Goal: Task Accomplishment & Management: Use online tool/utility

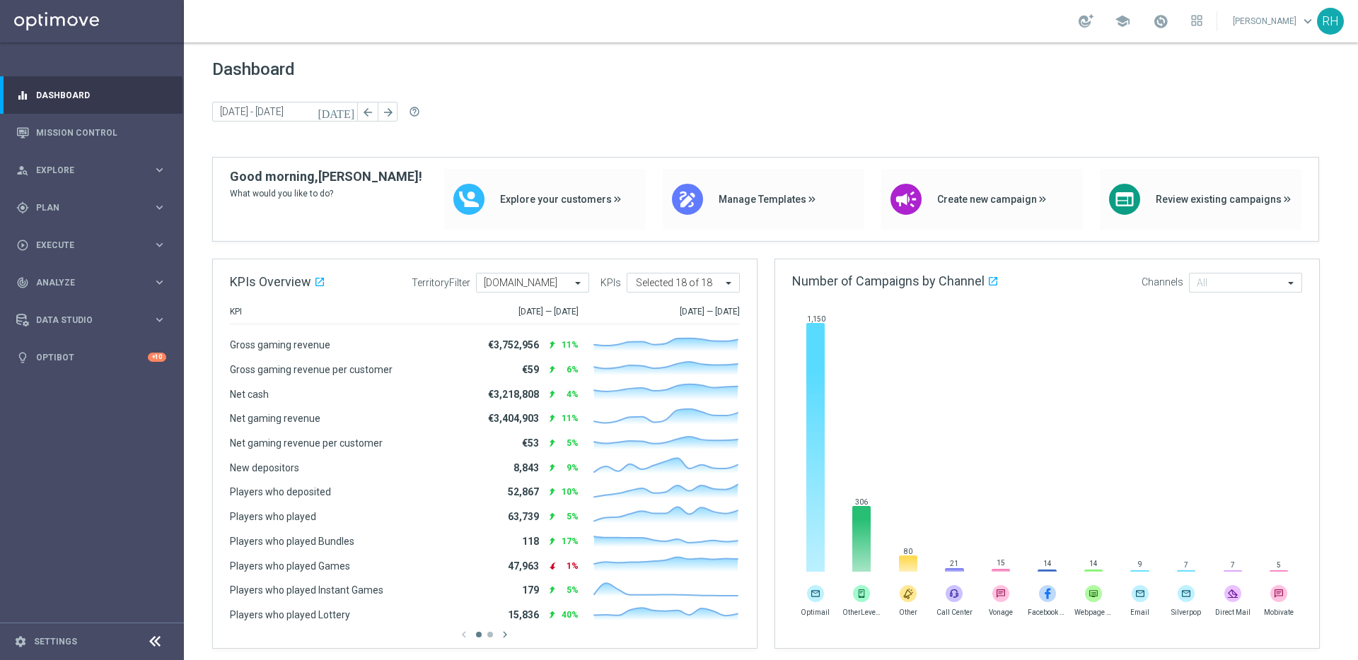
click at [1078, 66] on span "Dashboard" at bounding box center [770, 69] width 1117 height 20
click at [132, 139] on link "Mission Control" at bounding box center [101, 132] width 130 height 37
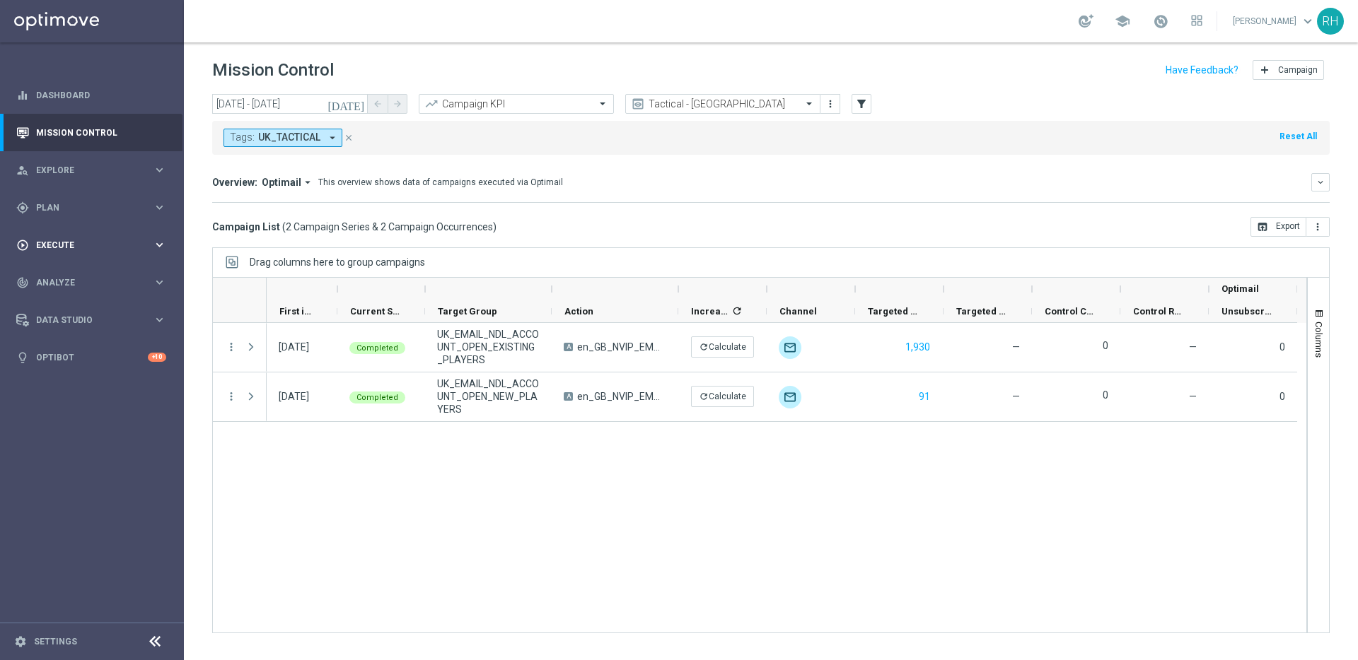
click at [122, 254] on div "play_circle_outline Execute keyboard_arrow_right" at bounding box center [91, 244] width 182 height 37
click at [110, 270] on link "Campaign Builder" at bounding box center [92, 274] width 110 height 11
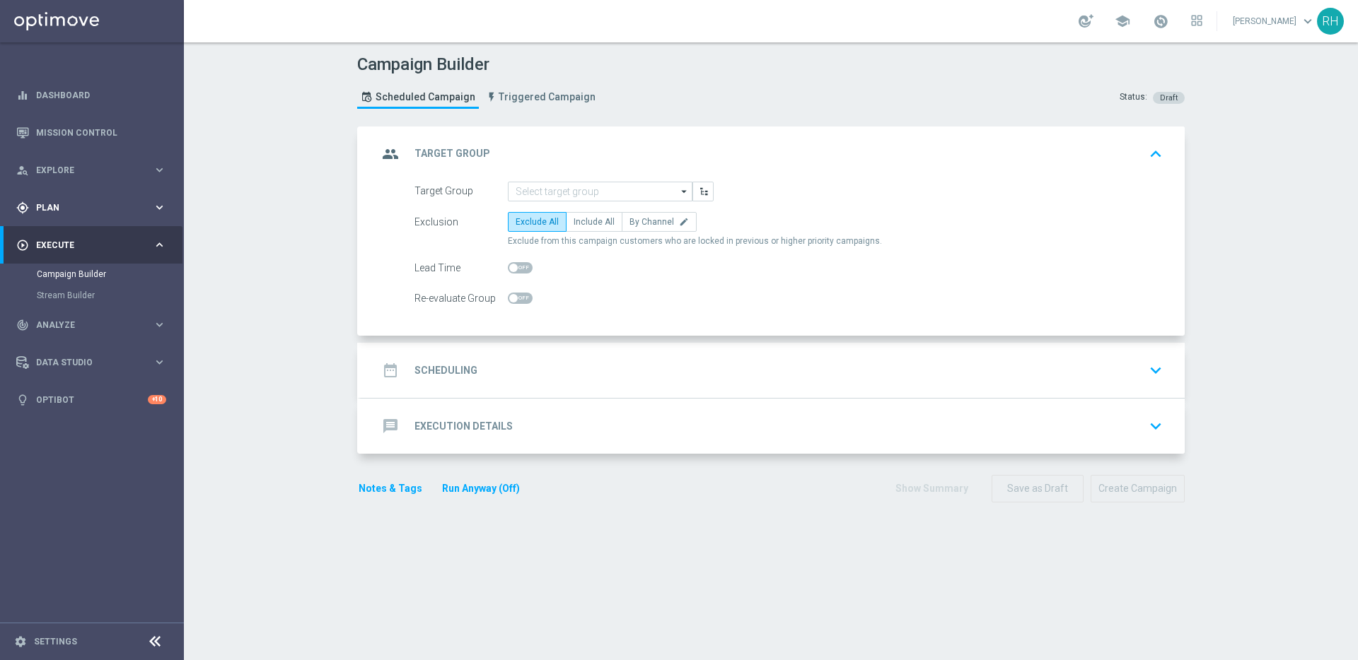
click at [43, 204] on span "Plan" at bounding box center [94, 208] width 117 height 8
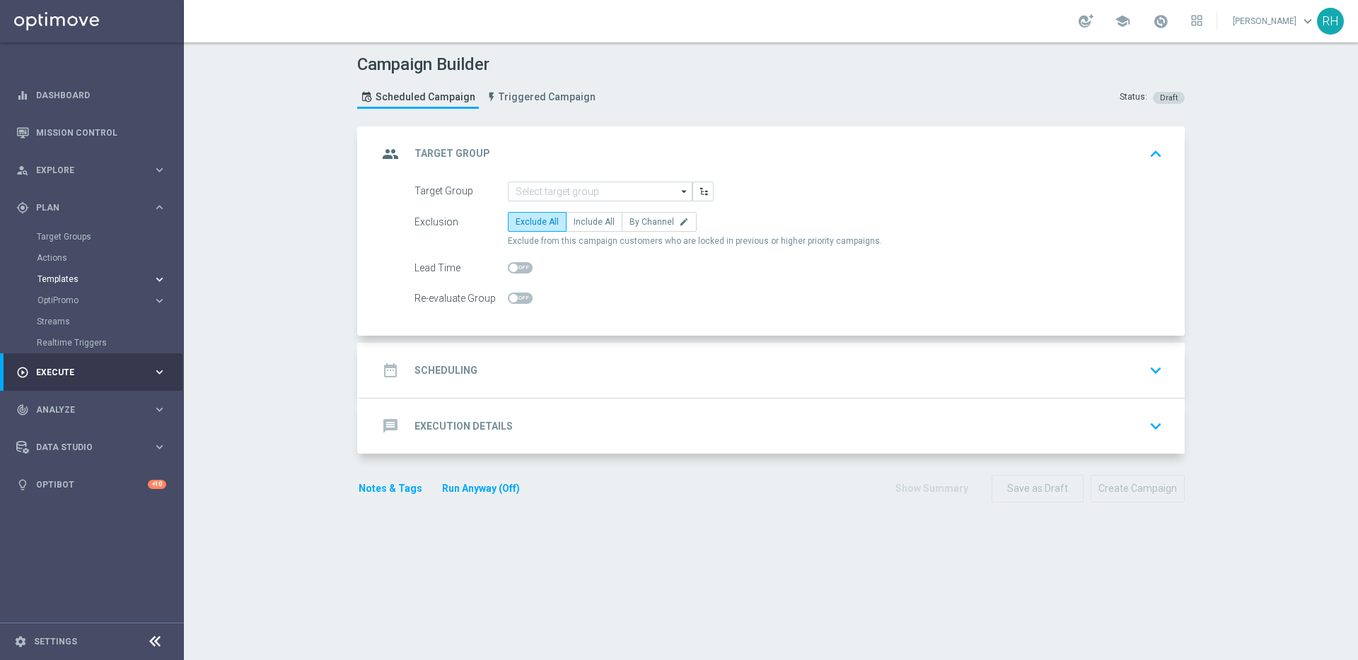
click at [74, 276] on span "Templates" at bounding box center [87, 279] width 101 height 8
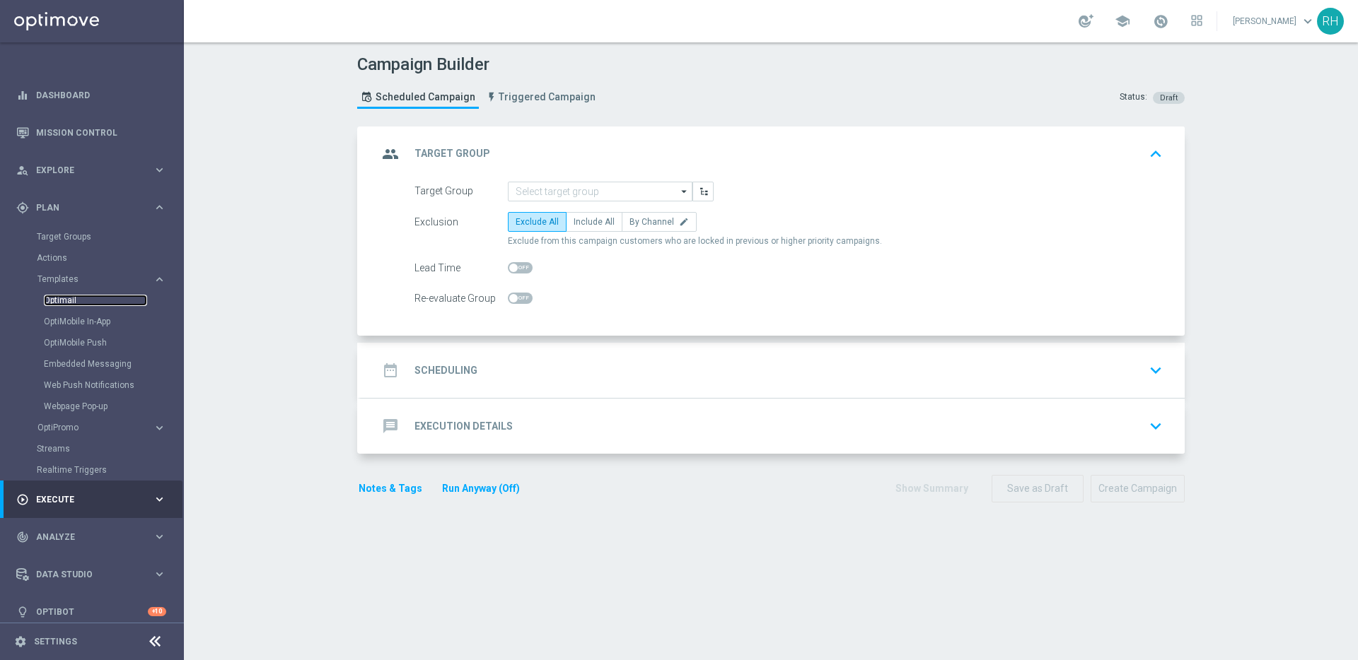
click at [79, 296] on link "Optimail" at bounding box center [95, 300] width 103 height 11
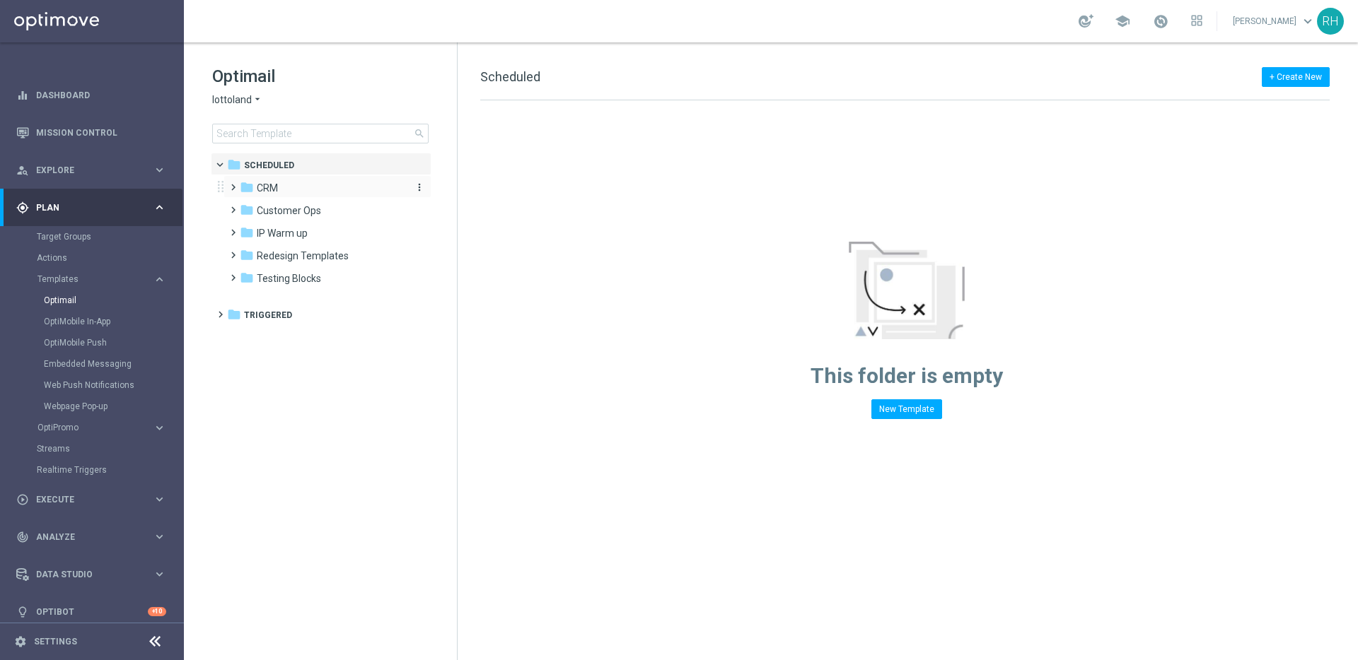
click at [301, 192] on div "folder CRM" at bounding box center [321, 188] width 163 height 16
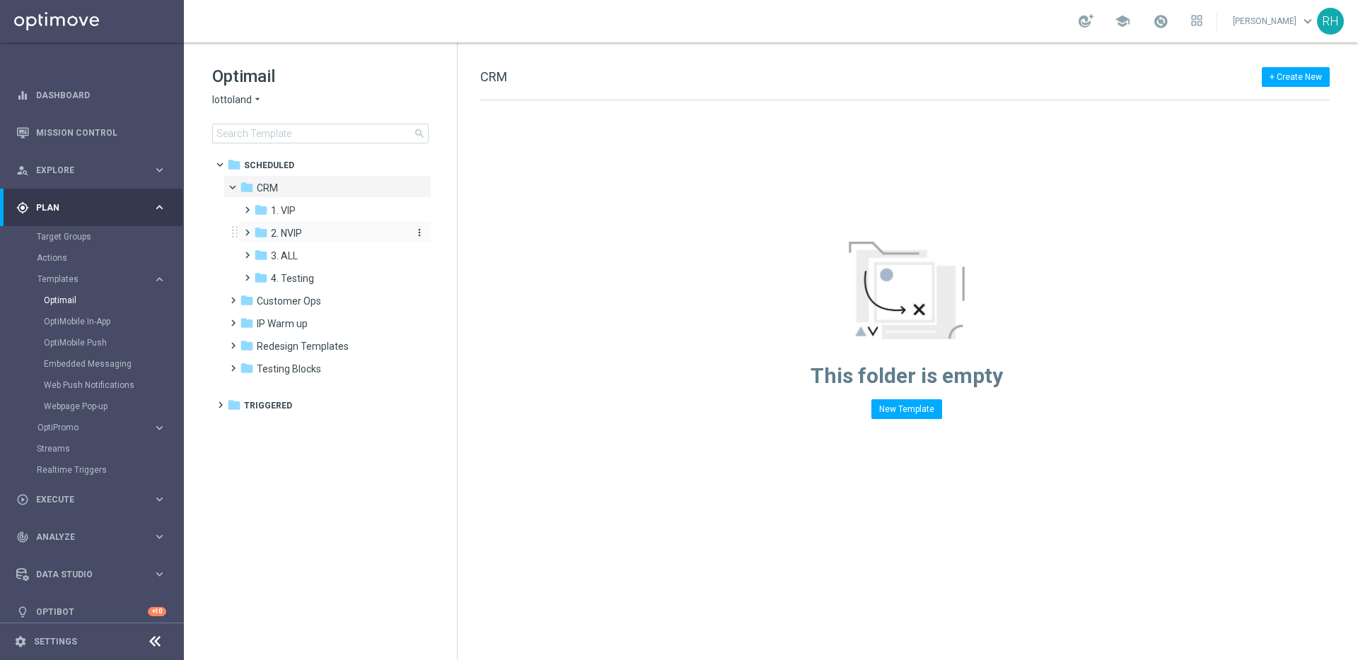
click at [297, 231] on span "2. NVIP" at bounding box center [286, 233] width 31 height 13
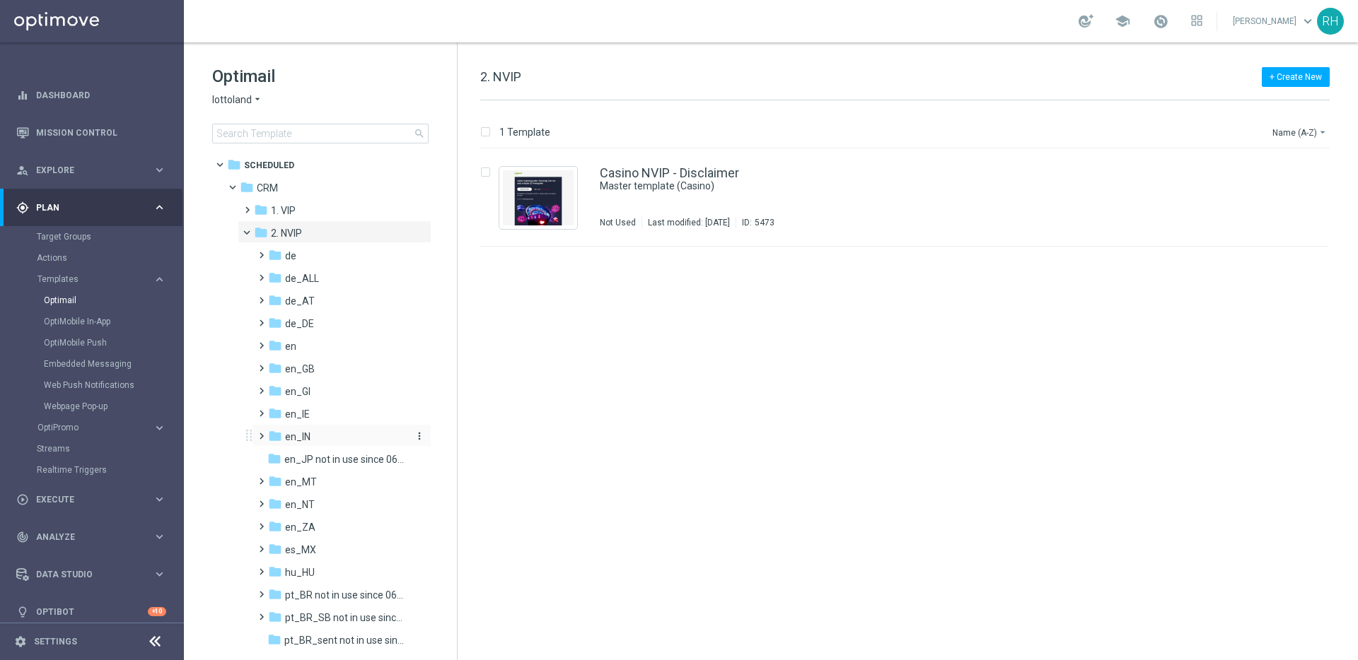
click at [286, 437] on span "en_IN" at bounding box center [297, 437] width 25 height 13
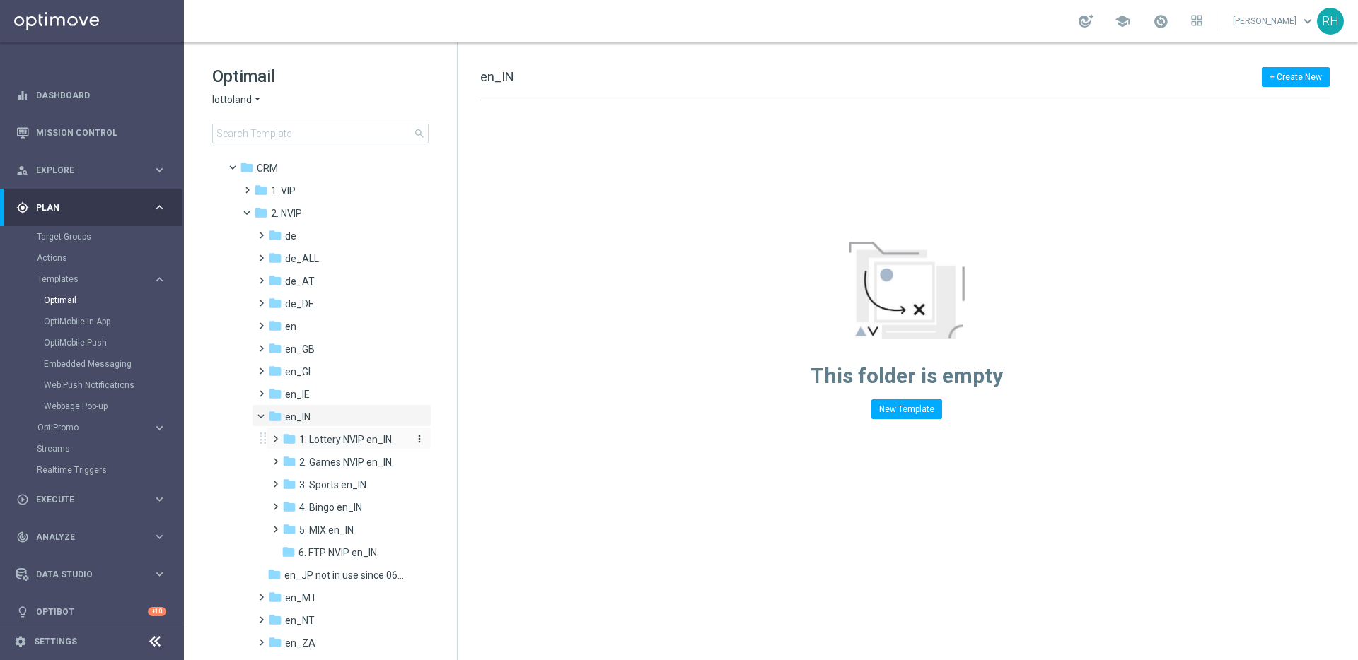
scroll to position [23, 0]
click at [283, 528] on icon "folder" at bounding box center [289, 527] width 14 height 14
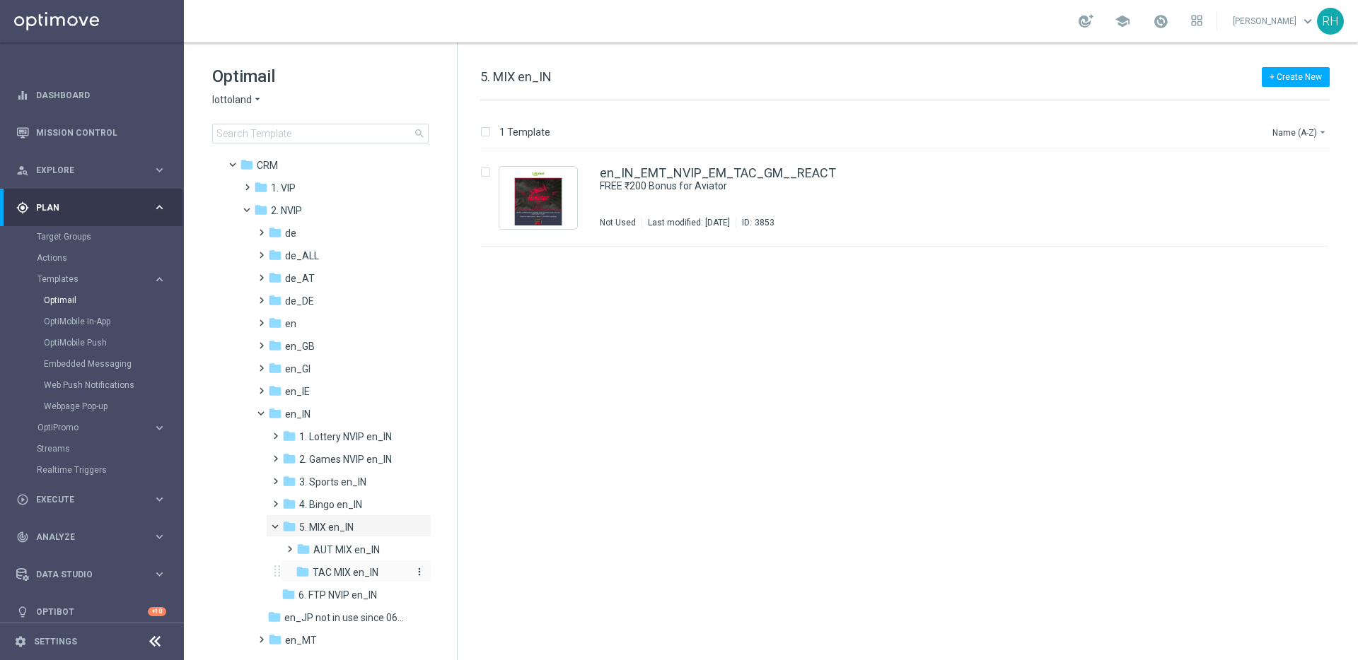
click at [330, 570] on span "TAC MIX en_IN" at bounding box center [346, 572] width 66 height 13
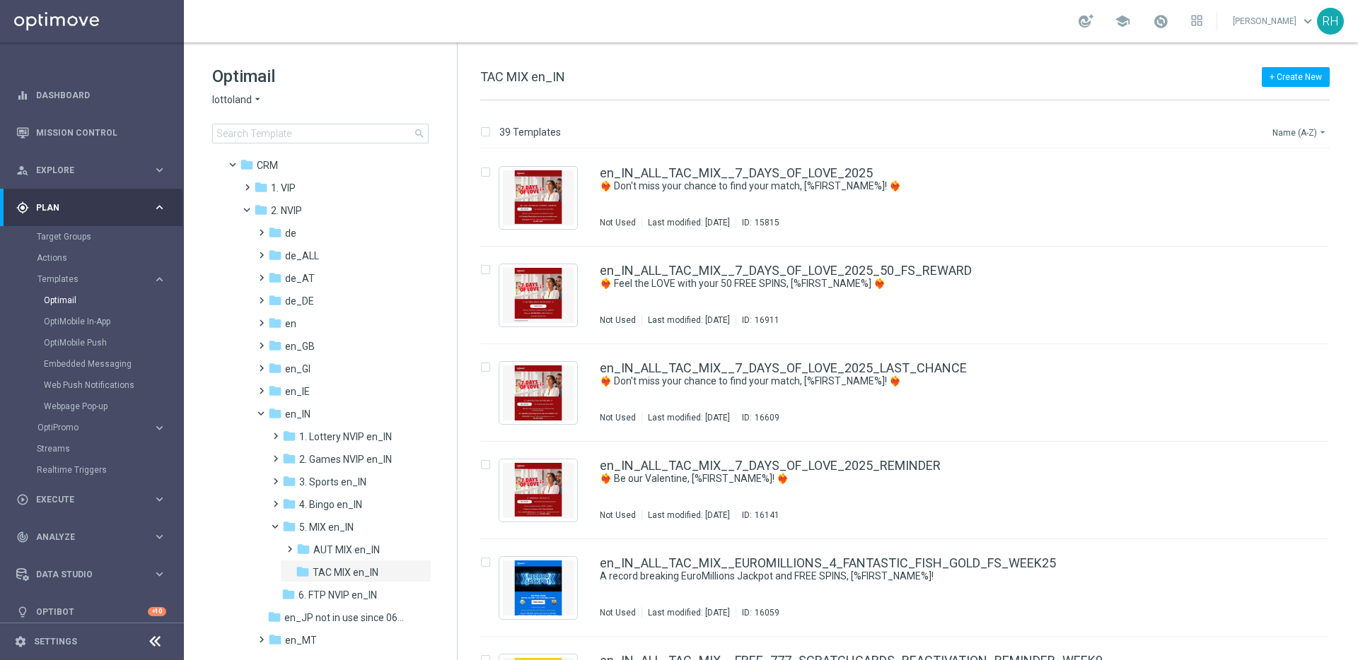
click at [1315, 130] on button "Name (A-Z) arrow_drop_down" at bounding box center [1300, 132] width 59 height 17
click at [1296, 194] on span "Date Modified (Newest)" at bounding box center [1275, 195] width 95 height 10
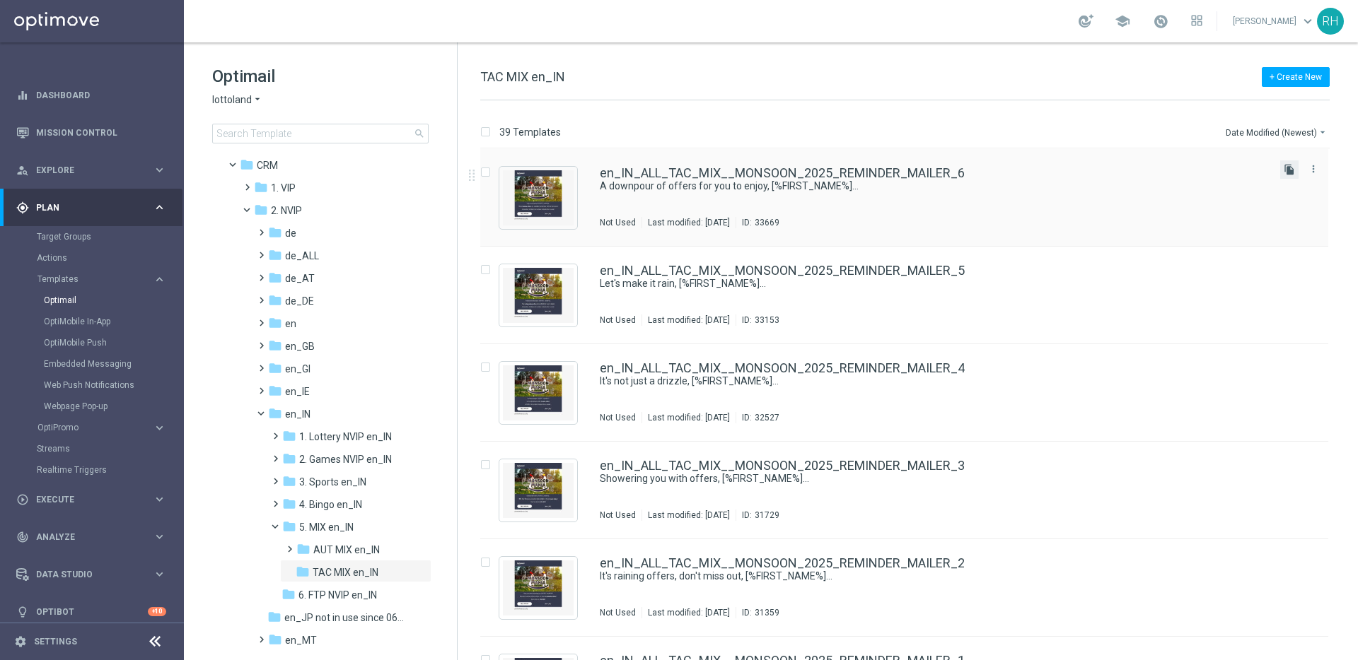
click at [1284, 174] on icon "file_copy" at bounding box center [1289, 169] width 11 height 11
click at [1255, 131] on button "Date Modified (Newest) arrow_drop_down" at bounding box center [1276, 132] width 105 height 17
click at [1262, 164] on div "Name (A-Z)" at bounding box center [1272, 156] width 113 height 20
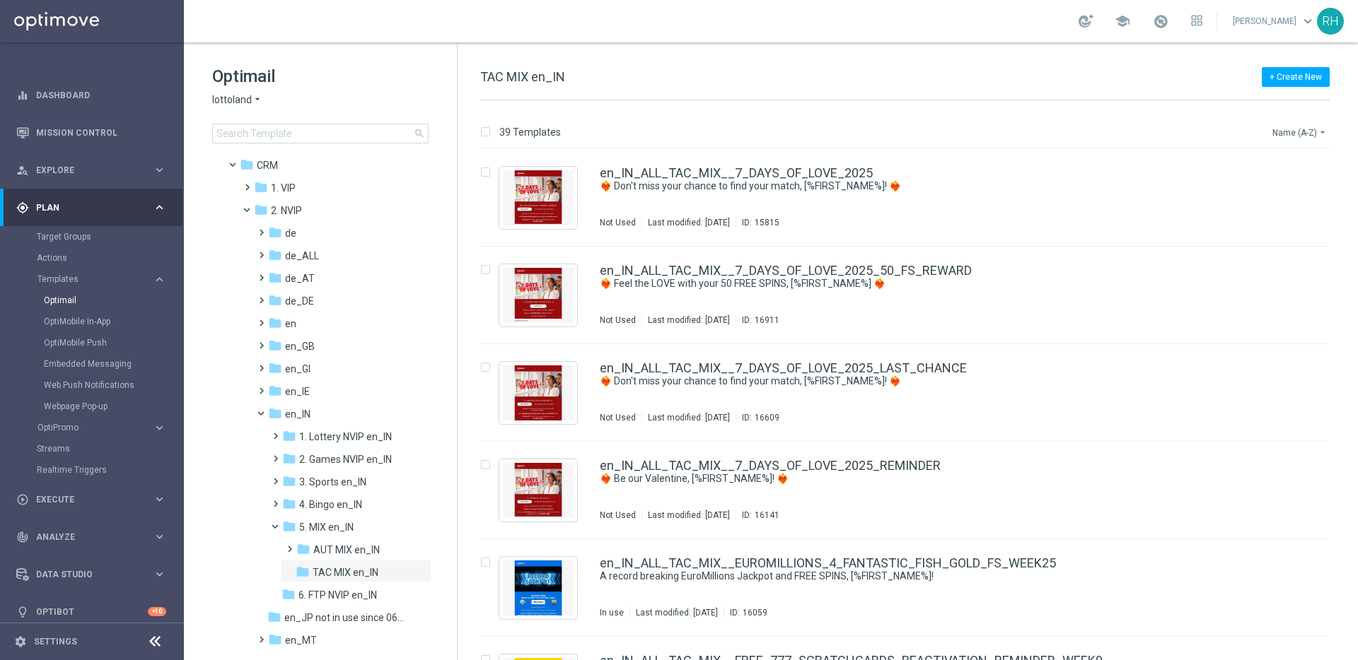
click at [1284, 129] on button "Name (A-Z) arrow_drop_down" at bounding box center [1300, 132] width 59 height 17
click at [1283, 190] on span "Date Modified (Newest)" at bounding box center [1275, 195] width 95 height 10
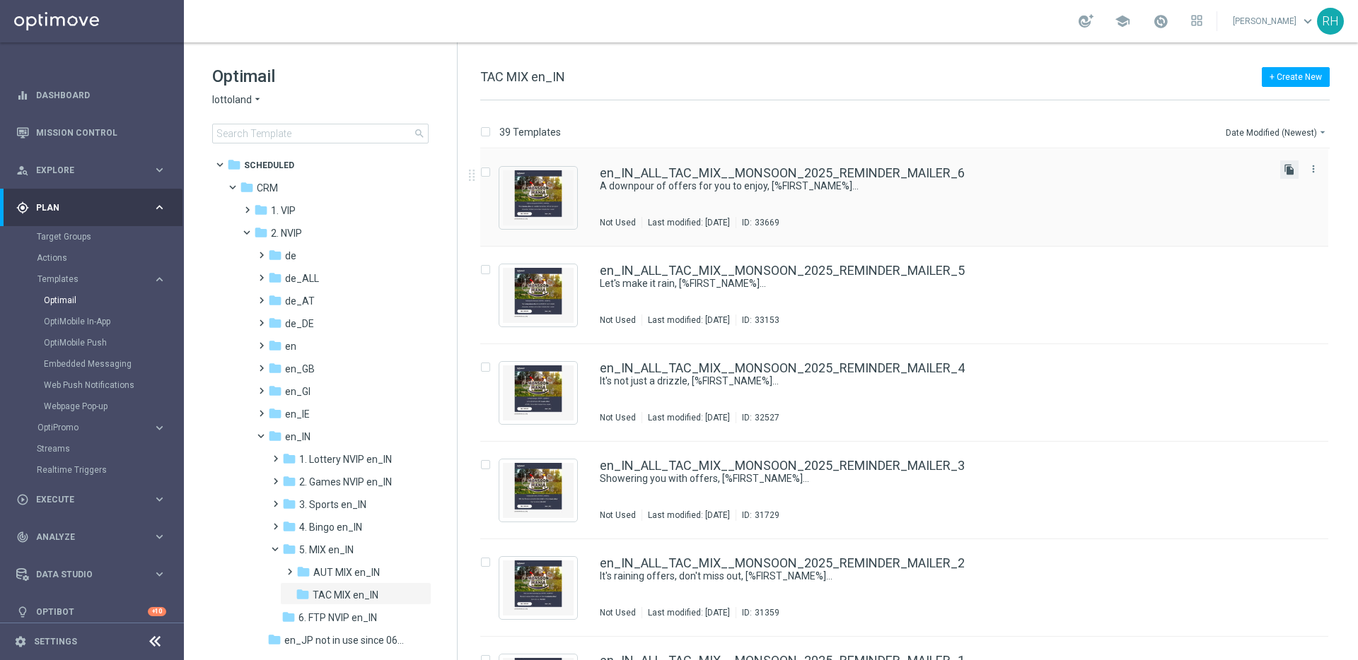
click at [1286, 170] on icon "file_copy" at bounding box center [1289, 169] width 11 height 11
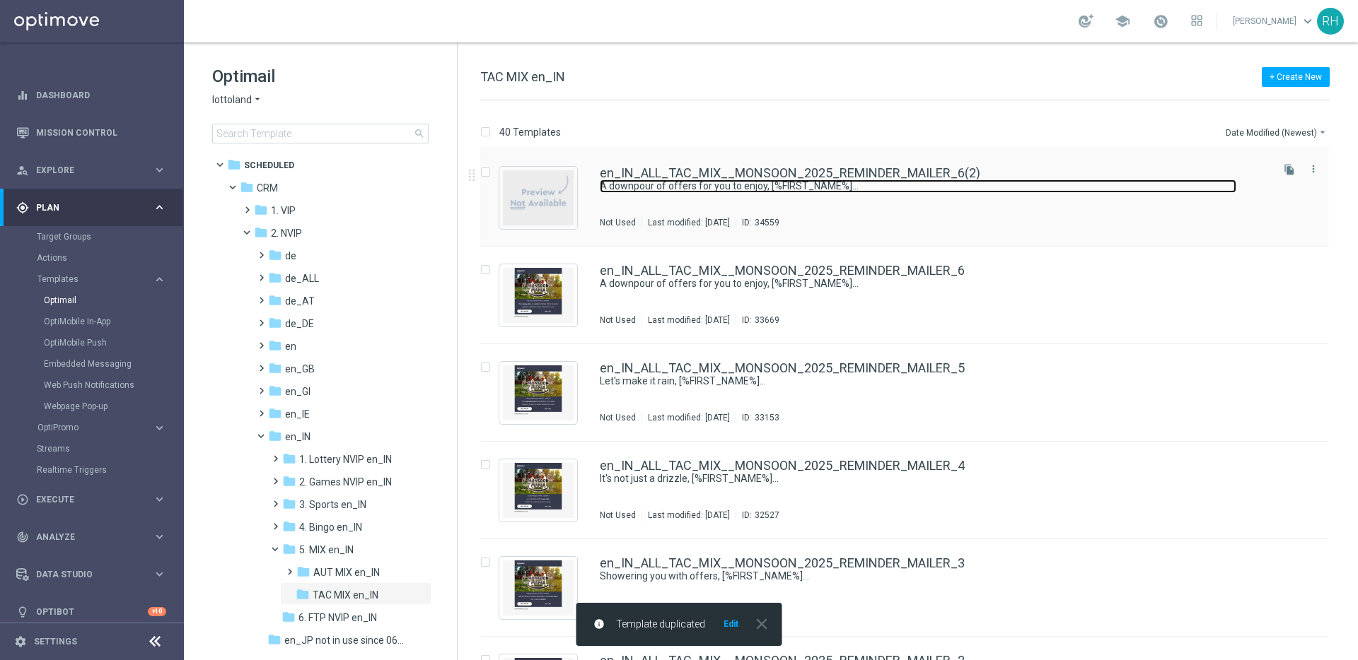
click at [1128, 184] on link "A downpour of offers for you to enjoy, [%FIRST_NAME%]..." at bounding box center [918, 186] width 636 height 13
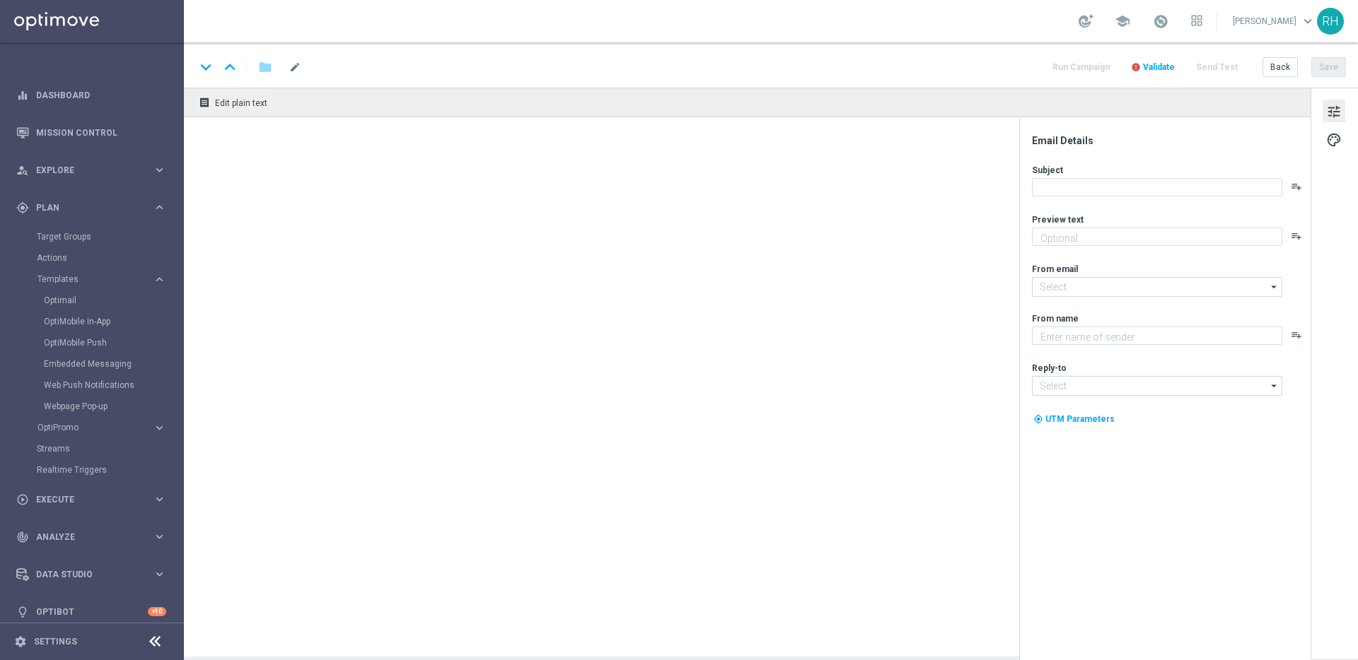
type textarea "Get drenched in deals!"
type input "mail@crm.lottoland.com"
type textarea "Lottoland"
type input "support-india@lottoland.asia"
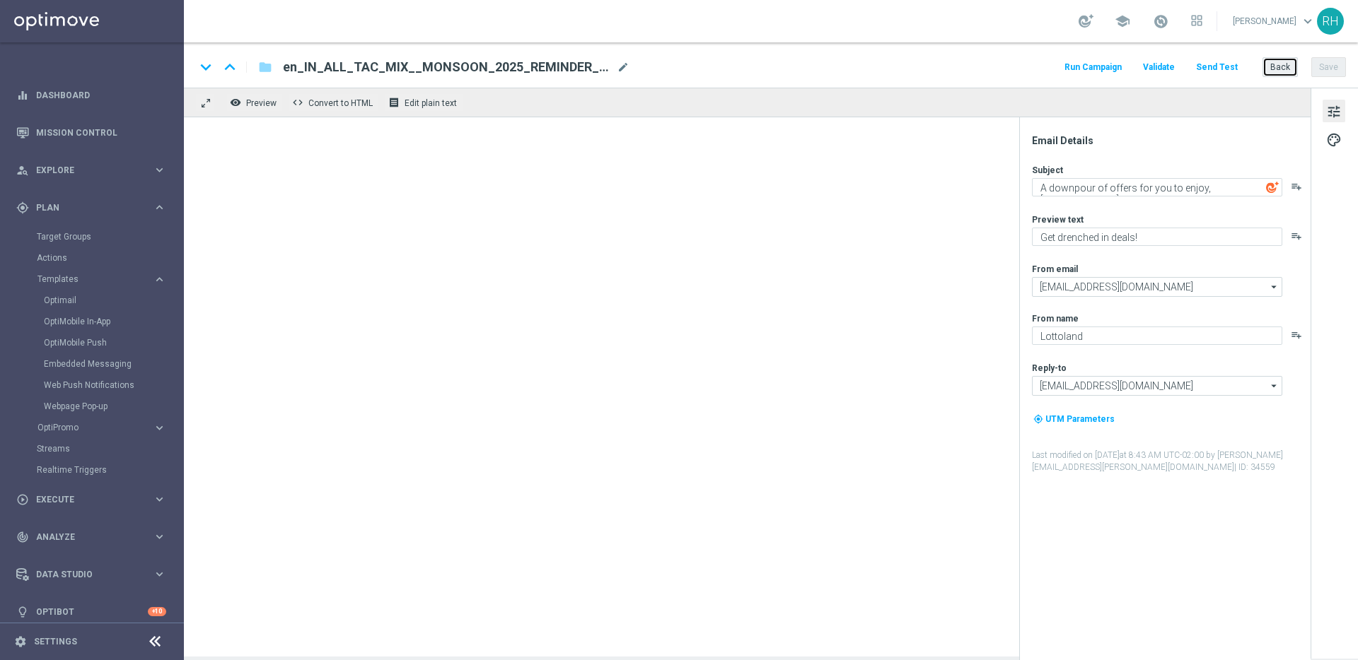
click at [1277, 71] on button "Back" at bounding box center [1279, 67] width 35 height 20
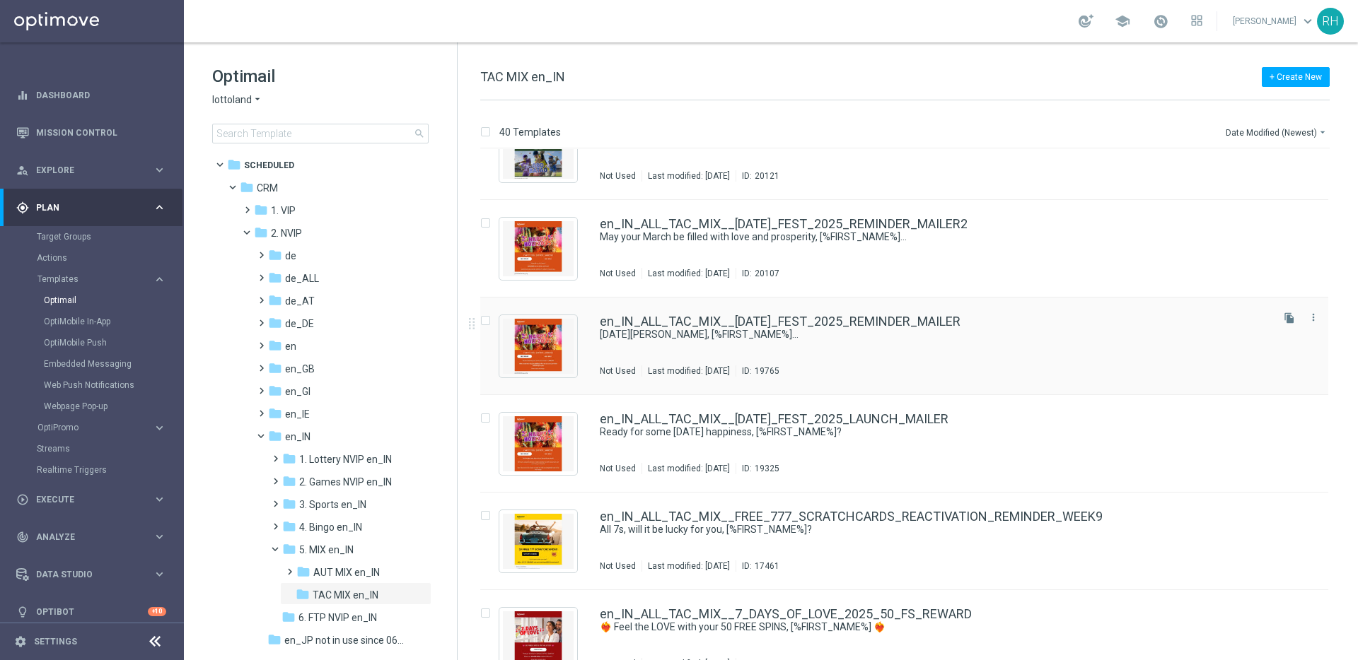
scroll to position [2658, 0]
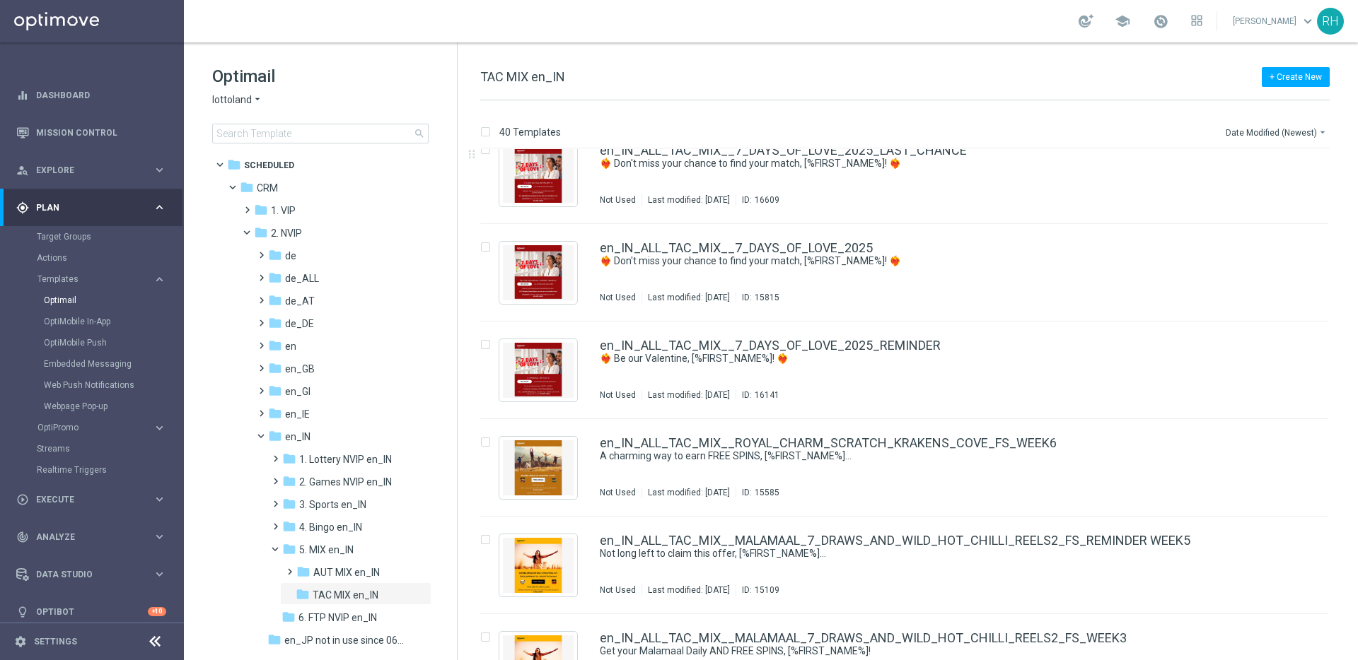
click at [1258, 142] on div "40 Templates Date Modified (Newest) arrow_drop_down" at bounding box center [904, 135] width 849 height 25
click at [1259, 139] on button "Date Modified (Newest) arrow_drop_down" at bounding box center [1276, 132] width 105 height 17
click at [1257, 211] on span "Date Modified (Oldest)" at bounding box center [1273, 215] width 91 height 10
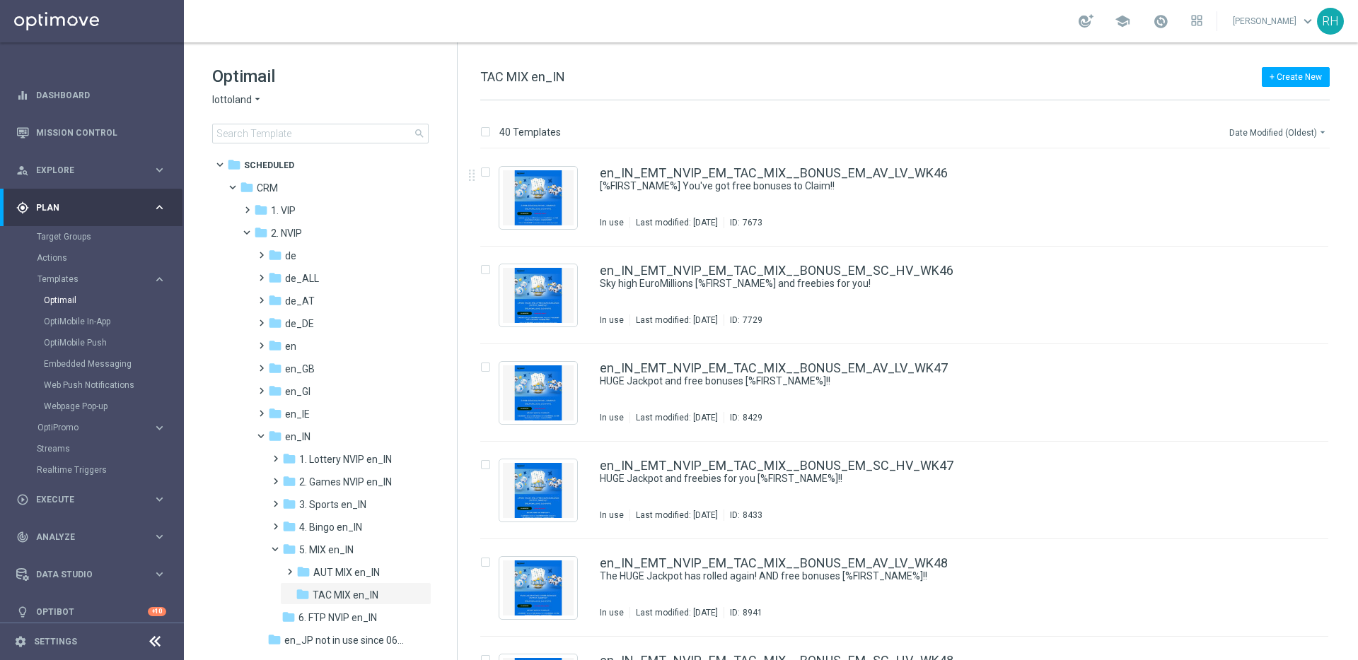
click at [1274, 129] on button "Date Modified (Oldest) arrow_drop_down" at bounding box center [1279, 132] width 102 height 17
click at [1268, 198] on span "Date Modified (Newest)" at bounding box center [1275, 195] width 95 height 10
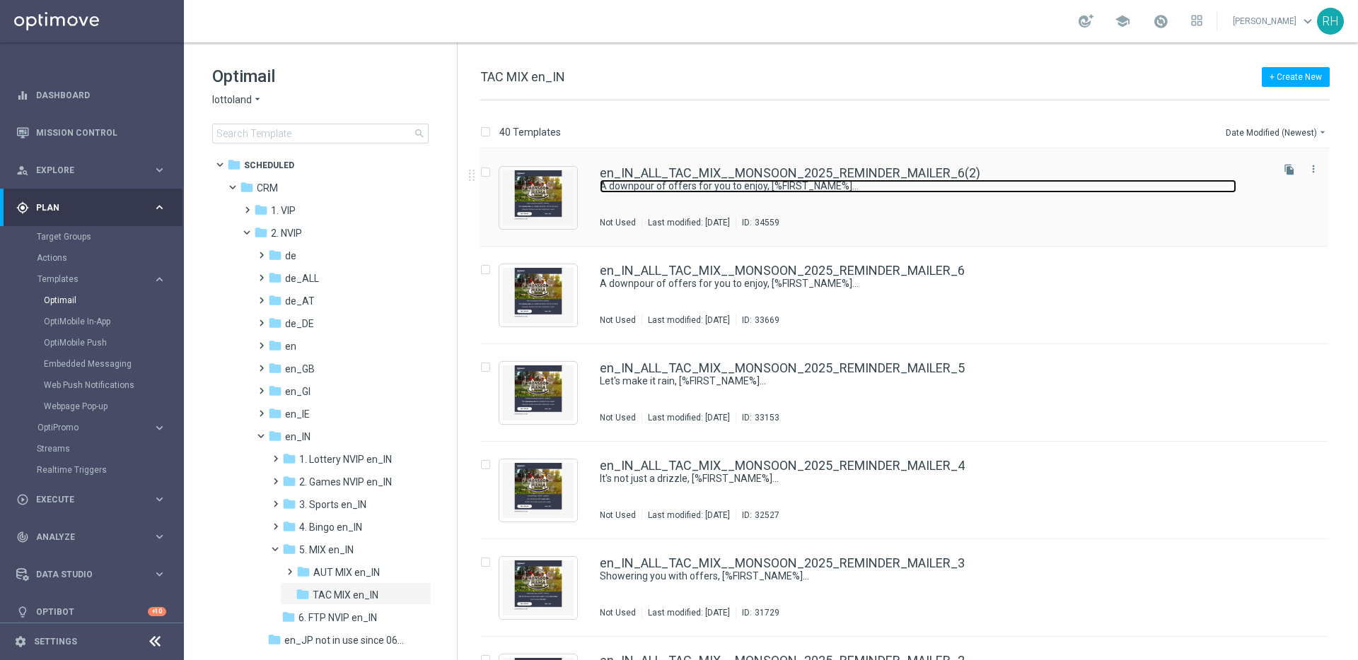
click at [1011, 180] on link "A downpour of offers for you to enjoy, [%FIRST_NAME%]..." at bounding box center [918, 186] width 636 height 13
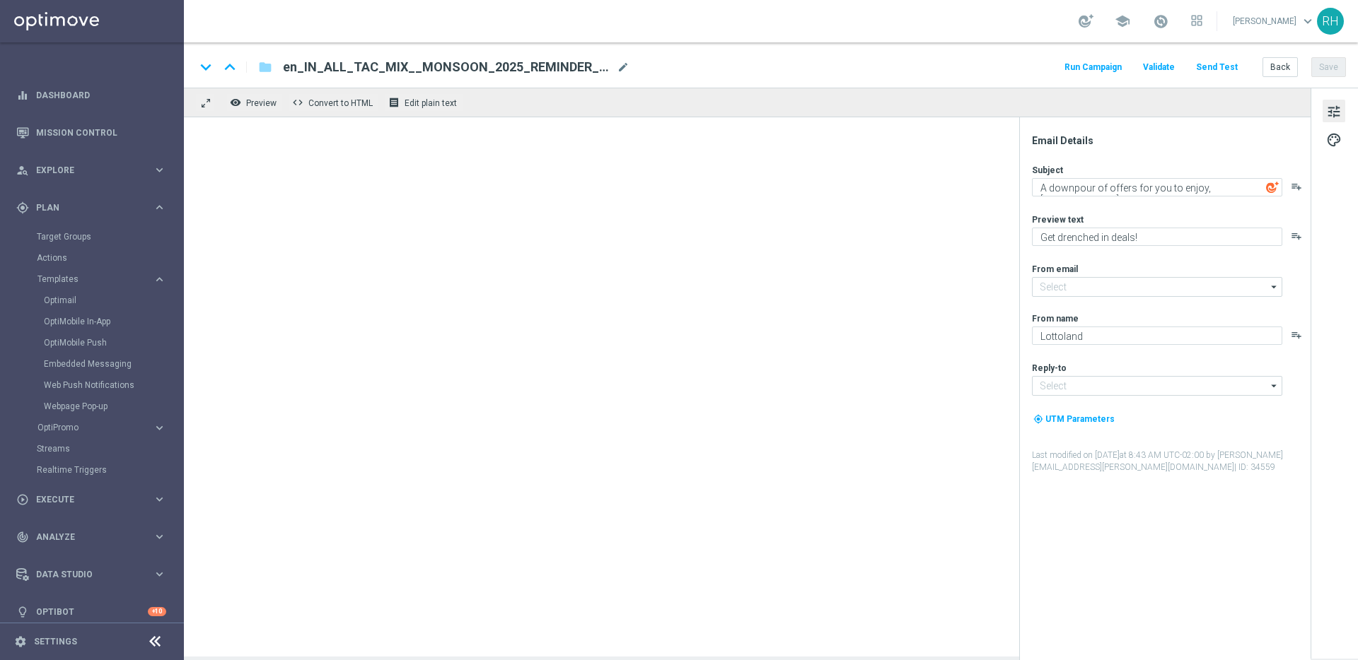
type input "[EMAIL_ADDRESS][DOMAIN_NAME]"
click at [631, 64] on div "keyboard_arrow_down keyboard_arrow_up folder en_IN_ALL_TAC_MIX__MONSOON_2025_RE…" at bounding box center [770, 67] width 1151 height 18
click at [622, 66] on span "mode_edit" at bounding box center [623, 67] width 13 height 13
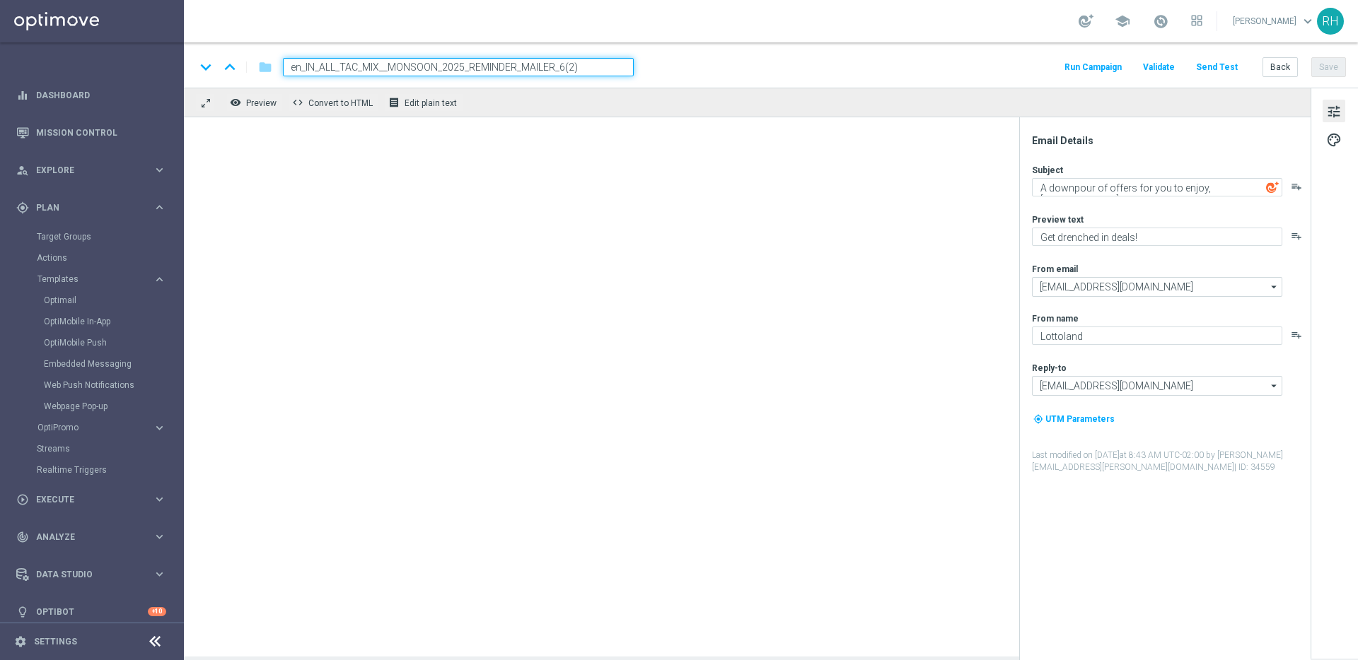
click at [622, 70] on input "en_IN_ALL_TAC_MIX__MONSOON_2025_REMINDER_MAILER_6(2)" at bounding box center [458, 67] width 351 height 18
drag, startPoint x: 560, startPoint y: 68, endPoint x: 619, endPoint y: 66, distance: 58.7
click at [619, 66] on input "en_IN_ALL_TAC_MIX__MONSOON_2025_REMINDER_MAILER_6(2)" at bounding box center [458, 67] width 351 height 18
type input "en_IN_ALL_TAC_MIX__MONSOON_2025_REMINDER_MAILER_7"
click at [760, 46] on div "keyboard_arrow_down keyboard_arrow_up folder en_IN_ALL_TAC_MIX__MONSOON_2025_RE…" at bounding box center [771, 64] width 1174 height 45
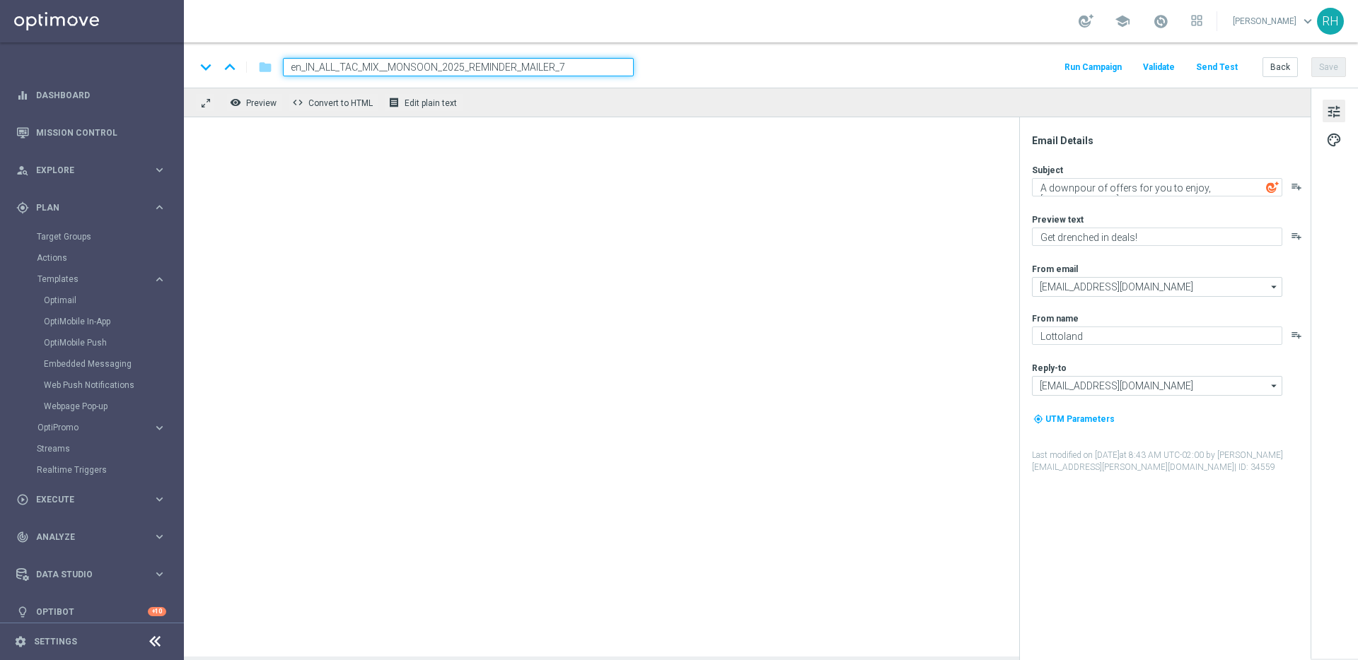
click at [909, 89] on div "remove_red_eye Preview code Convert to HTML receipt Edit plain text" at bounding box center [747, 103] width 1127 height 30
drag, startPoint x: 904, startPoint y: 193, endPoint x: 726, endPoint y: 244, distance: 185.3
click at [904, 194] on div at bounding box center [747, 387] width 1127 height 540
click at [861, 215] on div at bounding box center [747, 387] width 1127 height 540
click at [952, 79] on div "keyboard_arrow_down keyboard_arrow_up folder en_IN_ALL_TAC_MIX__MONSOON_2025_RE…" at bounding box center [771, 64] width 1174 height 45
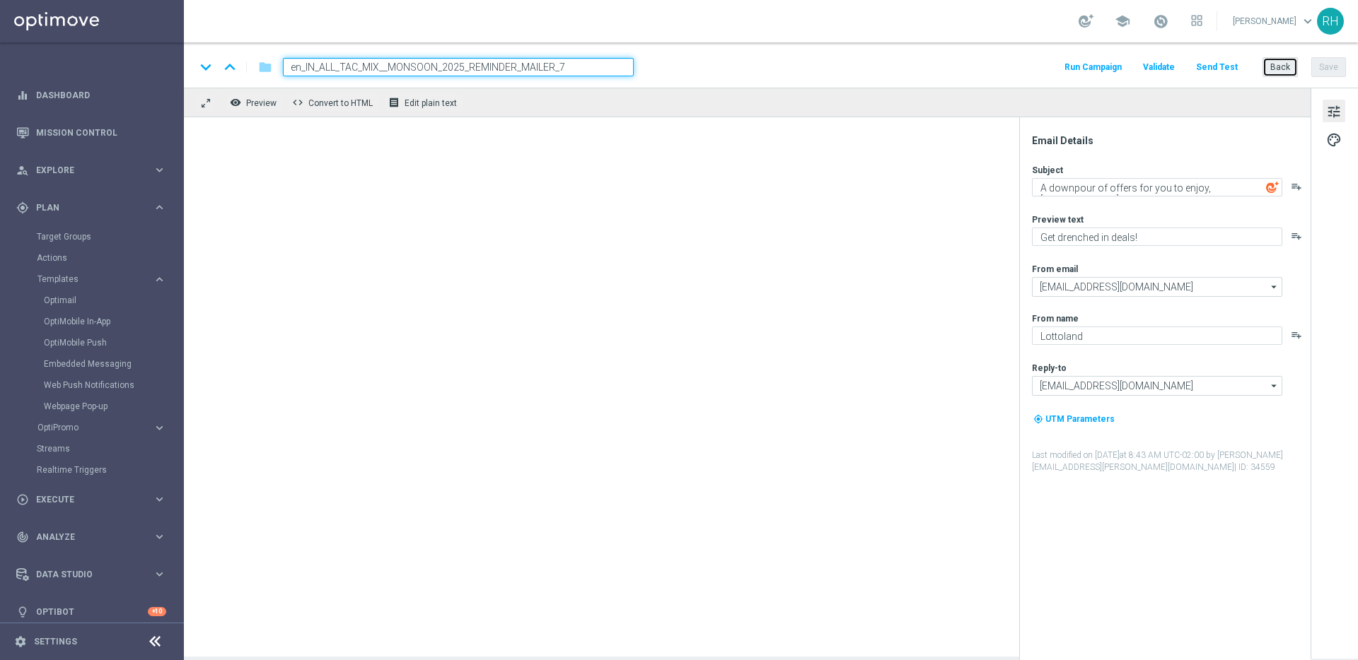
click at [1284, 62] on button "Back" at bounding box center [1279, 67] width 35 height 20
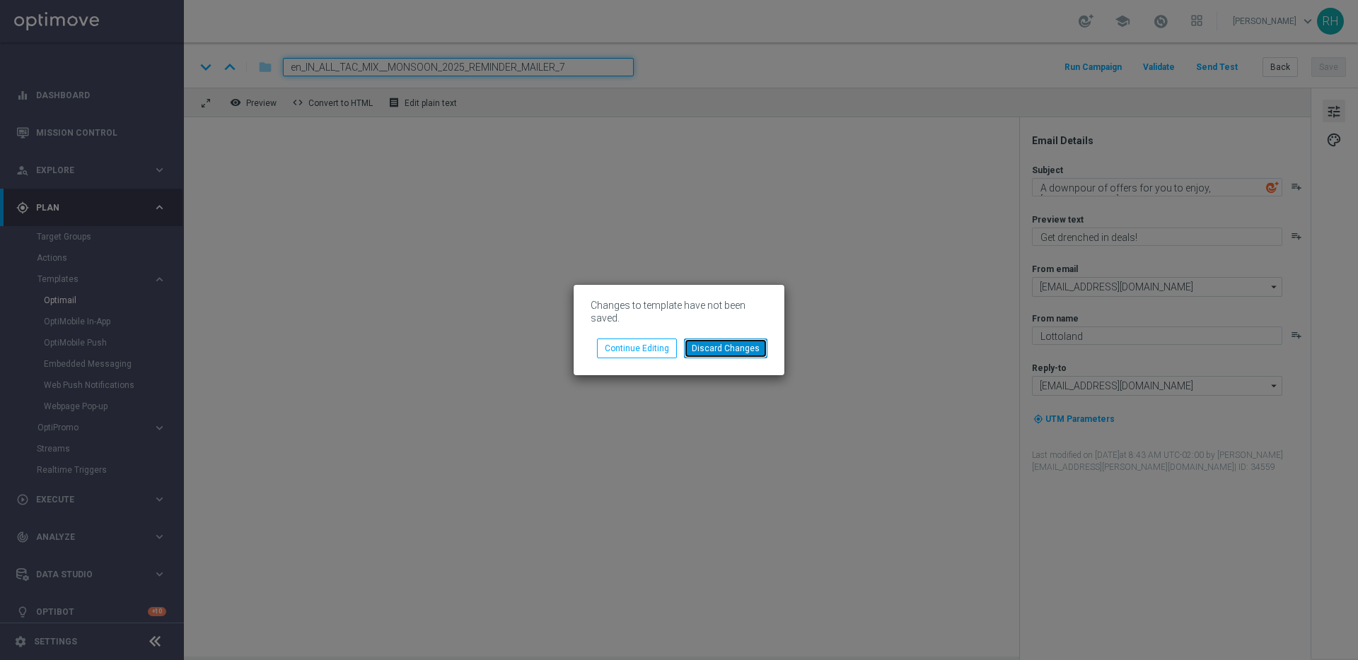
click at [697, 357] on button "Discard Changes" at bounding box center [725, 349] width 83 height 20
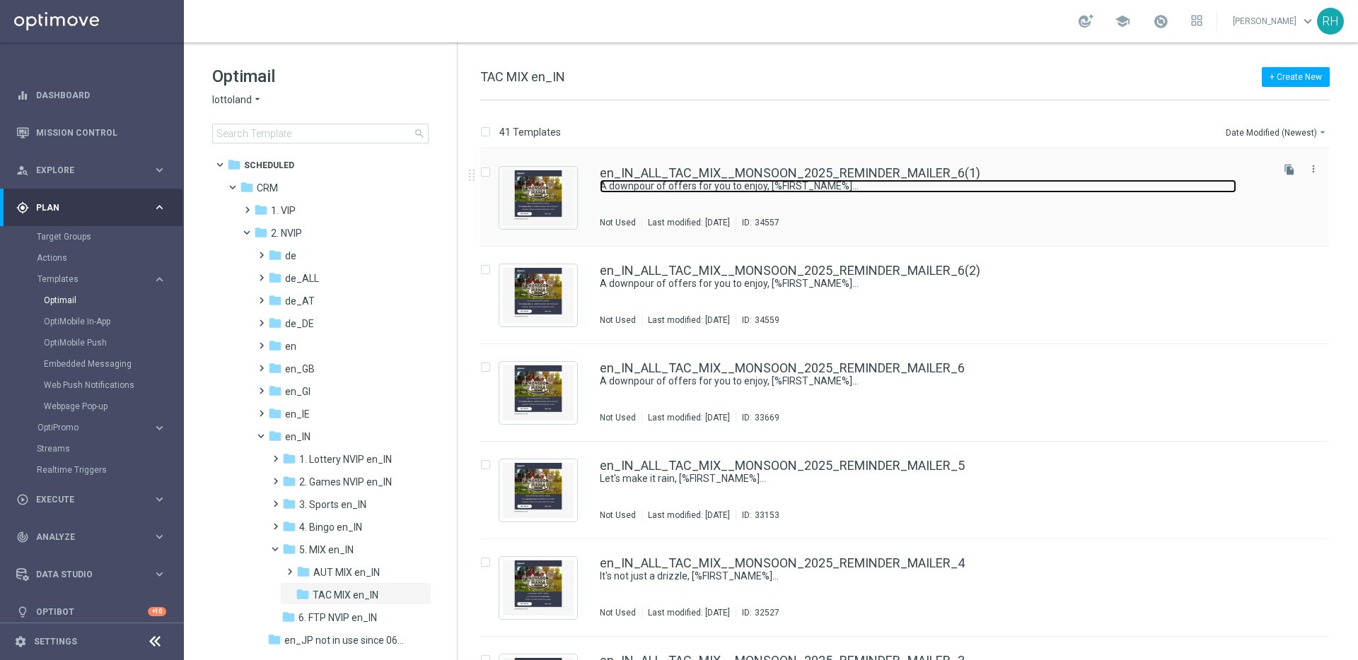
click at [1084, 182] on link "A downpour of offers for you to enjoy, [%FIRST_NAME%]..." at bounding box center [918, 186] width 636 height 13
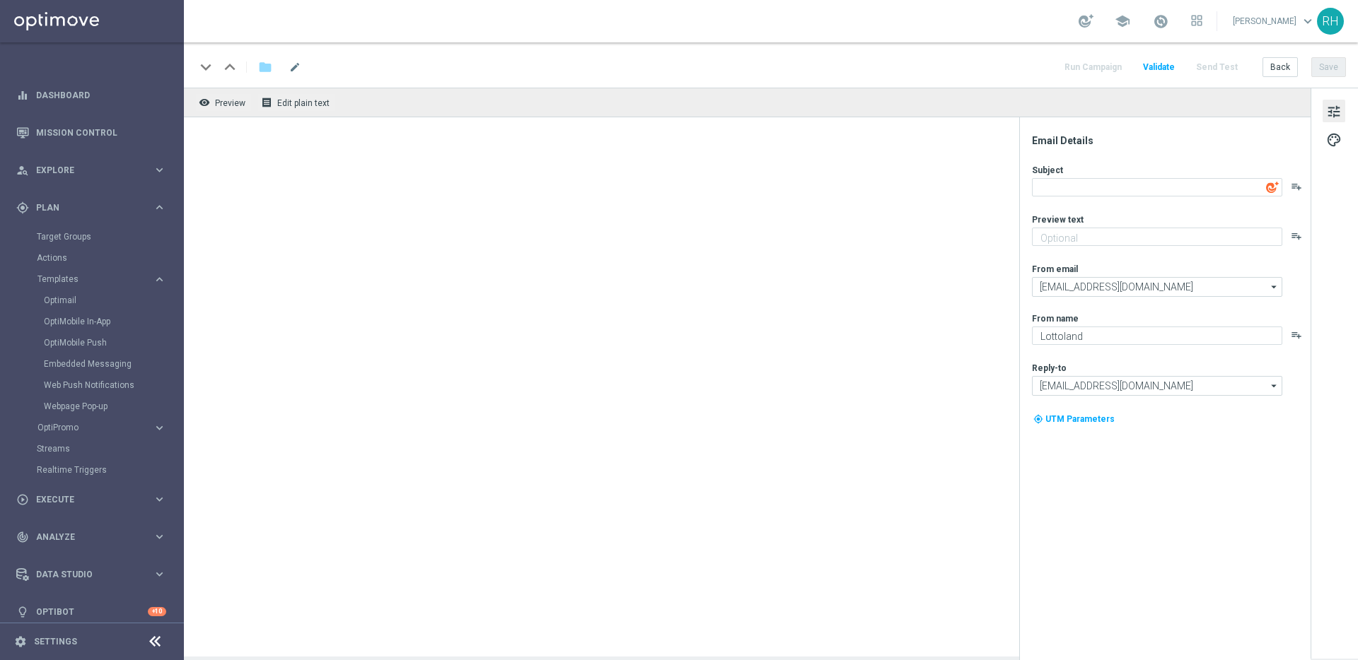
type textarea "A downpour of offers for you to enjoy, [%FIRST_NAME%]..."
type textarea "Get drenched in deals!"
type input "[EMAIL_ADDRESS][DOMAIN_NAME]"
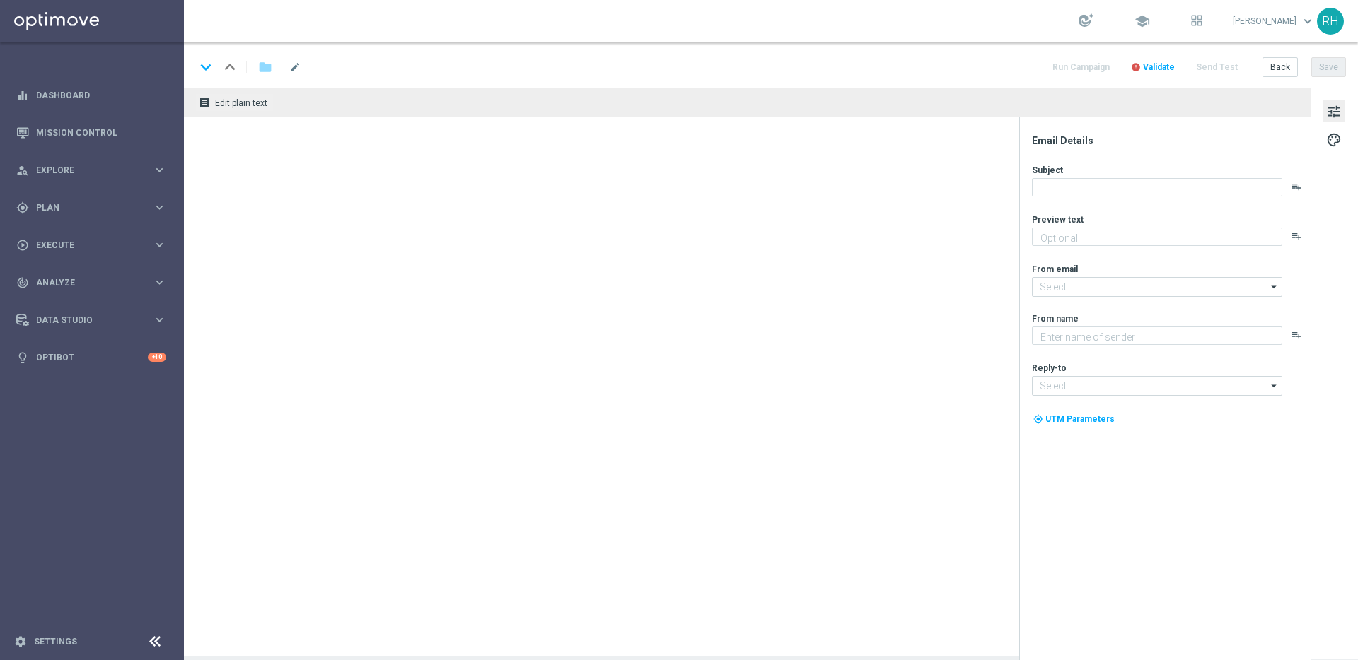
type textarea "Get drenched in deals!"
type input "mail@crm.lottoland.com"
type textarea "Lottoland"
type input "support-india@lottoland.asia"
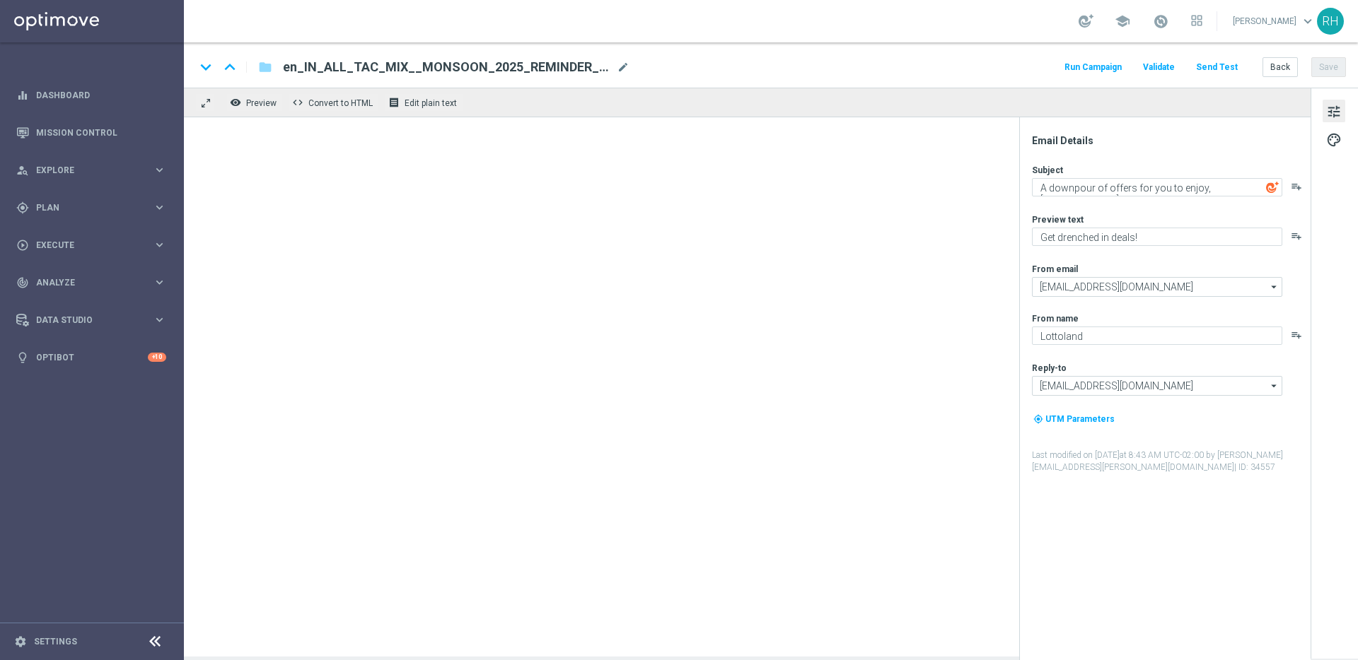
click at [1104, 131] on div "Email Details Subject A downpour of offers for you to enjoy, [%FIRST_NAME%]... …" at bounding box center [1164, 388] width 291 height 543
click at [1072, 147] on div "Email Details Subject A downpour of offers for you to enjoy, [%FIRST_NAME%]... …" at bounding box center [1168, 397] width 281 height 526
click at [1044, 150] on div "Email Details Subject A downpour of offers for you to enjoy, [%FIRST_NAME%]... …" at bounding box center [1168, 397] width 281 height 526
click at [1044, 143] on div "Email Details" at bounding box center [1170, 140] width 277 height 13
click at [909, 258] on div at bounding box center [747, 387] width 1127 height 540
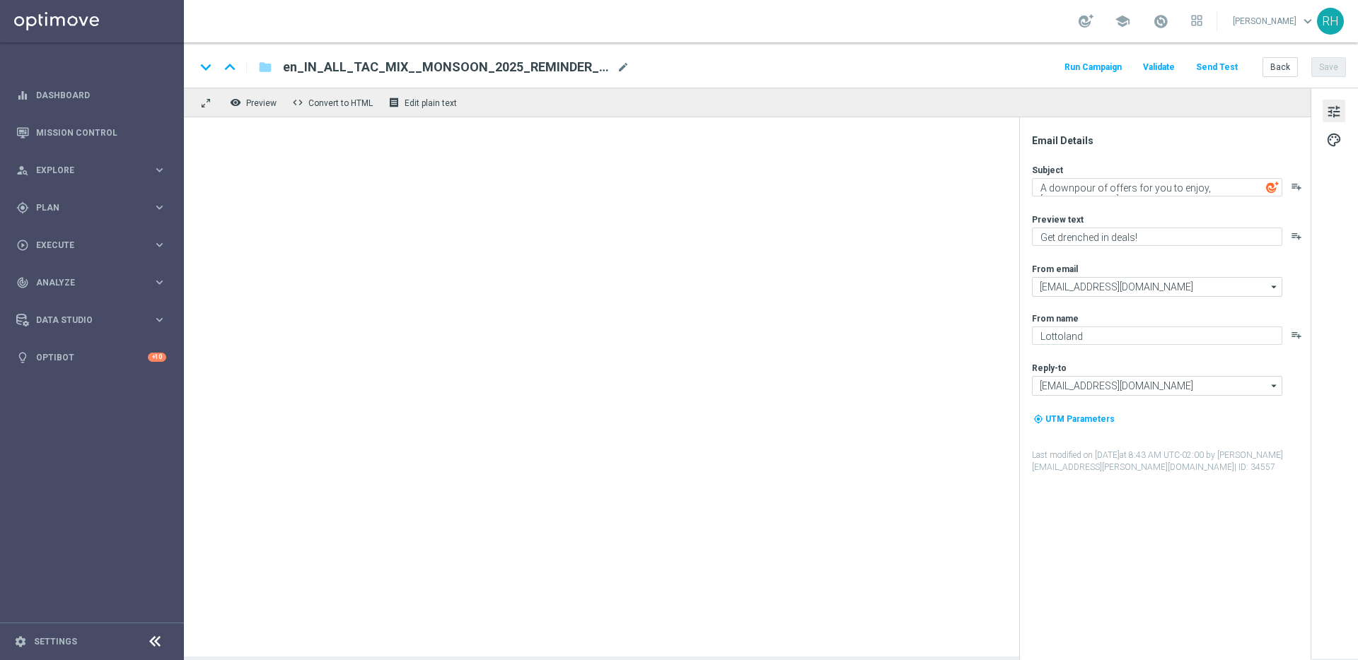
drag, startPoint x: 804, startPoint y: 62, endPoint x: 500, endPoint y: 24, distance: 306.4
click at [800, 62] on div "keyboard_arrow_down keyboard_arrow_up folder en_IN_ALL_TAC_MIX__MONSOON_2025_RE…" at bounding box center [770, 67] width 1151 height 18
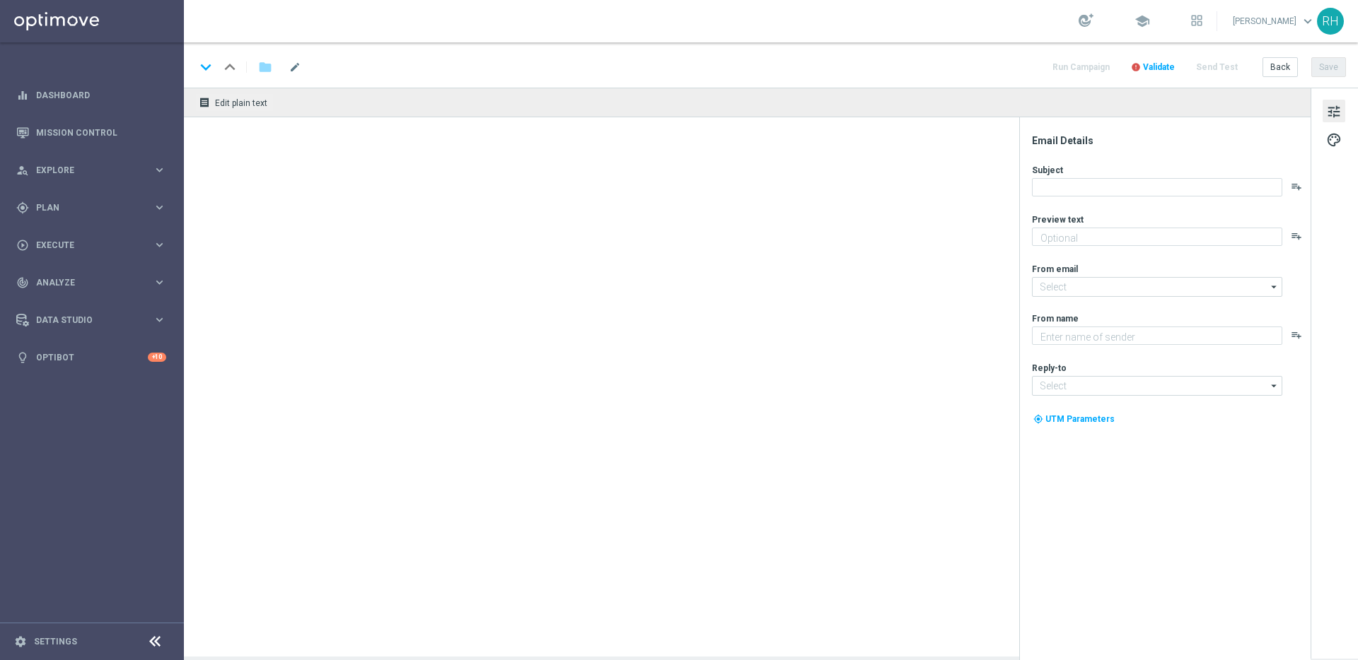
type textarea "Get drenched in deals!"
type input "mail@crm.lottoland.com"
type textarea "Lottoland"
type input "support-india@lottoland.asia"
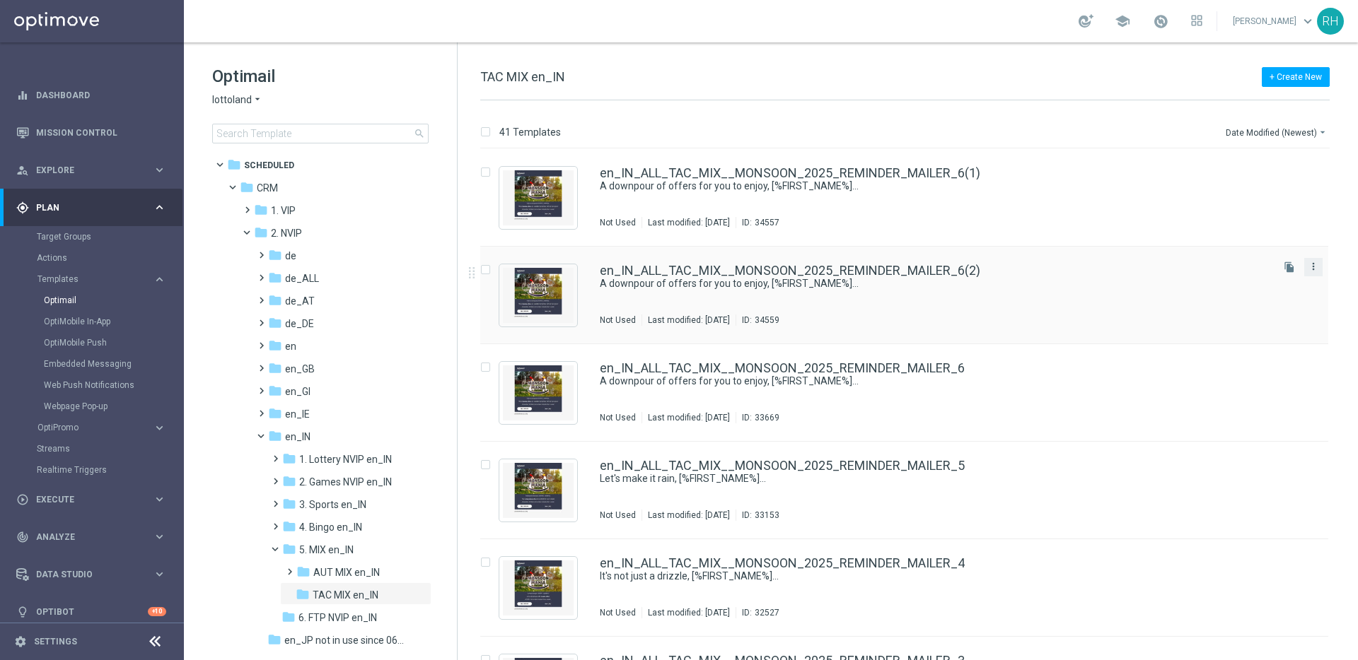
click at [1310, 269] on icon "more_vert" at bounding box center [1313, 266] width 11 height 11
click at [1277, 321] on div "Delete" at bounding box center [1254, 322] width 86 height 10
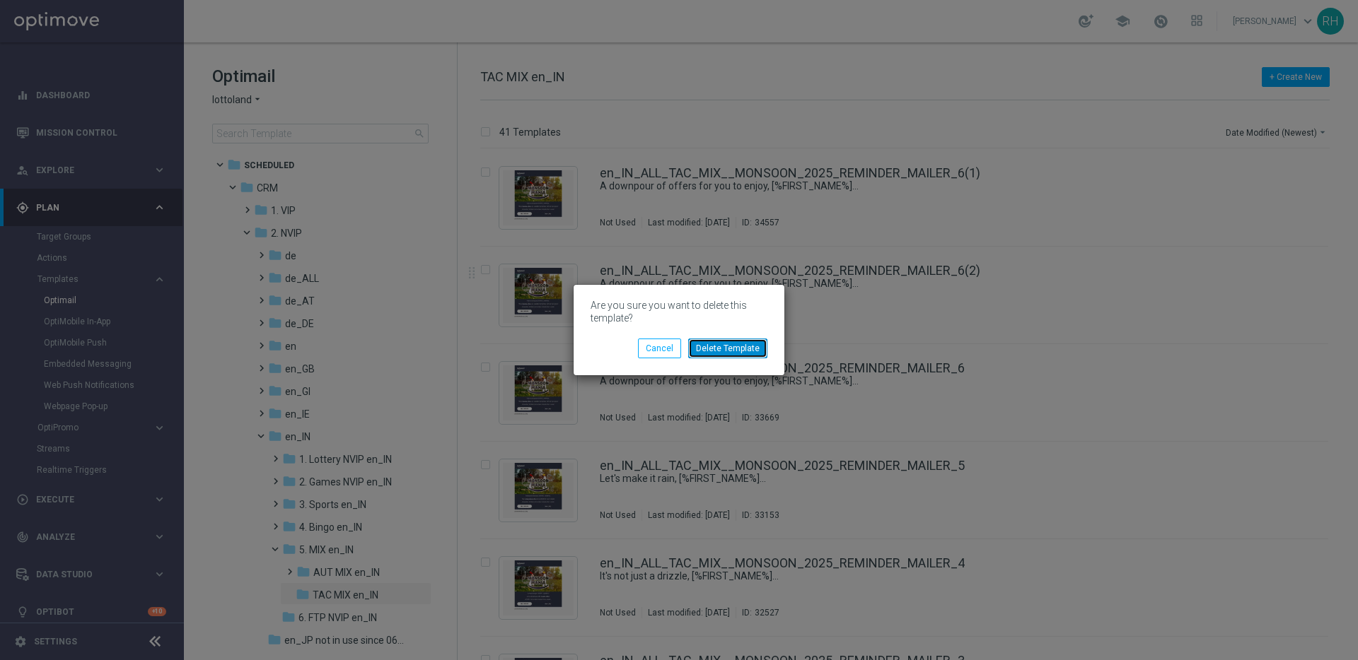
click at [752, 342] on button "Delete Template" at bounding box center [727, 349] width 79 height 20
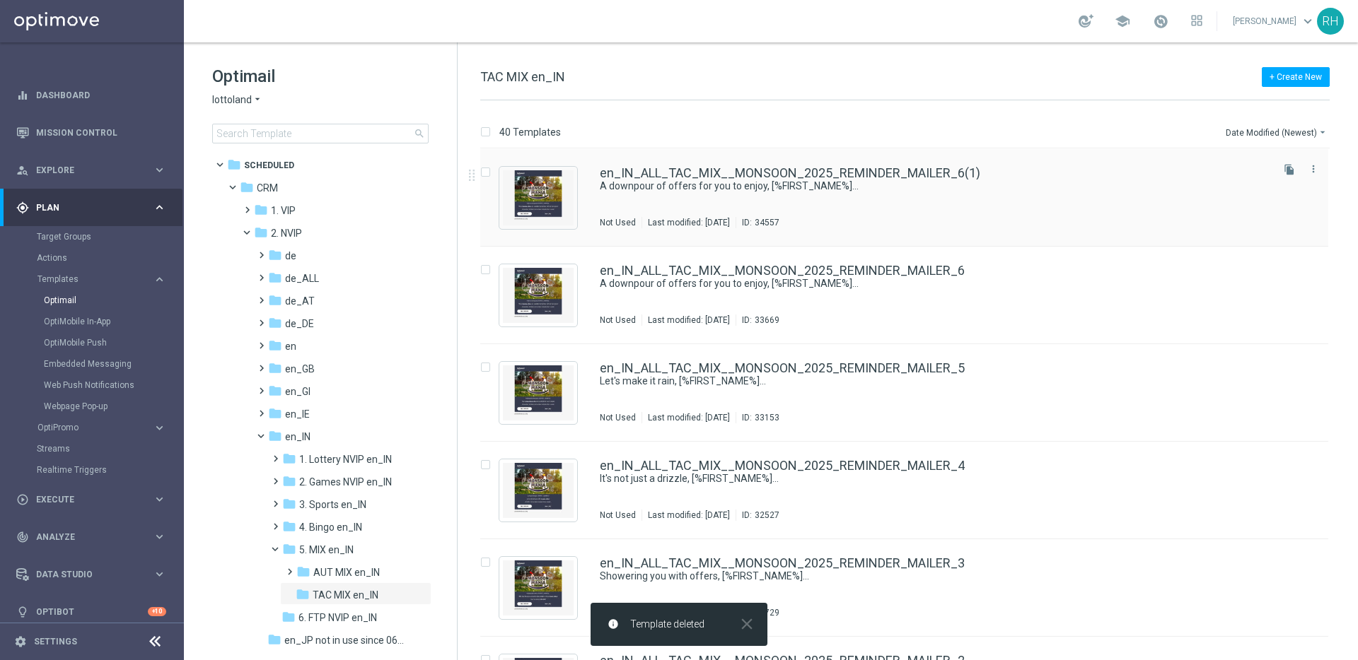
click at [980, 231] on div "en_IN_ALL_TAC_MIX__MONSOON_2025_REMINDER_MAILER_6(1) A downpour of offers for y…" at bounding box center [904, 198] width 848 height 98
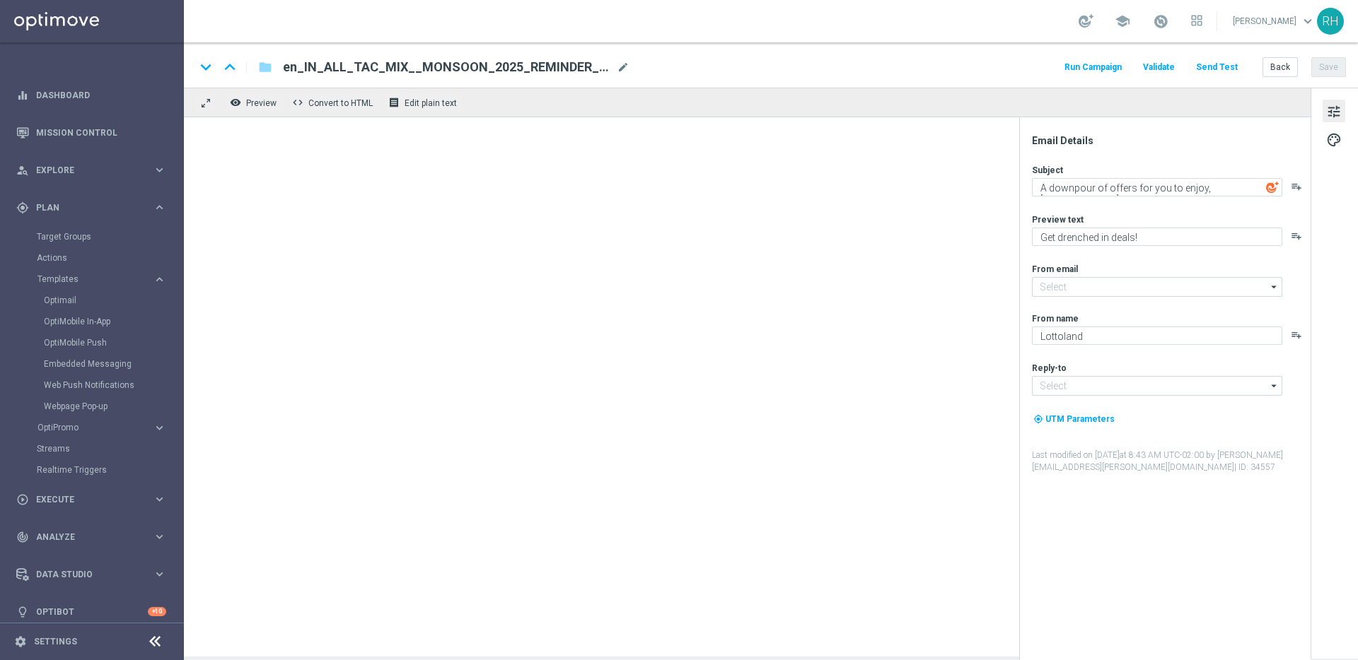
type input "[EMAIL_ADDRESS][DOMAIN_NAME]"
click at [887, 333] on div at bounding box center [747, 387] width 1127 height 540
click at [698, 298] on div at bounding box center [747, 387] width 1127 height 540
click at [627, 277] on div at bounding box center [747, 387] width 1127 height 540
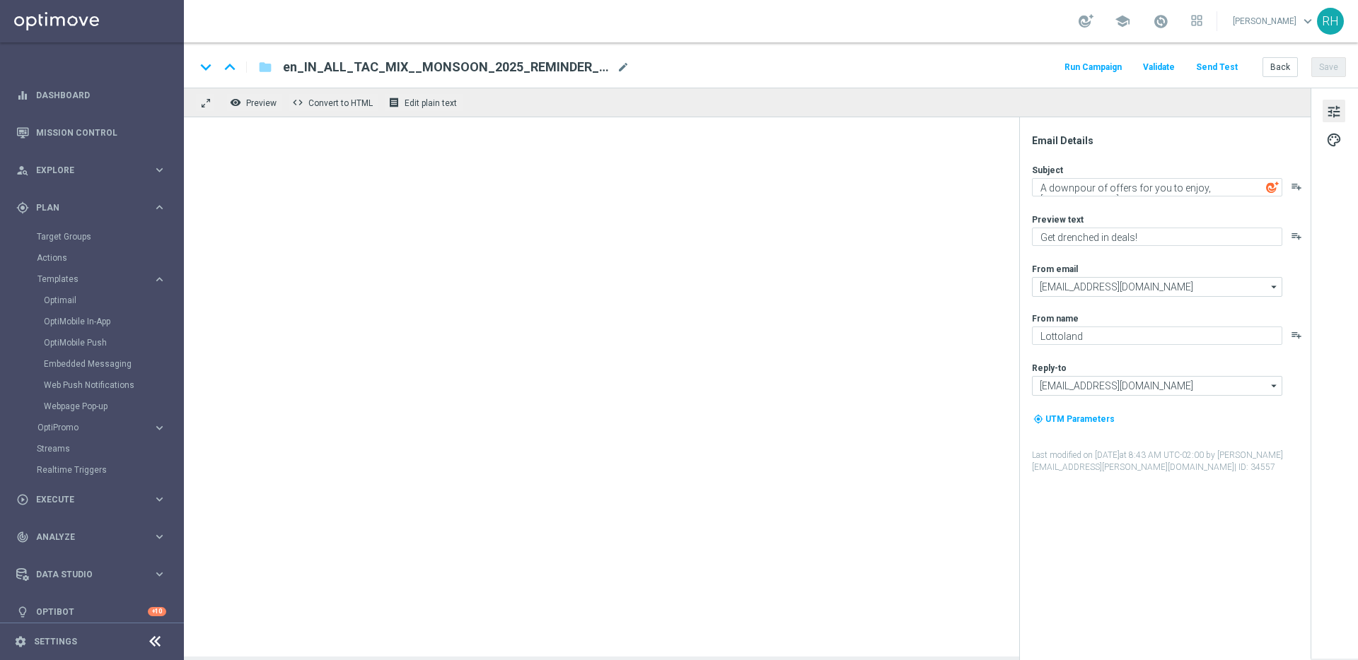
click at [640, 271] on div at bounding box center [747, 387] width 1127 height 540
click at [1231, 66] on button "Send Test" at bounding box center [1217, 67] width 46 height 19
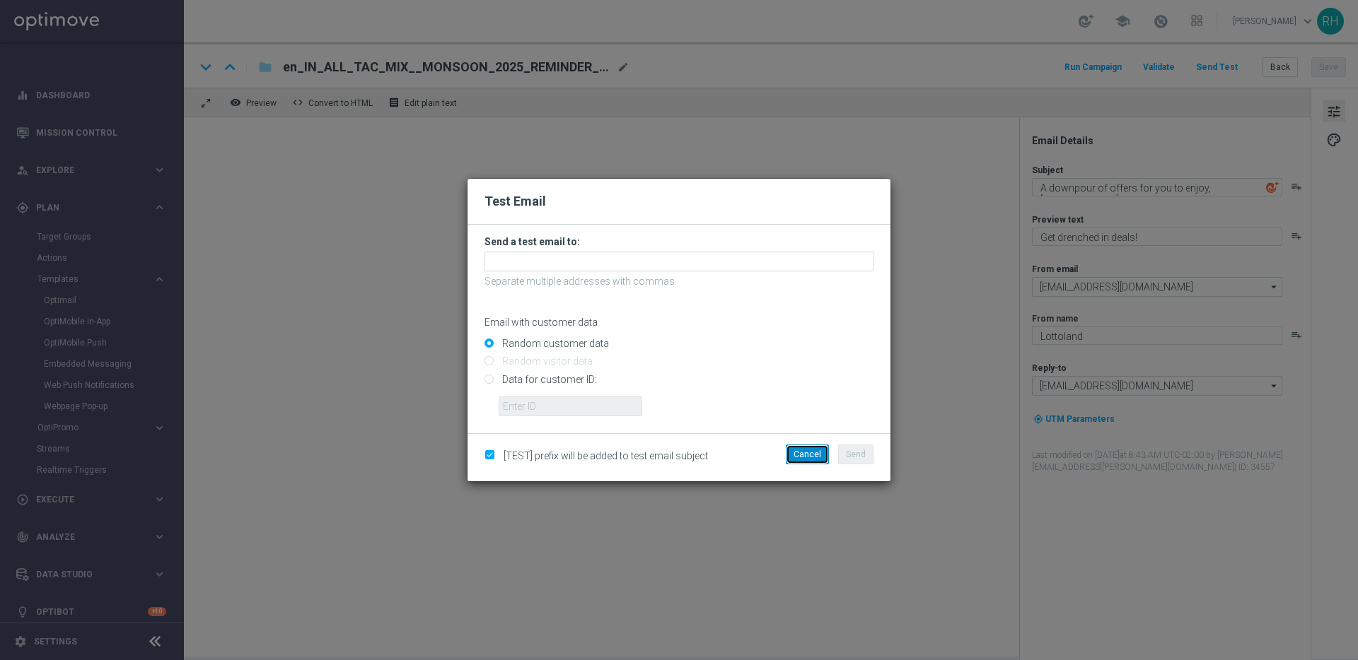
click at [793, 454] on button "Cancel" at bounding box center [807, 455] width 43 height 20
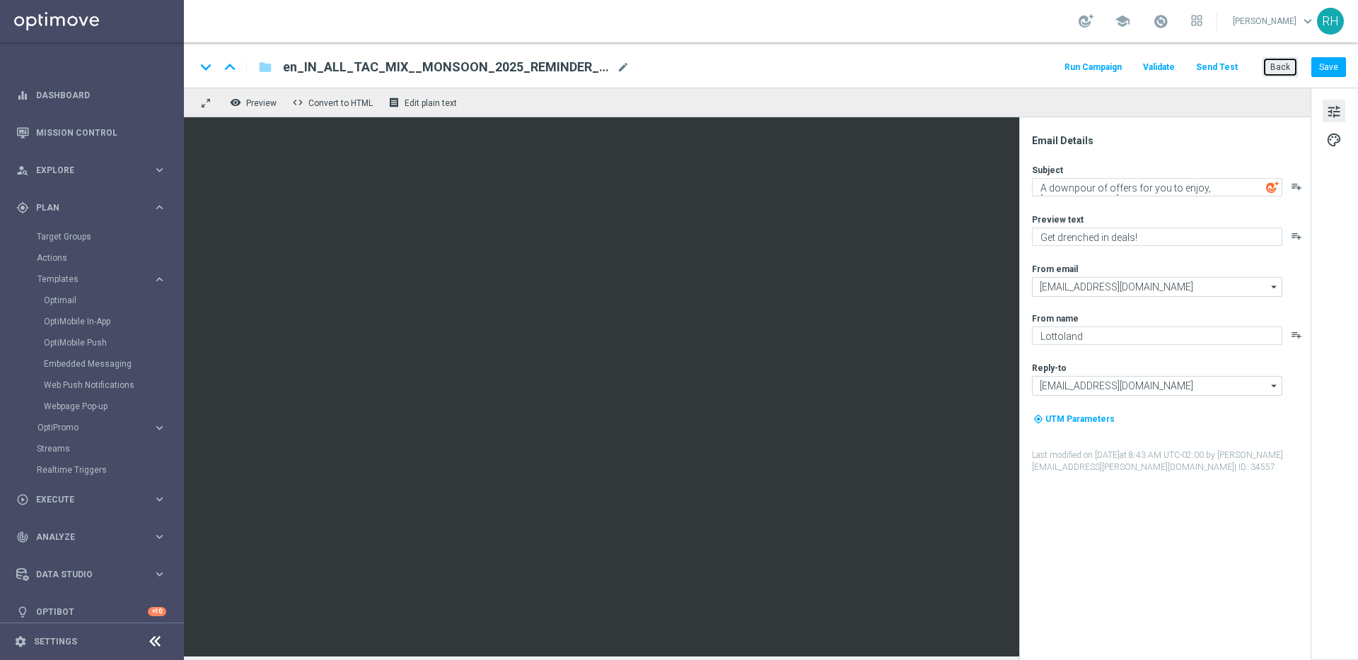
click at [1289, 66] on button "Back" at bounding box center [1279, 67] width 35 height 20
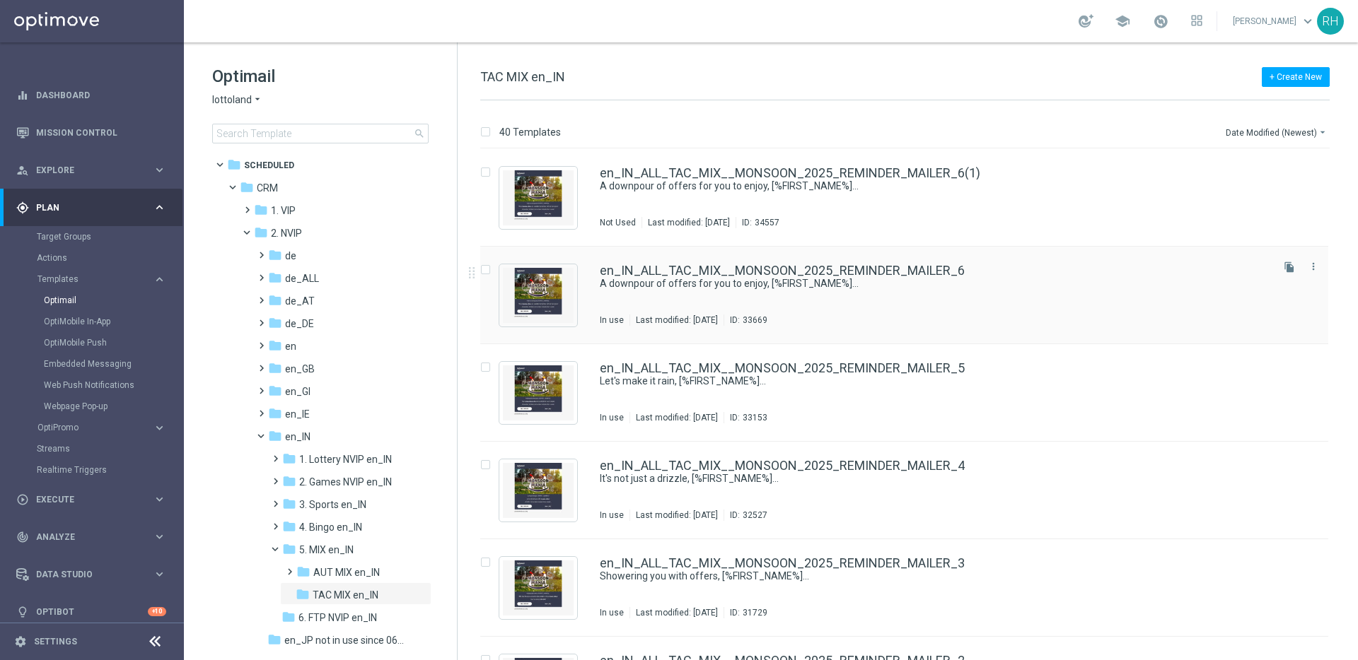
click at [1187, 327] on div "en_IN_ALL_TAC_MIX__MONSOON_2025_REMINDER_MAILER_6 A downpour of offers for you …" at bounding box center [904, 296] width 848 height 98
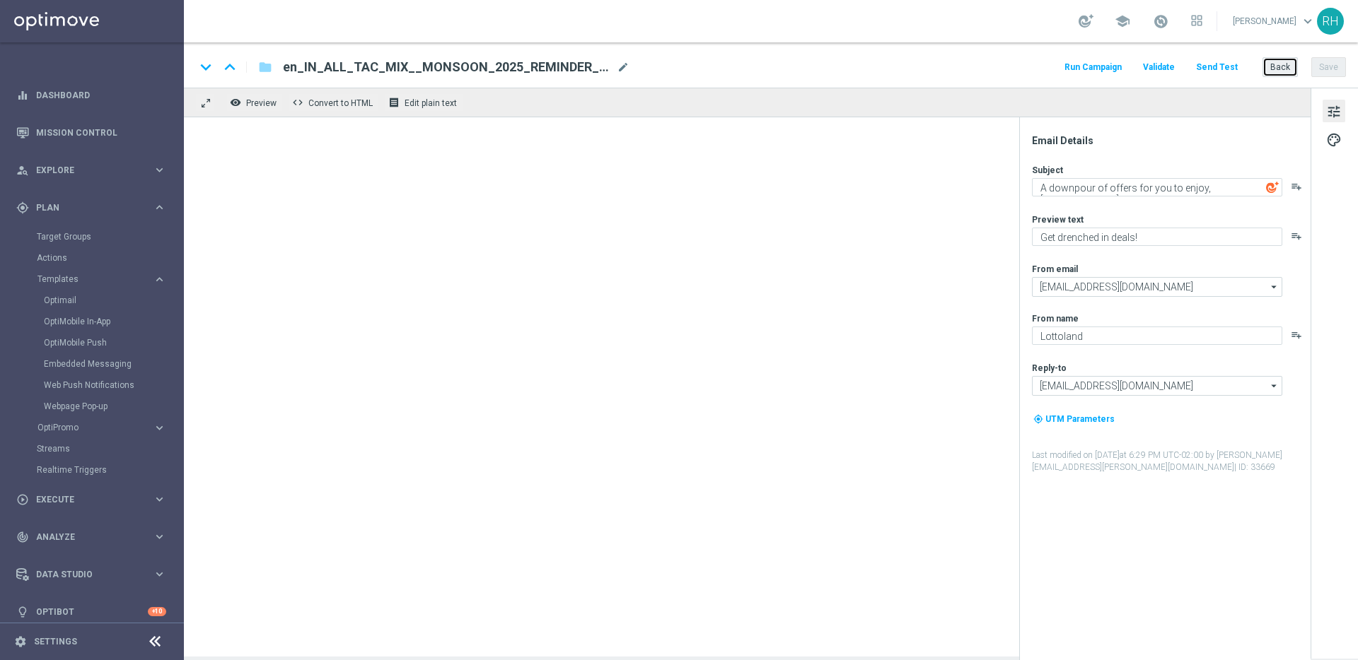
click at [1281, 66] on button "Back" at bounding box center [1279, 67] width 35 height 20
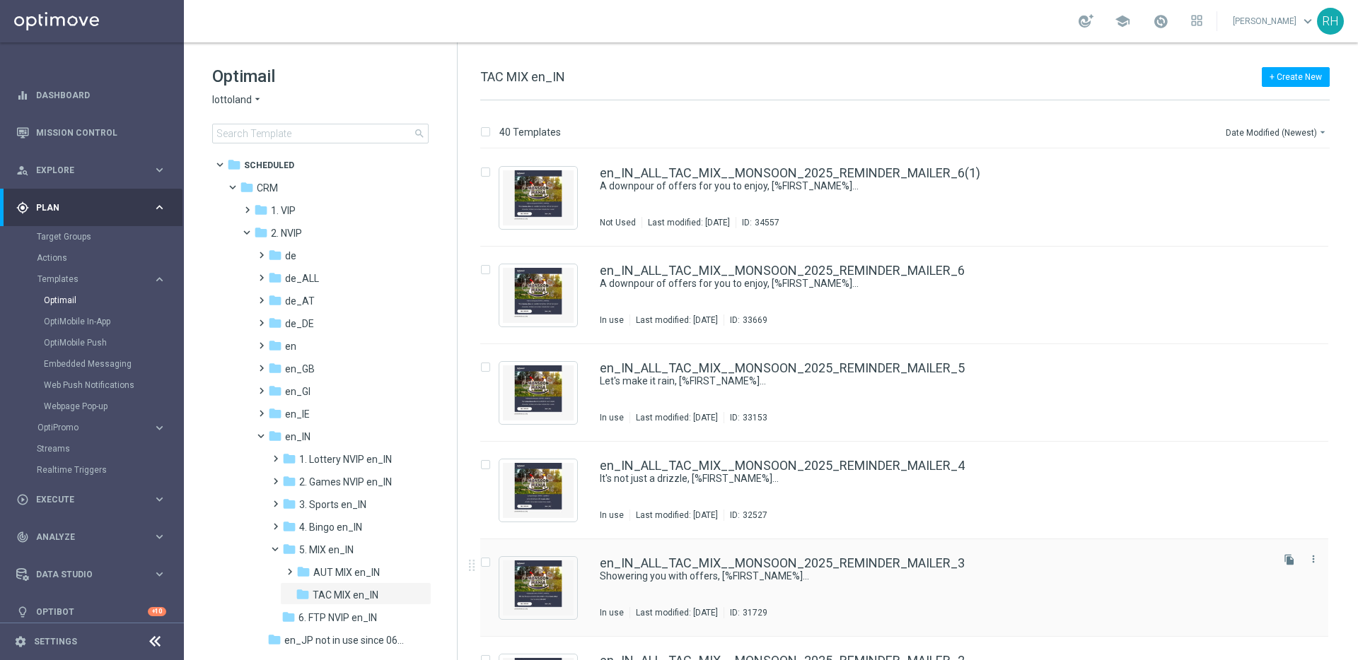
click at [970, 561] on div "en_IN_ALL_TAC_MIX__MONSOON_2025_REMINDER_MAILER_3" at bounding box center [934, 563] width 669 height 13
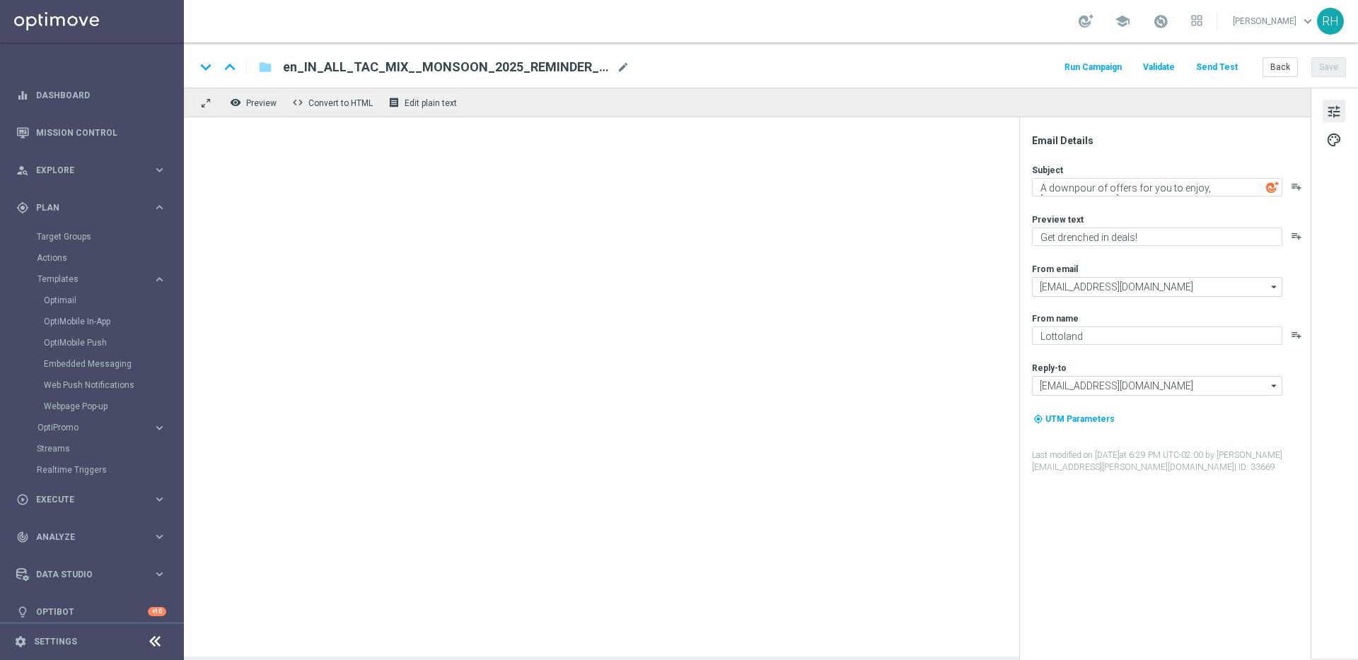
type textarea "Showering you with offers, [%FIRST_NAME%]..."
click at [1271, 64] on button "Back" at bounding box center [1279, 67] width 35 height 20
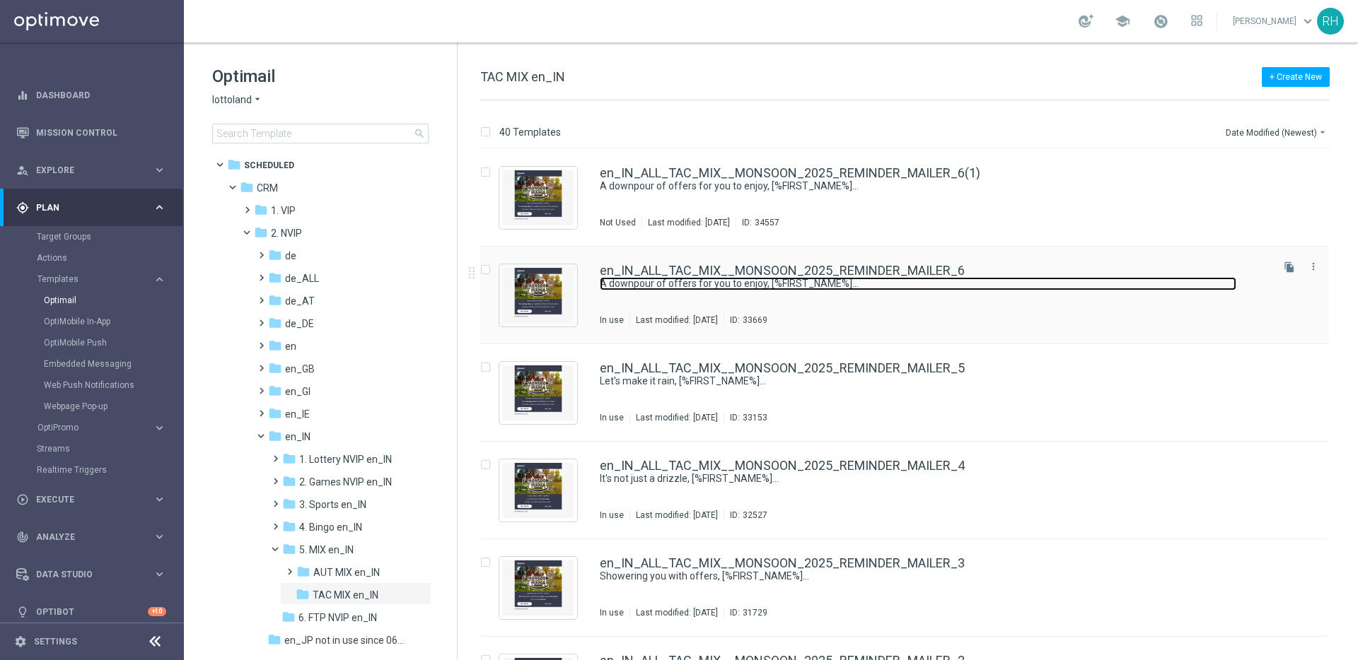
click at [990, 284] on link "A downpour of offers for you to enjoy, [%FIRST_NAME%]..." at bounding box center [918, 283] width 636 height 13
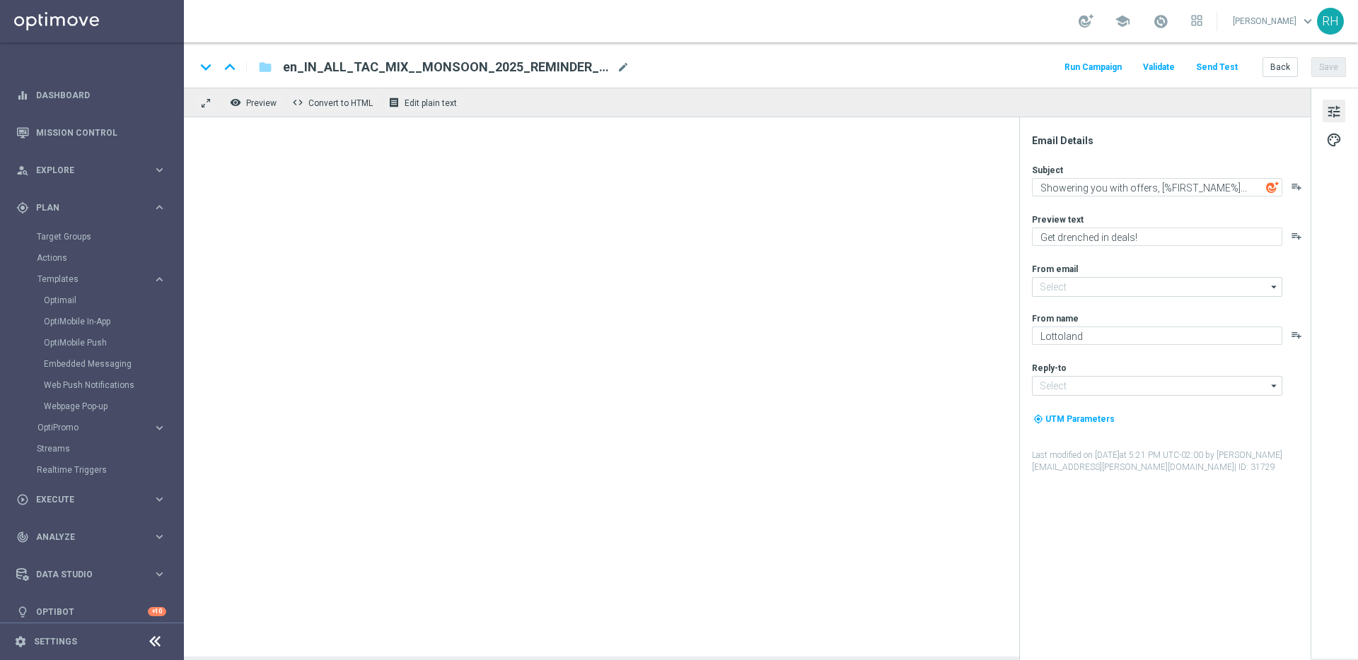
type input "[EMAIL_ADDRESS][DOMAIN_NAME]"
type textarea "A downpour of offers for you to enjoy, [%FIRST_NAME%]..."
click at [1275, 62] on button "Back" at bounding box center [1279, 67] width 35 height 20
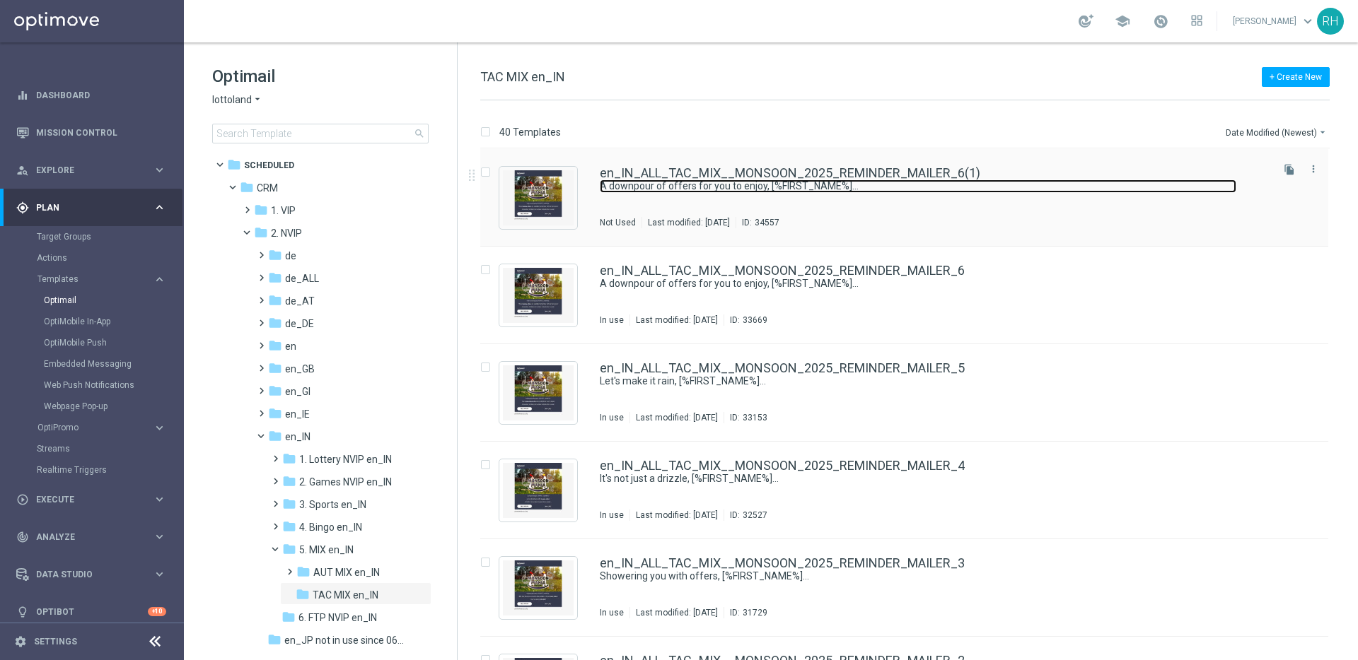
click at [948, 180] on link "A downpour of offers for you to enjoy, [%FIRST_NAME%]..." at bounding box center [918, 186] width 636 height 13
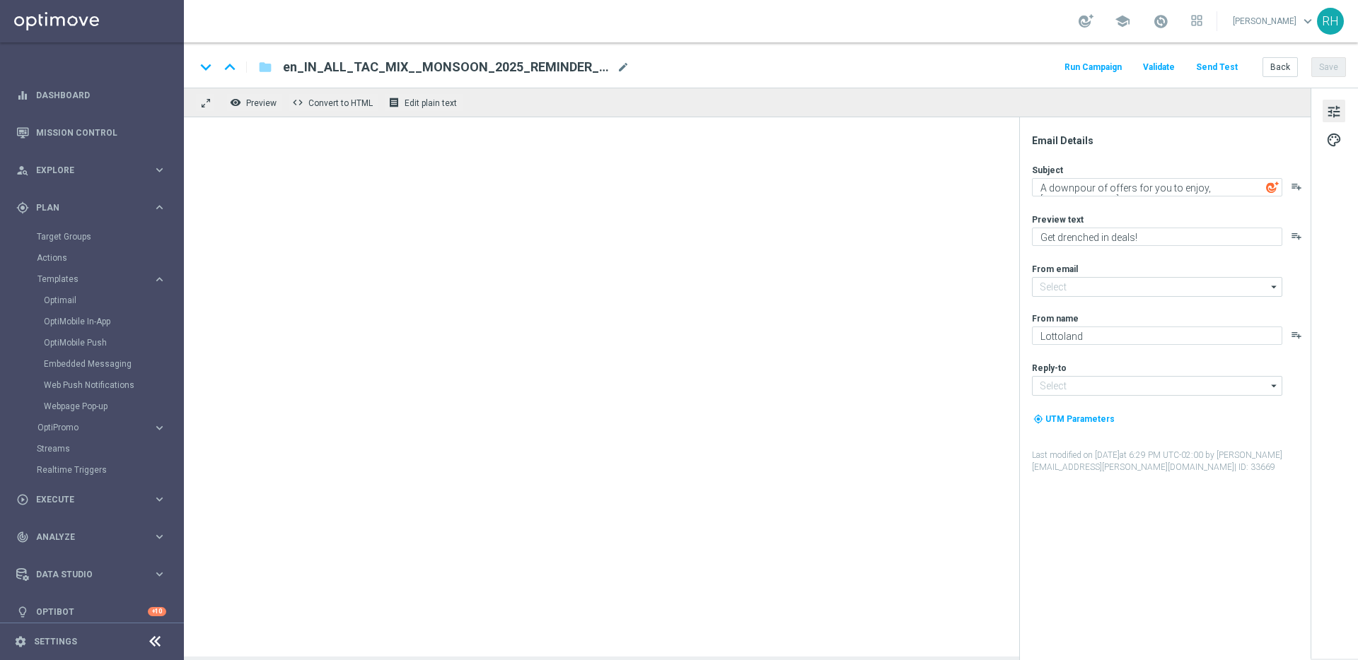
type input "[EMAIL_ADDRESS][DOMAIN_NAME]"
click at [1165, 17] on span at bounding box center [1161, 21] width 16 height 16
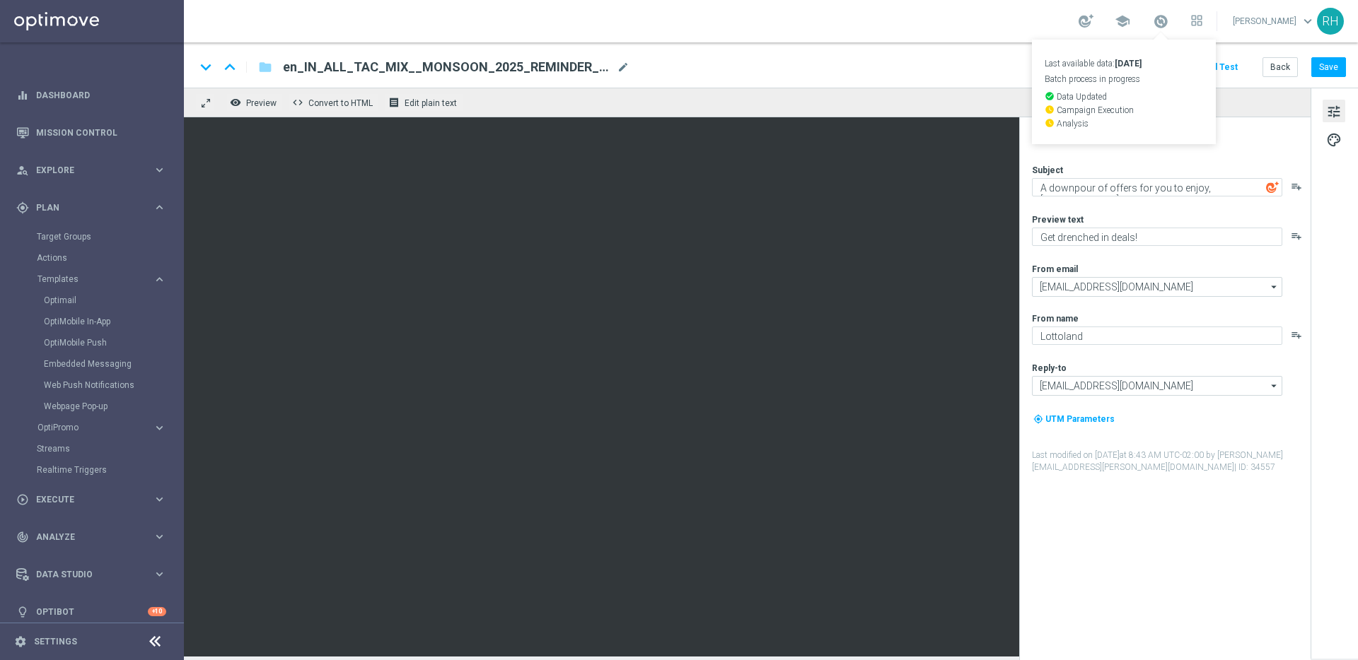
click at [562, 69] on span "en_IN_ALL_TAC_MIX__MONSOON_2025_REMINDER_MAILER_6(1)" at bounding box center [447, 67] width 328 height 17
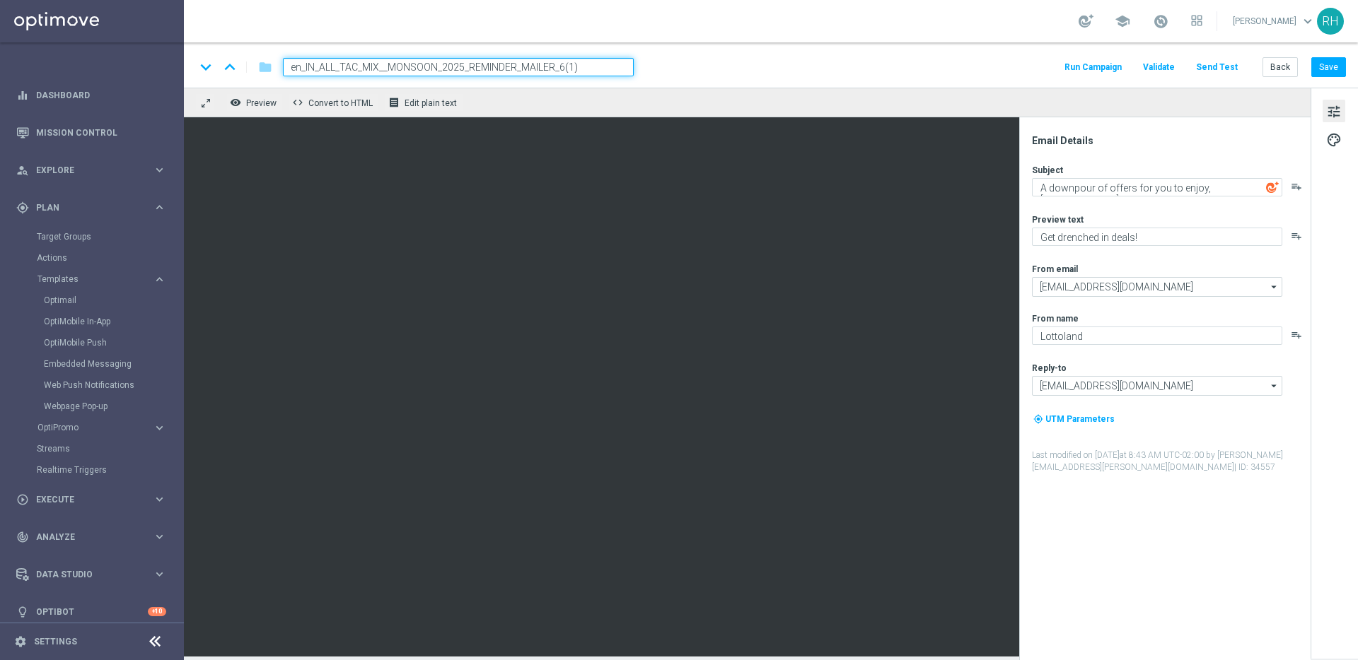
drag, startPoint x: 559, startPoint y: 67, endPoint x: 615, endPoint y: 76, distance: 56.5
click at [615, 76] on input "en_IN_ALL_TAC_MIX__MONSOON_2025_REMINDER_MAILER_6(1)" at bounding box center [458, 67] width 351 height 18
type input "en_IN_ALL_TAC_MIX__MONSOON_2025_REMINDER_MAILER_7"
click at [784, 64] on div "keyboard_arrow_down keyboard_arrow_up folder en_IN_ALL_TAC_MIX__MONSOON_2025_RE…" at bounding box center [770, 67] width 1151 height 18
click at [520, 70] on input "en_IN_ALL_TAC_MIX__MONSOON_2025_REMINDER_MAILER_7" at bounding box center [458, 67] width 351 height 18
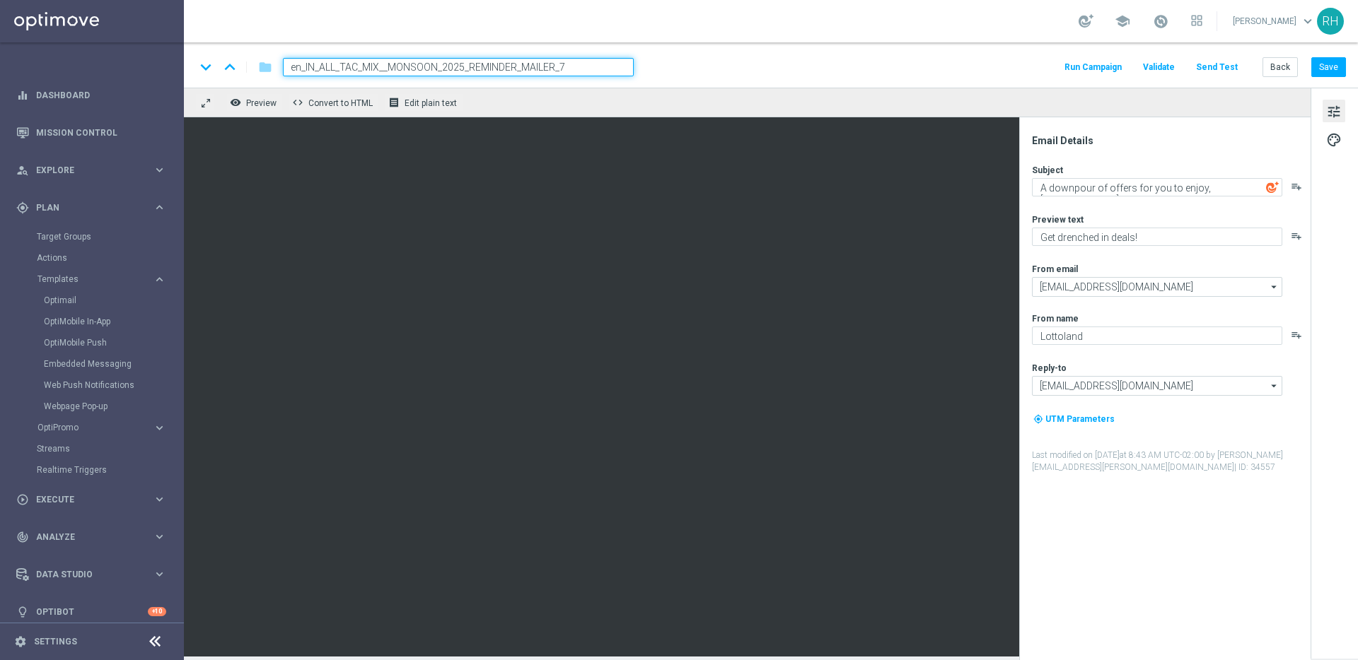
click at [520, 70] on input "en_IN_ALL_TAC_MIX__MONSOON_2025_REMINDER_MAILER_7" at bounding box center [458, 67] width 351 height 18
click at [1328, 66] on button "Save" at bounding box center [1328, 67] width 35 height 20
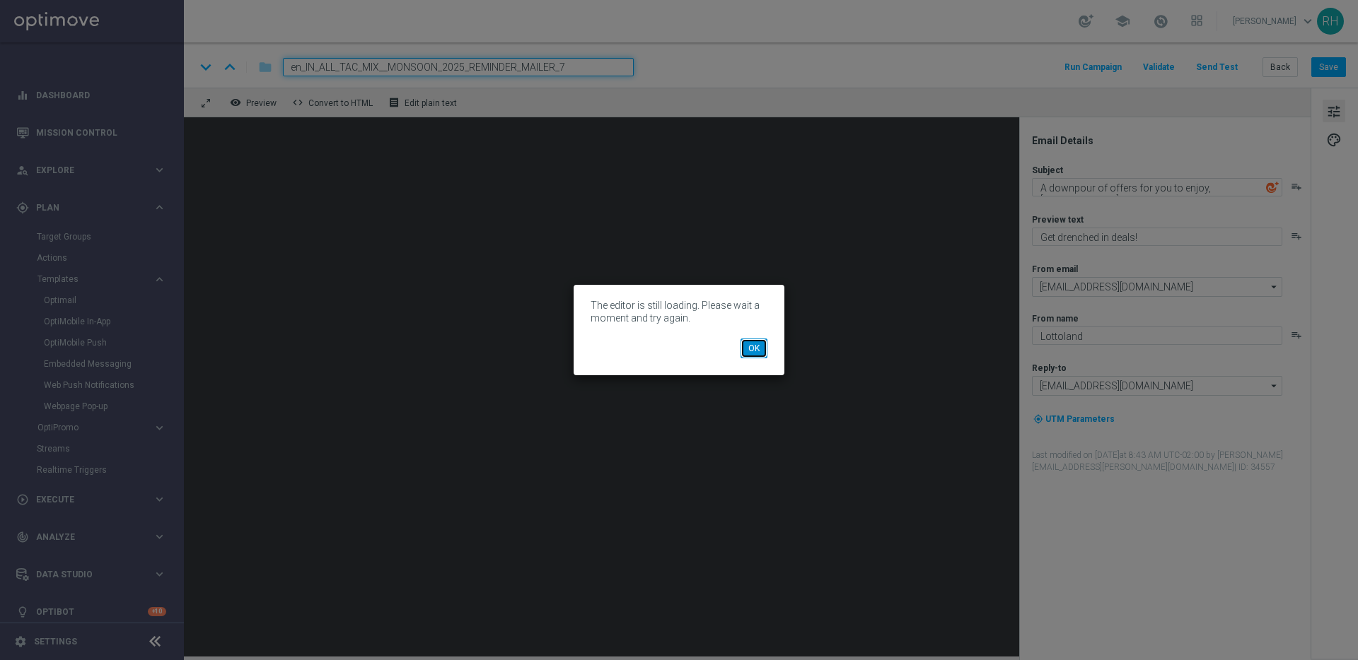
click at [748, 354] on button "OK" at bounding box center [753, 349] width 27 height 20
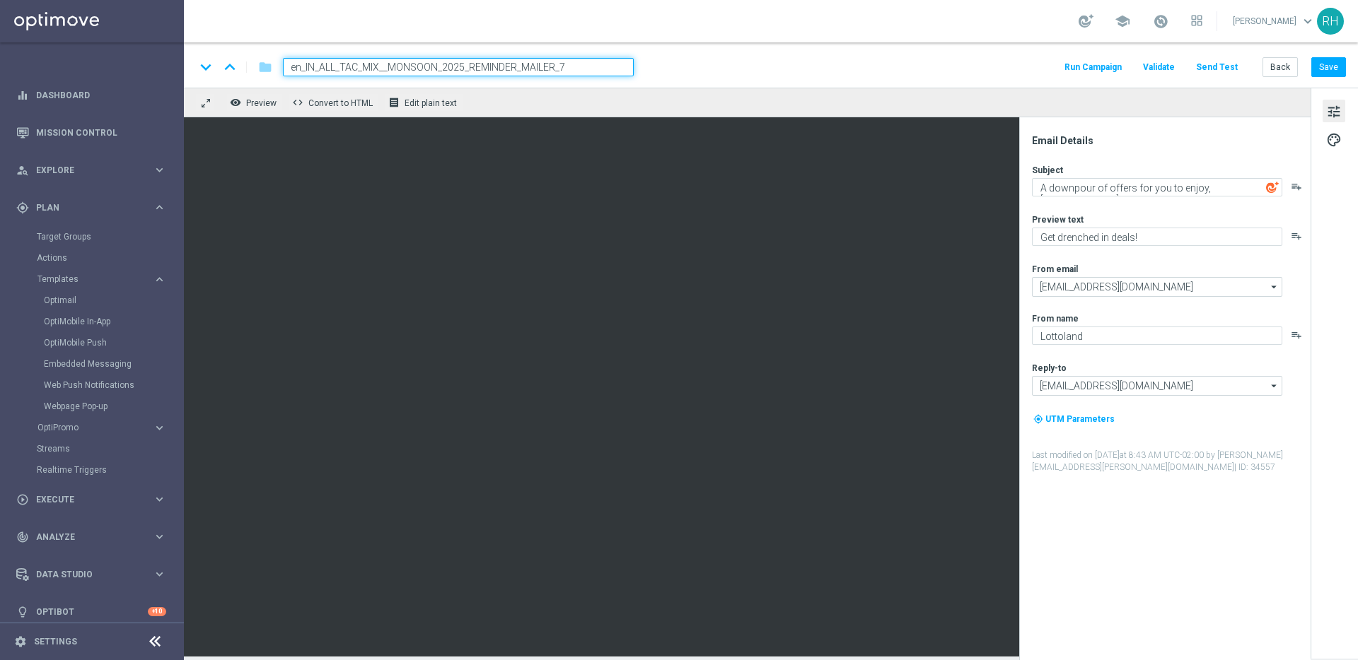
click at [976, 53] on div "keyboard_arrow_down keyboard_arrow_up folder en_IN_ALL_TAC_MIX__MONSOON_2025_RE…" at bounding box center [771, 64] width 1174 height 45
click at [1127, 140] on div "Email Details" at bounding box center [1170, 140] width 277 height 13
click at [960, 66] on div "keyboard_arrow_down keyboard_arrow_up folder en_IN_ALL_TAC_MIX__MONSOON_2025_RE…" at bounding box center [770, 67] width 1151 height 18
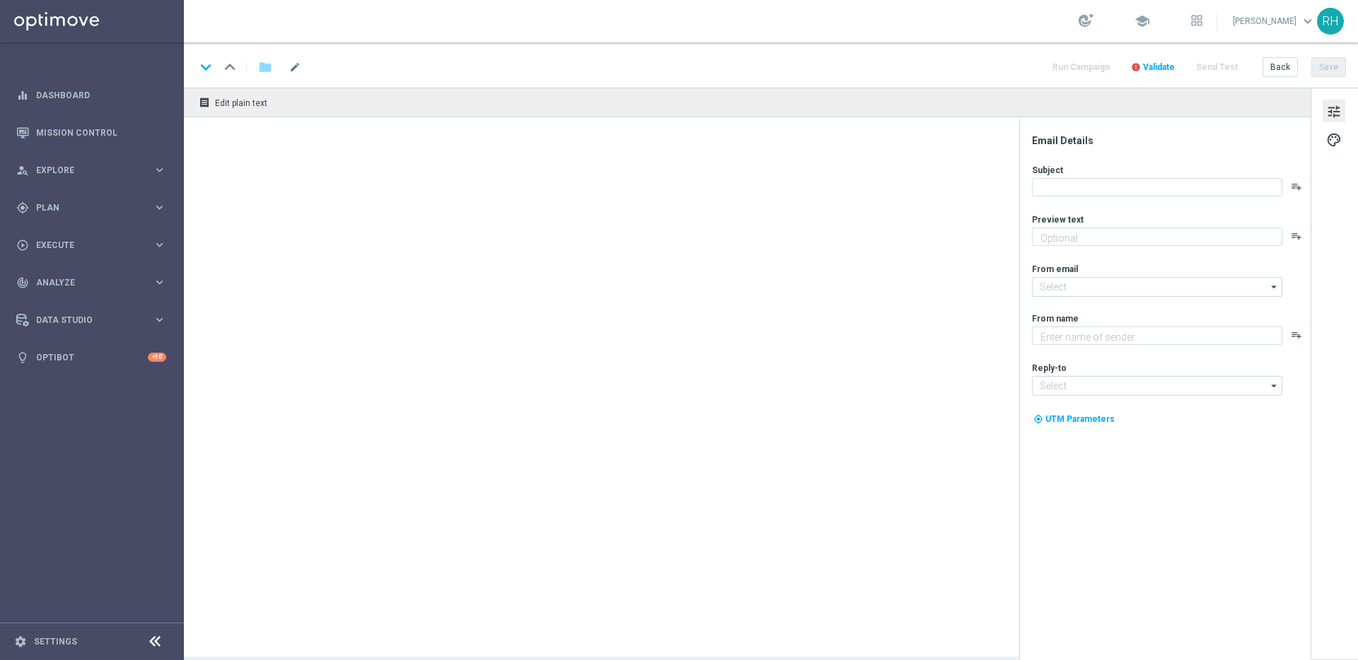
type textarea "Get drenched in deals!"
type textarea "Lottoland"
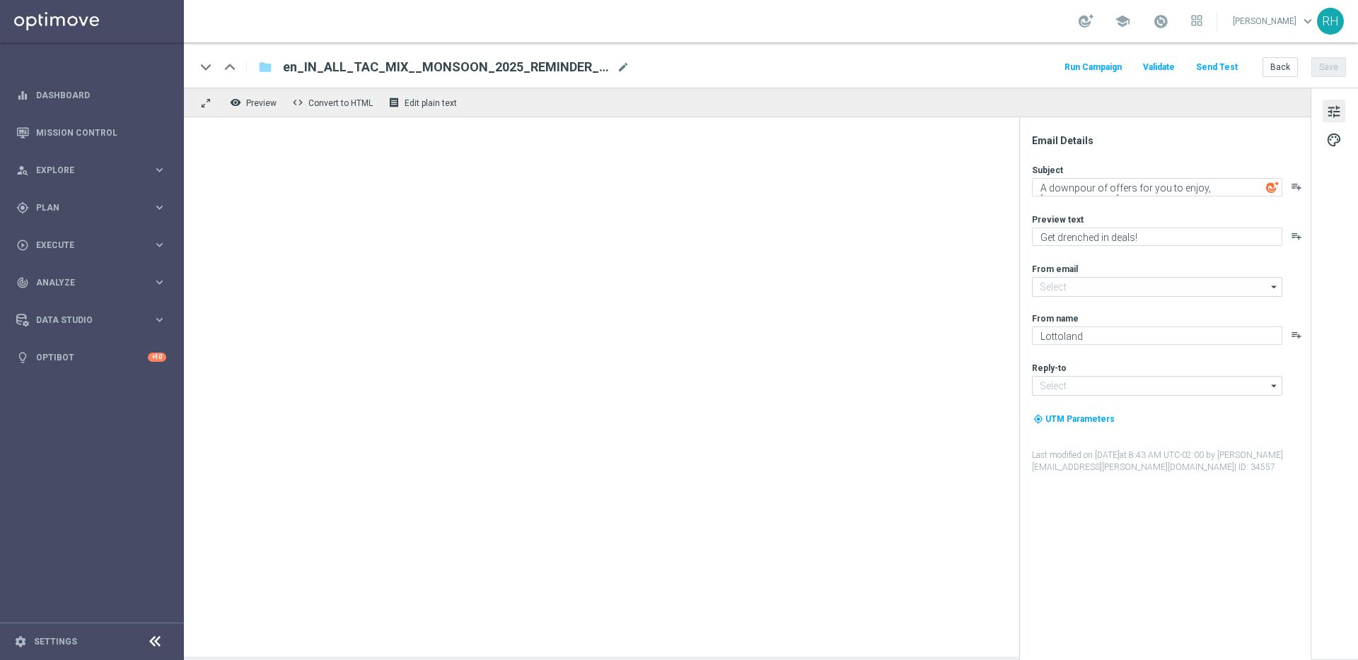
type input "[EMAIL_ADDRESS][DOMAIN_NAME]"
click at [590, 332] on div at bounding box center [747, 387] width 1127 height 540
click at [1221, 496] on div "Email Details Subject A downpour of offers for you to enjoy, [%FIRST_NAME%]... …" at bounding box center [1168, 397] width 281 height 526
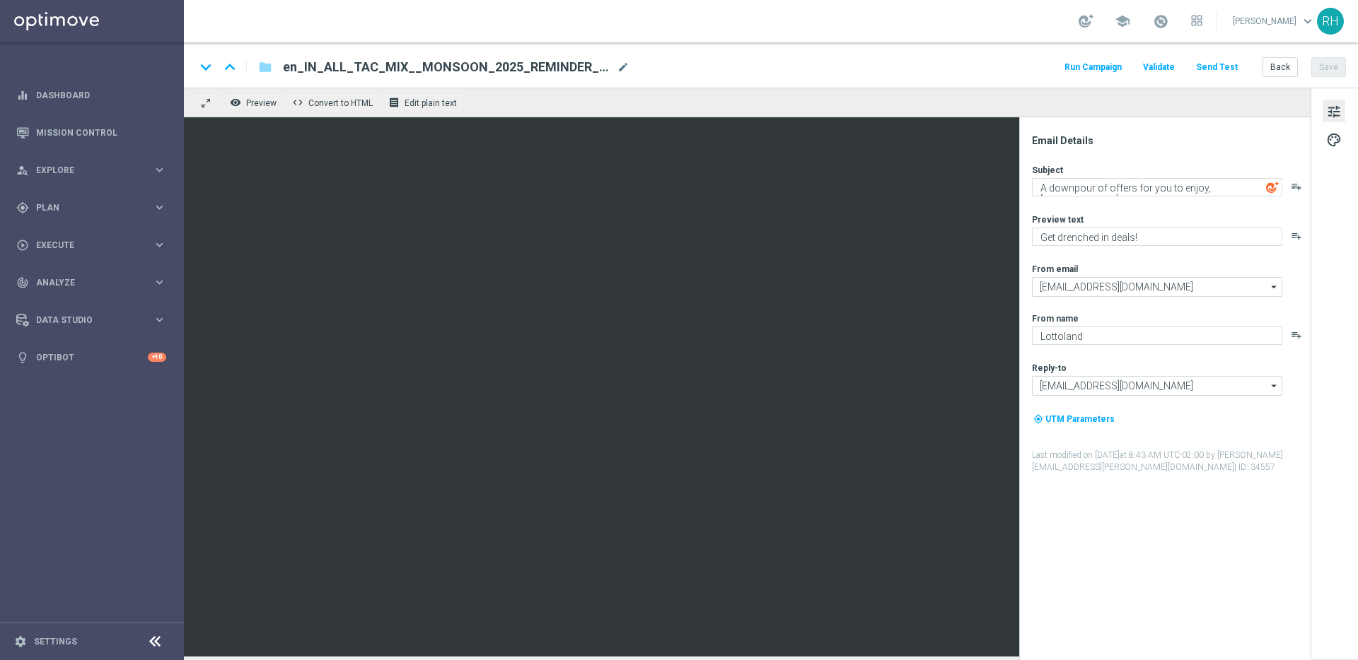
click at [1066, 151] on div "Email Details Subject A downpour of offers for you to enjoy, [%FIRST_NAME%]... …" at bounding box center [1168, 397] width 281 height 526
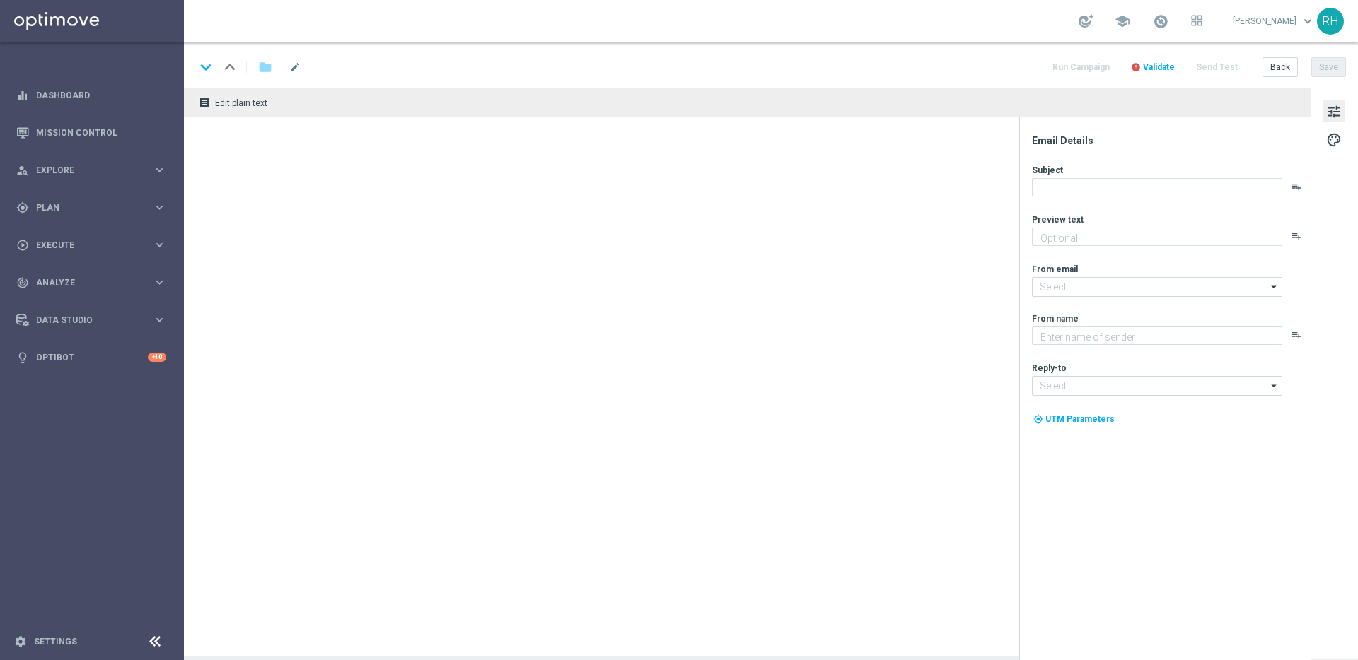
type textarea "Get drenched in deals!"
type textarea "Lottoland"
type input "[EMAIL_ADDRESS][DOMAIN_NAME]"
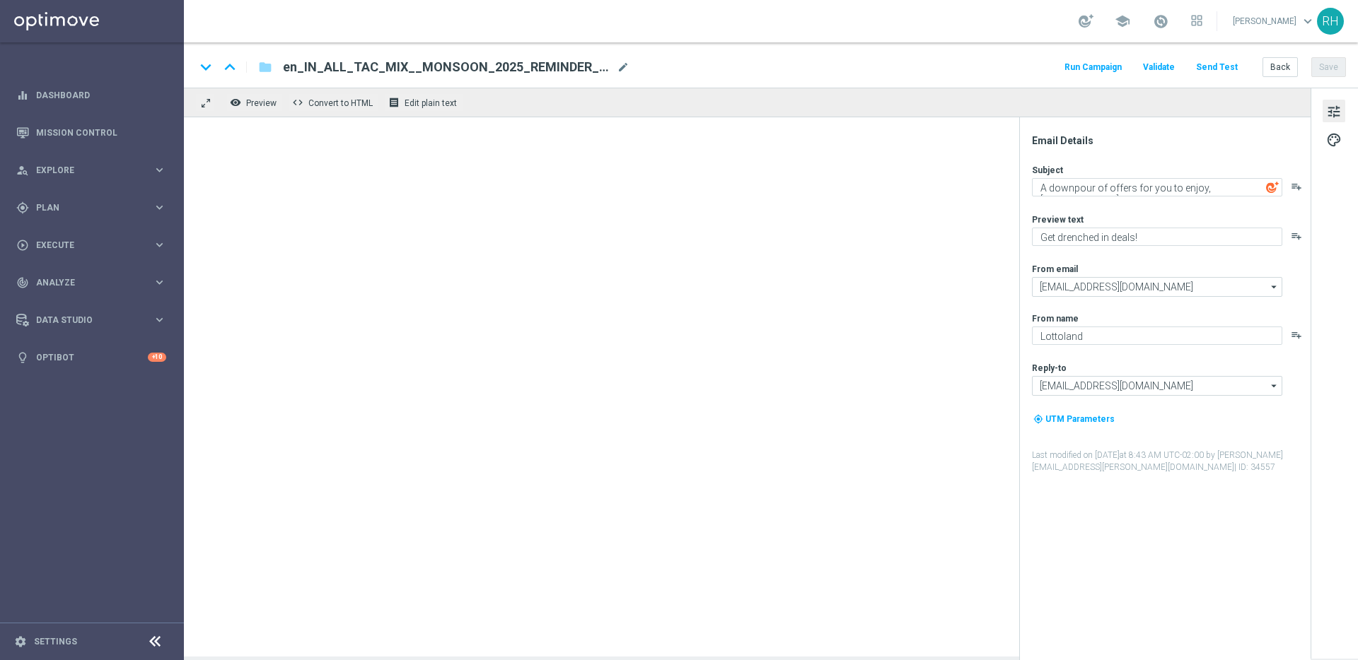
click at [1011, 59] on div "keyboard_arrow_down keyboard_arrow_up folder en_IN_ALL_TAC_MIX__MONSOON_2025_RE…" at bounding box center [770, 67] width 1151 height 18
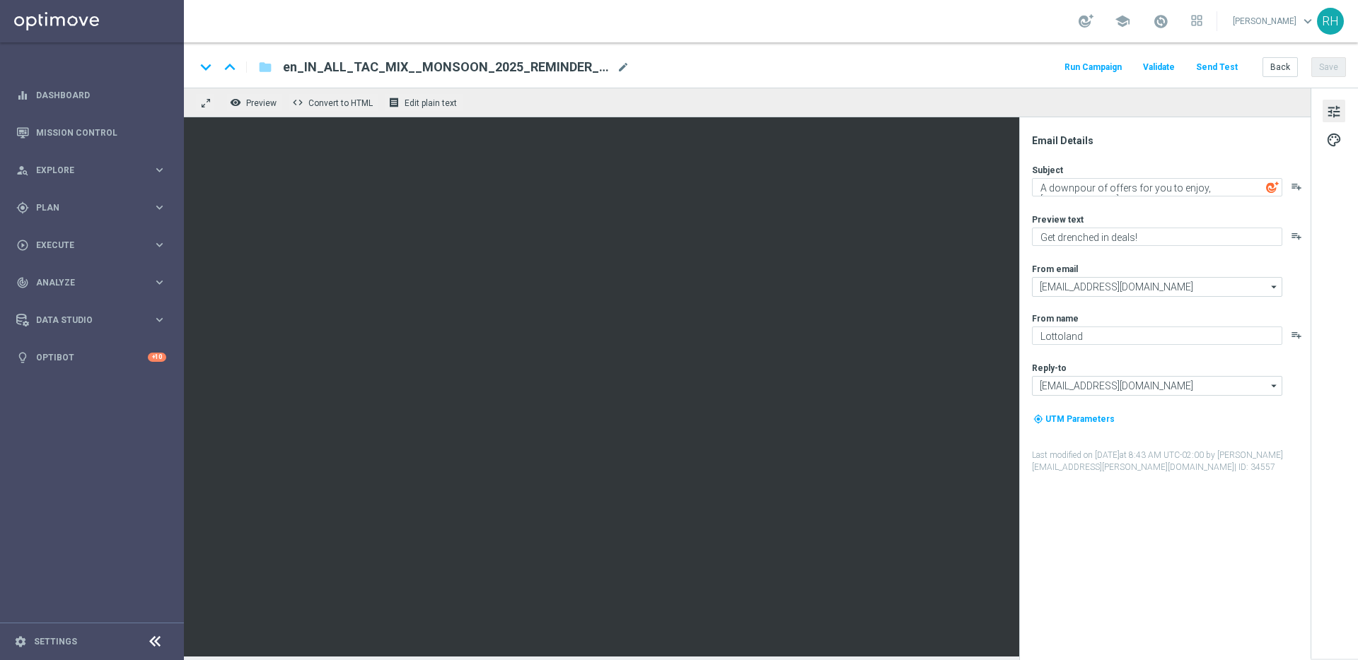
click at [834, 52] on div "keyboard_arrow_down keyboard_arrow_up folder en_IN_ALL_TAC_MIX__MONSOON_2025_RE…" at bounding box center [771, 64] width 1174 height 45
click at [1293, 74] on button "Back" at bounding box center [1279, 67] width 35 height 20
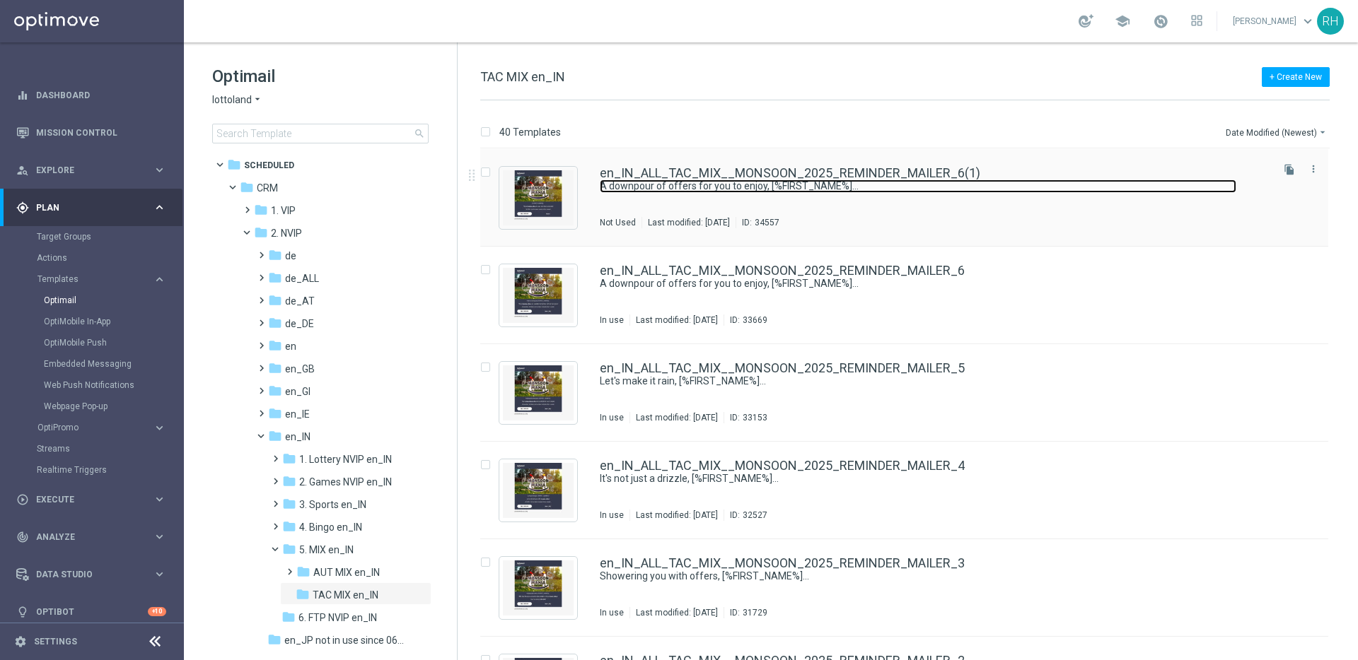
click at [1084, 189] on link "A downpour of offers for you to enjoy, [%FIRST_NAME%]..." at bounding box center [918, 186] width 636 height 13
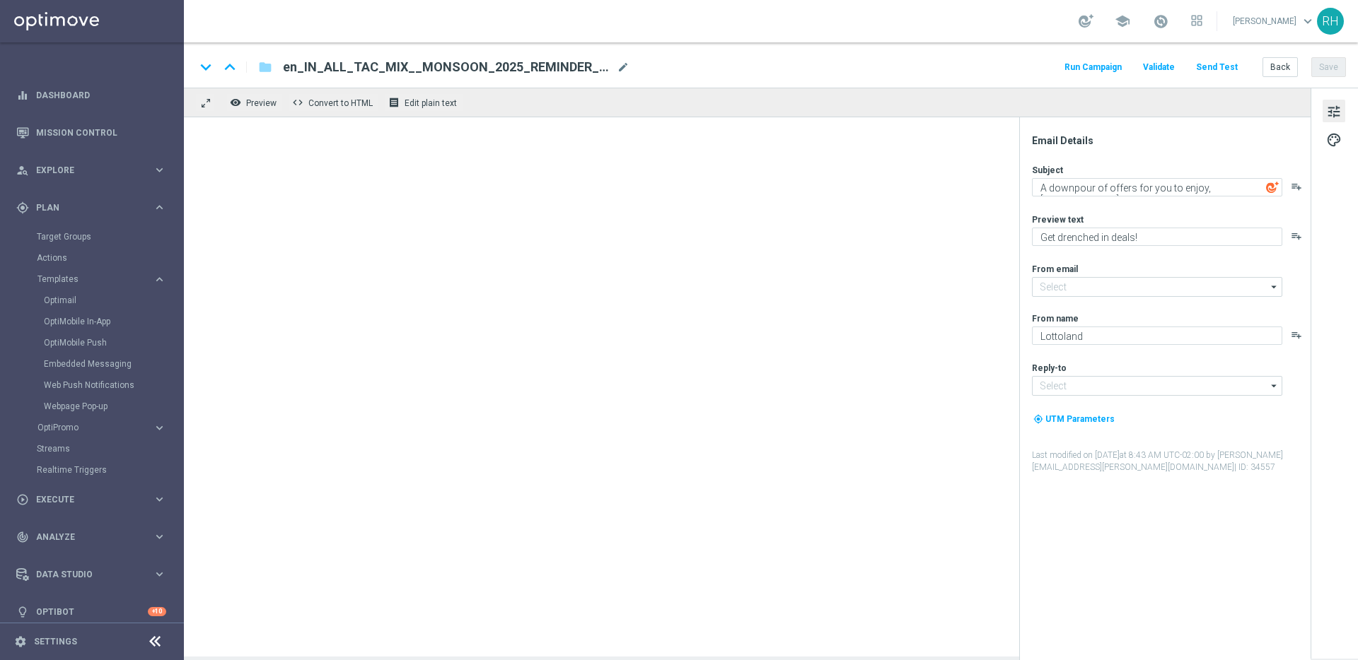
type input "[EMAIL_ADDRESS][DOMAIN_NAME]"
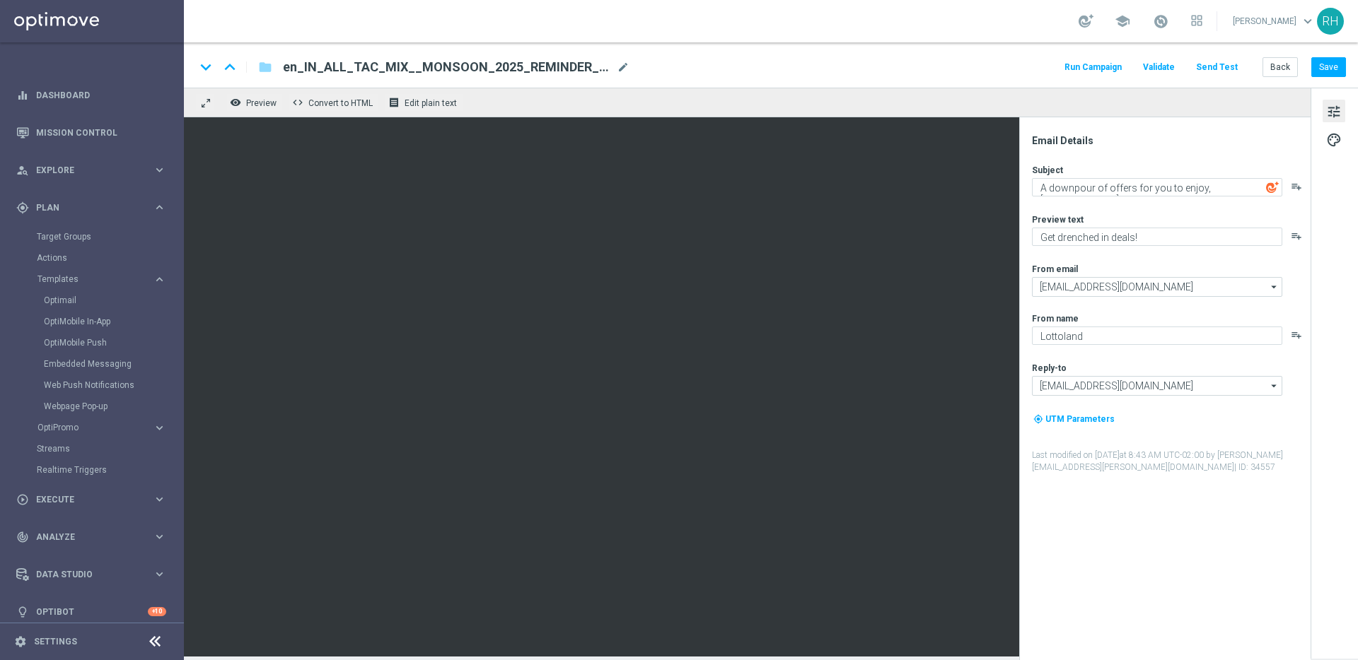
click at [1023, 100] on div "remove_red_eye Preview code Convert to HTML receipt Edit plain text" at bounding box center [747, 103] width 1127 height 30
click at [1023, 98] on div "remove_red_eye Preview code Convert to HTML receipt Edit plain text" at bounding box center [747, 103] width 1127 height 30
click at [1022, 98] on div "remove_red_eye Preview code Convert to HTML receipt Edit plain text" at bounding box center [747, 103] width 1127 height 30
click at [1013, 98] on div "remove_red_eye Preview code Convert to HTML receipt Edit plain text" at bounding box center [747, 103] width 1127 height 30
click at [1019, 98] on div "remove_red_eye Preview code Convert to HTML receipt Edit plain text" at bounding box center [747, 103] width 1127 height 30
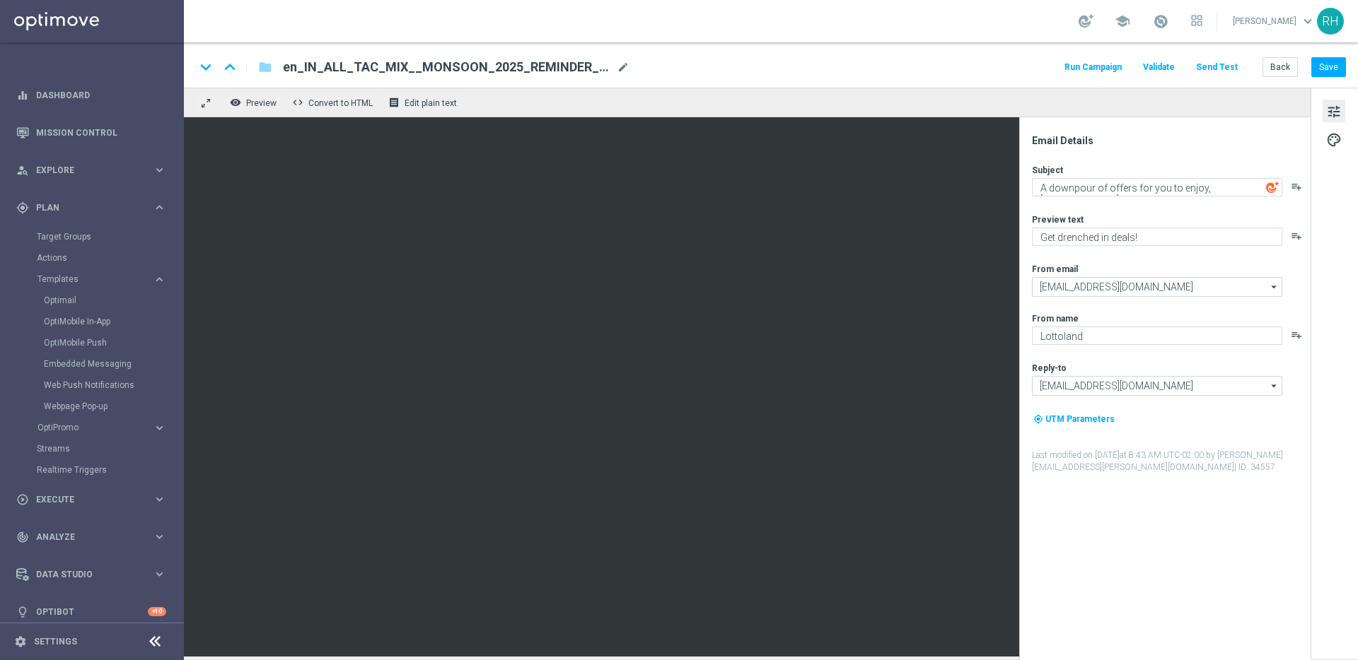
click at [1026, 98] on div "remove_red_eye Preview code Convert to HTML receipt Edit plain text" at bounding box center [747, 103] width 1127 height 30
click at [1025, 98] on div "remove_red_eye Preview code Convert to HTML receipt Edit plain text" at bounding box center [747, 103] width 1127 height 30
click at [572, 68] on span "en_IN_ALL_TAC_MIX__MONSOON_2025_REMINDER_MAILER_6(1)" at bounding box center [447, 67] width 328 height 17
drag, startPoint x: 559, startPoint y: 67, endPoint x: 599, endPoint y: 67, distance: 39.6
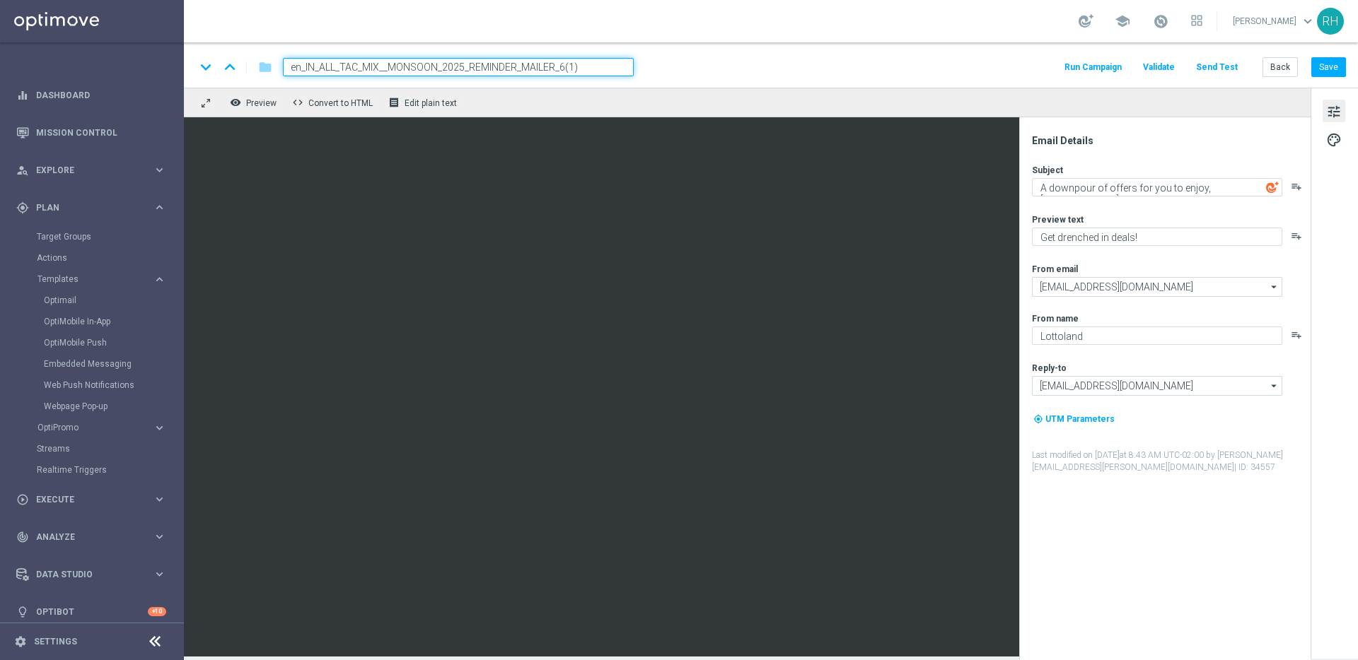
click at [599, 67] on input "en_IN_ALL_TAC_MIX__MONSOON_2025_REMINDER_MAILER_6(1)" at bounding box center [458, 67] width 351 height 18
type input "en_IN_ALL_TAC_MIX__MONSOON_2025_REMINDER_MAILER_7"
click at [815, 45] on div "keyboard_arrow_down keyboard_arrow_up folder en_IN_ALL_TAC_MIX__MONSOON_2025_RE…" at bounding box center [771, 64] width 1174 height 45
click at [1330, 74] on button "Save" at bounding box center [1328, 67] width 35 height 20
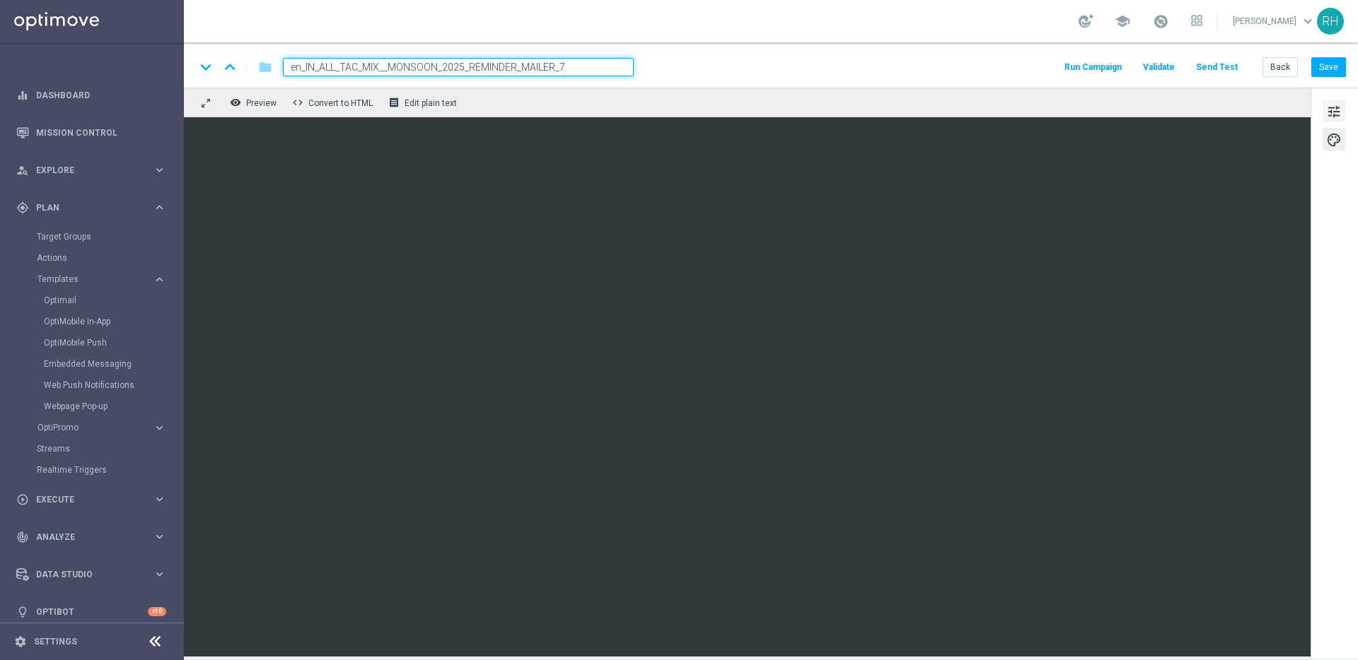
click at [1334, 113] on span "tune" at bounding box center [1334, 112] width 16 height 18
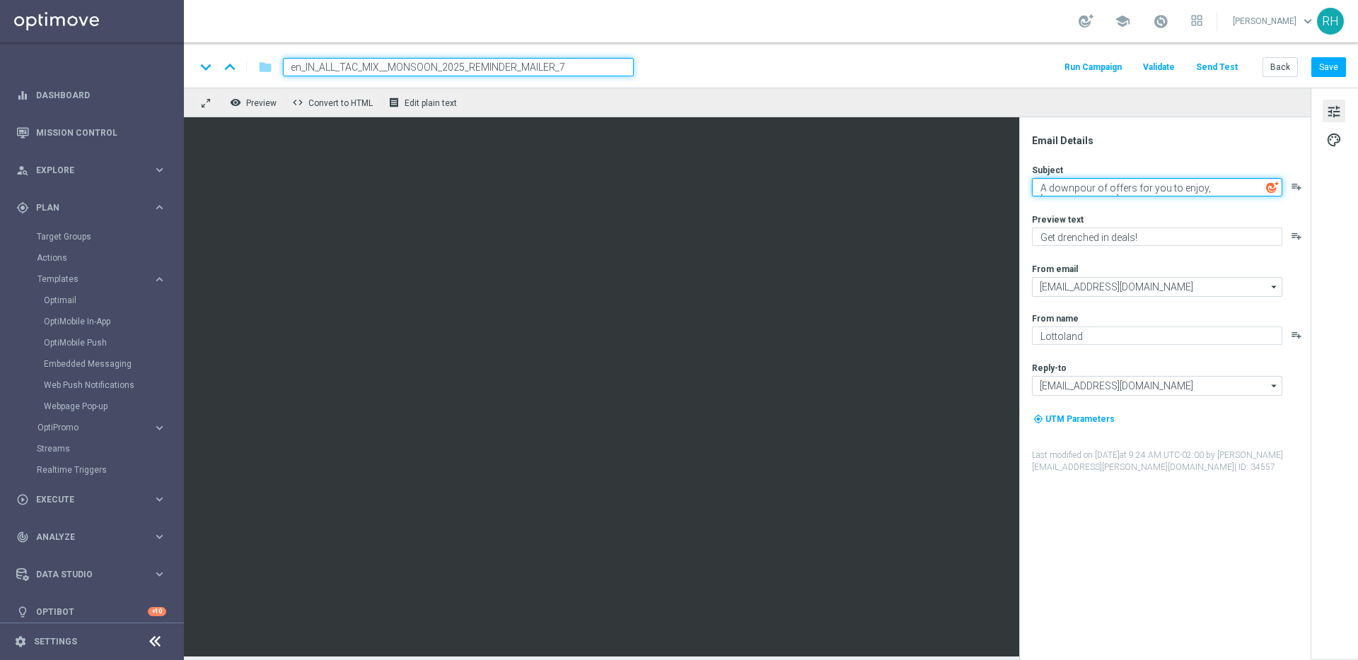
click at [1129, 185] on textarea "A downpour of offers for you to enjoy, [%FIRST_NAME%]..." at bounding box center [1157, 187] width 250 height 18
click at [1235, 189] on textarea "A downpour of offers for you to enjoy, [%FIRST_NAME%]..." at bounding box center [1157, 187] width 250 height 18
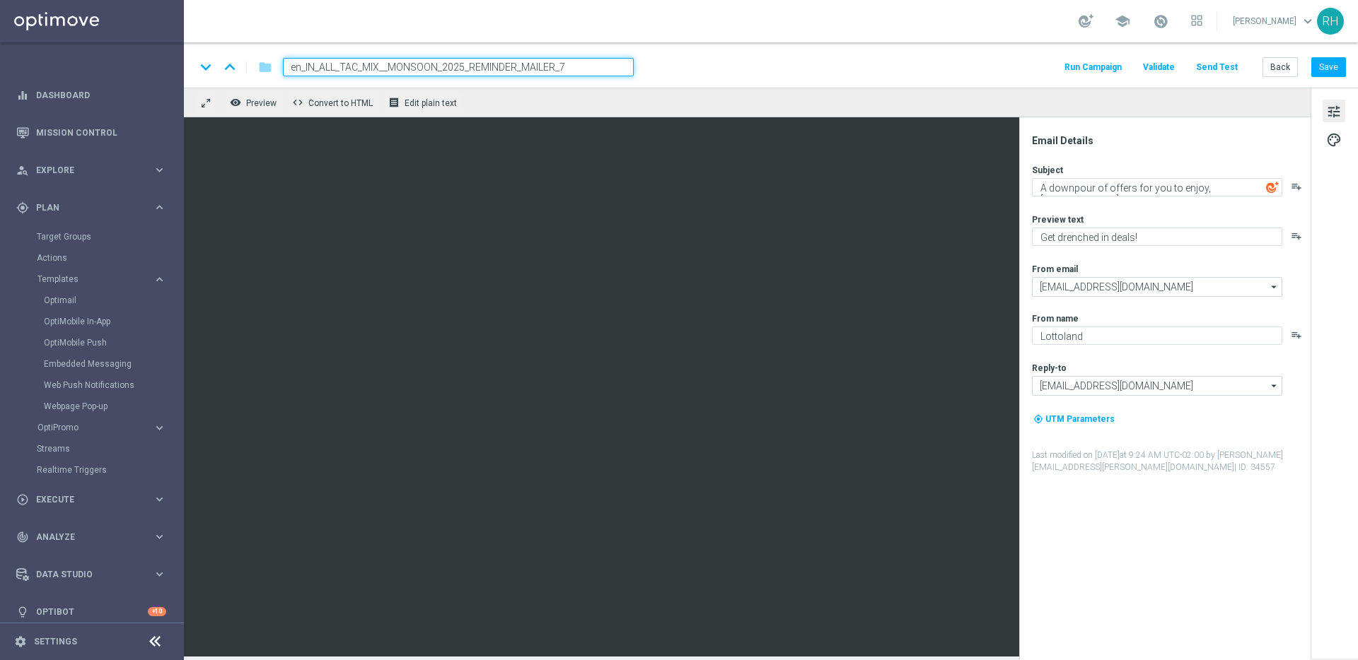
click at [1299, 190] on icon "playlist_add" at bounding box center [1296, 186] width 11 height 11
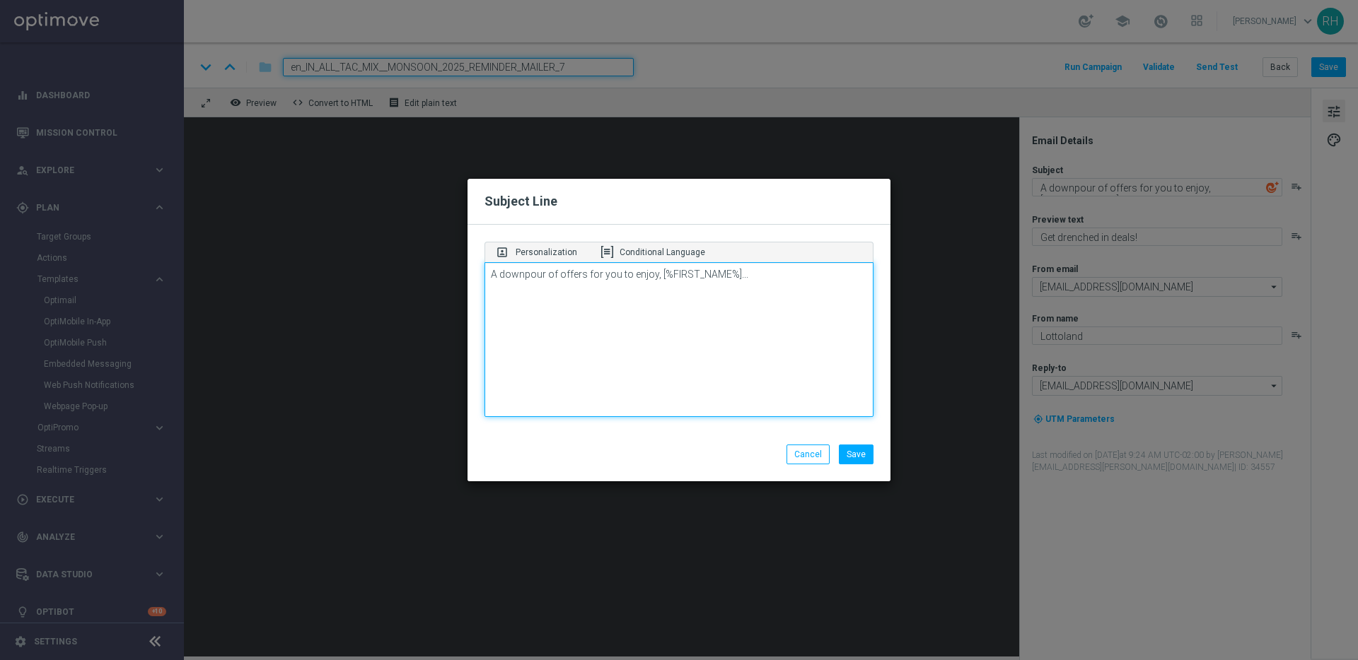
click at [764, 272] on textarea "A downpour of offers for you to enjoy, [%FIRST_NAME%]..." at bounding box center [678, 340] width 389 height 156
click at [660, 379] on textarea "A downpour of offers for you to enjoy, [%FIRST_NAME%]..." at bounding box center [678, 340] width 389 height 156
drag, startPoint x: 651, startPoint y: 276, endPoint x: 484, endPoint y: 275, distance: 166.2
click at [484, 276] on textarea "A downpour of offers for you to enjoy, [%FIRST_NAME%]..." at bounding box center [678, 340] width 389 height 156
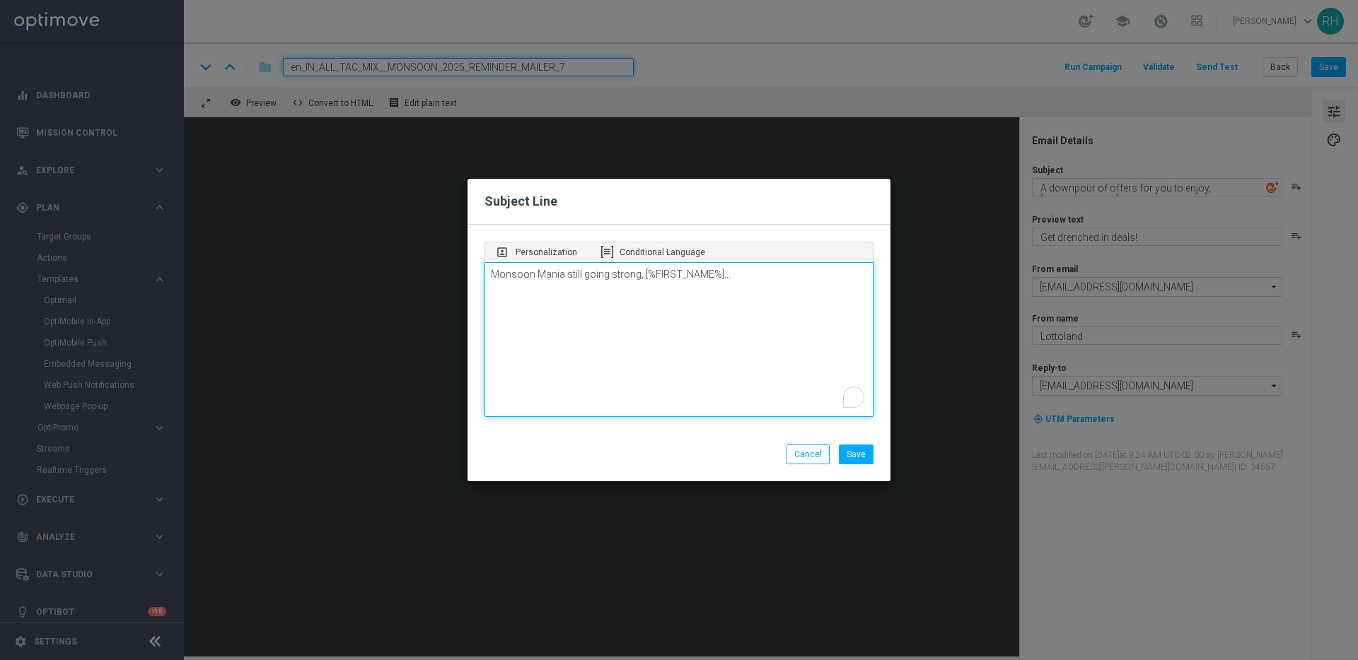
click at [508, 272] on textarea "Monsoon Mania still going strong, [%FIRST_NAME%]..." at bounding box center [678, 340] width 389 height 156
click at [539, 272] on textarea "Monsoon Mania still going strong, [%FIRST_NAME%]..." at bounding box center [678, 340] width 389 height 156
click at [571, 278] on textarea "Monsoon Mania still going strong, [%FIRST_NAME%]..." at bounding box center [678, 340] width 389 height 156
click at [610, 277] on textarea "Monsoon Mania still going strong, [%FIRST_NAME%]..." at bounding box center [678, 340] width 389 height 156
click at [593, 277] on textarea "Monsoon Mania still going strong, [%FIRST_NAME%]..." at bounding box center [678, 340] width 389 height 156
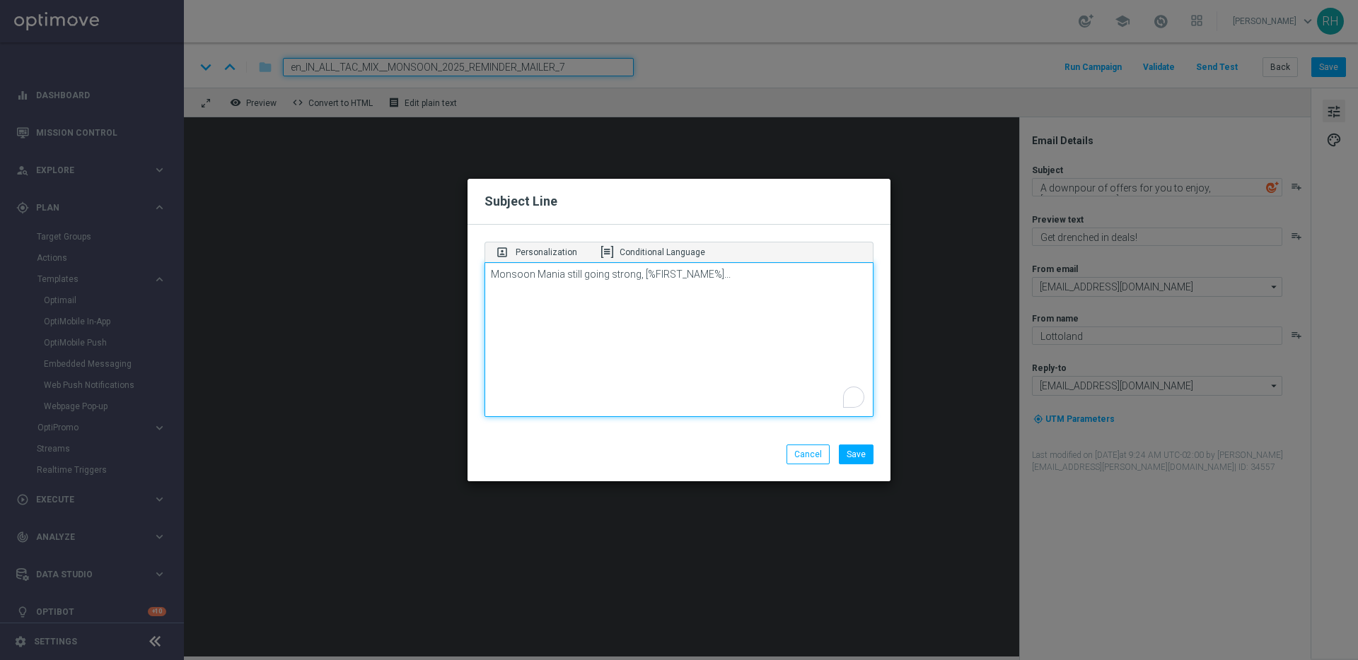
click at [513, 274] on textarea "Monsoon Mania still going strong, [%FIRST_NAME%]..." at bounding box center [678, 340] width 389 height 156
click at [549, 272] on textarea "Monsoon Mania still going strong, [%FIRST_NAME%]..." at bounding box center [678, 340] width 389 height 156
click at [518, 274] on textarea "Monsoon Mania still going strong, [%FIRST_NAME%]..." at bounding box center [678, 340] width 389 height 156
click at [547, 281] on textarea "Monsoon Mania still going strong, [%FIRST_NAME%]..." at bounding box center [678, 340] width 389 height 156
click at [574, 270] on textarea "Monsoon Mania still going strong, [%FIRST_NAME%]..." at bounding box center [678, 340] width 389 height 156
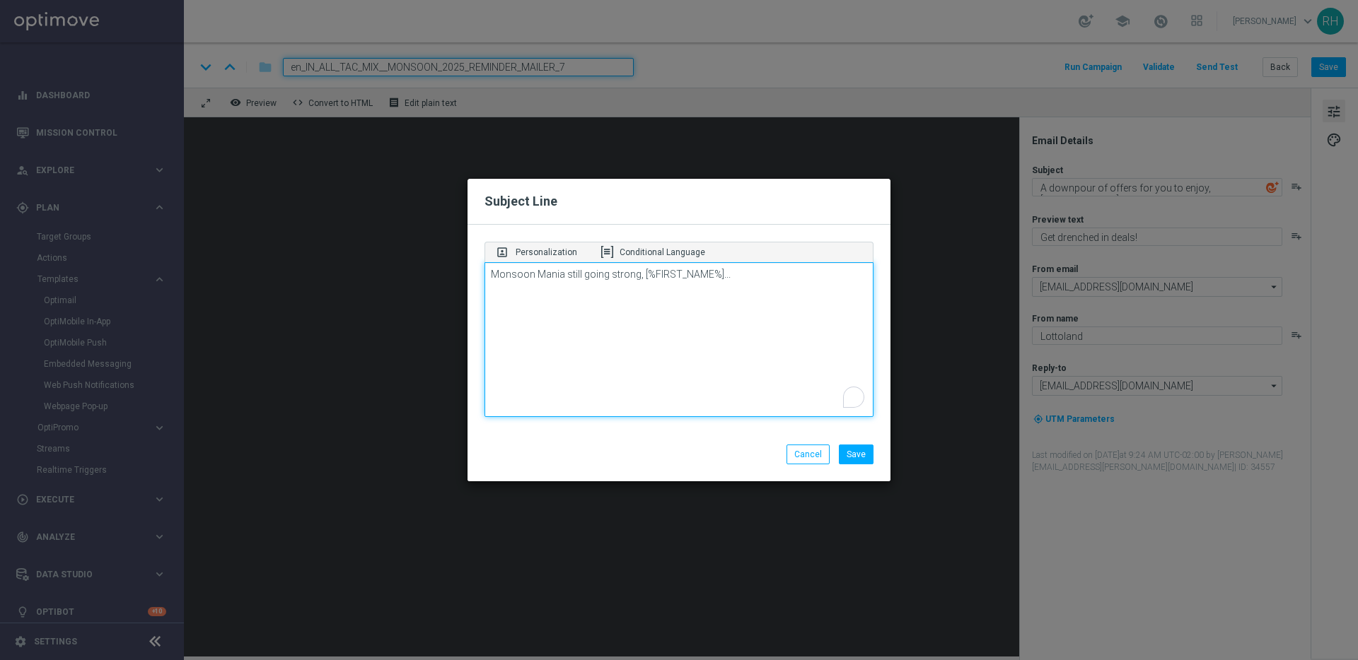
click at [591, 274] on textarea "Monsoon Mania still going strong, [%FIRST_NAME%]..." at bounding box center [678, 340] width 389 height 156
click at [619, 279] on textarea "Monsoon Mania still going strong, [%FIRST_NAME%]..." at bounding box center [678, 340] width 389 height 156
click at [595, 278] on textarea "Monsoon Mania still going strong, [%FIRST_NAME%]..." at bounding box center [678, 340] width 389 height 156
click at [555, 278] on textarea "Monsoon Mania still going strong, [%FIRST_NAME%]..." at bounding box center [678, 340] width 389 height 156
click at [542, 276] on textarea "Monsoon Mania still going strong, [%FIRST_NAME%]..." at bounding box center [678, 340] width 389 height 156
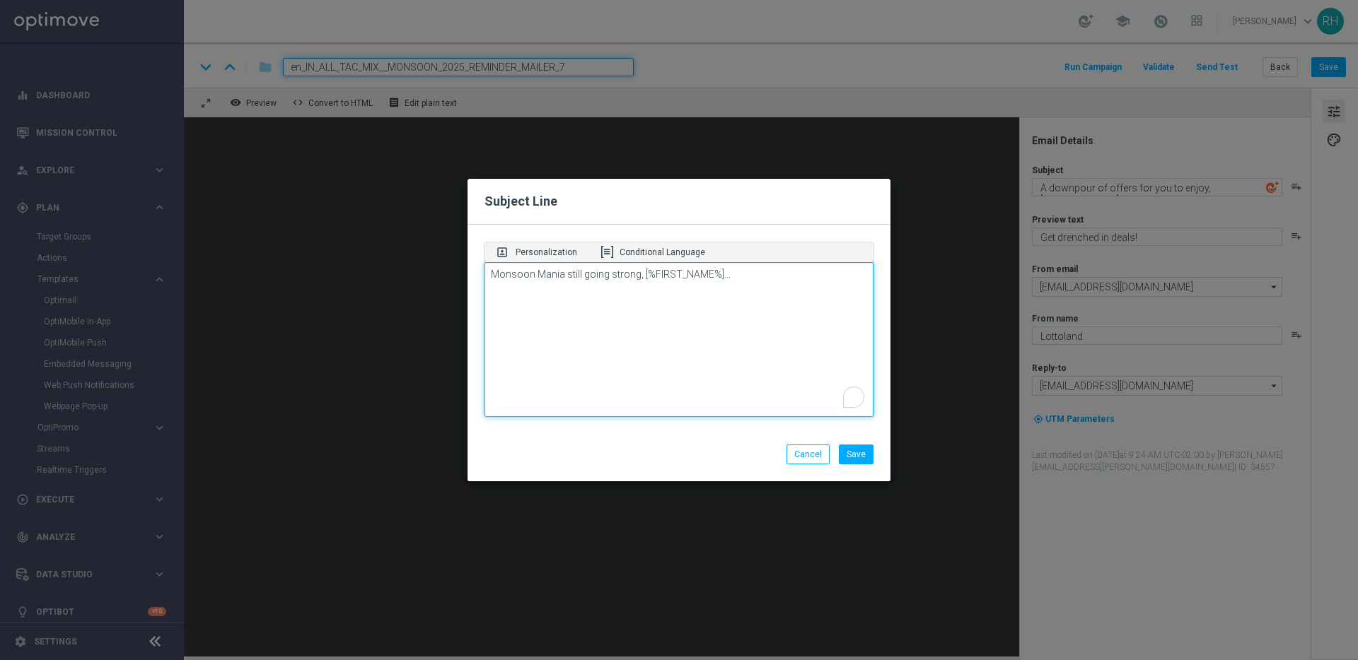
click at [504, 276] on textarea "Monsoon Mania still going strong, [%FIRST_NAME%]..." at bounding box center [678, 340] width 389 height 156
click at [545, 272] on textarea "Monsoon Mania still going strong, [%FIRST_NAME%]..." at bounding box center [678, 340] width 389 height 156
click at [693, 388] on textarea "Monsoon Mania still going strong, [%FIRST_NAME%]..." at bounding box center [678, 340] width 389 height 156
click at [700, 275] on textarea "Monsoon Mania still going strong, [%FIRST_NAME%]..." at bounding box center [678, 340] width 389 height 156
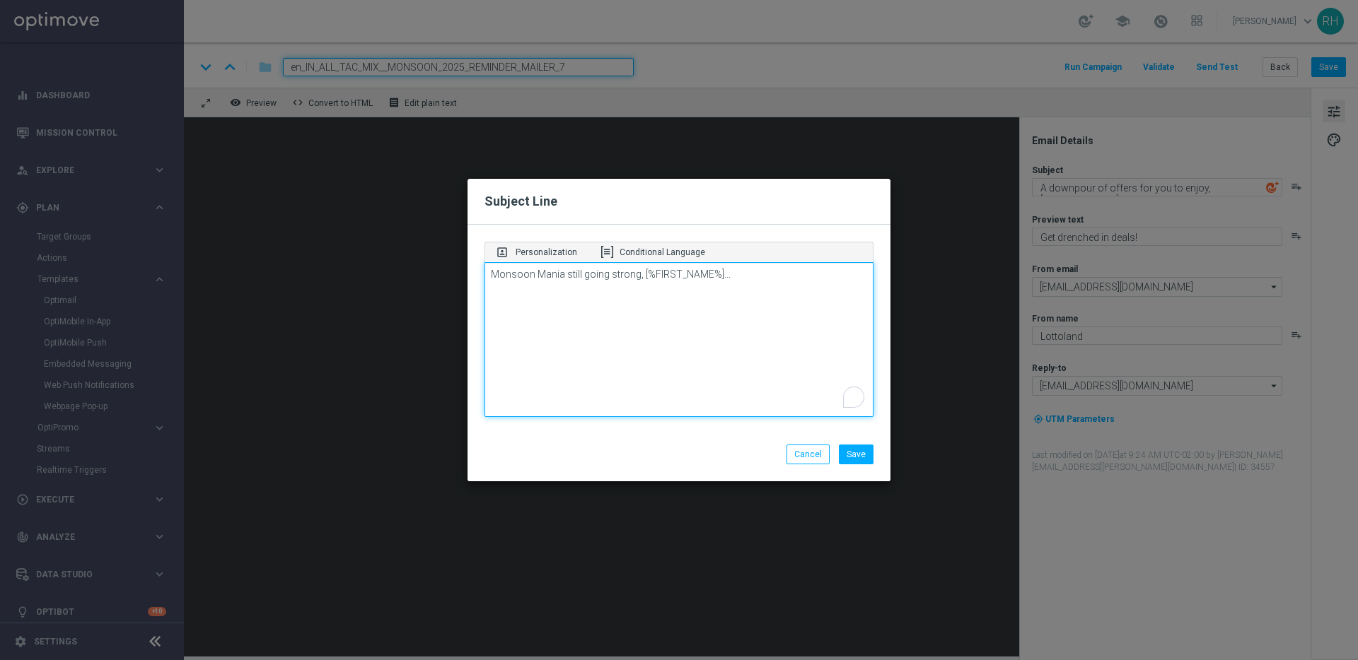
click at [619, 275] on textarea "Monsoon Mania still going strong, [%FIRST_NAME%]..." at bounding box center [678, 340] width 389 height 156
click at [587, 278] on textarea "Monsoon Mania still going strong, [%FIRST_NAME%]..." at bounding box center [678, 340] width 389 height 156
click at [570, 277] on textarea "Monsoon Mania still going strong, [%FIRST_NAME%]..." at bounding box center [678, 340] width 389 height 156
click at [537, 274] on textarea "Monsoon Mania still going strong, [%FIRST_NAME%]..." at bounding box center [678, 340] width 389 height 156
click at [740, 277] on textarea "Monsoon Mania still going strong, [%FIRST_NAME%]..." at bounding box center [678, 340] width 389 height 156
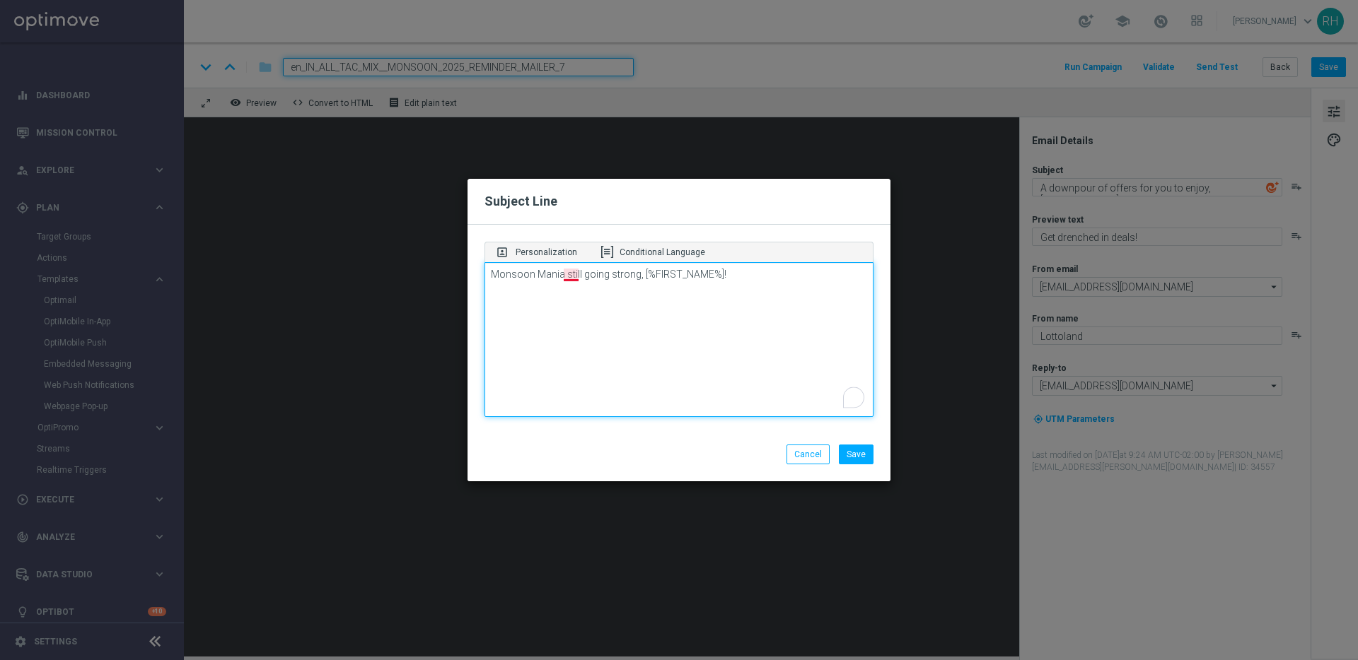
click at [571, 277] on textarea "Monsoon Mania still going strong, [%FIRST_NAME%]!" at bounding box center [678, 340] width 389 height 156
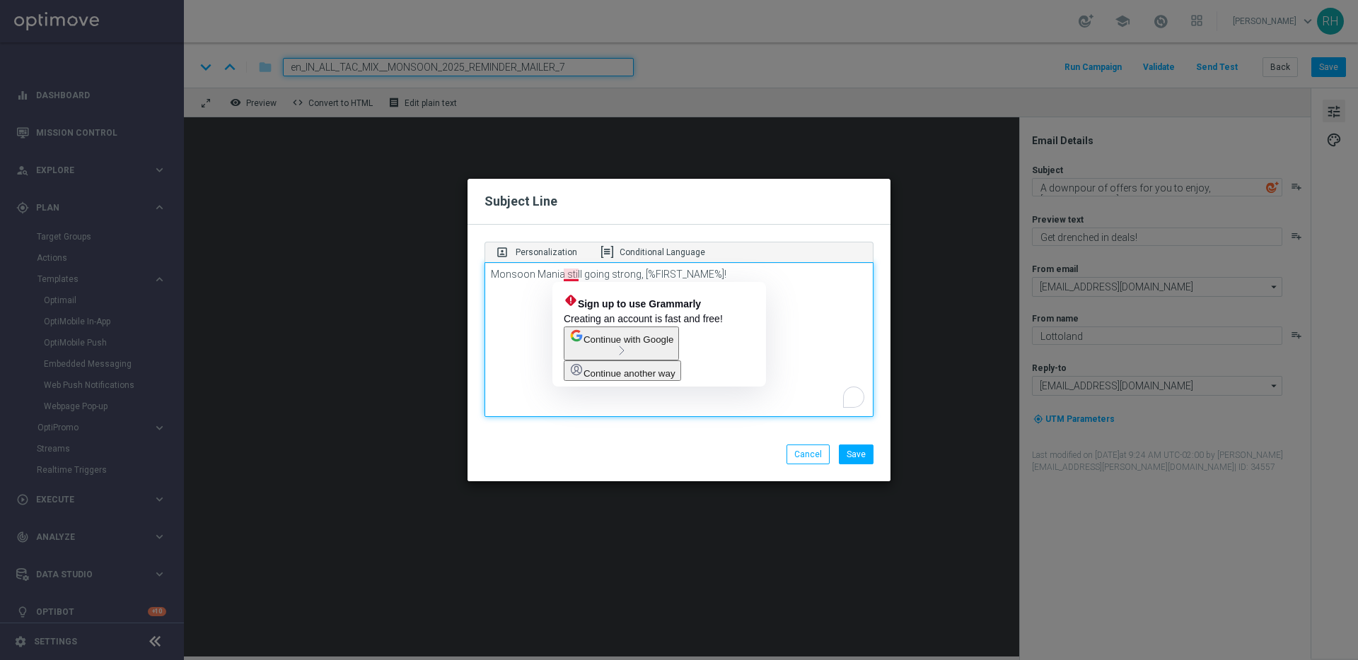
click at [532, 277] on textarea "Monsoon Mania still going strong, [%FIRST_NAME%]!" at bounding box center [678, 340] width 389 height 156
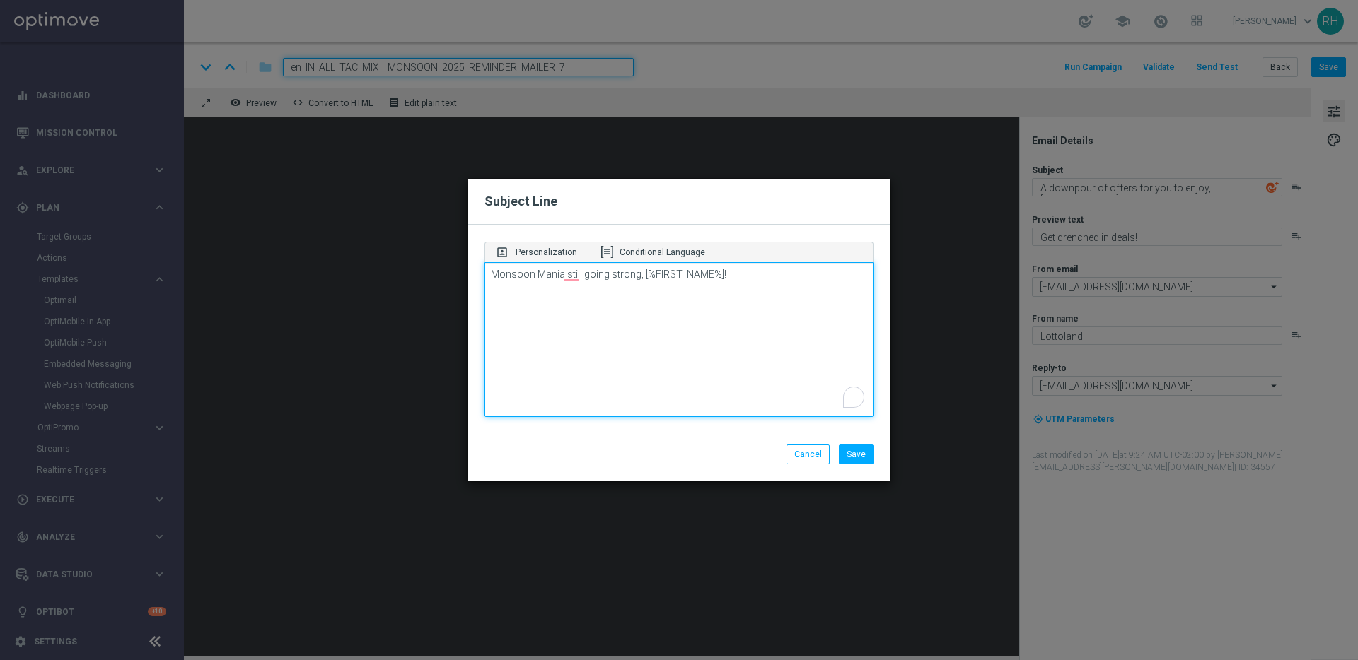
click at [656, 334] on textarea "Monsoon Mania still going strong, [%FIRST_NAME%]!" at bounding box center [678, 340] width 389 height 156
type textarea "Monsoon Mania still going strong, [%FIRST_NAME%]!"
click at [671, 439] on div "Cancel Save" at bounding box center [678, 457] width 423 height 47
click at [850, 451] on button "Save" at bounding box center [856, 455] width 35 height 20
type textarea "Monsoon Mania still going strong, [%FIRST_NAME%]!"
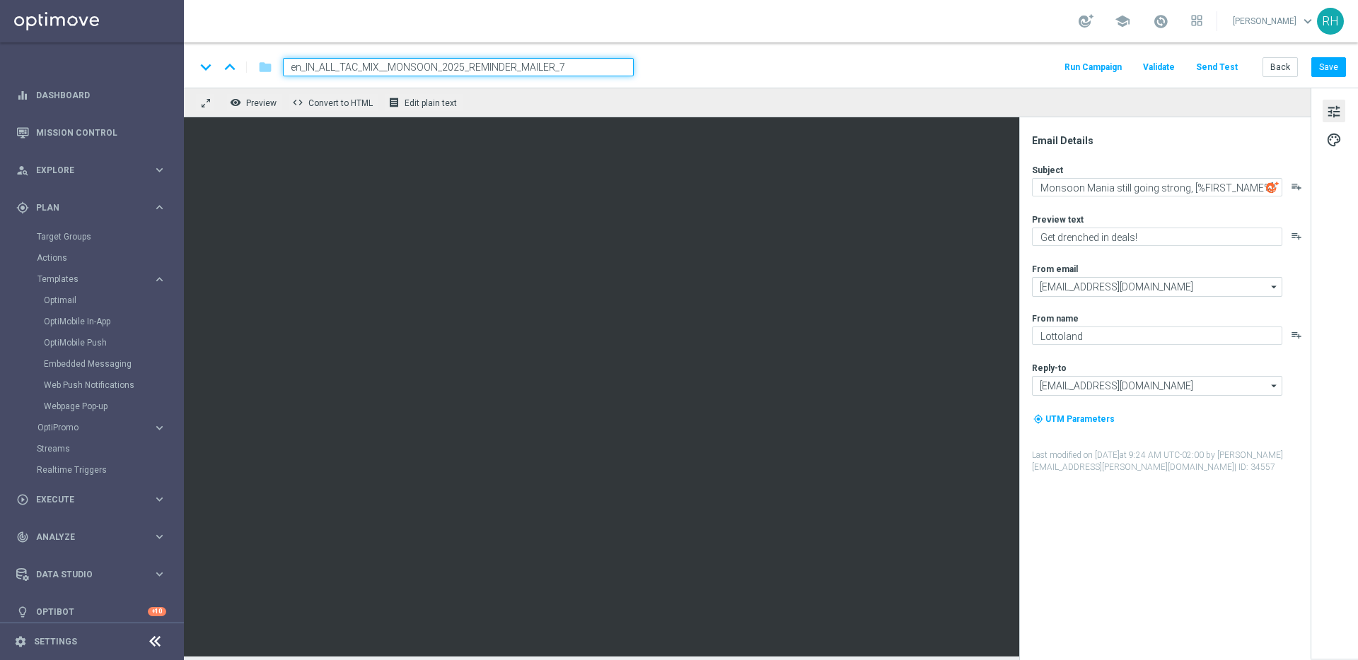
click at [1079, 144] on div "Email Details" at bounding box center [1170, 140] width 277 height 13
click at [989, 68] on div "keyboard_arrow_down keyboard_arrow_up folder en_IN_ALL_TAC_MIX__MONSOON_2025_RE…" at bounding box center [770, 67] width 1151 height 18
click at [992, 72] on div "keyboard_arrow_down keyboard_arrow_up folder en_IN_ALL_TAC_MIX__MONSOON_2025_RE…" at bounding box center [770, 67] width 1151 height 18
click at [898, 101] on div "keyboard_arrow_down keyboard_arrow_up folder en_IN_ALL_TAC_MIX__MONSOON_2025_RE…" at bounding box center [771, 349] width 1174 height 615
click at [895, 105] on div "remove_red_eye Preview code Convert to HTML receipt Edit plain text" at bounding box center [747, 103] width 1127 height 30
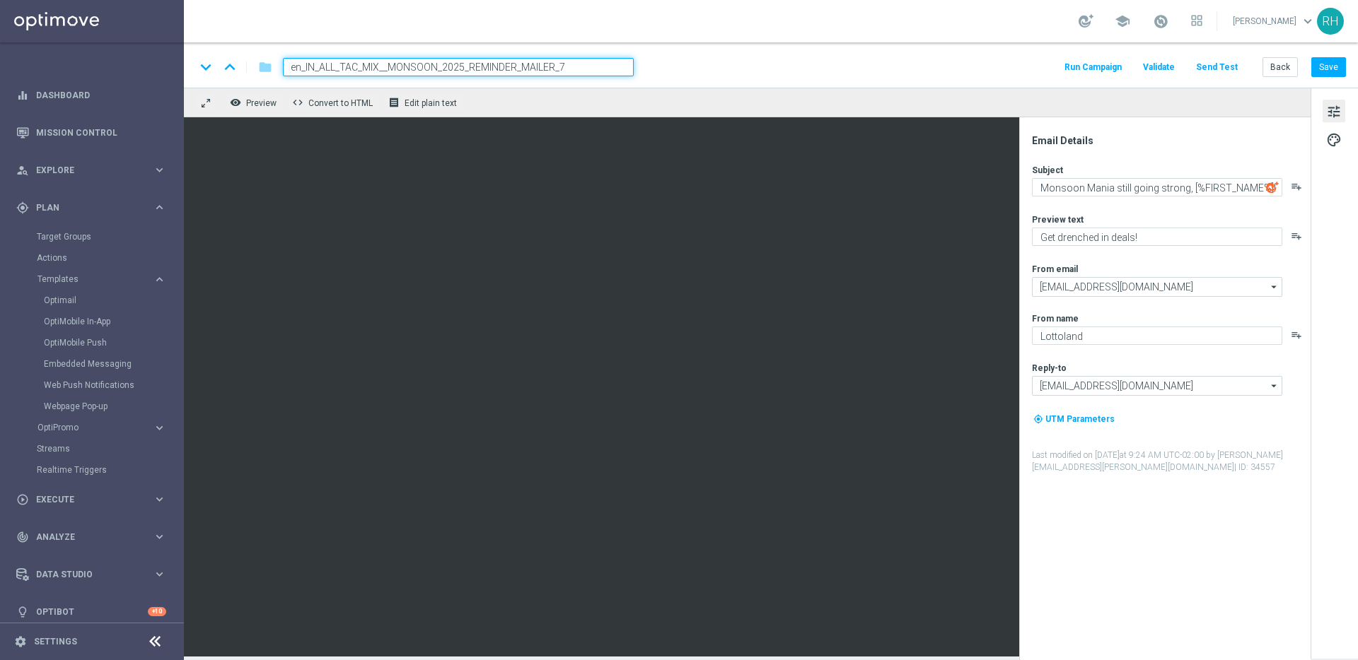
click at [904, 105] on div "remove_red_eye Preview code Convert to HTML receipt Edit plain text" at bounding box center [747, 103] width 1127 height 30
drag, startPoint x: 1030, startPoint y: 143, endPoint x: 1168, endPoint y: 152, distance: 137.5
click at [1141, 152] on div "Email Details Subject Monsoon Mania still going strong, [%FIRST_NAME%]! playlis…" at bounding box center [1168, 397] width 281 height 526
click at [1142, 141] on div "Email Details" at bounding box center [1170, 140] width 277 height 13
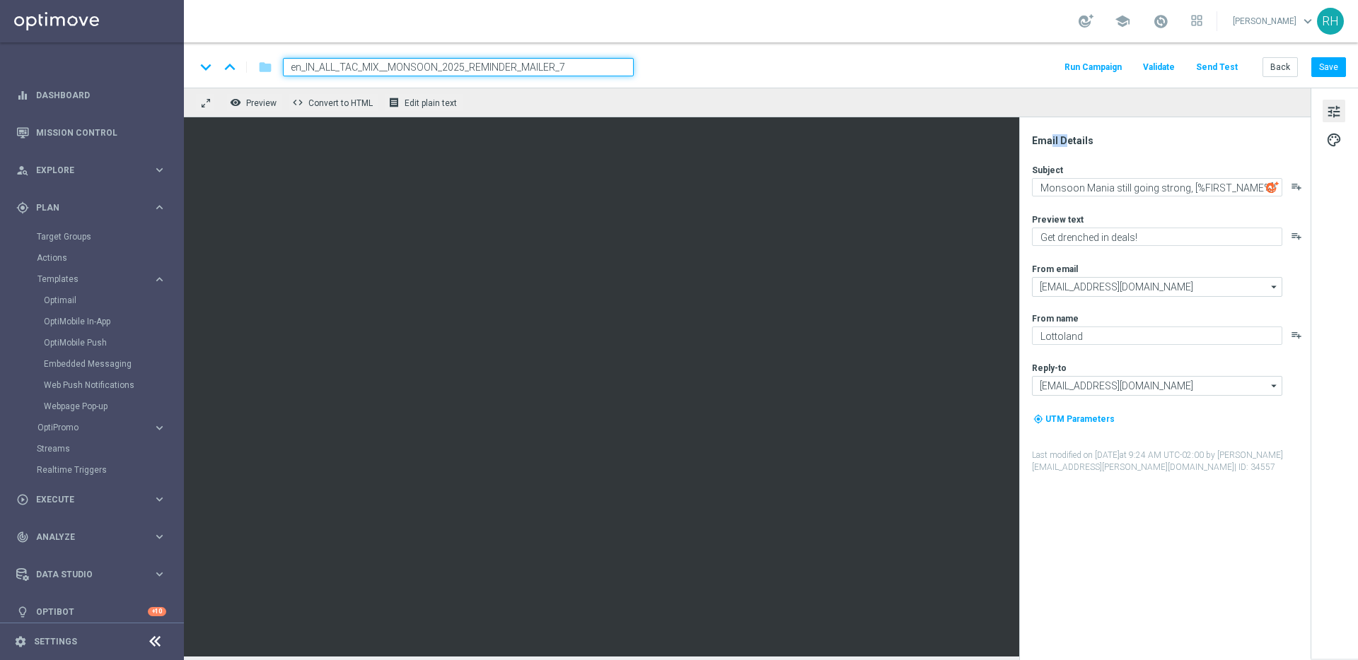
drag, startPoint x: 1029, startPoint y: 141, endPoint x: 1054, endPoint y: 141, distance: 25.5
click at [1054, 141] on div "Email Details Subject Monsoon Mania still going strong, [%FIRST_NAME%]! playlis…" at bounding box center [1168, 397] width 281 height 526
click at [1054, 141] on div "Email Details" at bounding box center [1170, 140] width 277 height 13
click at [1071, 141] on div "Email Details" at bounding box center [1170, 140] width 277 height 13
drag, startPoint x: 1049, startPoint y: 142, endPoint x: 1058, endPoint y: 141, distance: 9.2
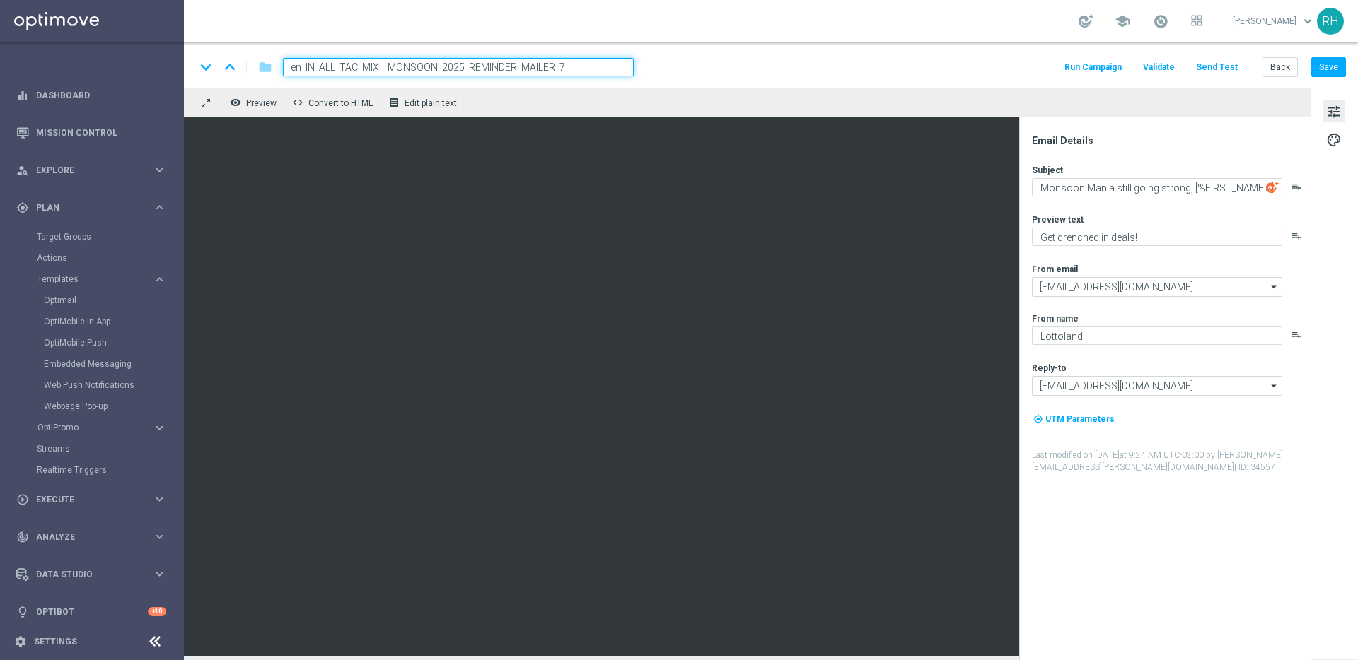
click at [1055, 142] on div "Email Details" at bounding box center [1170, 140] width 277 height 13
click at [1071, 141] on div "Email Details" at bounding box center [1170, 140] width 277 height 13
drag, startPoint x: 1073, startPoint y: 141, endPoint x: 1093, endPoint y: 154, distance: 23.9
click at [1077, 144] on div "Email Details" at bounding box center [1170, 140] width 277 height 13
click at [1093, 154] on div "Email Details Subject Monsoon Mania still going strong, [%FIRST_NAME%]! playlis…" at bounding box center [1168, 397] width 281 height 526
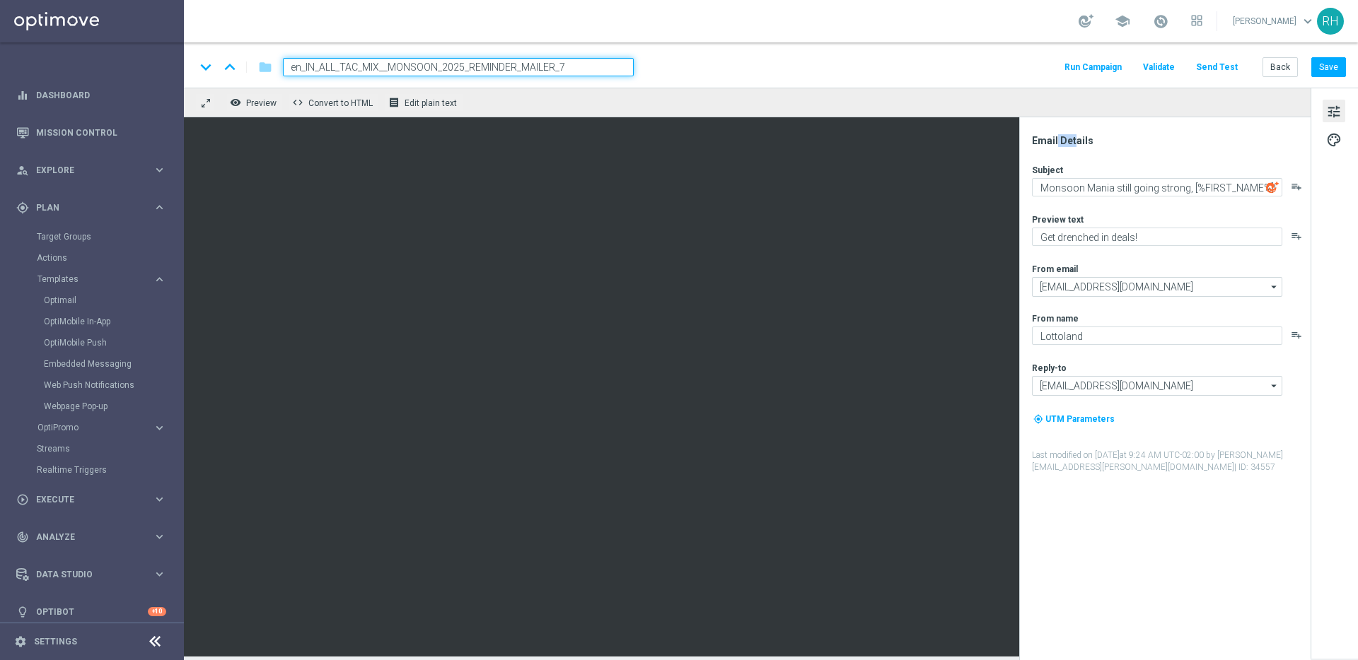
drag, startPoint x: 1042, startPoint y: 144, endPoint x: 1064, endPoint y: 144, distance: 22.6
click at [1064, 144] on div "Email Details" at bounding box center [1170, 140] width 277 height 13
drag, startPoint x: 1066, startPoint y: 144, endPoint x: 1131, endPoint y: 146, distance: 65.8
click at [1104, 145] on div "Email Details" at bounding box center [1170, 140] width 277 height 13
click at [1131, 146] on div "Email Details" at bounding box center [1170, 140] width 277 height 13
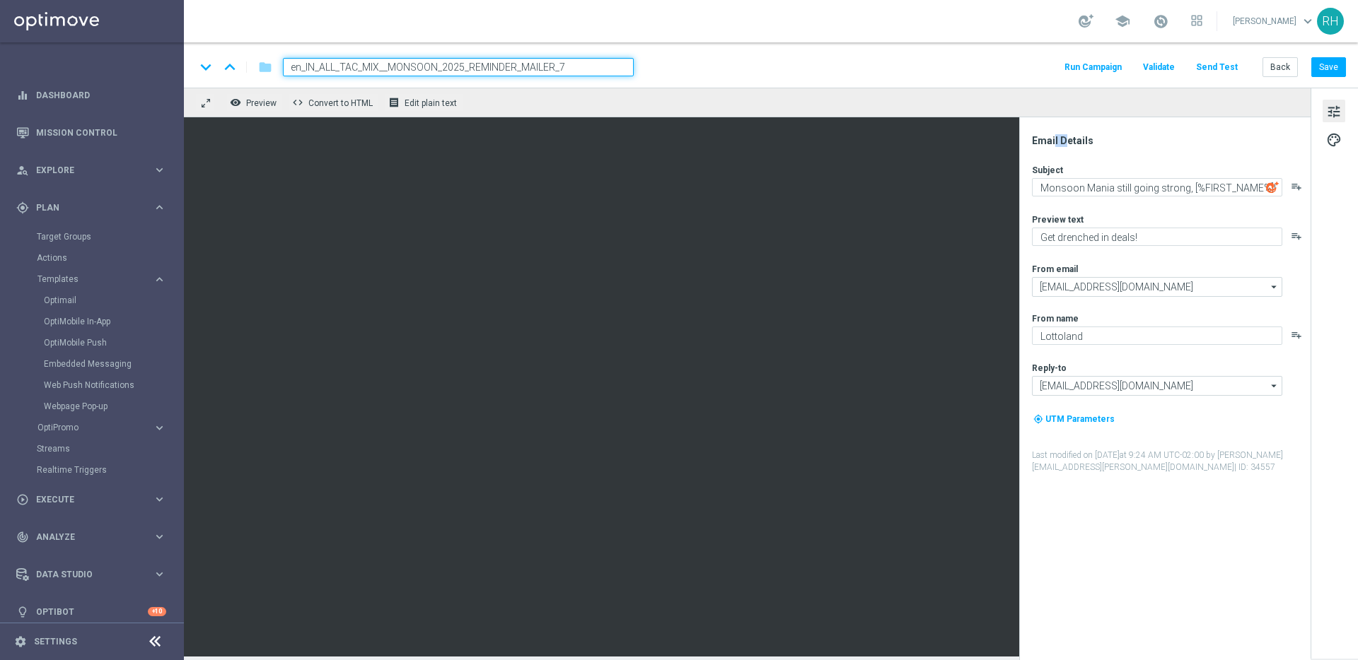
drag, startPoint x: 1040, startPoint y: 141, endPoint x: 1066, endPoint y: 142, distance: 25.5
click at [1055, 142] on div "Email Details" at bounding box center [1170, 140] width 277 height 13
drag, startPoint x: 1072, startPoint y: 141, endPoint x: 1133, endPoint y: 141, distance: 60.8
click at [1105, 141] on div "Email Details" at bounding box center [1170, 140] width 277 height 13
click at [1135, 141] on div "Email Details" at bounding box center [1170, 140] width 277 height 13
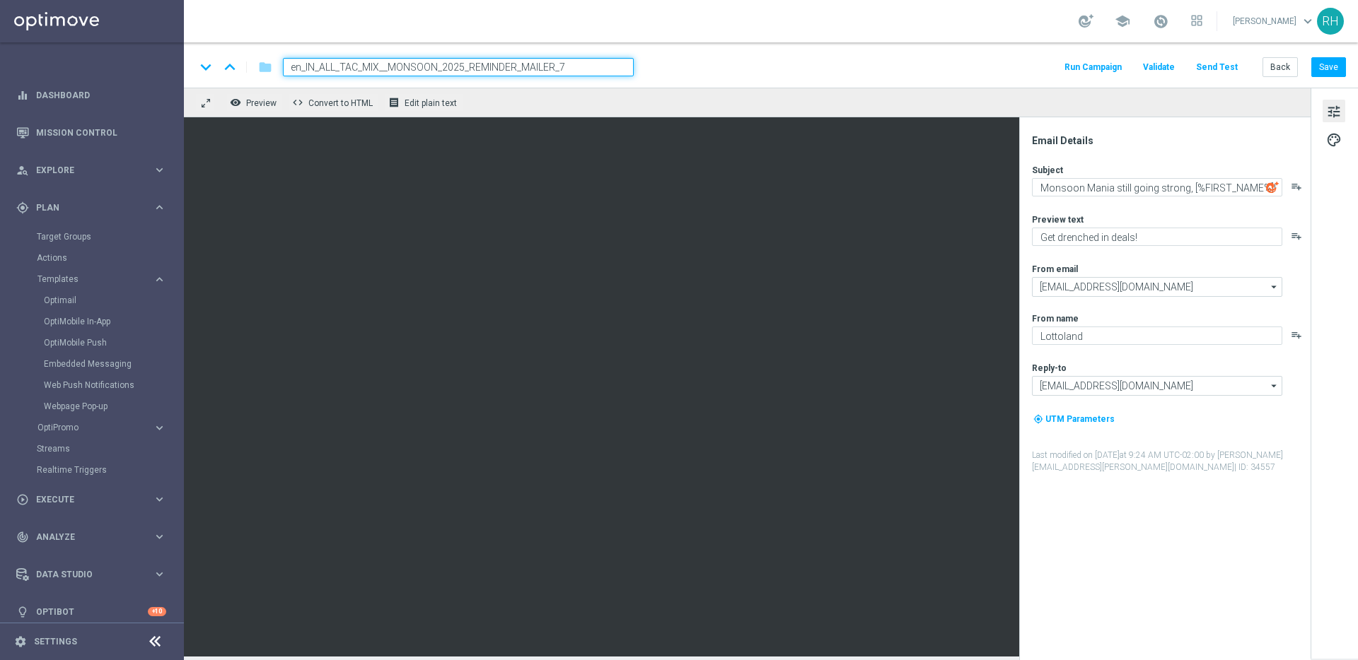
drag, startPoint x: 1079, startPoint y: 139, endPoint x: 1064, endPoint y: 136, distance: 15.0
click at [1065, 136] on div "Email Details" at bounding box center [1170, 140] width 277 height 13
drag, startPoint x: 1039, startPoint y: 141, endPoint x: 1046, endPoint y: 143, distance: 7.2
click at [1041, 143] on div "Email Details" at bounding box center [1170, 140] width 277 height 13
drag, startPoint x: 1063, startPoint y: 143, endPoint x: 1085, endPoint y: 144, distance: 21.9
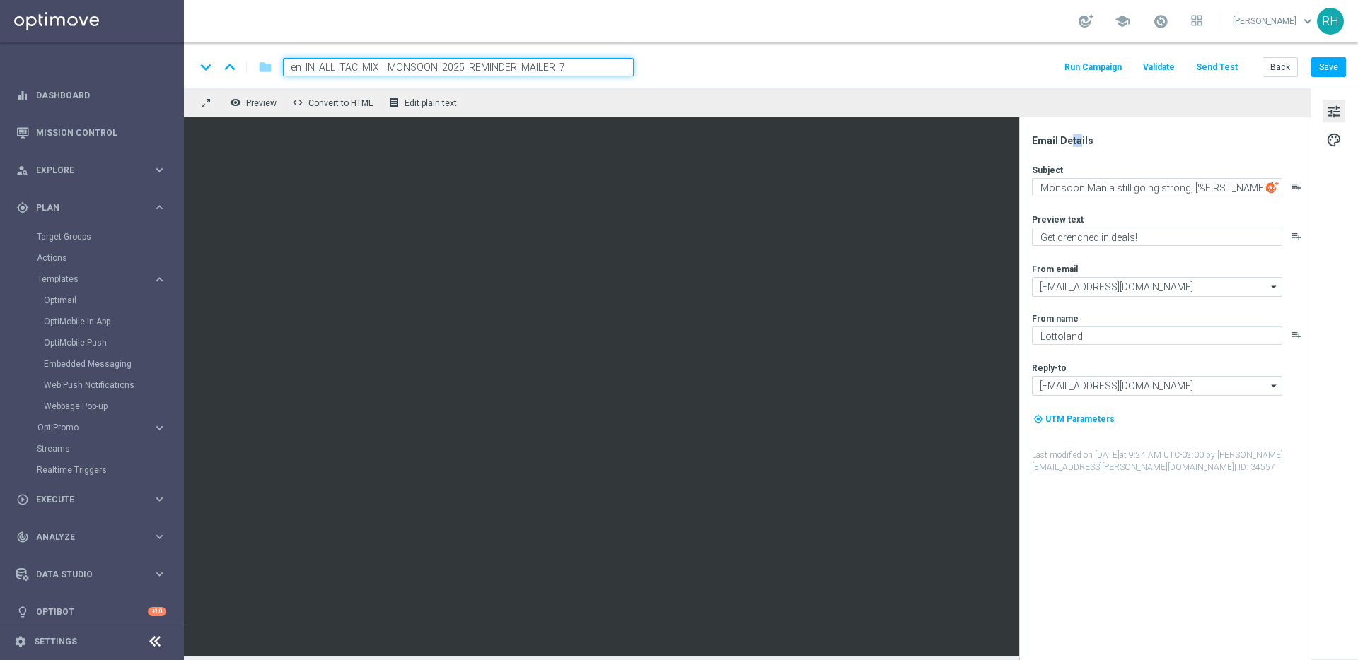
click at [1073, 143] on div "Email Details" at bounding box center [1170, 140] width 277 height 13
drag, startPoint x: 1086, startPoint y: 144, endPoint x: 1055, endPoint y: 141, distance: 30.5
click at [1068, 145] on div "Email Details" at bounding box center [1170, 140] width 277 height 13
drag, startPoint x: 1046, startPoint y: 139, endPoint x: 1035, endPoint y: 141, distance: 10.7
click at [1038, 141] on div "Email Details" at bounding box center [1170, 140] width 277 height 13
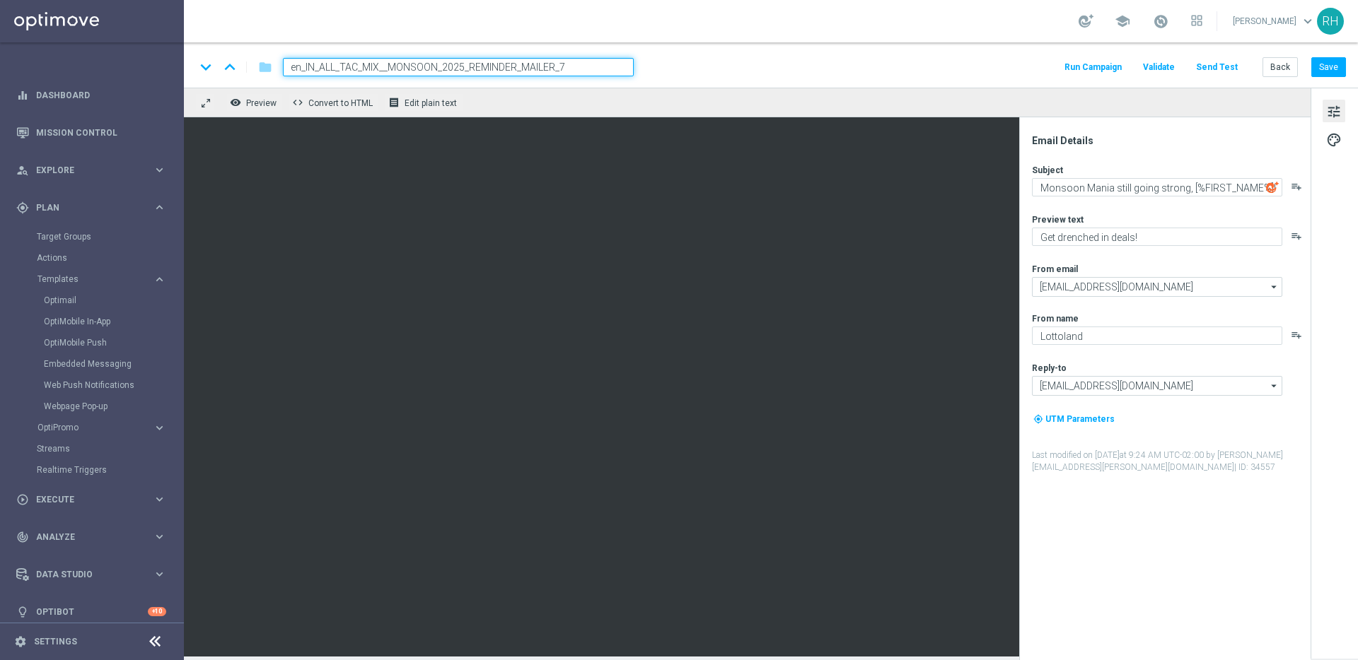
click at [1040, 124] on div "Email Details Subject Monsoon Mania still going strong, [%FIRST_NAME%]! playlis…" at bounding box center [1164, 388] width 291 height 543
click at [1043, 125] on div "Email Details Subject Monsoon Mania still going strong, [%FIRST_NAME%]! playlis…" at bounding box center [1164, 388] width 291 height 543
click at [1045, 125] on div "Email Details Subject Monsoon Mania still going strong, [%FIRST_NAME%]! playlis…" at bounding box center [1164, 388] width 291 height 543
click at [1046, 124] on div "Email Details Subject Monsoon Mania still going strong, [%FIRST_NAME%]! playlis…" at bounding box center [1164, 388] width 291 height 543
click at [1065, 130] on div "Email Details Subject Monsoon Mania still going strong, [%FIRST_NAME%]! playlis…" at bounding box center [1164, 388] width 291 height 543
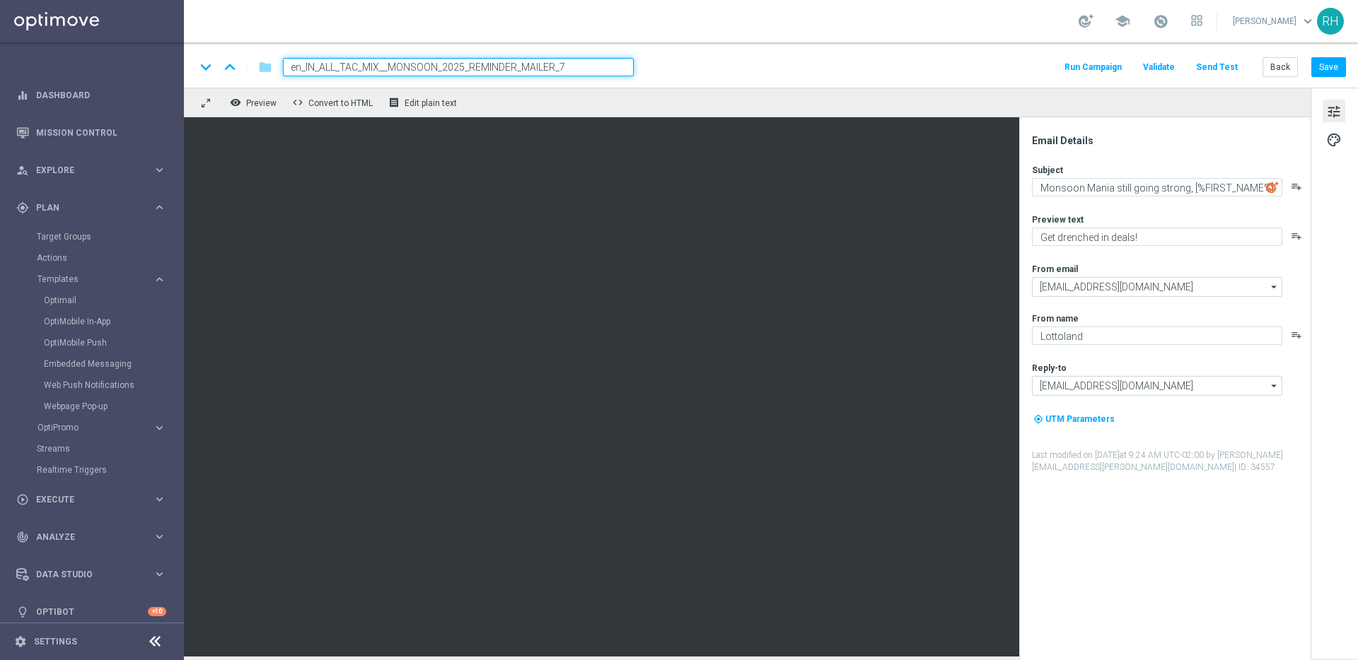
click at [1070, 129] on div "Email Details Subject Monsoon Mania still going strong, [%FIRST_NAME%]! playlis…" at bounding box center [1164, 388] width 291 height 543
click at [1089, 153] on div "Email Details Subject Monsoon Mania still going strong, [%FIRST_NAME%]! playlis…" at bounding box center [1168, 397] width 281 height 526
click at [1095, 610] on div "Email Details Subject Monsoon Mania still going strong, [%FIRST_NAME%]! playlis…" at bounding box center [1168, 397] width 281 height 526
click at [1119, 513] on div "Email Details Subject Monsoon Mania still going strong, [%FIRST_NAME%]! playlis…" at bounding box center [1168, 397] width 281 height 526
click at [1153, 490] on div "Email Details Subject Monsoon Mania still going strong, [%FIRST_NAME%]! playlis…" at bounding box center [1168, 397] width 281 height 526
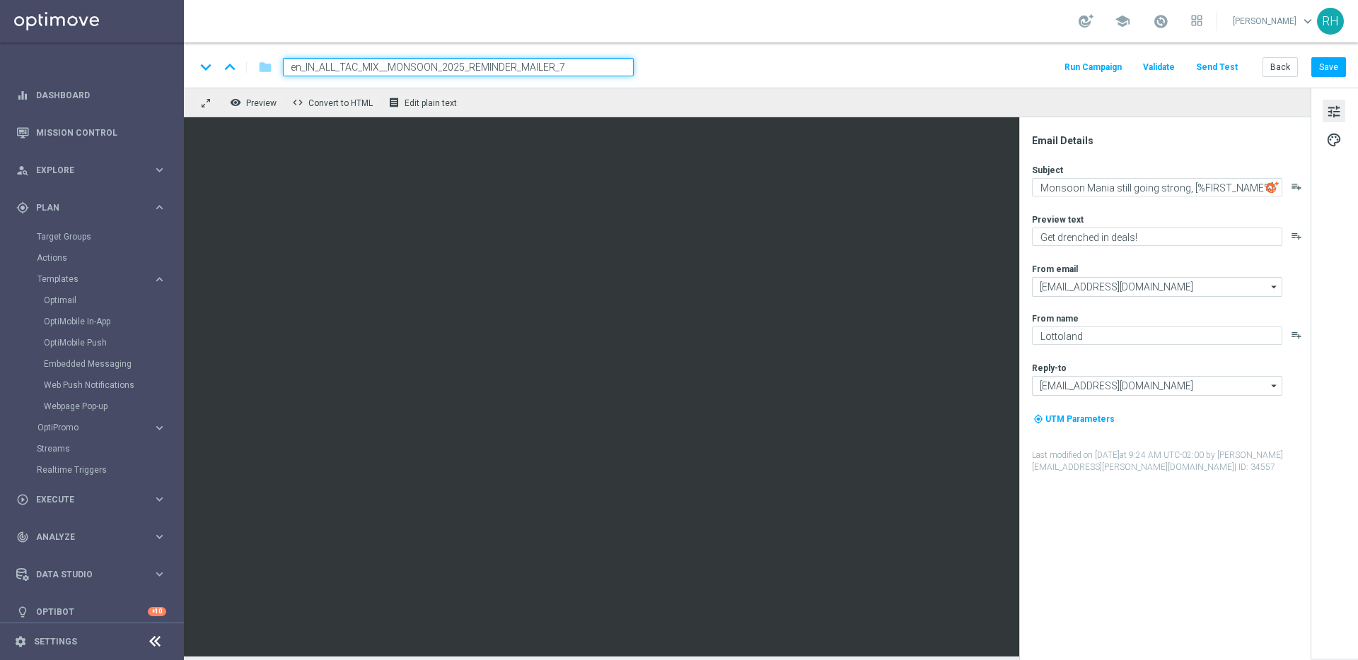
click at [1154, 474] on div "Email Details Subject Monsoon Mania still going strong, [%FIRST_NAME%]! playlis…" at bounding box center [1168, 397] width 281 height 526
click at [1197, 542] on div "Email Details Subject Monsoon Mania still going strong, [%FIRST_NAME%]! playlis…" at bounding box center [1168, 397] width 281 height 526
click at [1035, 113] on div "remove_red_eye Preview code Convert to HTML receipt Edit plain text" at bounding box center [747, 103] width 1127 height 30
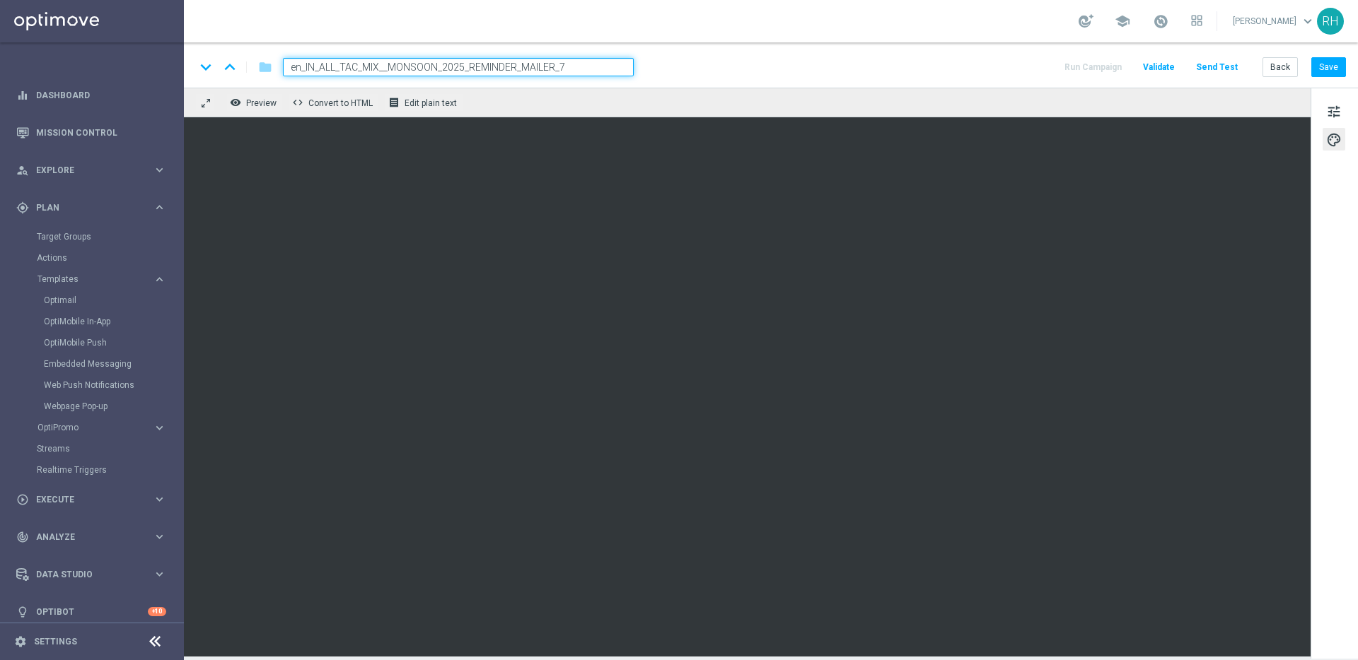
click at [926, 61] on div "keyboard_arrow_down keyboard_arrow_up folder en_IN_ALL_TAC_MIX__MONSOON_2025_RE…" at bounding box center [770, 67] width 1151 height 18
click at [913, 70] on div "keyboard_arrow_down keyboard_arrow_up folder en_IN_ALL_TAC_MIX__MONSOON_2025_RE…" at bounding box center [770, 67] width 1151 height 18
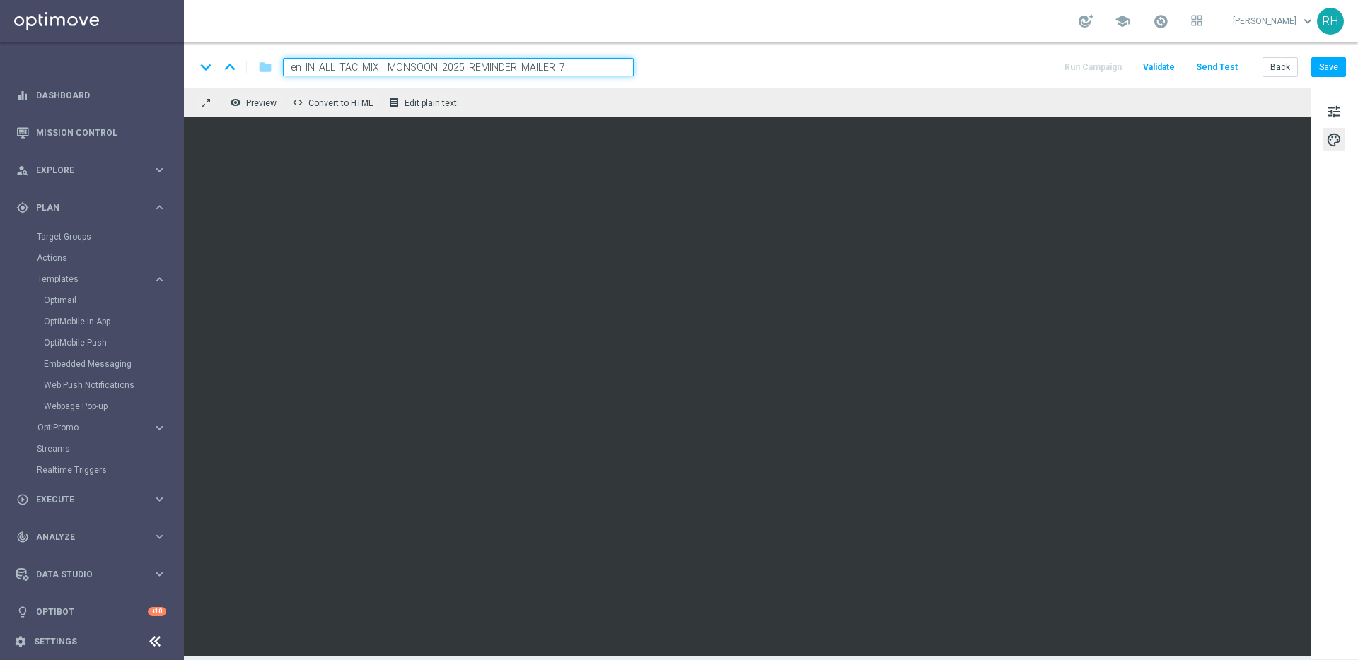
click at [913, 70] on div "keyboard_arrow_down keyboard_arrow_up folder en_IN_ALL_TAC_MIX__MONSOON_2025_RE…" at bounding box center [770, 67] width 1151 height 18
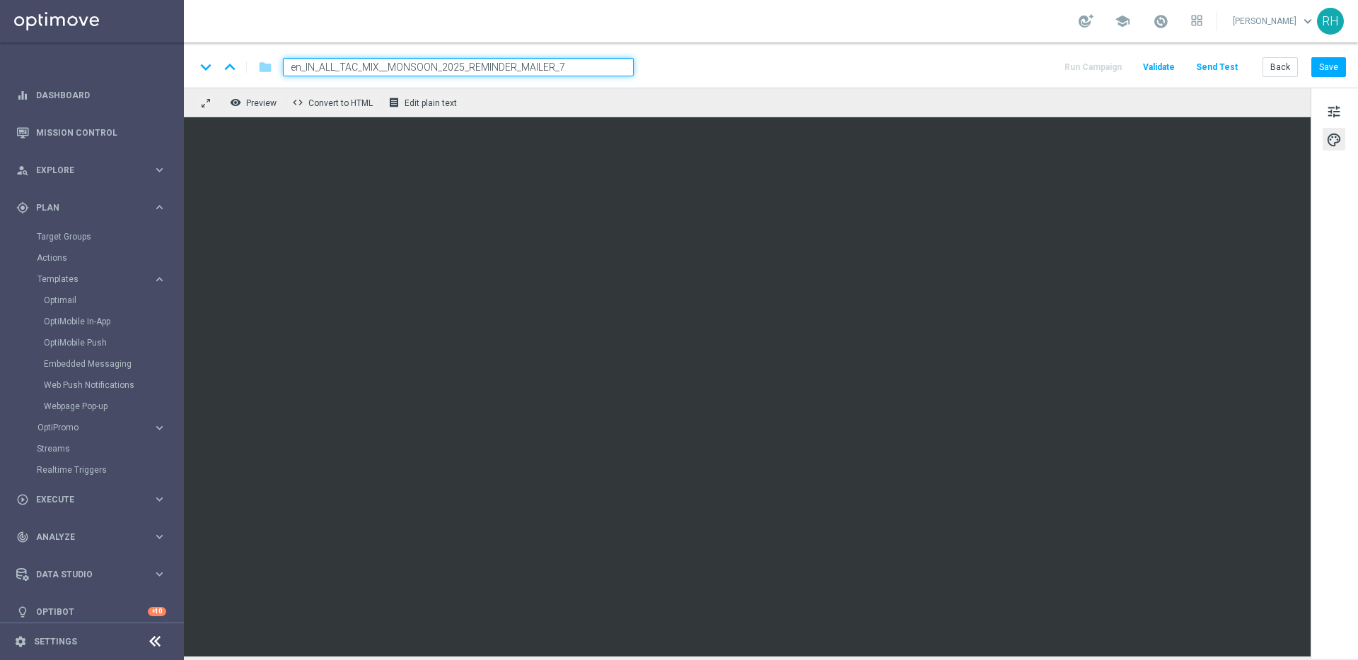
click at [941, 89] on div "remove_red_eye Preview code Convert to HTML receipt Edit plain text" at bounding box center [747, 103] width 1127 height 30
click at [999, 96] on div "remove_red_eye Preview code Convert to HTML receipt Edit plain text" at bounding box center [747, 103] width 1127 height 30
click at [1031, 105] on div "remove_red_eye Preview code Convert to HTML receipt Edit plain text" at bounding box center [747, 103] width 1127 height 30
click at [1031, 106] on div "remove_red_eye Preview code Convert to HTML receipt Edit plain text" at bounding box center [747, 103] width 1127 height 30
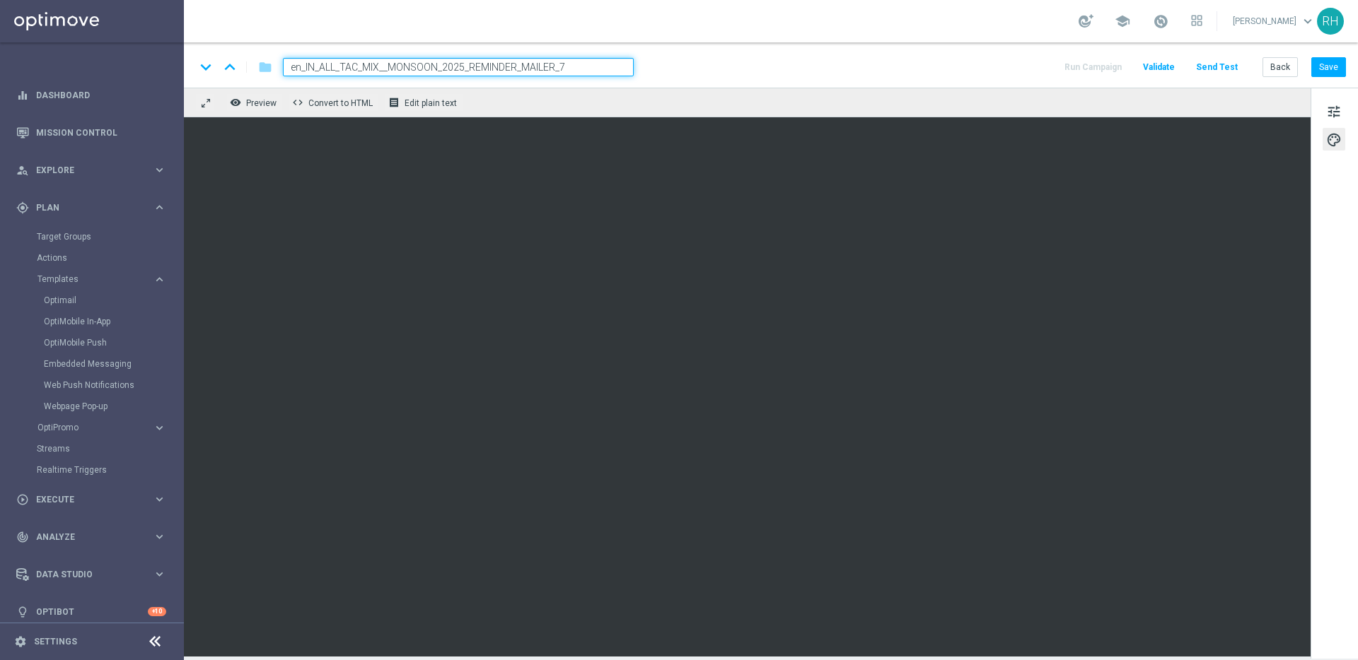
click at [1031, 106] on div "remove_red_eye Preview code Convert to HTML receipt Edit plain text" at bounding box center [747, 103] width 1127 height 30
click at [909, 68] on div "keyboard_arrow_down keyboard_arrow_up folder en_IN_ALL_TAC_MIX__MONSOON_2025_RE…" at bounding box center [770, 67] width 1151 height 18
click at [1323, 73] on button "Save" at bounding box center [1328, 67] width 35 height 20
click at [1335, 109] on span "tune" at bounding box center [1334, 112] width 16 height 18
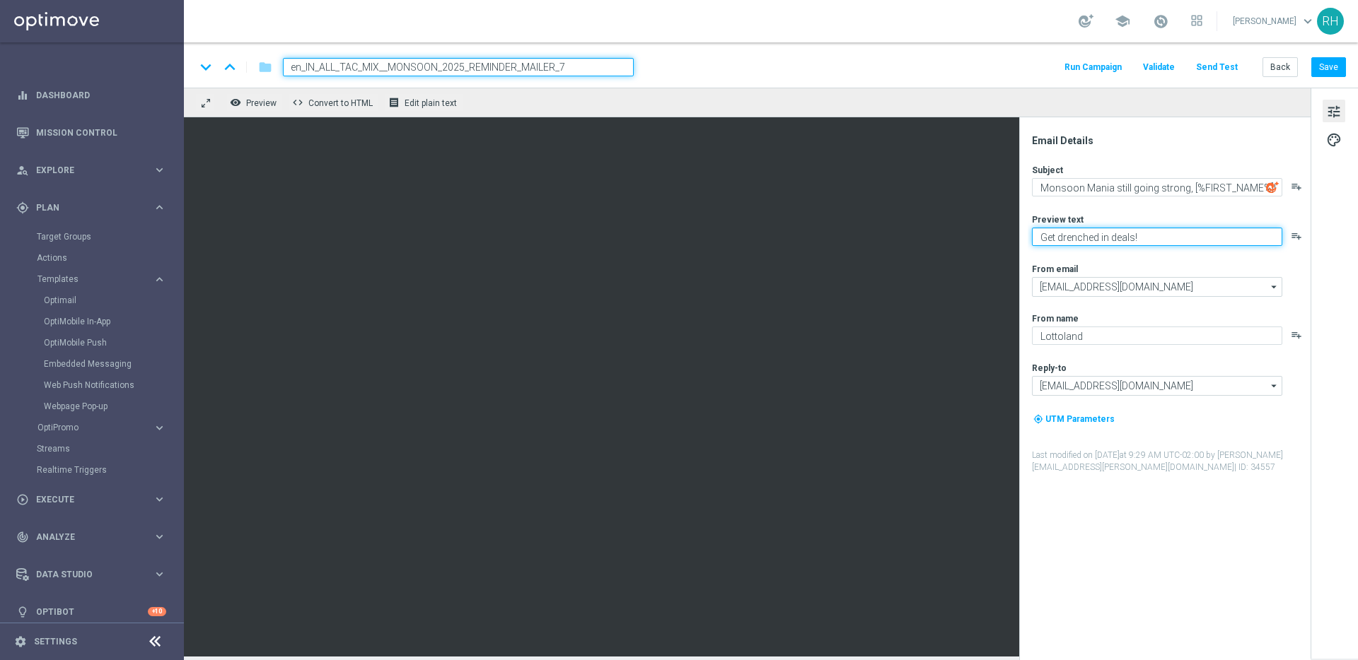
click at [1180, 238] on textarea "Get drenched in deals!" at bounding box center [1157, 237] width 250 height 18
click at [1153, 238] on textarea "Get drenched in deals!" at bounding box center [1157, 237] width 250 height 18
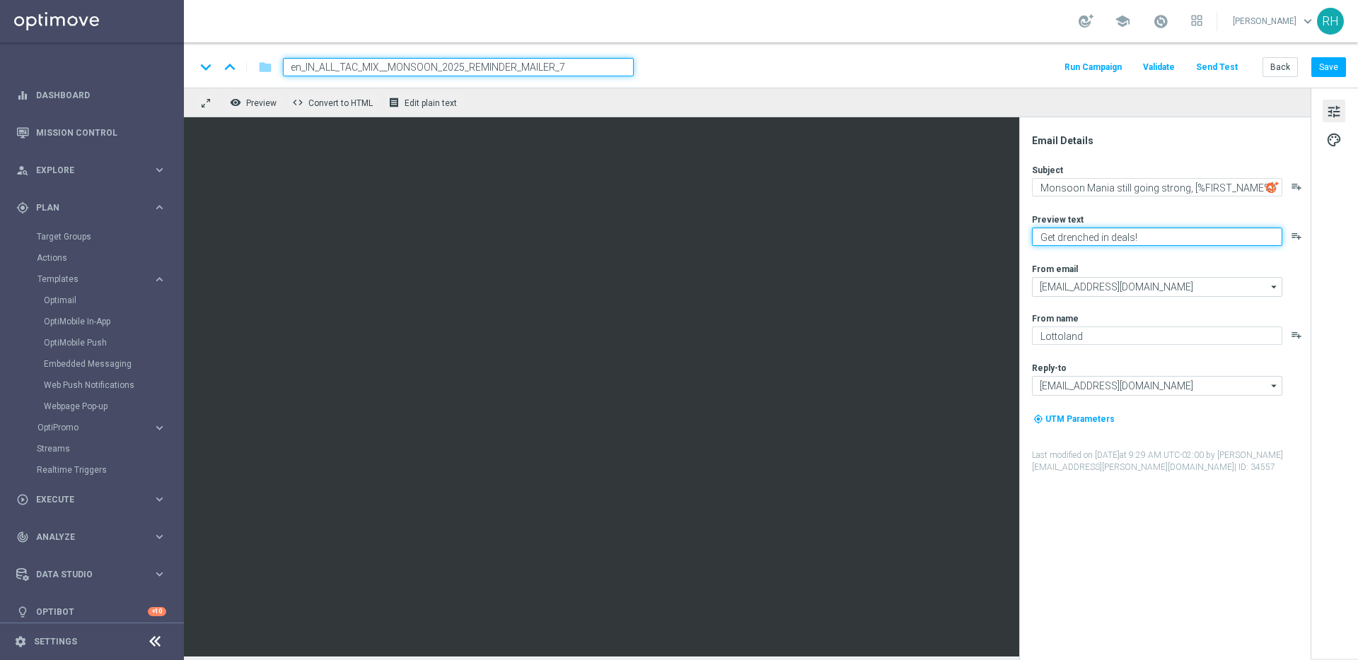
click at [1153, 238] on textarea "Get drenched in deals!" at bounding box center [1157, 237] width 250 height 18
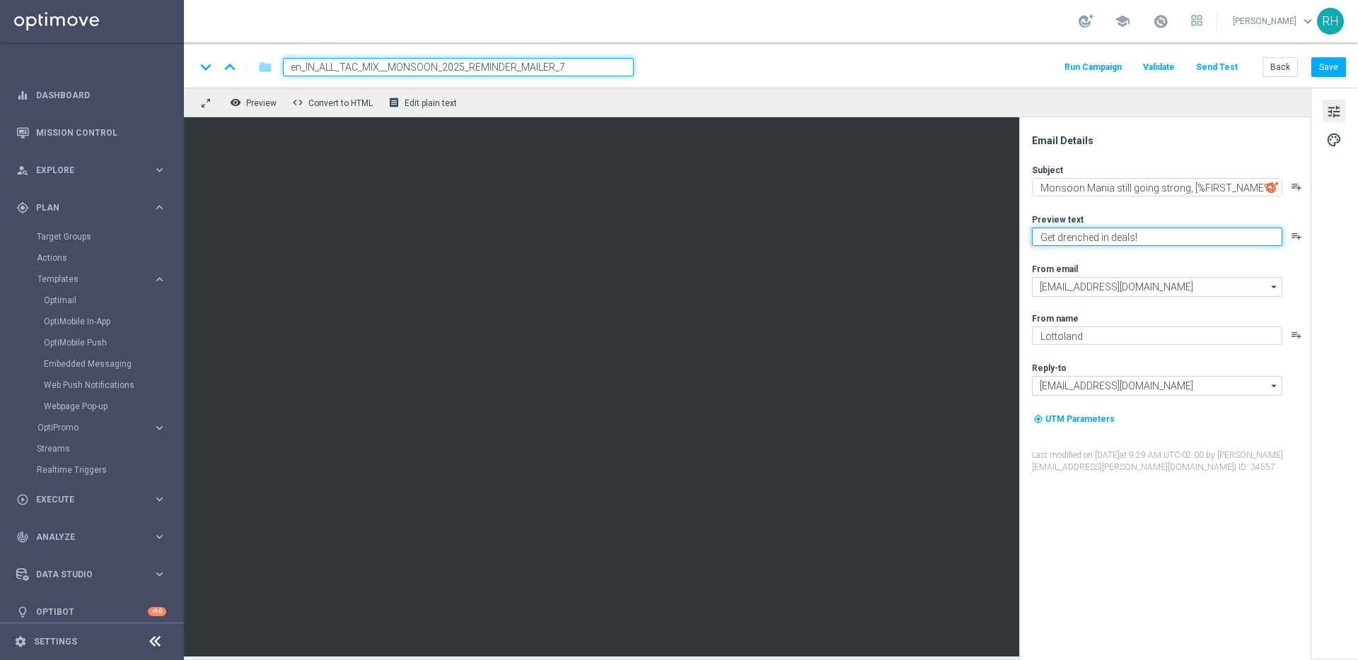
click at [1153, 238] on textarea "Get drenched in deals!" at bounding box center [1157, 237] width 250 height 18
click at [1151, 238] on textarea "Get drenched in deals!" at bounding box center [1157, 237] width 250 height 18
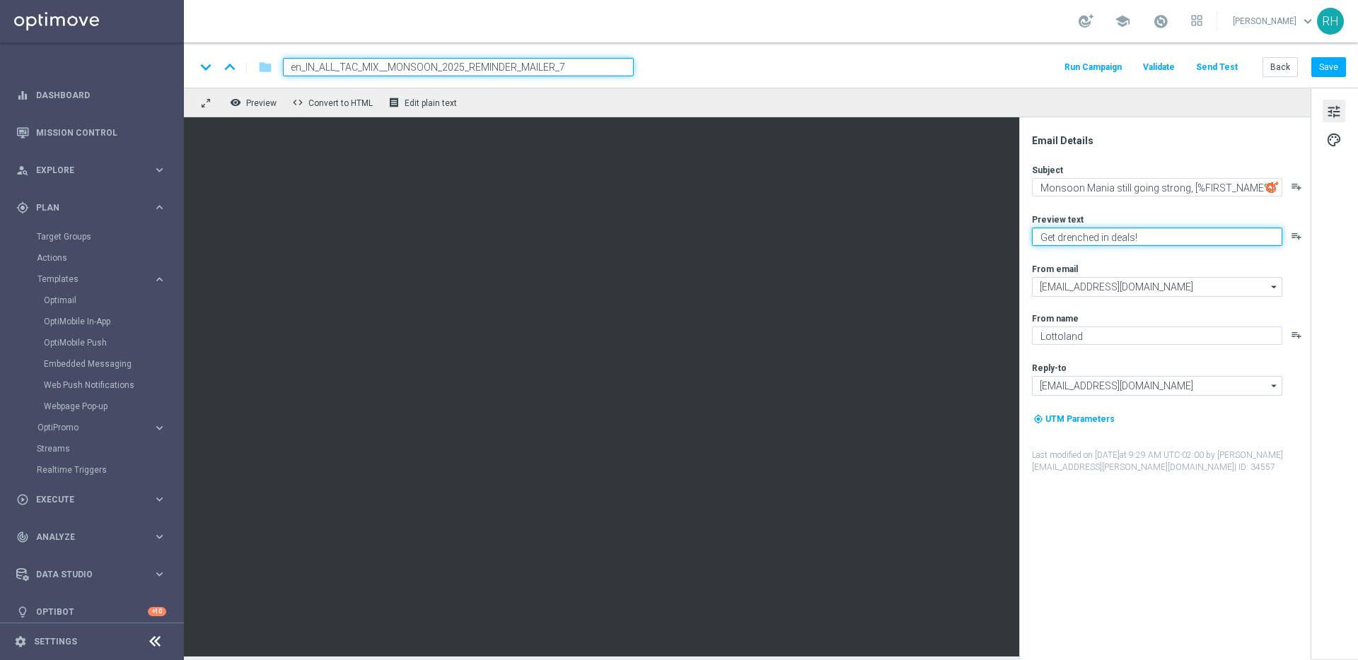
click at [1151, 238] on textarea "Get drenched in deals!" at bounding box center [1157, 237] width 250 height 18
type textarea "We've extended your deals!"
click at [1115, 134] on div "Email Details" at bounding box center [1170, 140] width 277 height 13
click at [1131, 243] on textarea "We've extended your deals!" at bounding box center [1157, 237] width 250 height 18
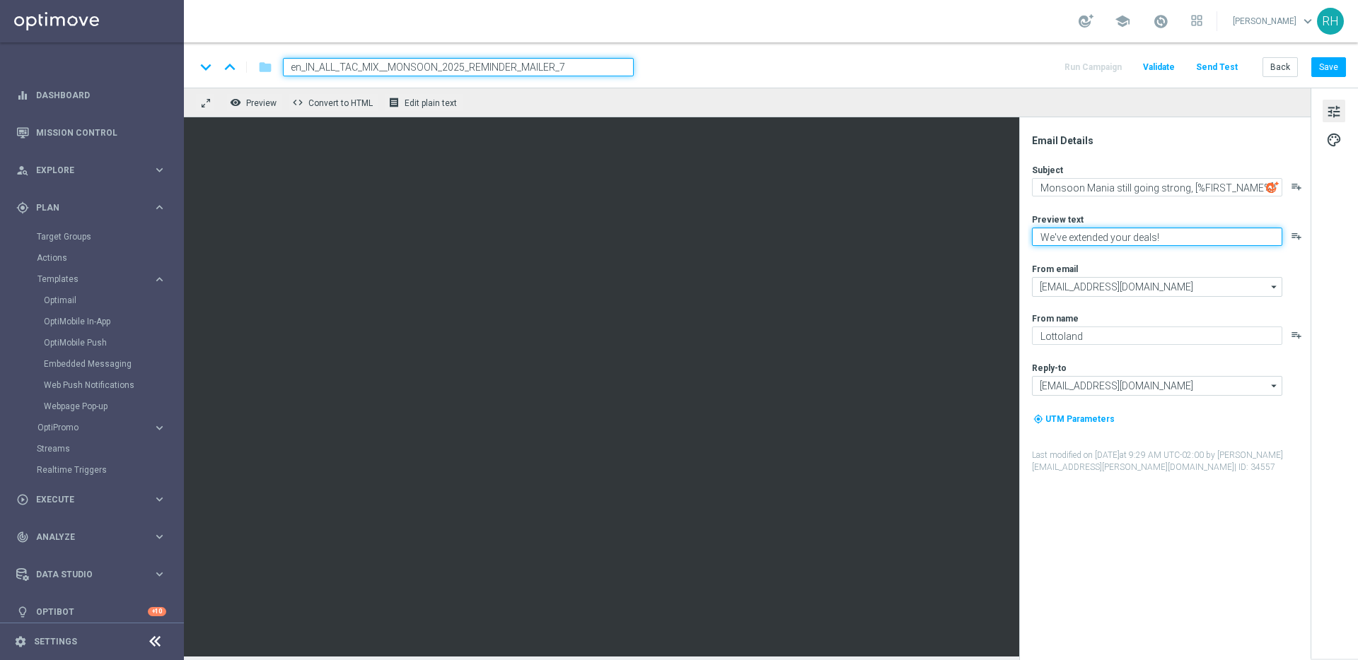
click at [1131, 243] on textarea "We've extended your deals!" at bounding box center [1157, 237] width 250 height 18
click at [1139, 253] on div "Subject Monsoon Mania still going strong, [%FIRST_NAME%]! playlist_add Preview …" at bounding box center [1170, 319] width 277 height 310
click at [1130, 221] on div "Preview text" at bounding box center [1170, 219] width 277 height 11
click at [1131, 230] on textarea "We've extended your deals!" at bounding box center [1157, 237] width 250 height 18
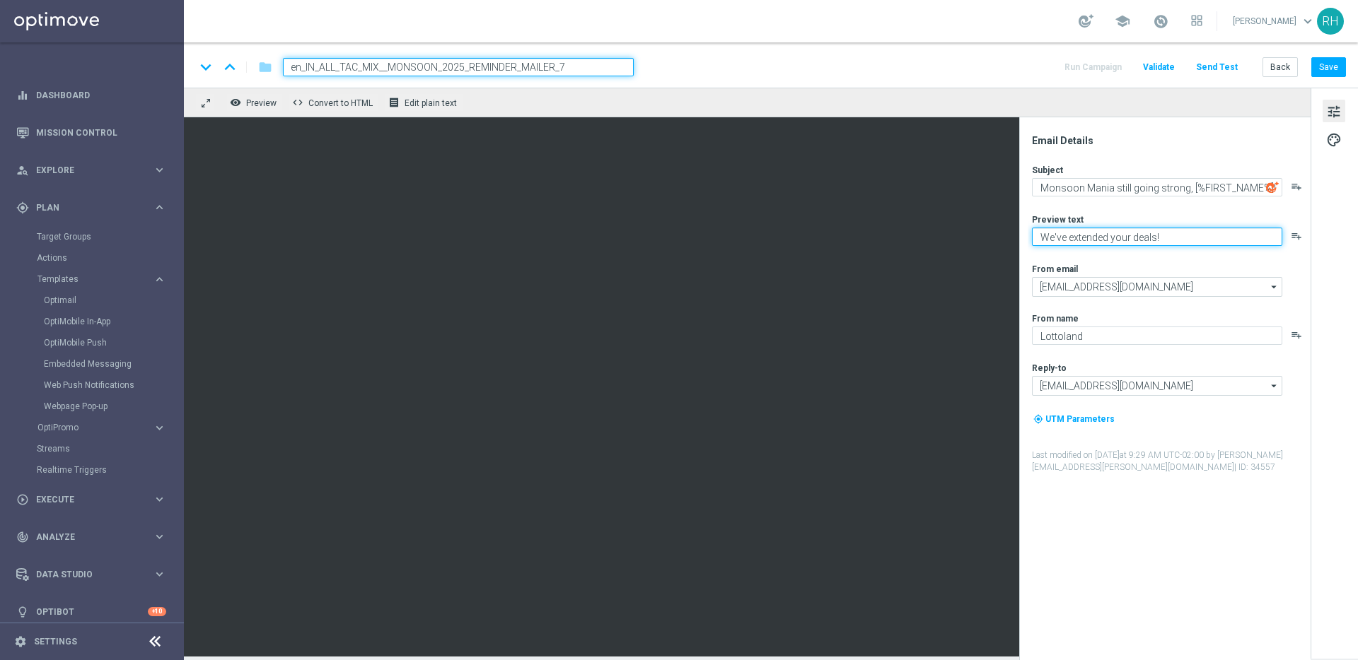
click at [1131, 230] on textarea "We've extended your deals!" at bounding box center [1157, 237] width 250 height 18
click at [1133, 201] on div "Subject Monsoon Mania still going strong, [%FIRST_NAME%]! playlist_add Preview …" at bounding box center [1170, 319] width 277 height 310
click at [1143, 231] on textarea "We've extended your deals!" at bounding box center [1157, 237] width 250 height 18
click at [1165, 241] on textarea "We've extended your deals!" at bounding box center [1157, 237] width 250 height 18
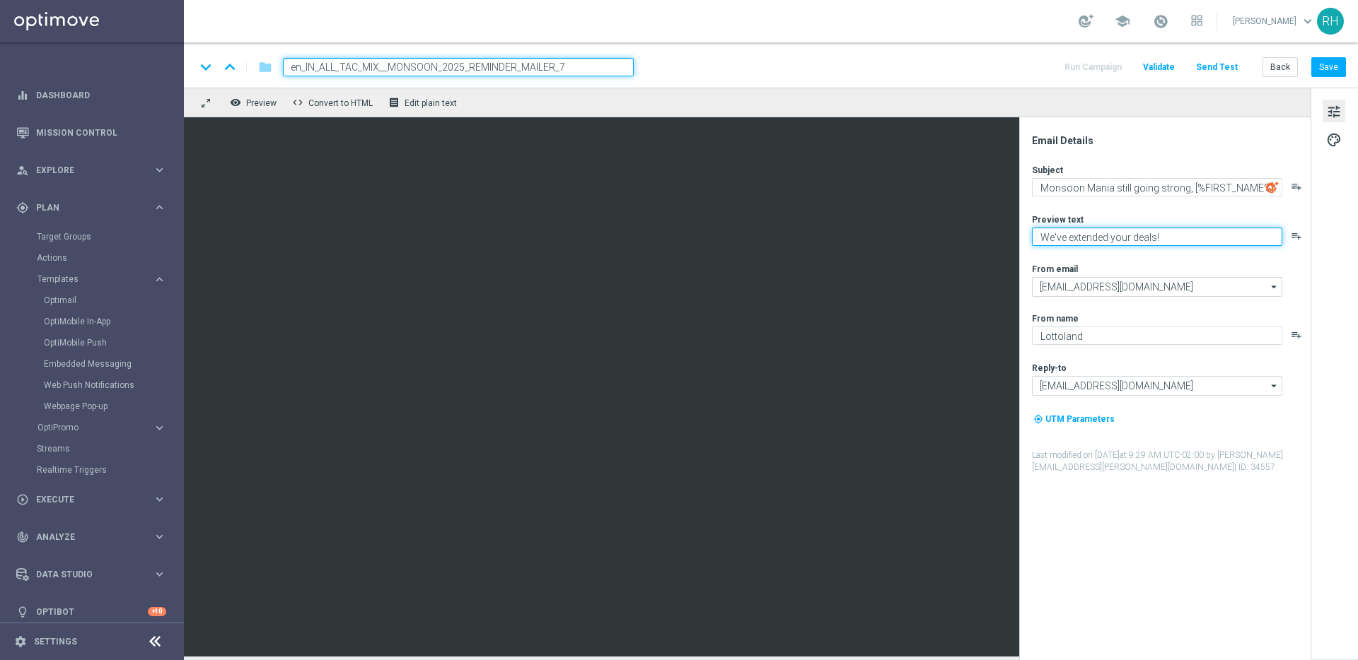
click at [1165, 241] on textarea "We've extended your deals!" at bounding box center [1157, 237] width 250 height 18
drag, startPoint x: 1165, startPoint y: 241, endPoint x: 1250, endPoint y: 175, distance: 107.9
click at [1168, 237] on textarea "We've extended your deals!" at bounding box center [1157, 237] width 250 height 18
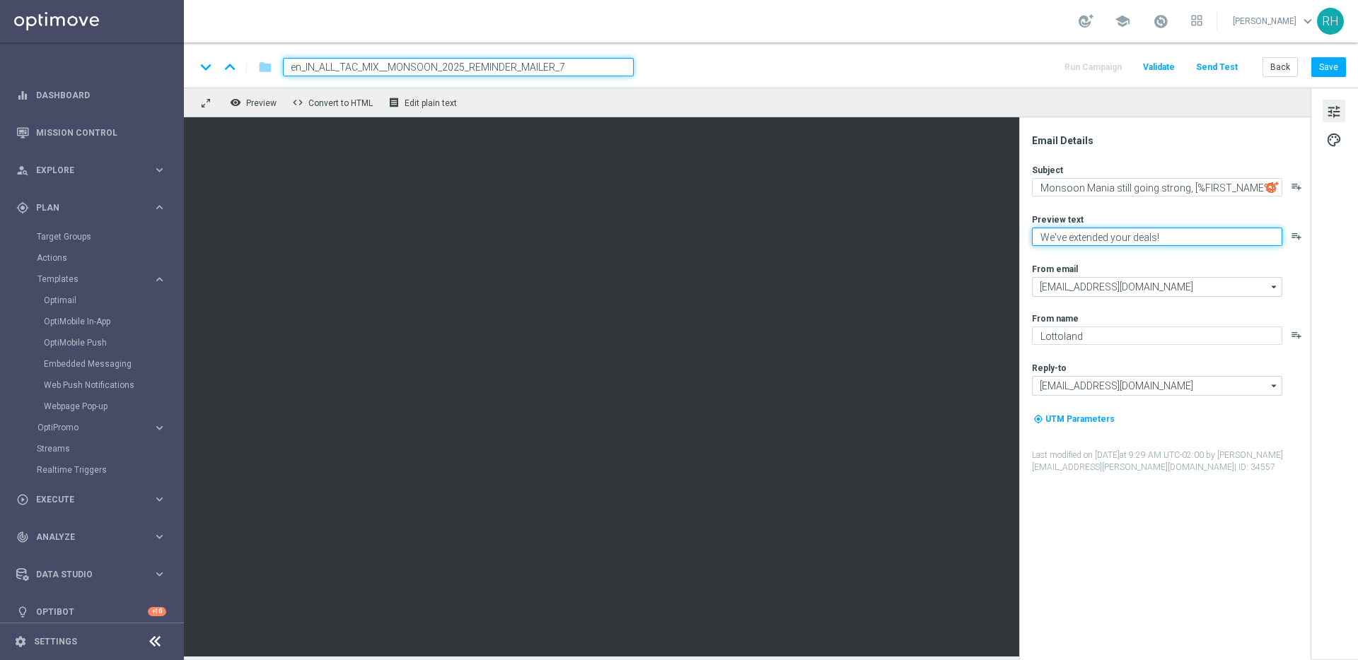
click at [1141, 238] on textarea "We've extended your deals!" at bounding box center [1157, 237] width 250 height 18
click at [1329, 71] on button "Save" at bounding box center [1328, 67] width 35 height 20
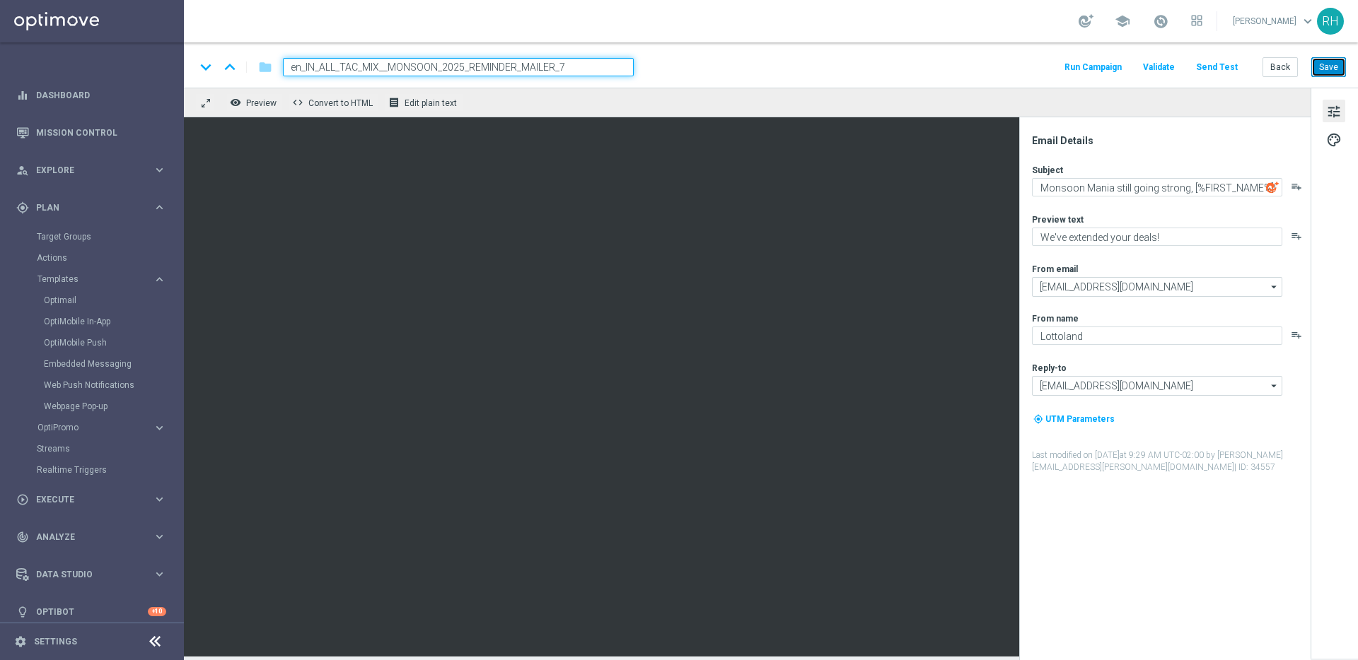
click at [1334, 70] on button "Save" at bounding box center [1328, 67] width 35 height 20
click at [976, 68] on div "keyboard_arrow_down keyboard_arrow_up folder en_IN_ALL_TAC_MIX__MONSOON_2025_RE…" at bounding box center [770, 67] width 1151 height 18
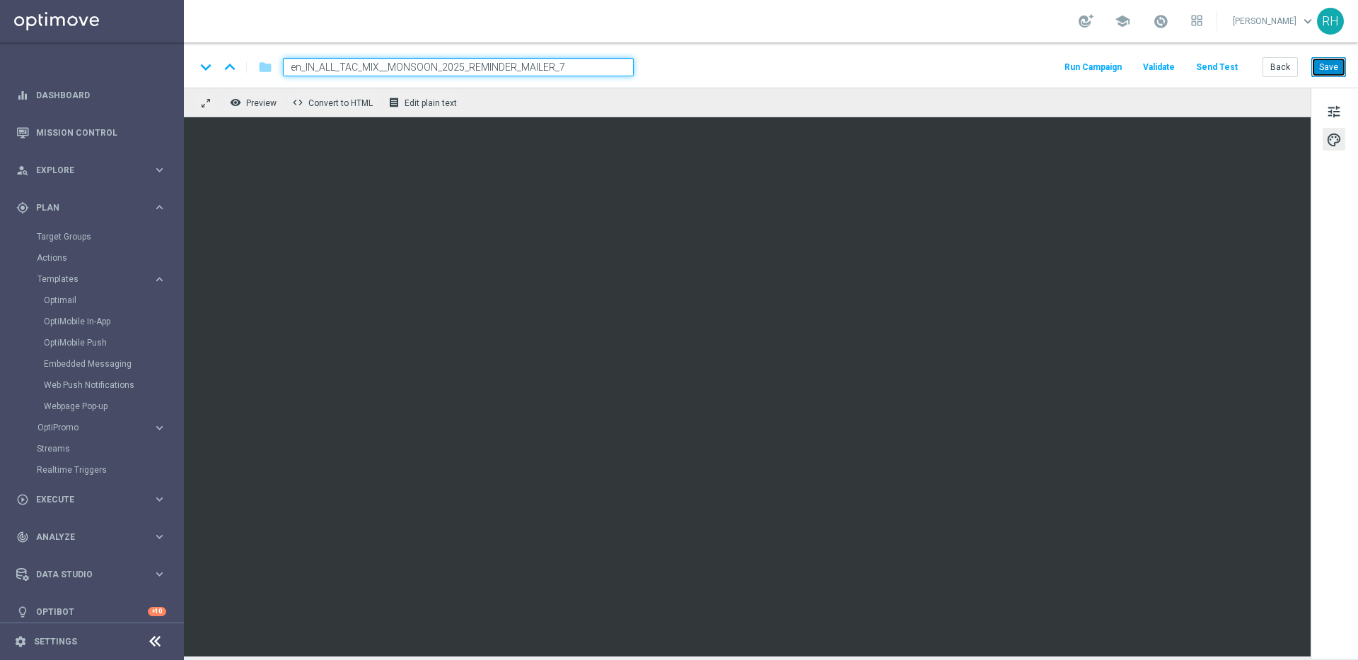
click at [1318, 72] on button "Save" at bounding box center [1328, 67] width 35 height 20
click at [1323, 57] on button "Save" at bounding box center [1328, 67] width 35 height 20
click at [977, 73] on div "keyboard_arrow_down keyboard_arrow_up folder en_IN_ALL_TAC_MIX__MONSOON_2025_RE…" at bounding box center [770, 67] width 1151 height 18
click at [1325, 68] on button "Save" at bounding box center [1328, 67] width 35 height 20
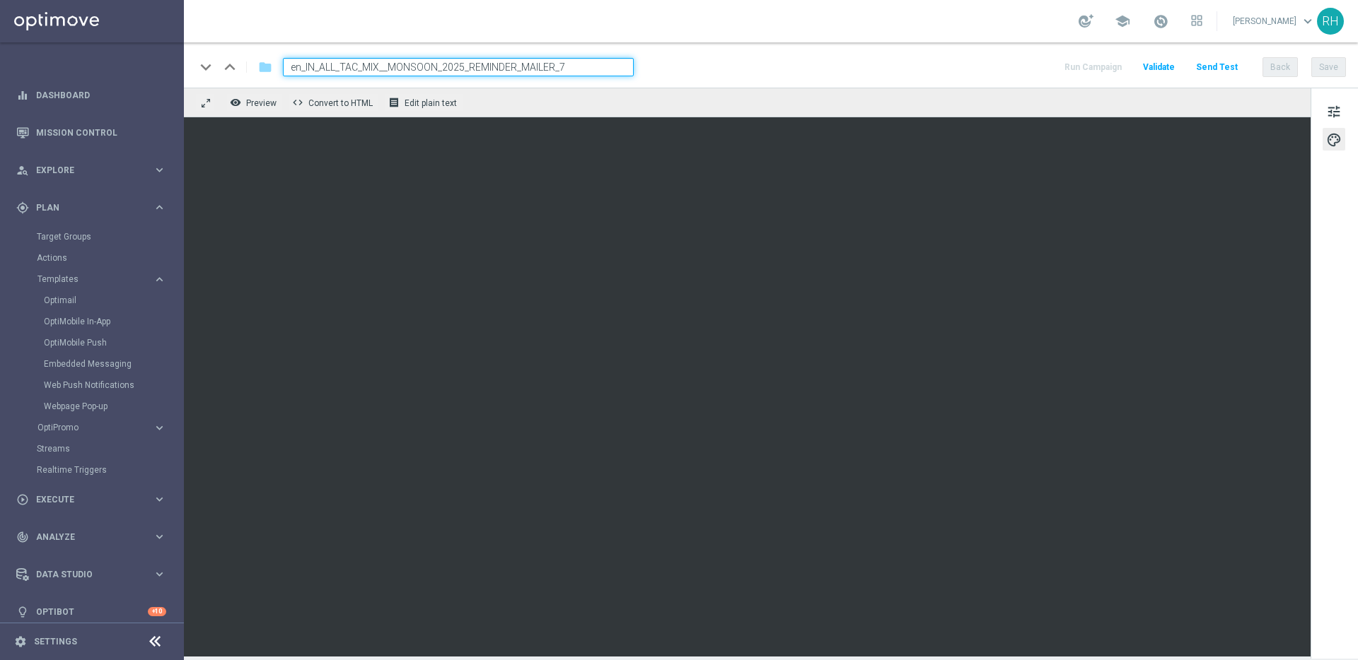
click at [771, 91] on div "remove_red_eye Preview code Convert to HTML receipt Edit plain text" at bounding box center [747, 103] width 1127 height 30
click at [1238, 64] on button "Send Test" at bounding box center [1217, 67] width 46 height 19
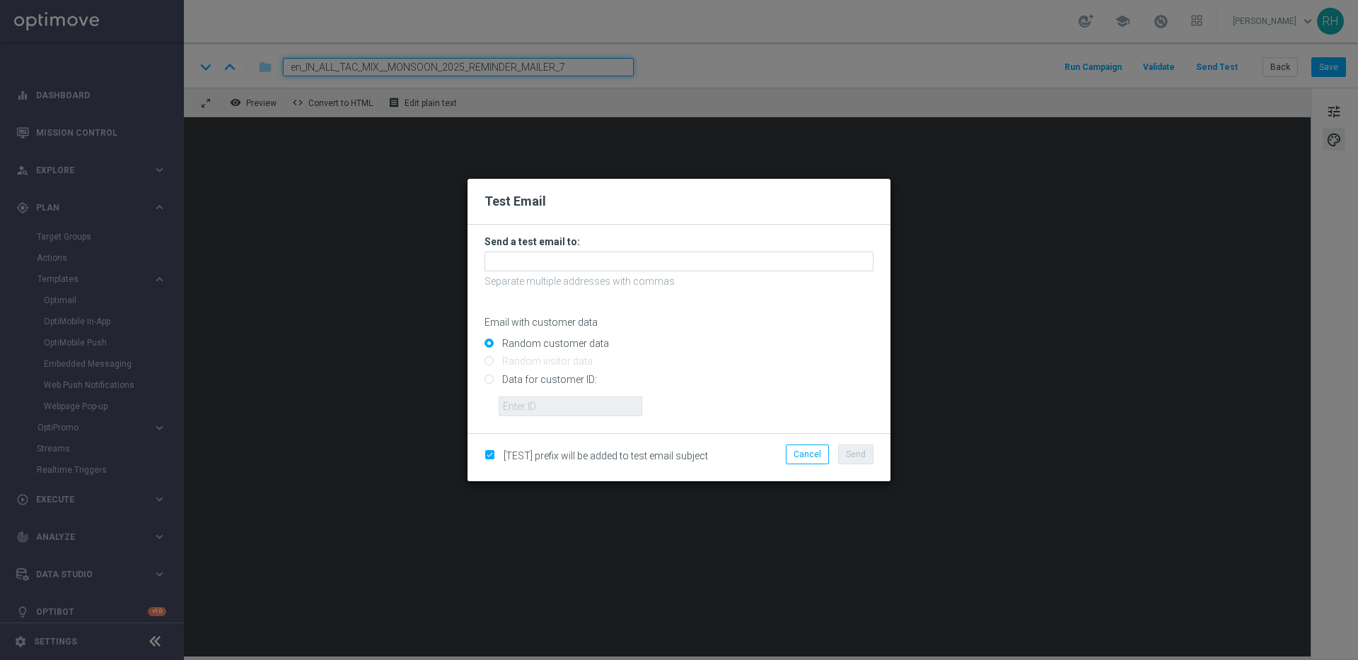
click at [490, 380] on input "Data for customer ID:" at bounding box center [678, 386] width 389 height 20
radio input "true"
click at [519, 410] on input "text" at bounding box center [571, 407] width 144 height 20
type input "9388754"
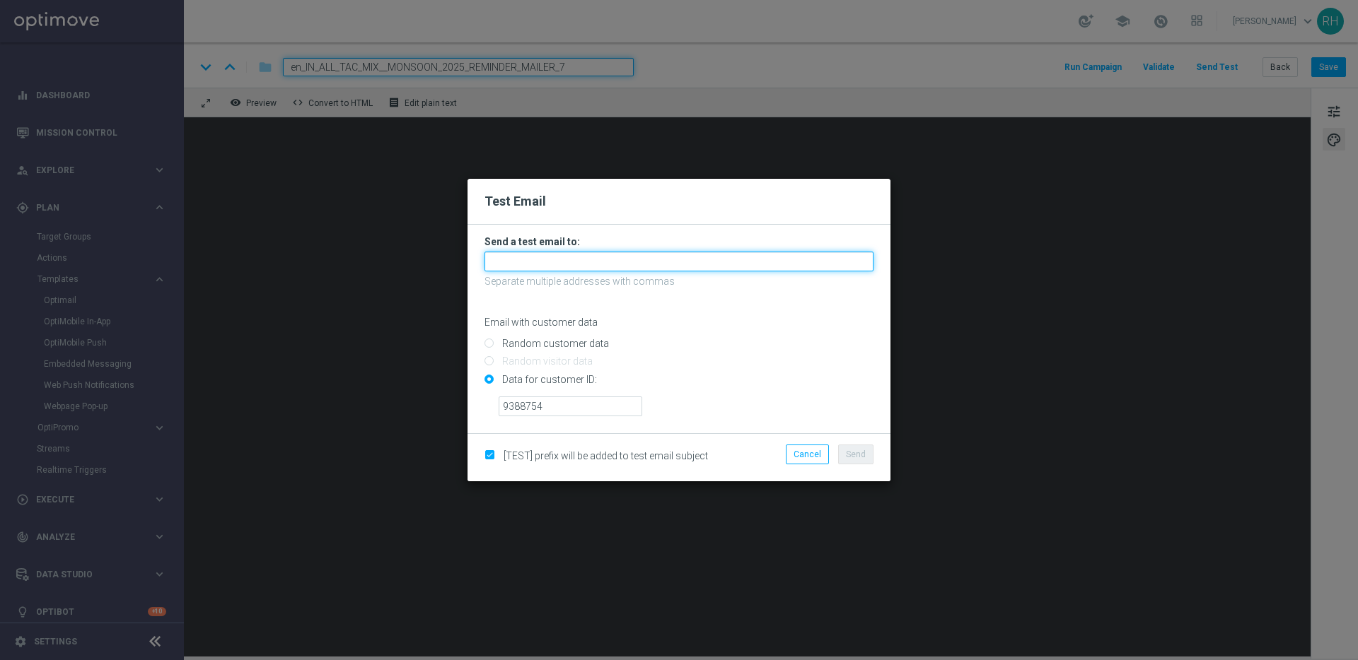
click at [609, 255] on input "text" at bounding box center [678, 262] width 389 height 20
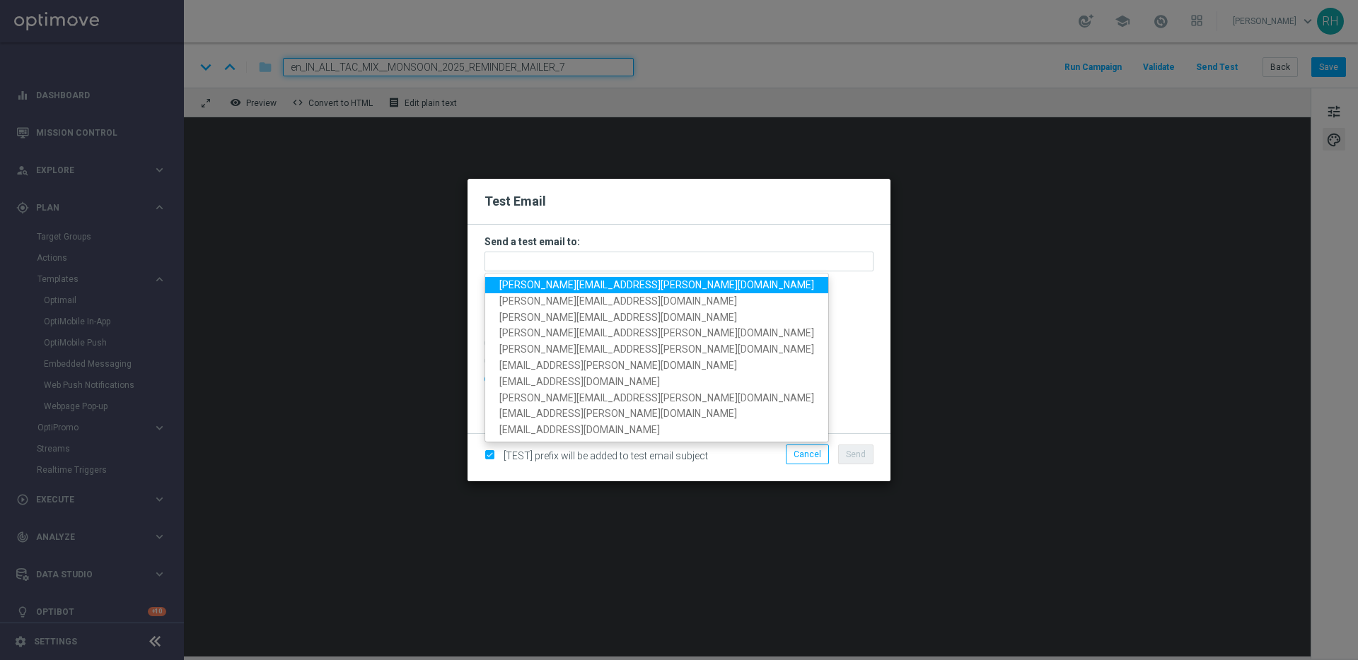
click at [523, 289] on span "[PERSON_NAME][EMAIL_ADDRESS][PERSON_NAME][DOMAIN_NAME]" at bounding box center [656, 284] width 315 height 11
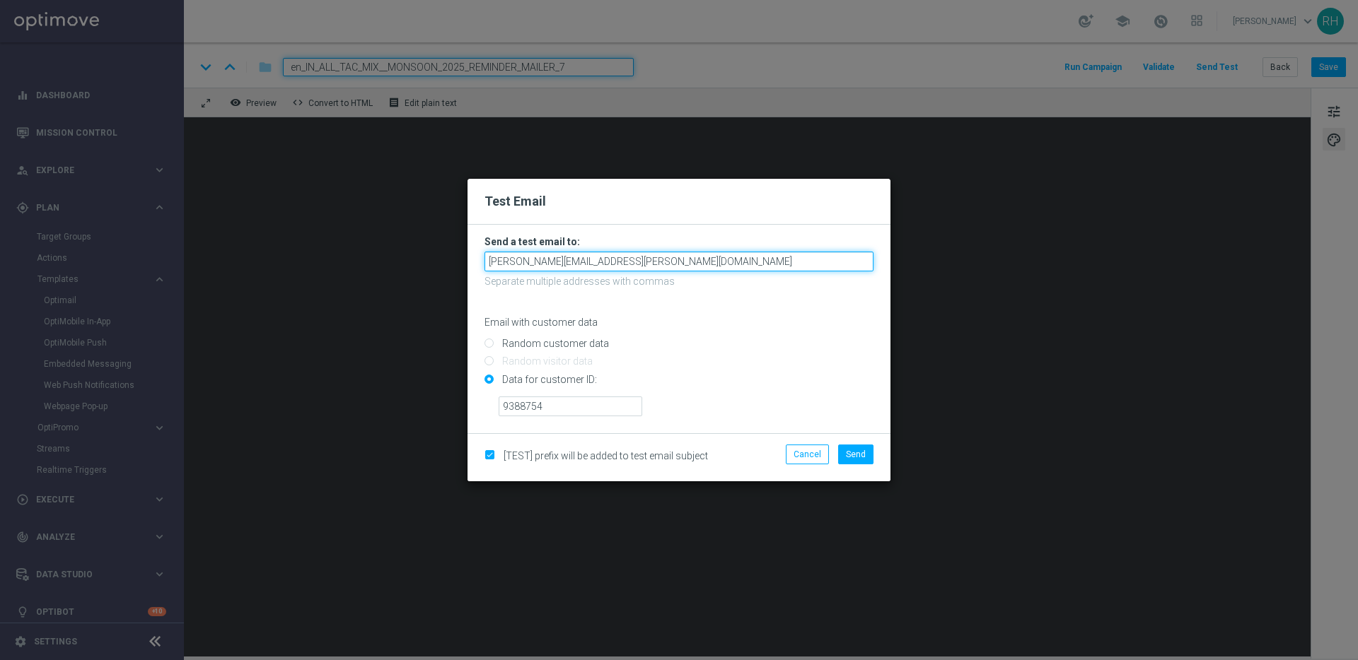
click at [620, 265] on input "[PERSON_NAME][EMAIL_ADDRESS][PERSON_NAME][DOMAIN_NAME]" at bounding box center [678, 262] width 389 height 20
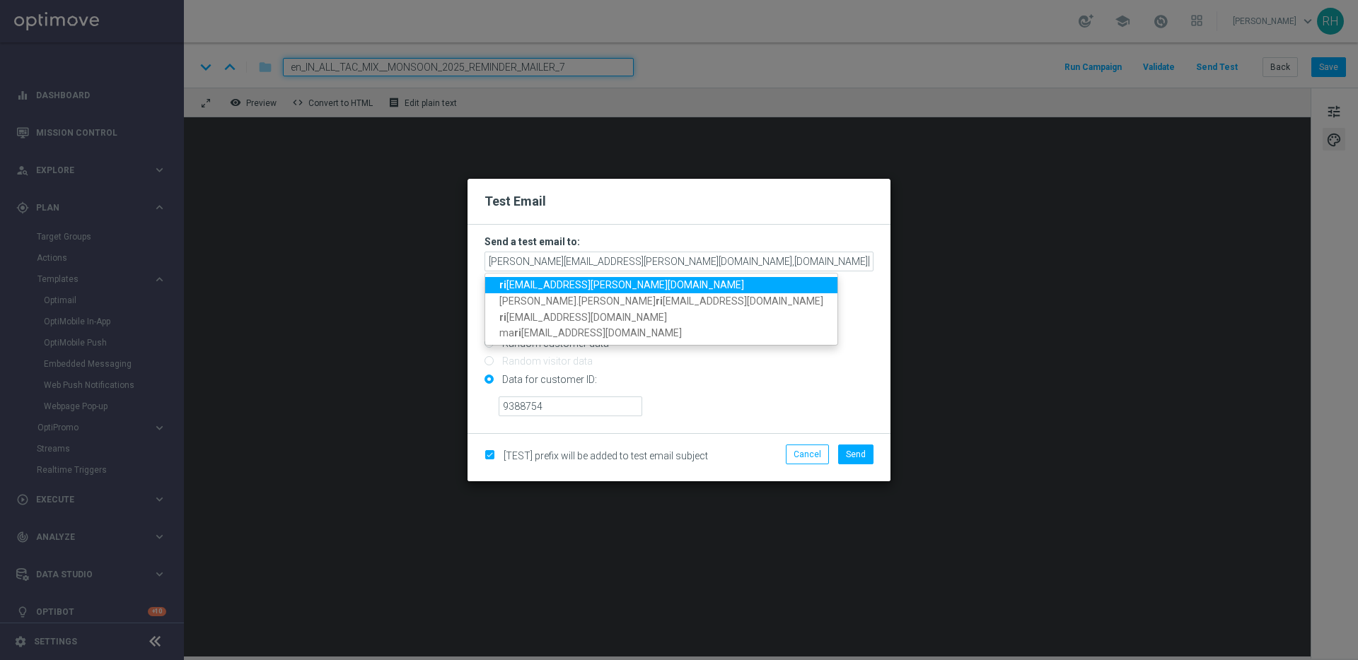
click at [554, 279] on span "ri [EMAIL_ADDRESS][PERSON_NAME][DOMAIN_NAME]" at bounding box center [621, 284] width 245 height 11
type input "[PERSON_NAME][EMAIL_ADDRESS][PERSON_NAME][DOMAIN_NAME],[DOMAIN_NAME][EMAIL_ADDR…"
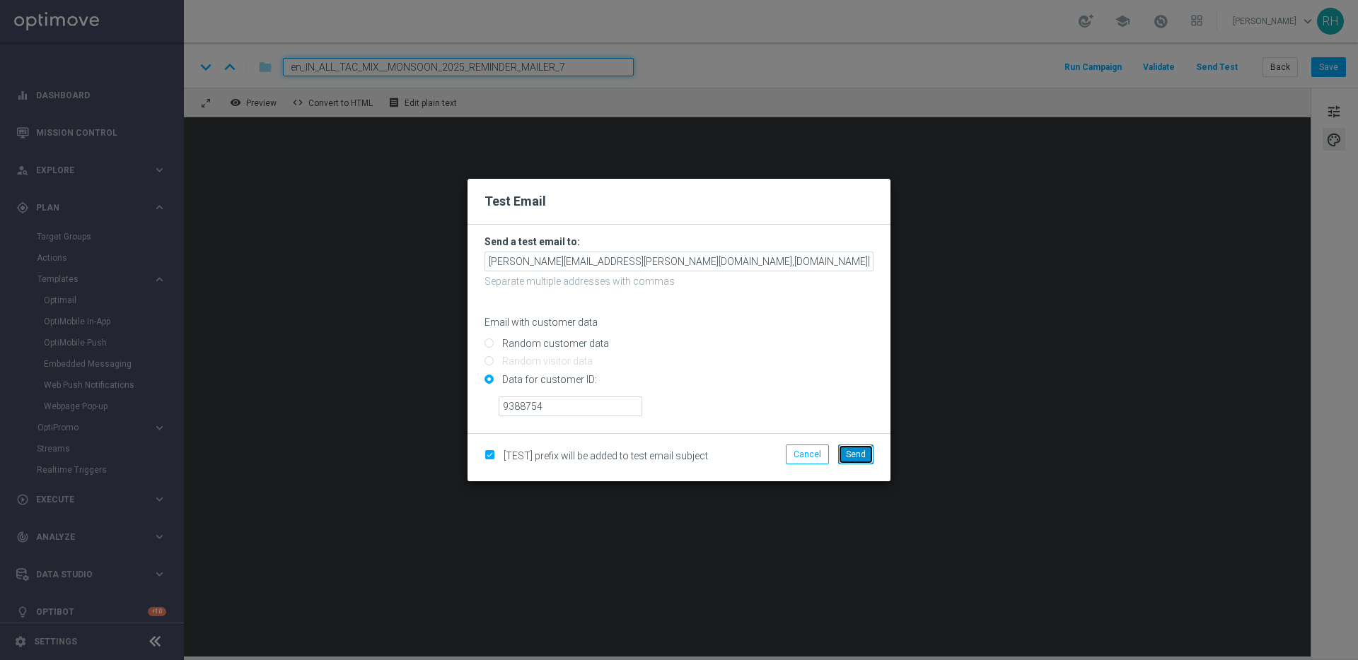
click at [871, 456] on button "Send" at bounding box center [855, 455] width 35 height 20
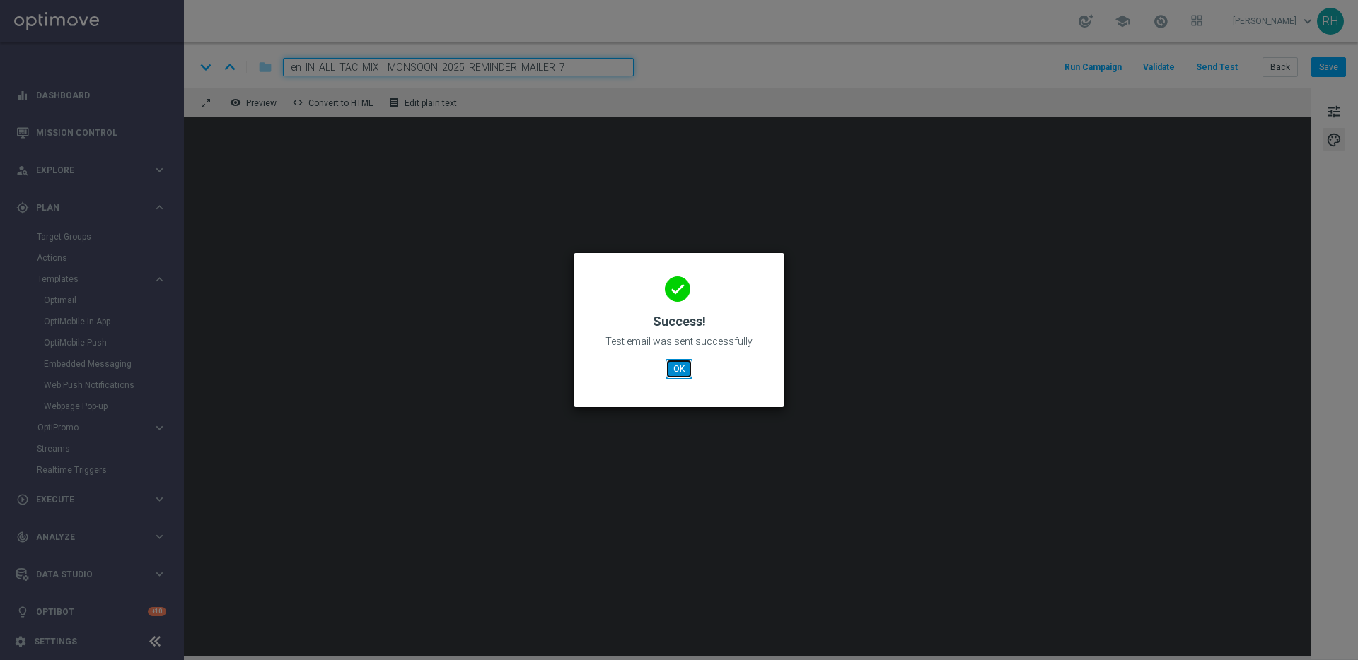
click at [684, 368] on button "OK" at bounding box center [678, 369] width 27 height 20
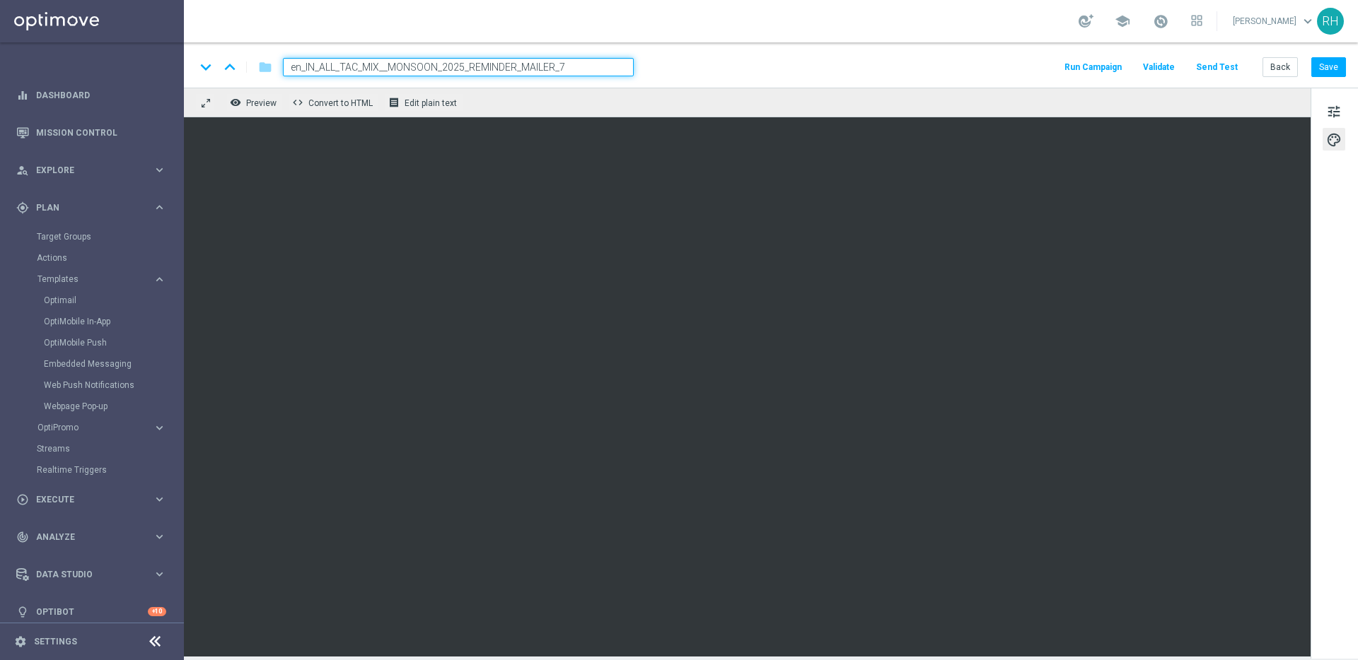
click at [927, 80] on div "keyboard_arrow_down keyboard_arrow_up folder en_IN_ALL_TAC_MIX__MONSOON_2025_RE…" at bounding box center [771, 64] width 1174 height 45
click at [1331, 62] on button "Save" at bounding box center [1328, 67] width 35 height 20
click at [1082, 66] on button "Run Campaign" at bounding box center [1093, 67] width 62 height 19
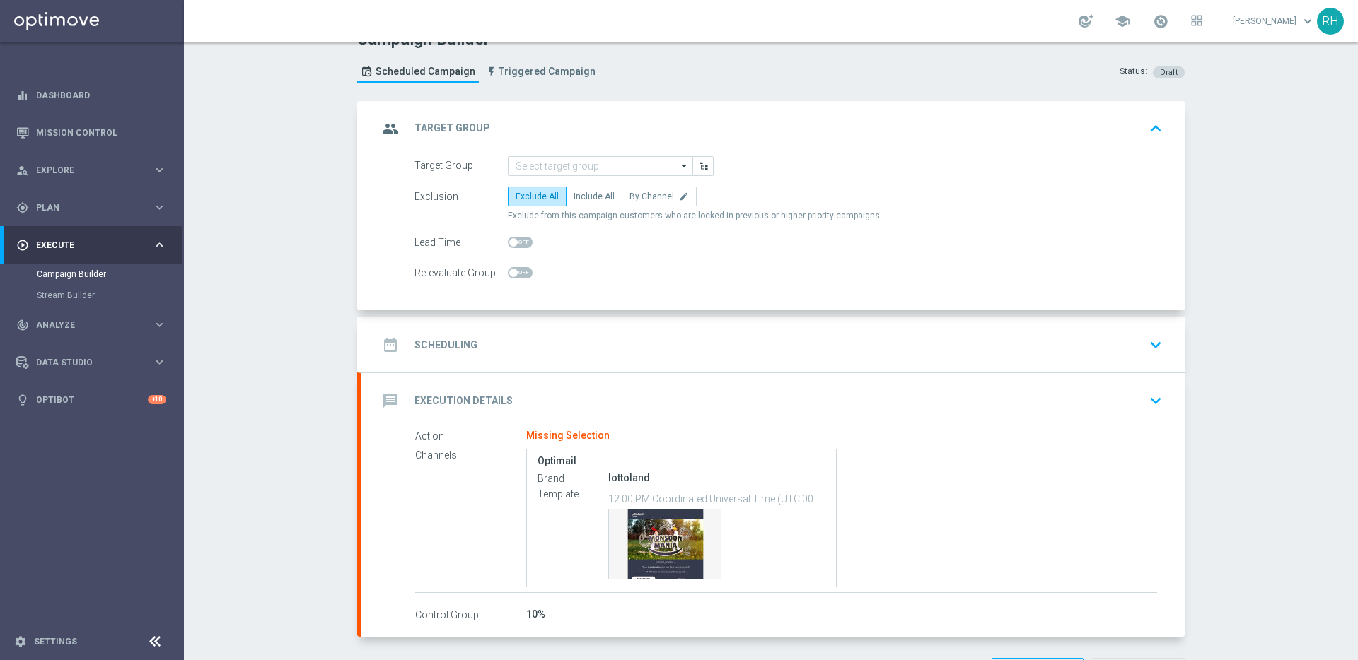
scroll to position [79, 0]
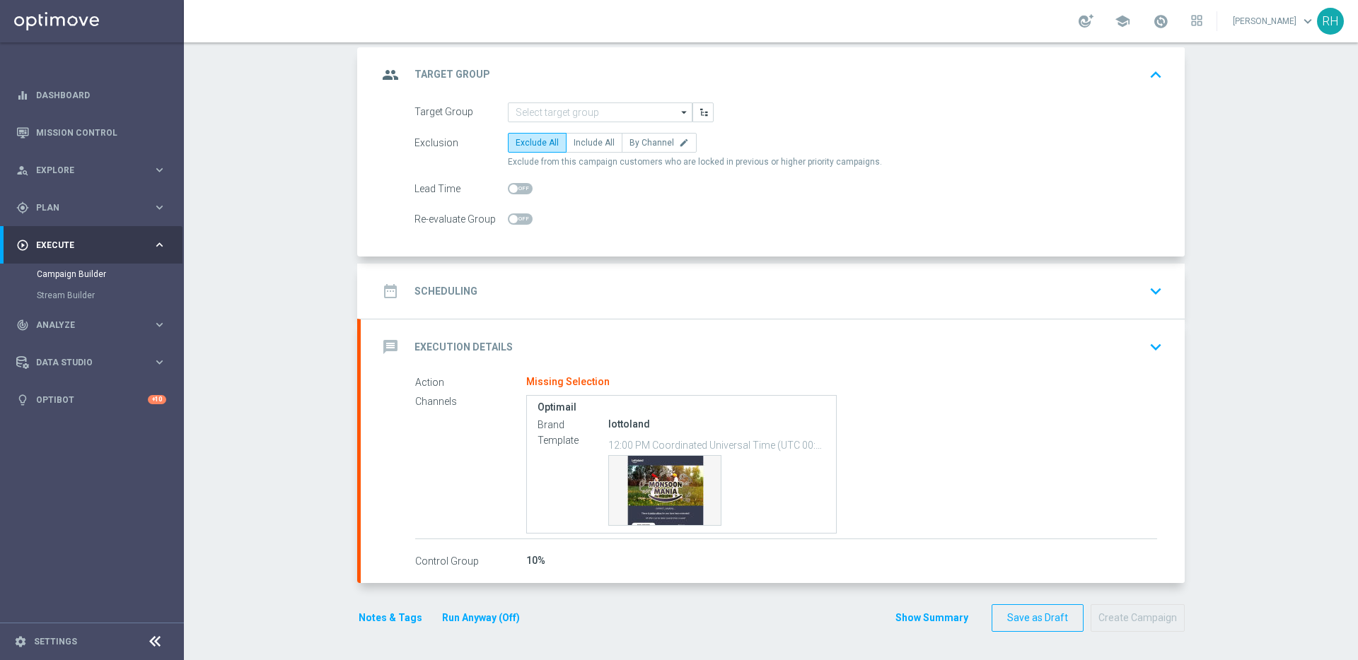
click at [1143, 342] on button "keyboard_arrow_down" at bounding box center [1155, 347] width 24 height 27
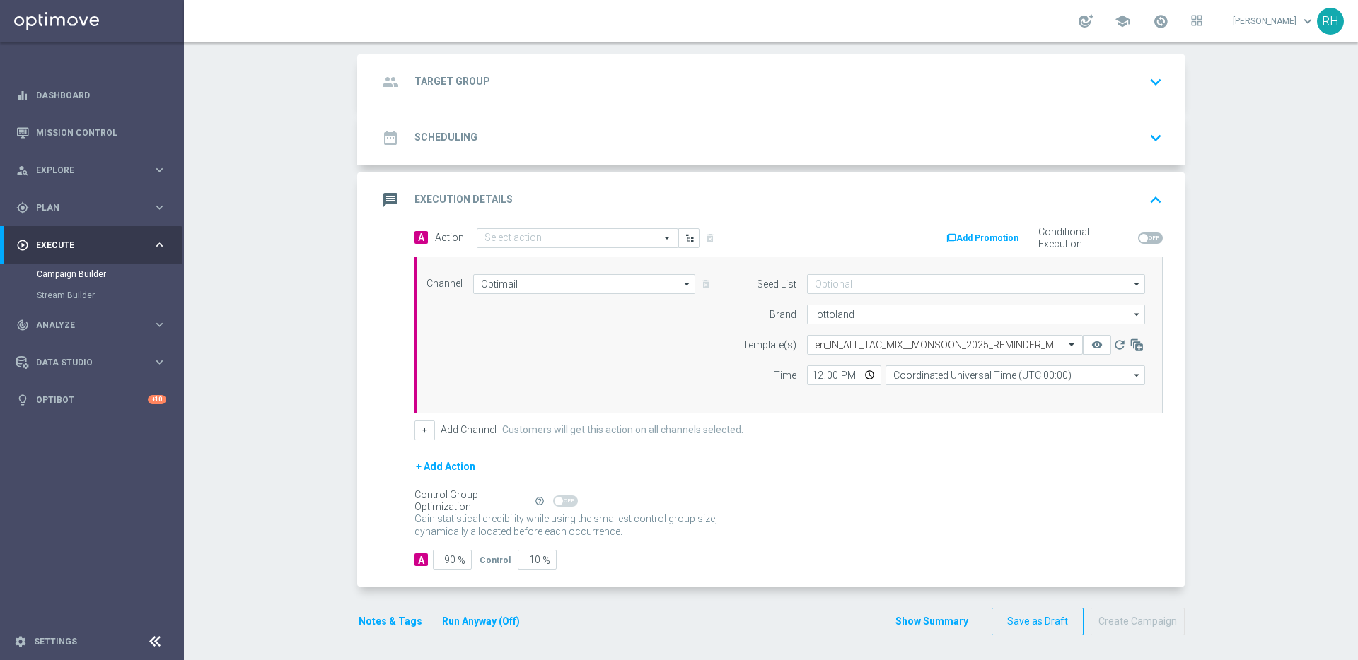
scroll to position [76, 0]
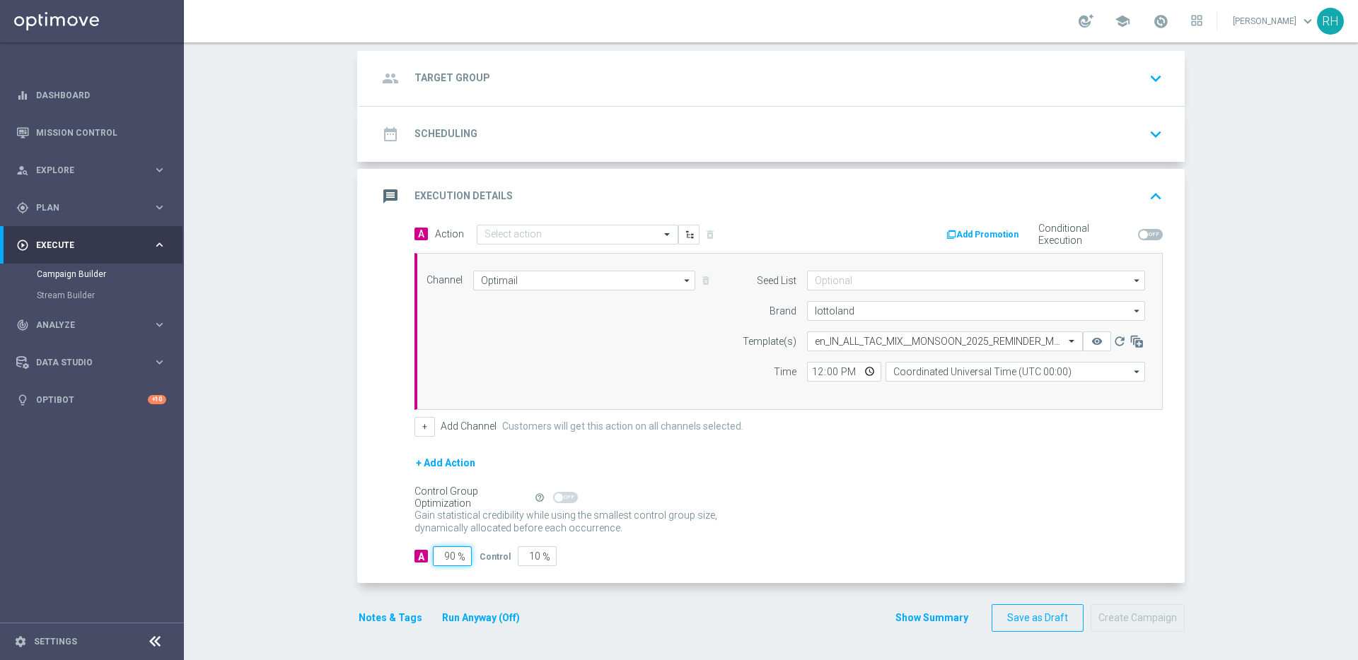
click at [448, 559] on input "90" at bounding box center [452, 557] width 39 height 20
type input "1"
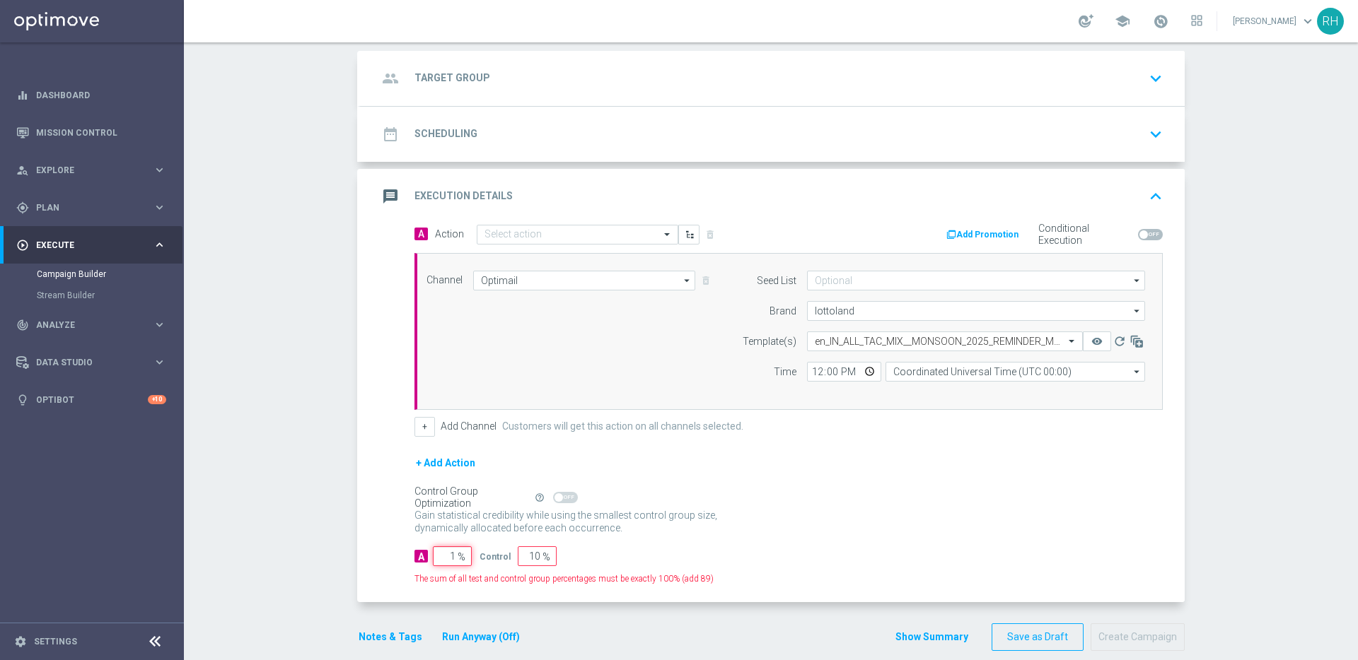
type input "99"
type input "10"
type input "90"
type input "100"
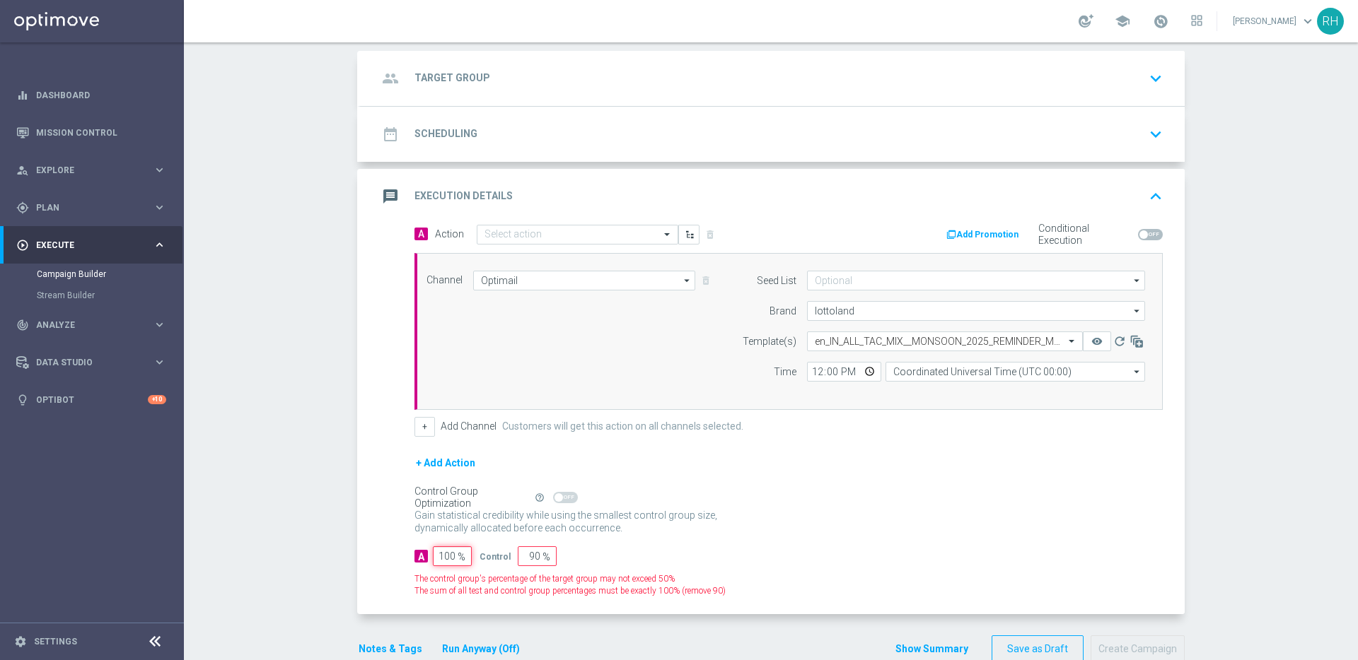
type input "0"
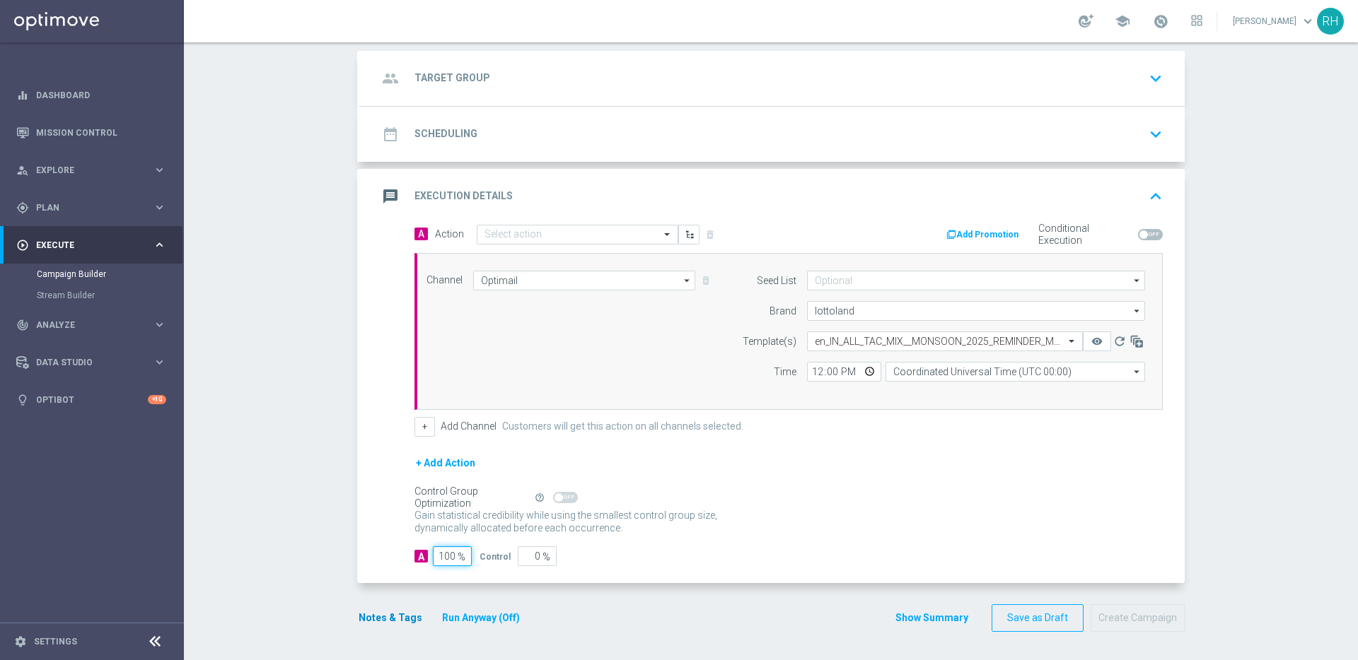
type input "100"
click at [370, 617] on button "Notes & Tags" at bounding box center [390, 619] width 66 height 18
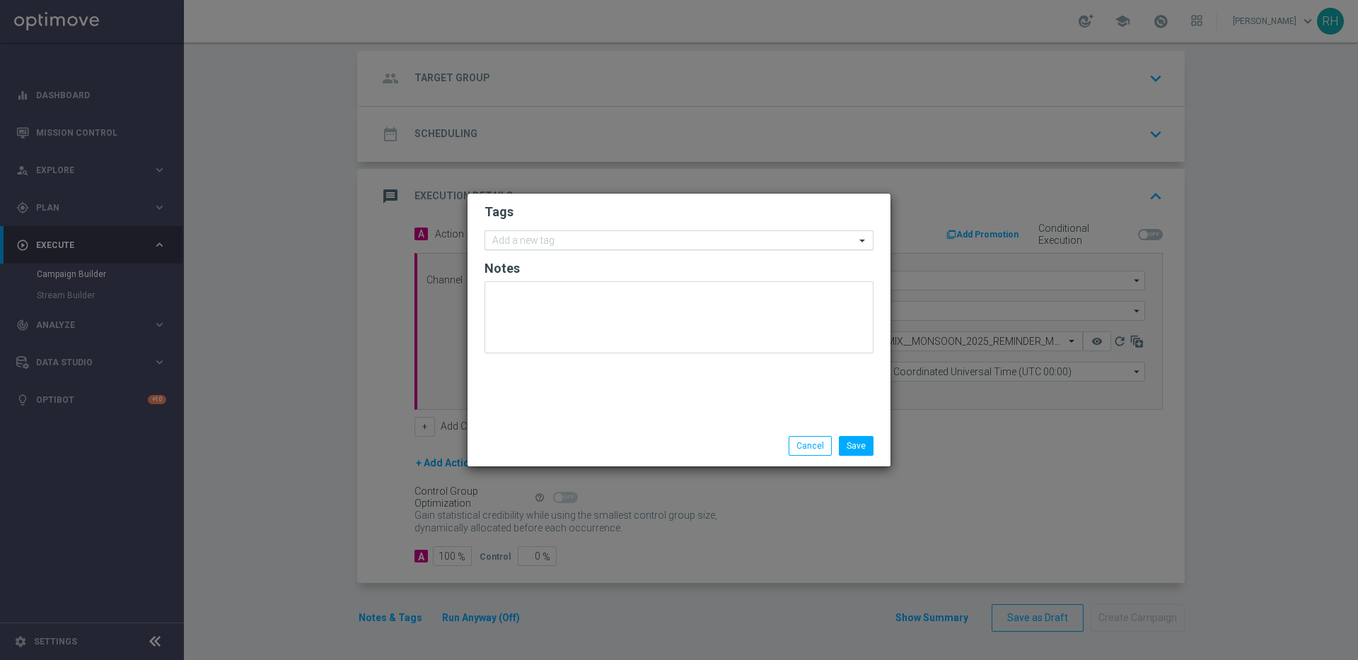
click at [556, 237] on input "text" at bounding box center [673, 241] width 363 height 12
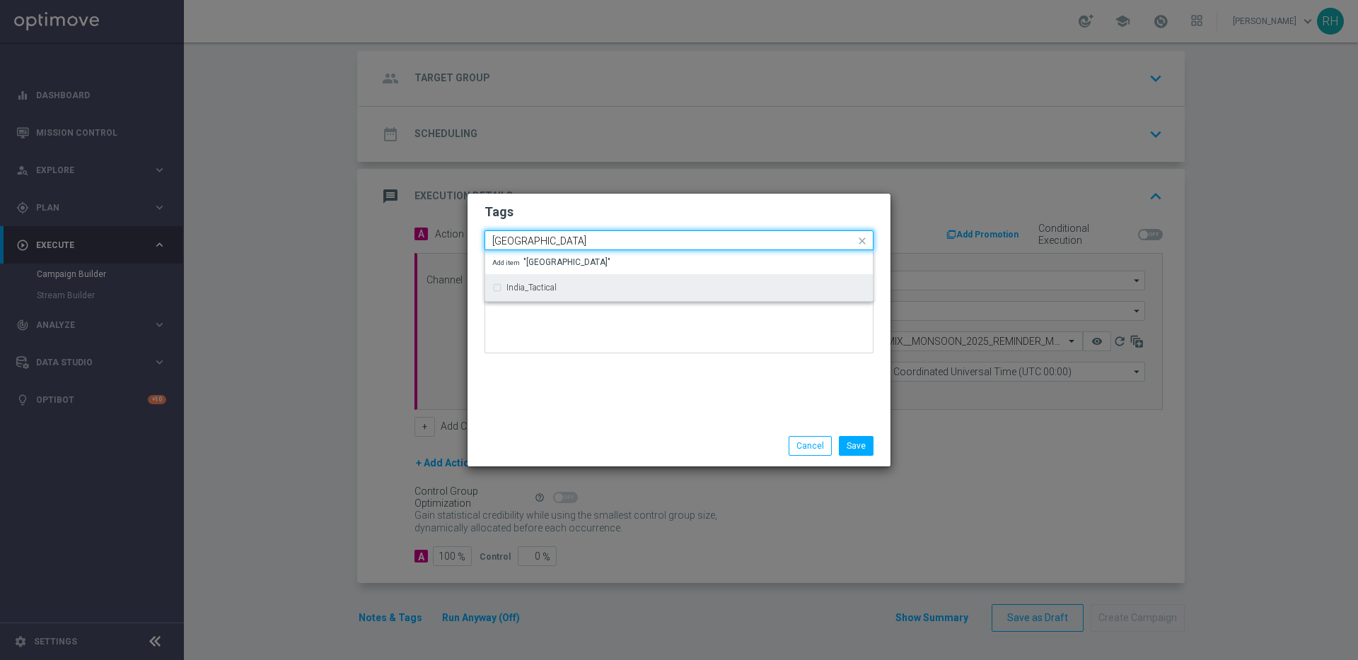
type input "[GEOGRAPHIC_DATA]"
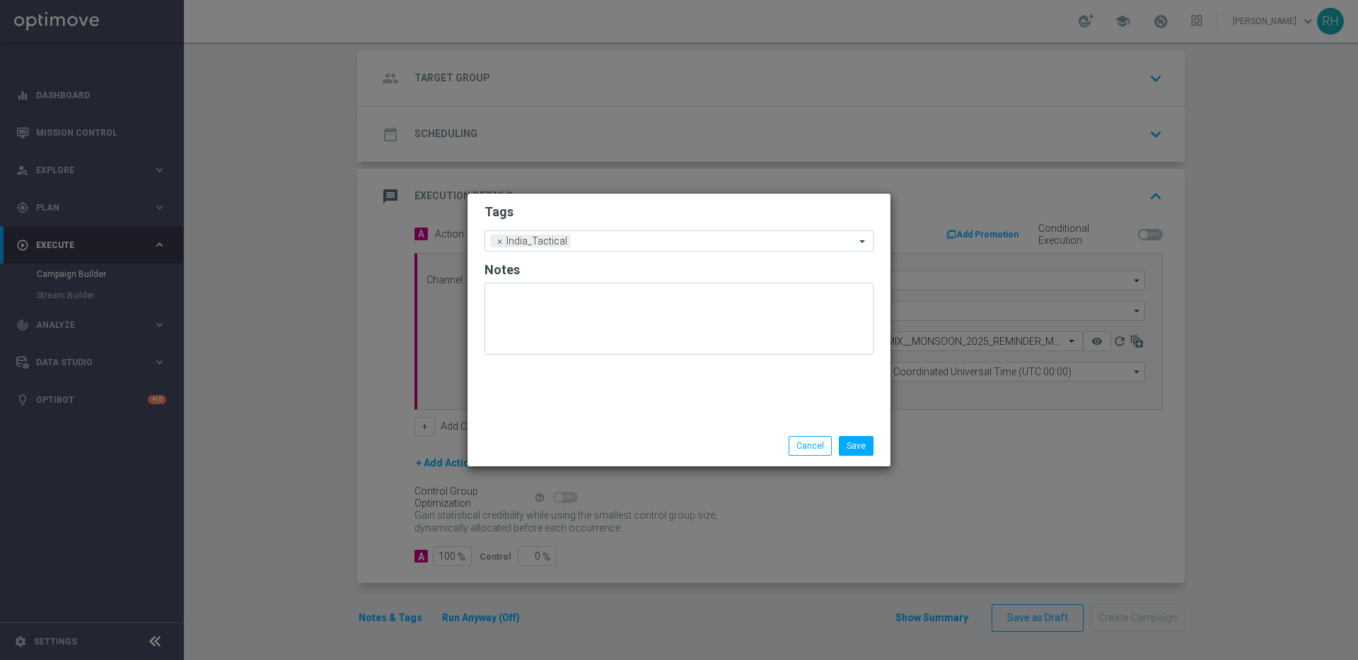
drag, startPoint x: 644, startPoint y: 450, endPoint x: 650, endPoint y: 458, distance: 9.5
click at [644, 450] on div "Save Cancel" at bounding box center [747, 446] width 274 height 20
click at [722, 449] on div "Save Cancel" at bounding box center [747, 446] width 274 height 20
drag, startPoint x: 764, startPoint y: 414, endPoint x: 805, endPoint y: 399, distance: 43.6
click at [764, 414] on div "Tags Add a new tag × India_Tactical Notes" at bounding box center [678, 310] width 423 height 232
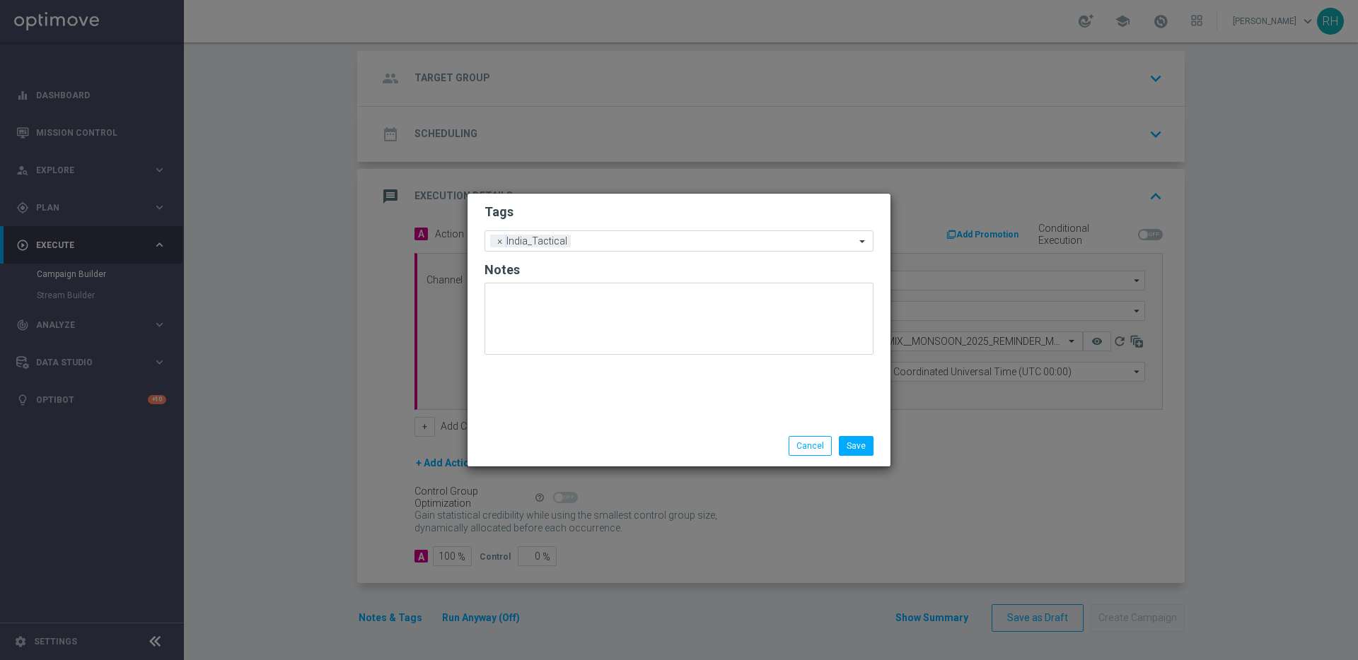
click at [859, 397] on div "Tags Add a new tag × India_Tactical Notes" at bounding box center [678, 310] width 423 height 232
click at [856, 449] on button "Save" at bounding box center [856, 446] width 35 height 20
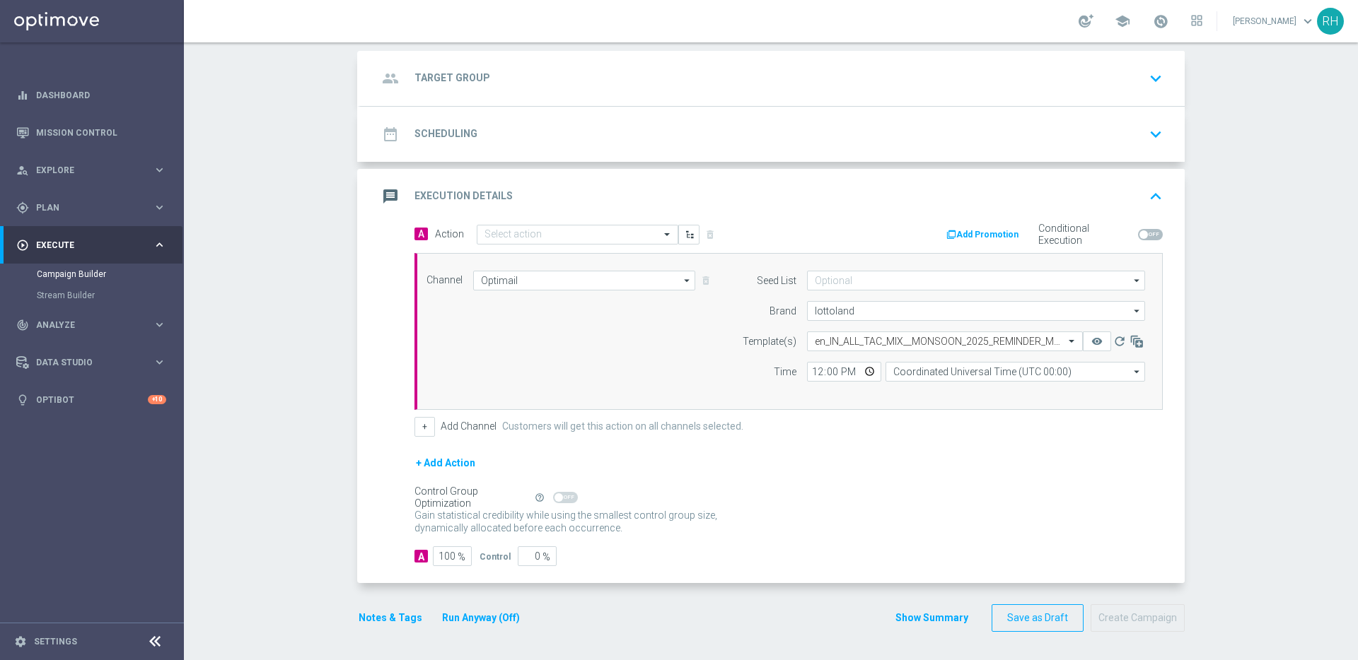
click at [400, 613] on button "Notes & Tags" at bounding box center [390, 619] width 66 height 18
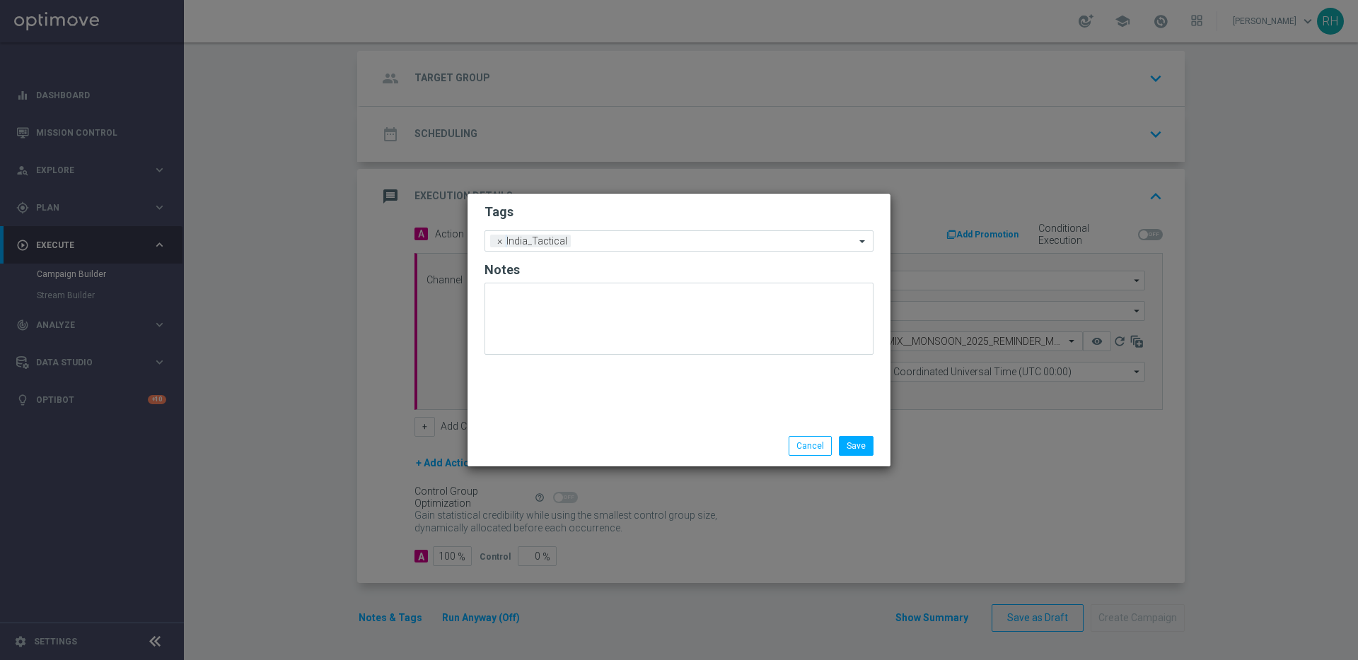
drag, startPoint x: 634, startPoint y: 414, endPoint x: 716, endPoint y: 426, distance: 82.9
click at [638, 414] on div "Tags Add a new tag × India_Tactical Notes" at bounding box center [678, 310] width 423 height 232
click at [834, 446] on li "Cancel" at bounding box center [810, 446] width 50 height 20
drag, startPoint x: 883, startPoint y: 448, endPoint x: 873, endPoint y: 461, distance: 16.1
click at [883, 449] on div "Save Cancel" at bounding box center [747, 446] width 274 height 20
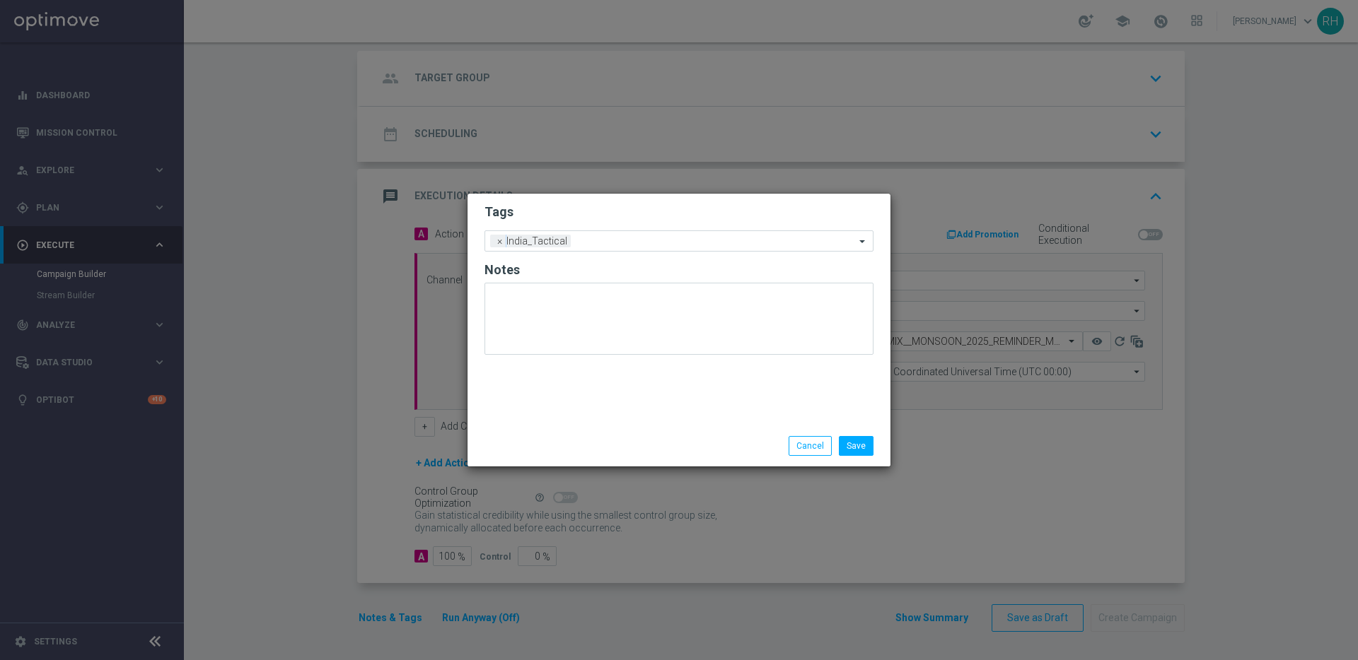
drag, startPoint x: 860, startPoint y: 465, endPoint x: 853, endPoint y: 433, distance: 32.6
click at [860, 464] on div "Save Cancel" at bounding box center [678, 446] width 423 height 41
click at [851, 427] on div "Save Cancel" at bounding box center [678, 446] width 423 height 41
click at [813, 424] on div "Tags Add a new tag × India_Tactical Notes Save Cancel" at bounding box center [678, 330] width 423 height 273
click at [815, 458] on div "Save Cancel" at bounding box center [678, 446] width 423 height 41
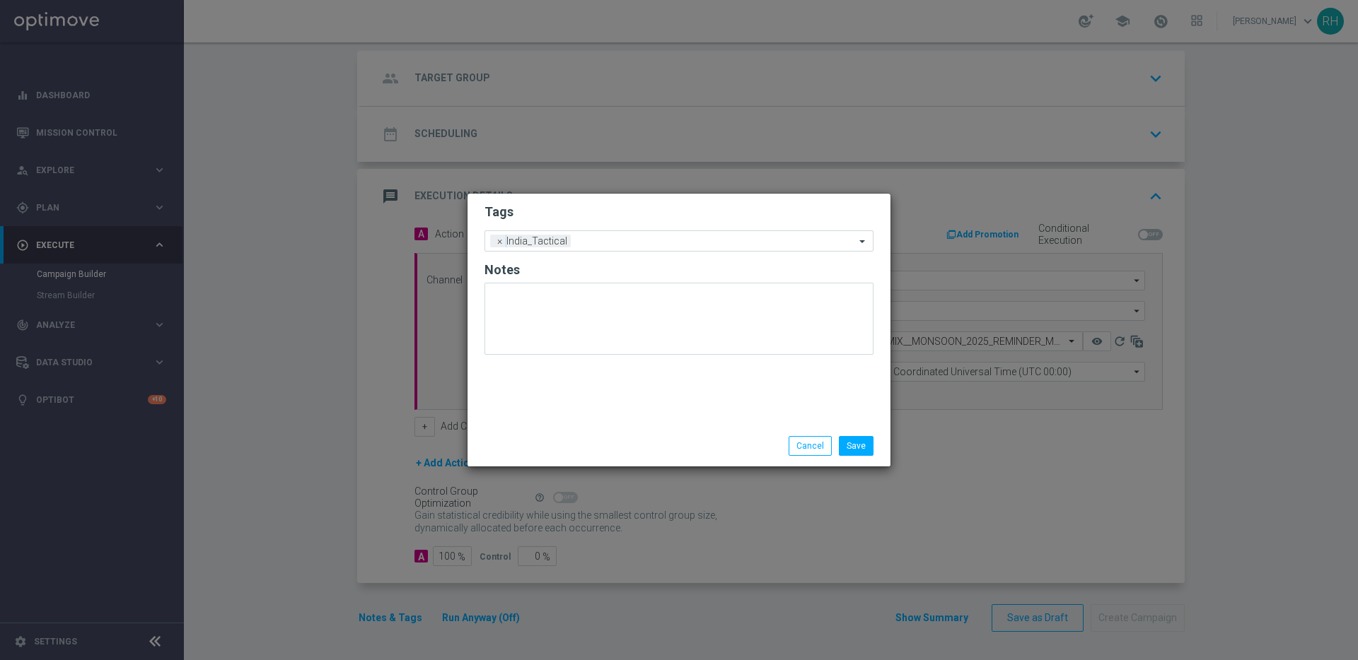
click at [746, 435] on div "Save Cancel" at bounding box center [678, 446] width 423 height 41
click at [859, 443] on button "Save" at bounding box center [856, 446] width 35 height 20
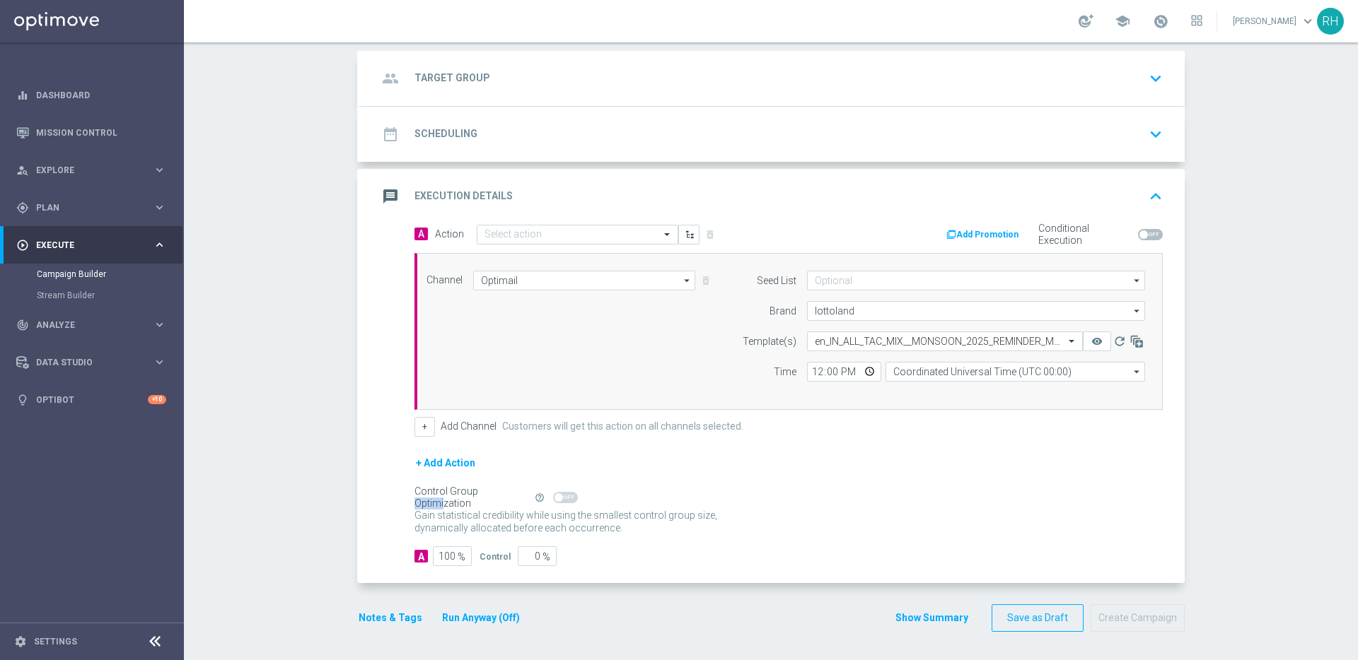
click at [859, 443] on form "A Action Select action delete_forever Add Promotion Conditional Execution Chann…" at bounding box center [788, 395] width 748 height 343
click at [907, 376] on input "Coordinated Universal Time (UTC 00:00)" at bounding box center [1015, 372] width 260 height 20
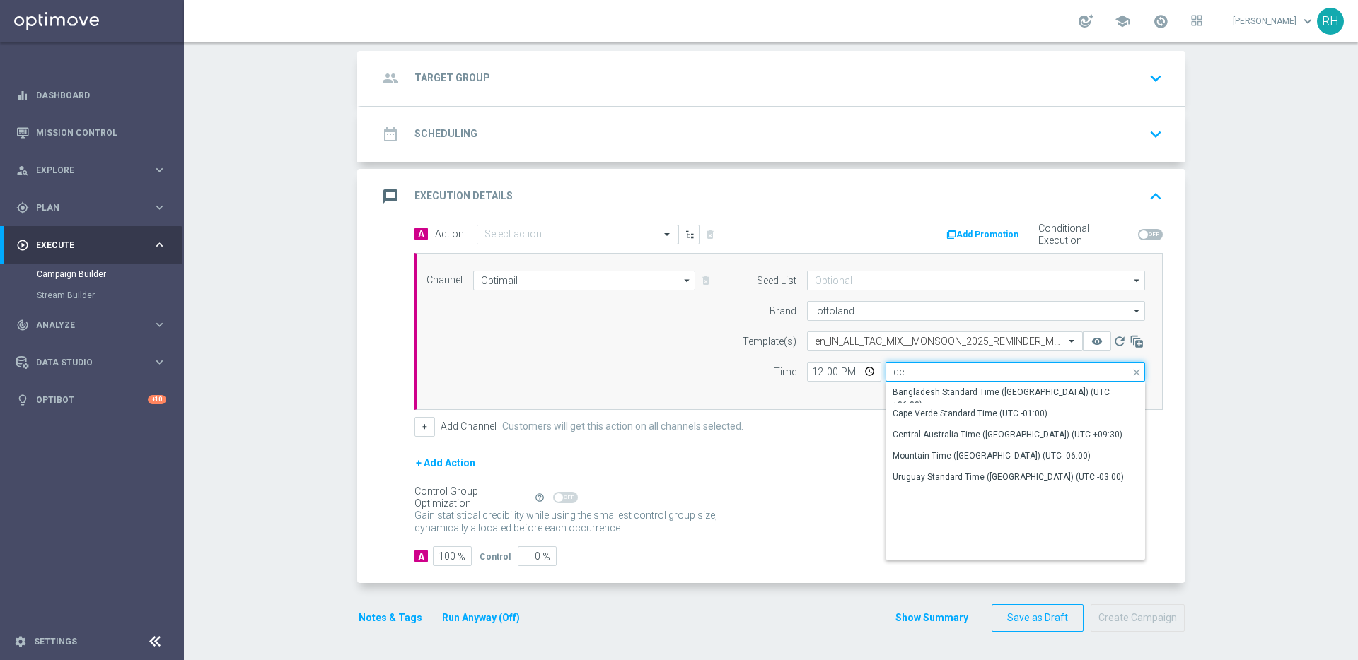
type input "d"
click at [918, 371] on input "indi" at bounding box center [1015, 372] width 260 height 20
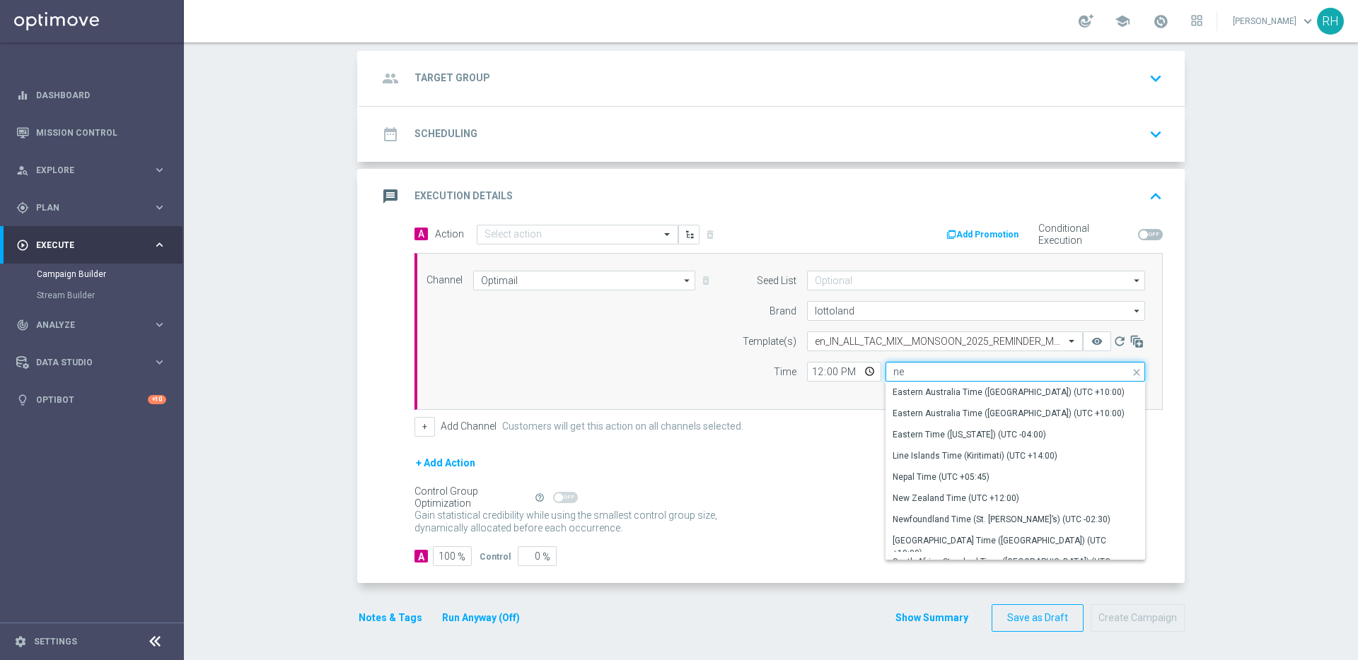
type input "n"
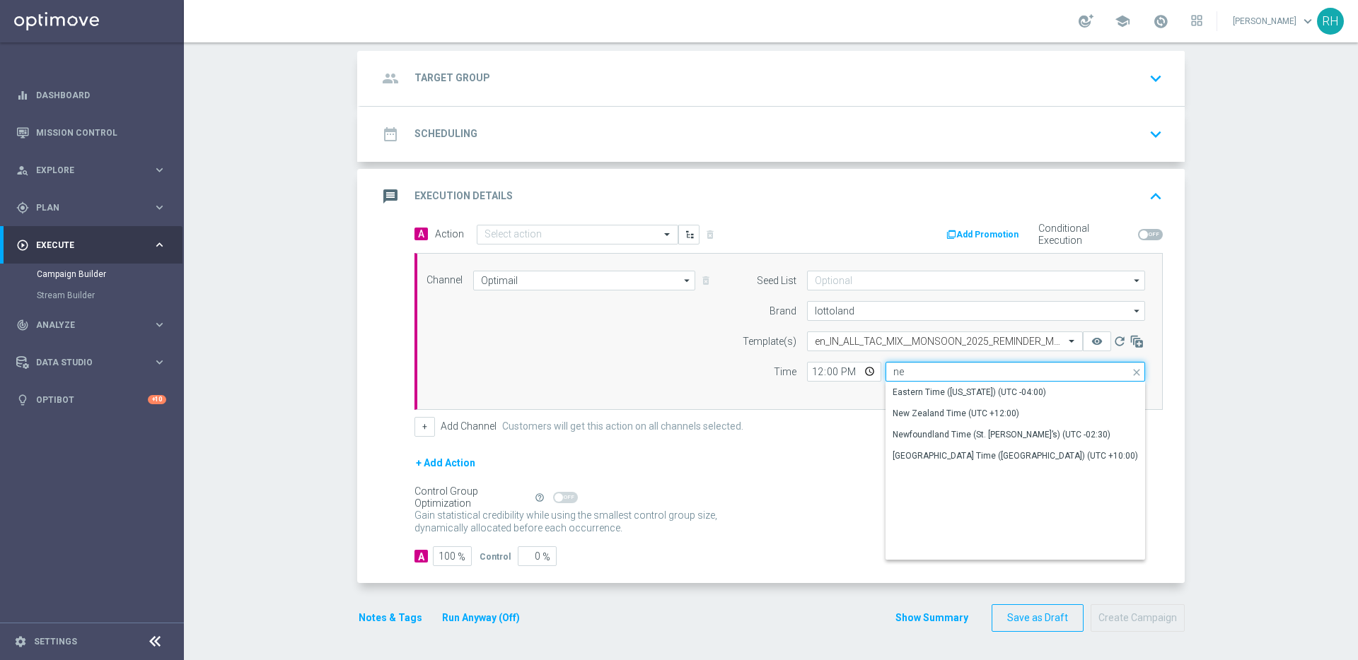
type input "n"
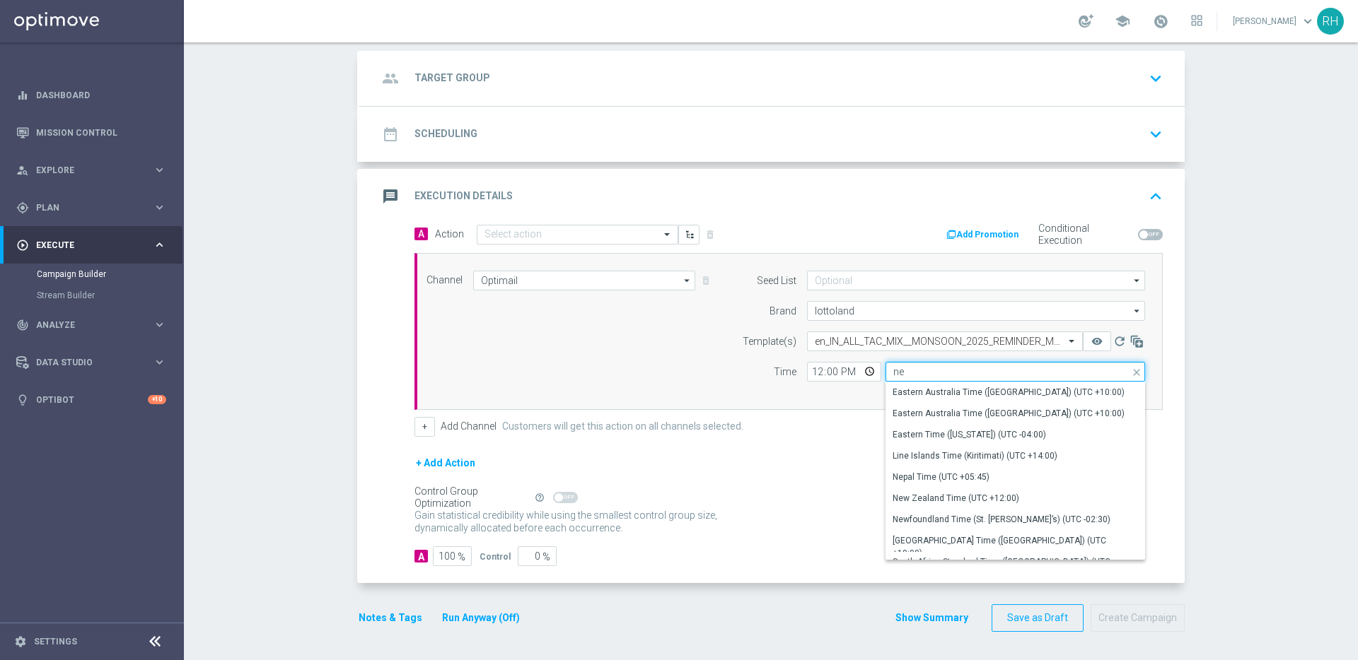
type input "n"
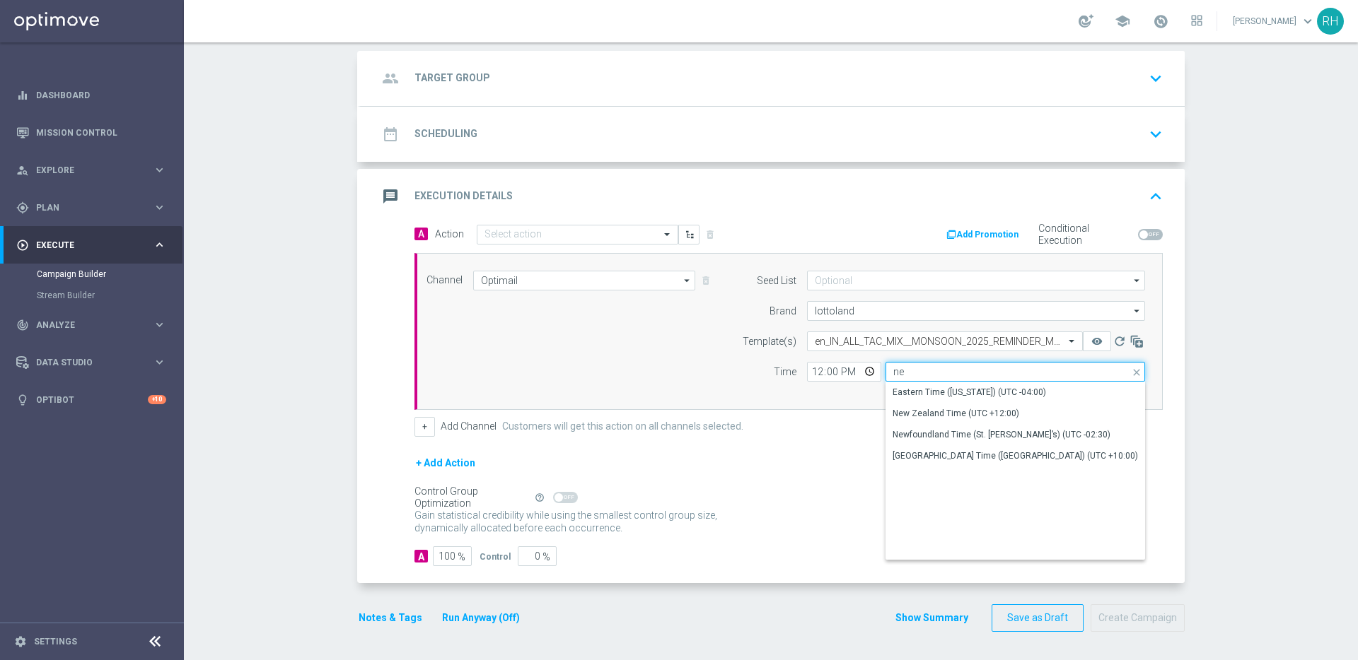
type input "n"
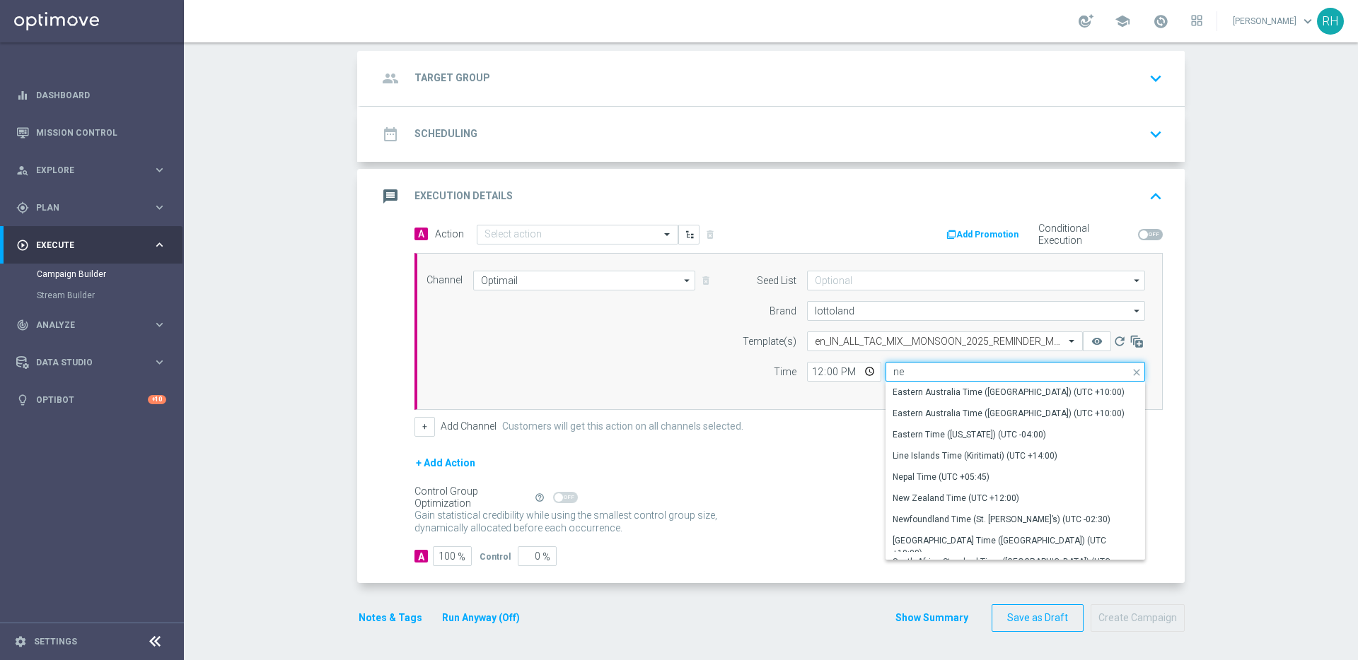
type input "n"
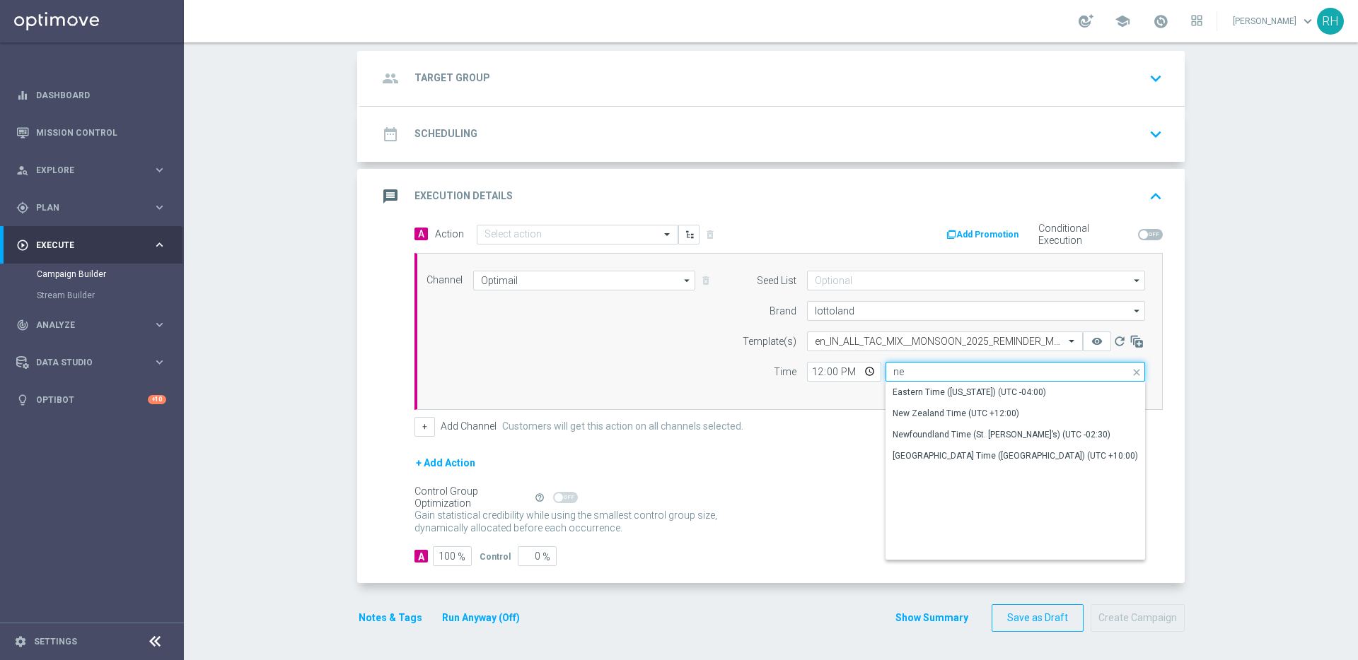
type input "n"
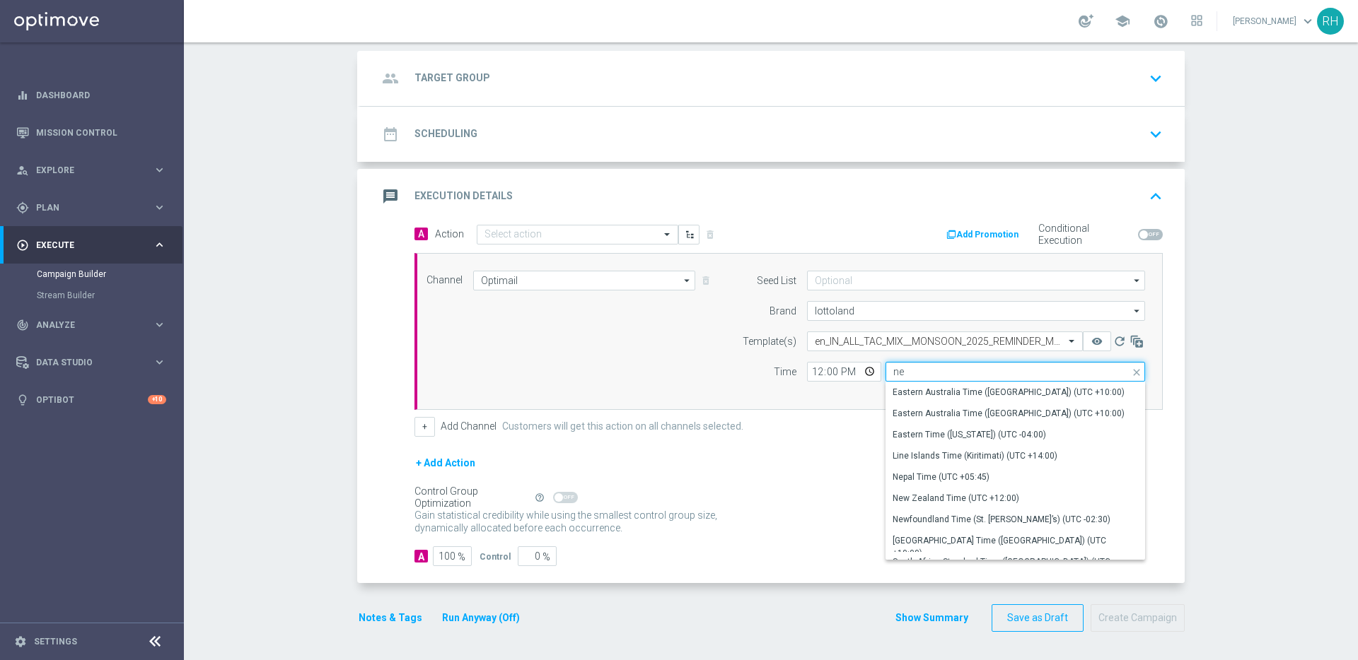
type input "n"
type input "m"
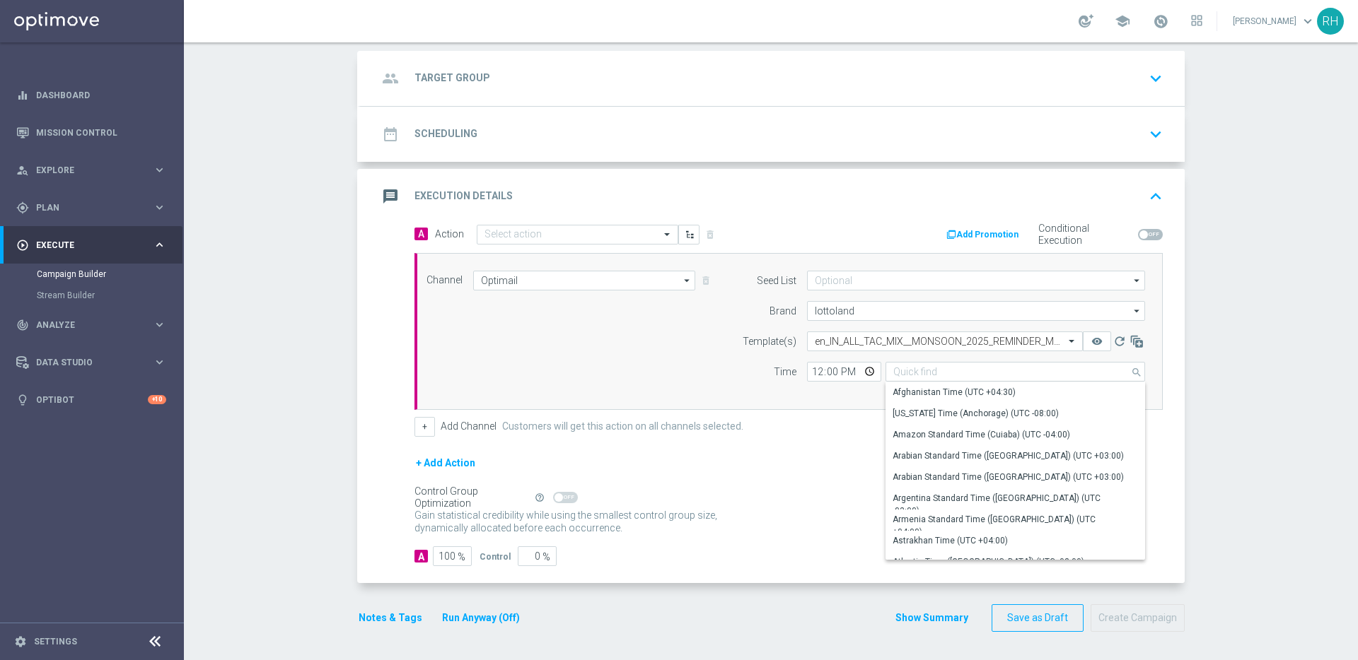
click at [682, 418] on div "+ Add Channel Customers will get this action on all channels selected." at bounding box center [788, 427] width 748 height 20
type input "Coordinated Universal Time (UTC 00:00)"
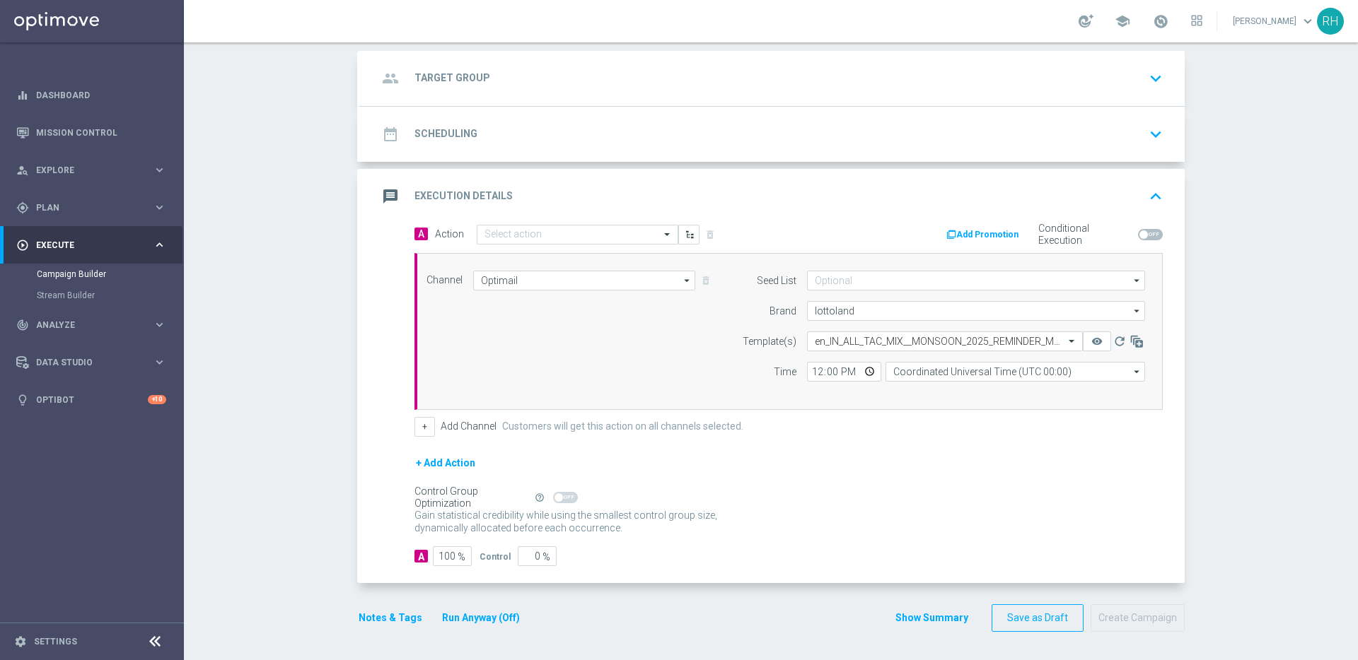
click at [407, 619] on button "Notes & Tags" at bounding box center [390, 619] width 66 height 18
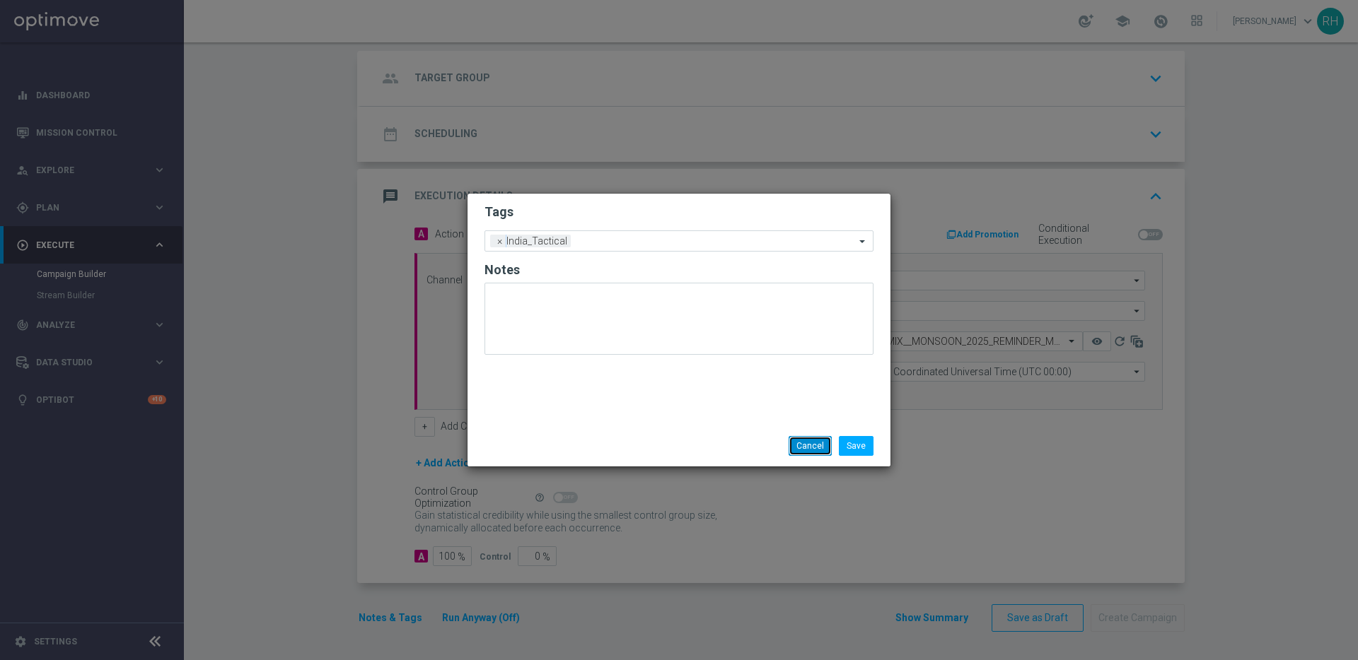
click at [803, 442] on button "Cancel" at bounding box center [809, 446] width 43 height 20
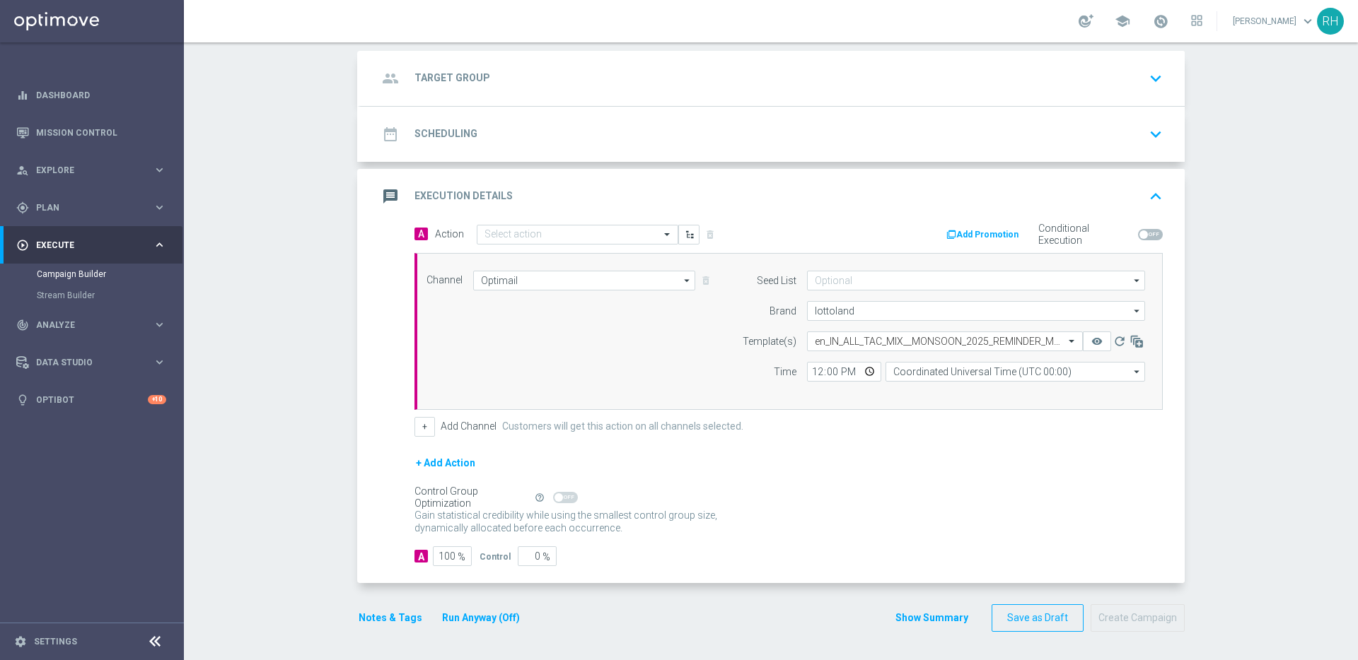
click at [991, 91] on div "group Target Group keyboard_arrow_down" at bounding box center [773, 78] width 790 height 27
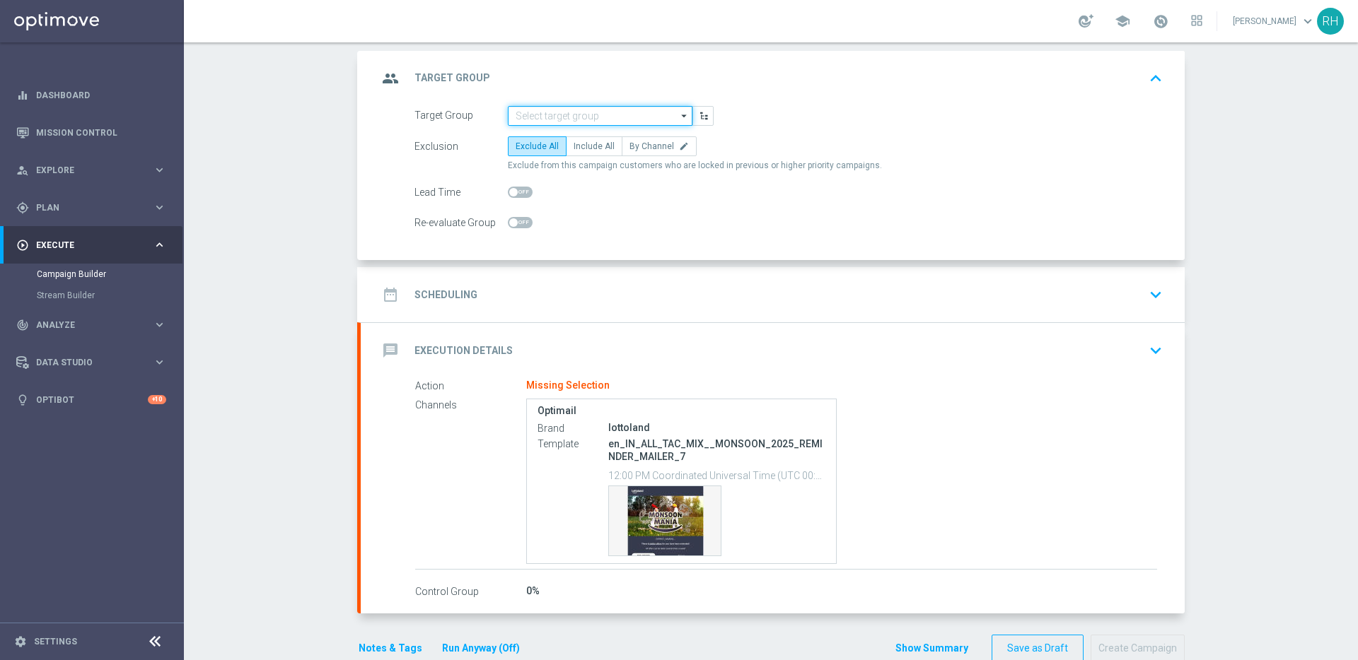
click at [611, 117] on input at bounding box center [600, 116] width 185 height 20
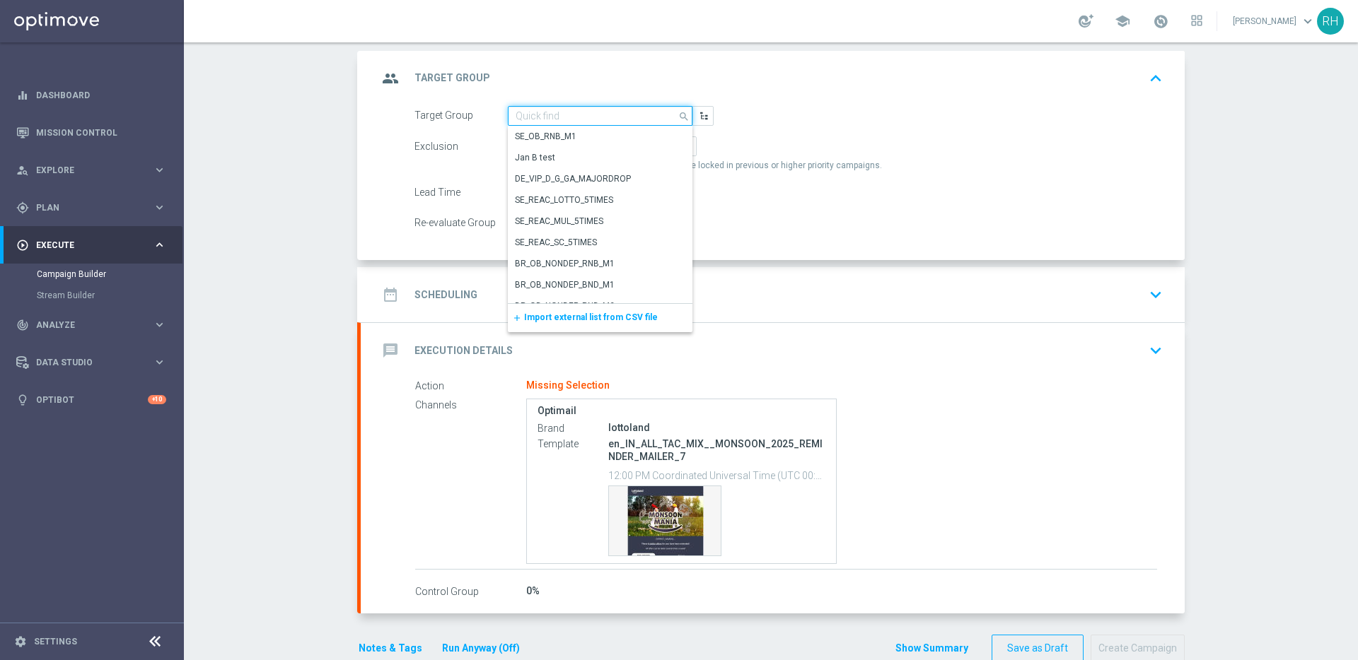
paste input "IN_TACTICAL_ALL_EMAIL | ALL"
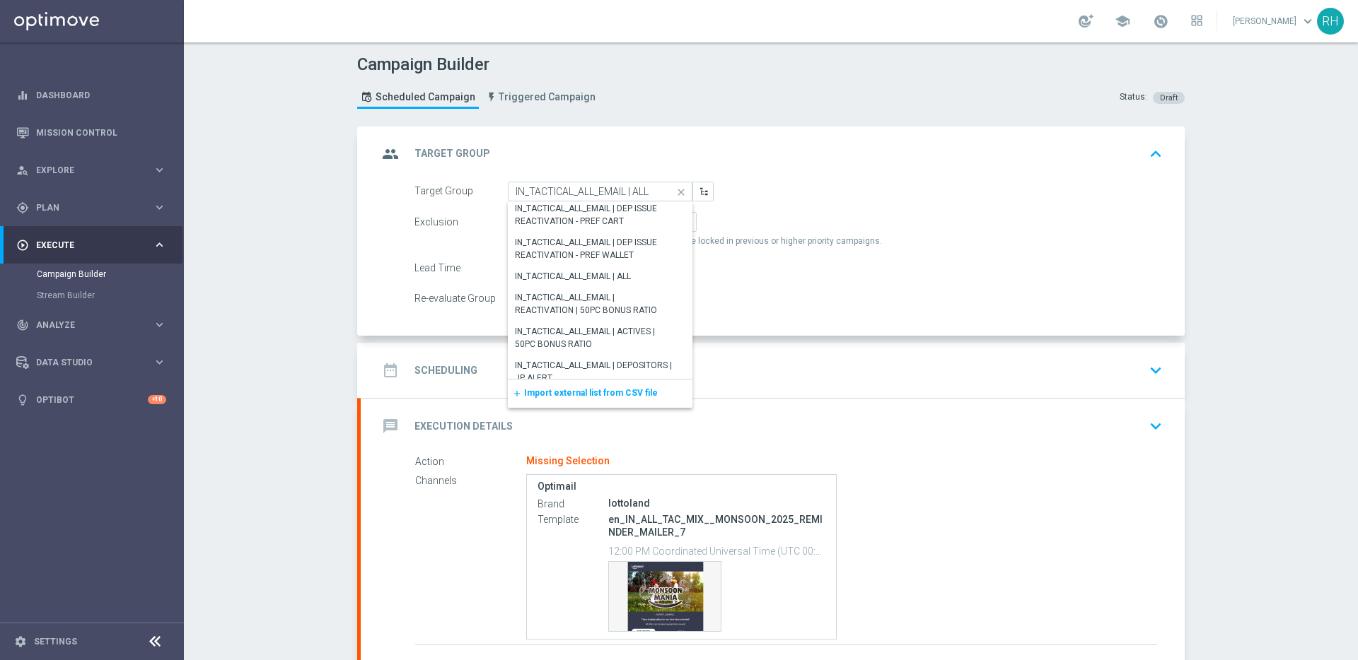
scroll to position [1835, 0]
click at [627, 308] on div "IN_TACTICAL_ALL_EMAIL | ALL" at bounding box center [573, 311] width 116 height 13
type input "IN_TACTICAL_ALL_EMAIL | ALL"
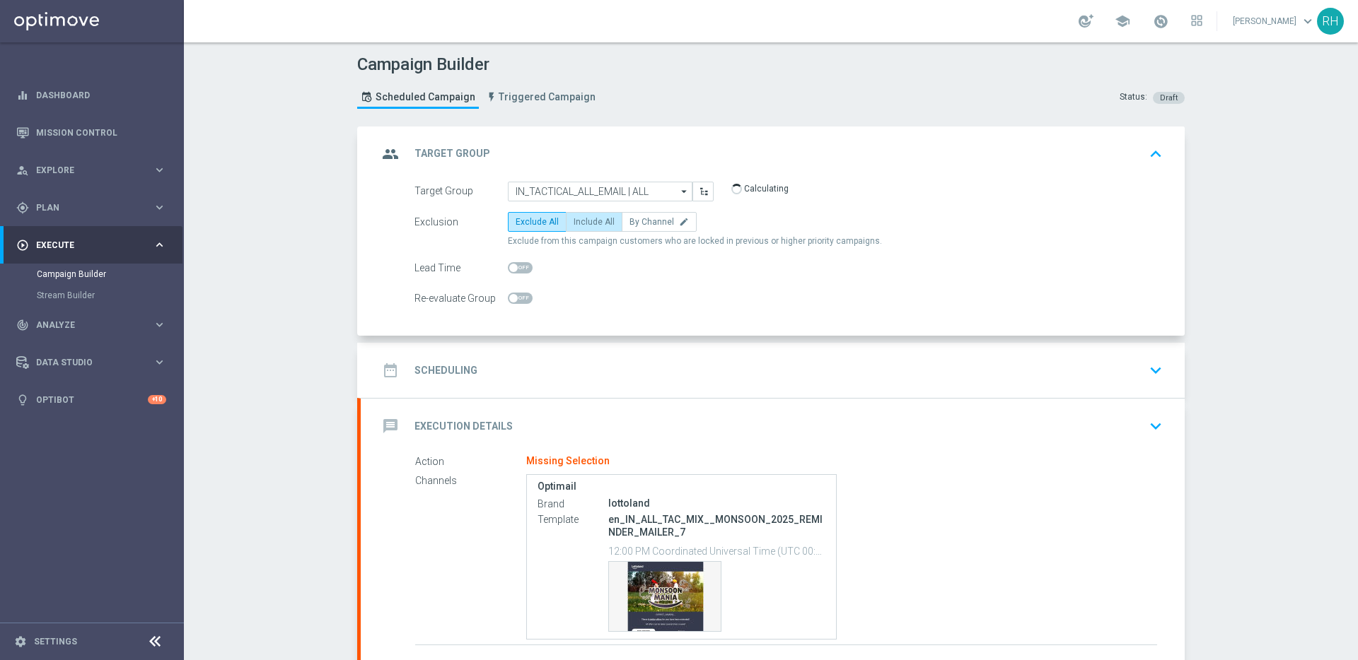
click at [595, 231] on label "Include All" at bounding box center [594, 222] width 57 height 20
click at [583, 229] on input "Include All" at bounding box center [578, 224] width 9 height 9
radio input "true"
click at [610, 282] on form "Target Group IN_TACTICAL_ALL_EMAIL | ALL IN_TACTICAL_ALL_EMAIL | ALL arrow_drop…" at bounding box center [788, 245] width 748 height 127
click at [1129, 144] on div "group Target Group keyboard_arrow_up" at bounding box center [773, 154] width 790 height 27
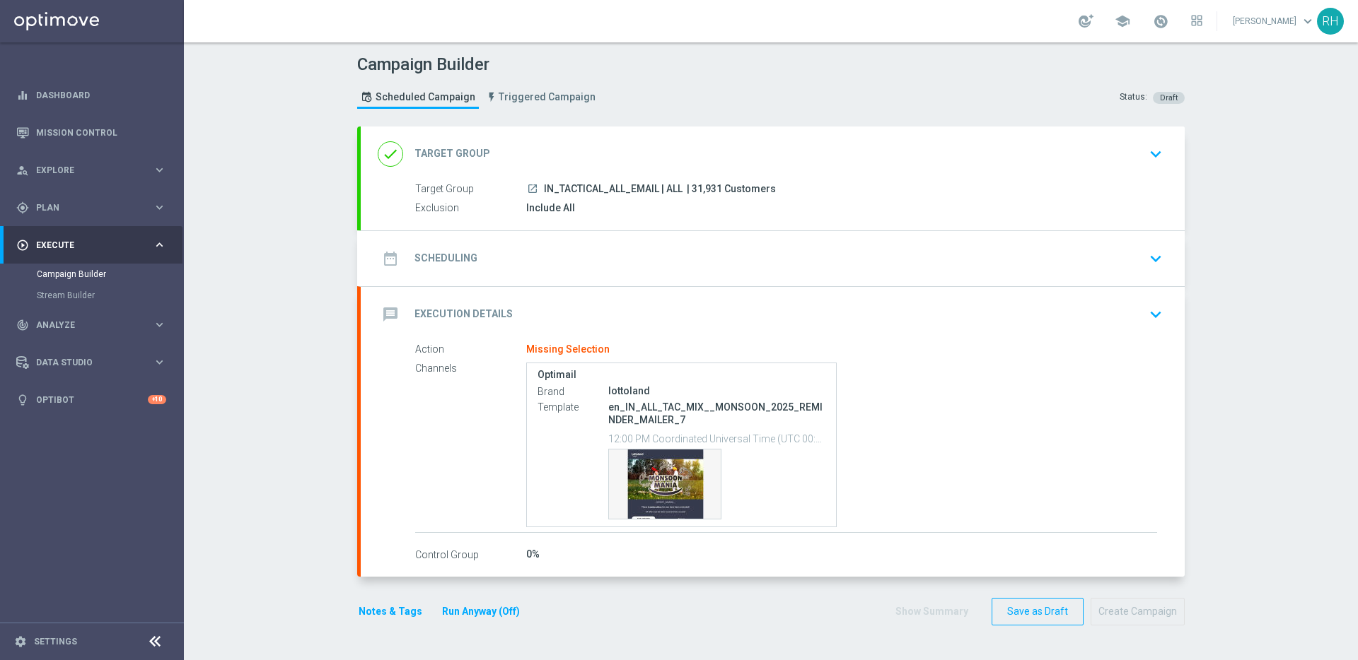
click at [690, 190] on span "| 31,931 Customers" at bounding box center [731, 189] width 89 height 13
copy span "31,931"
click at [1232, 392] on div "Campaign Builder Scheduled Campaign Triggered Campaign Status: Draft done Targe…" at bounding box center [771, 351] width 1174 height 618
click at [1160, 244] on div "date_range Scheduling keyboard_arrow_down" at bounding box center [773, 258] width 824 height 55
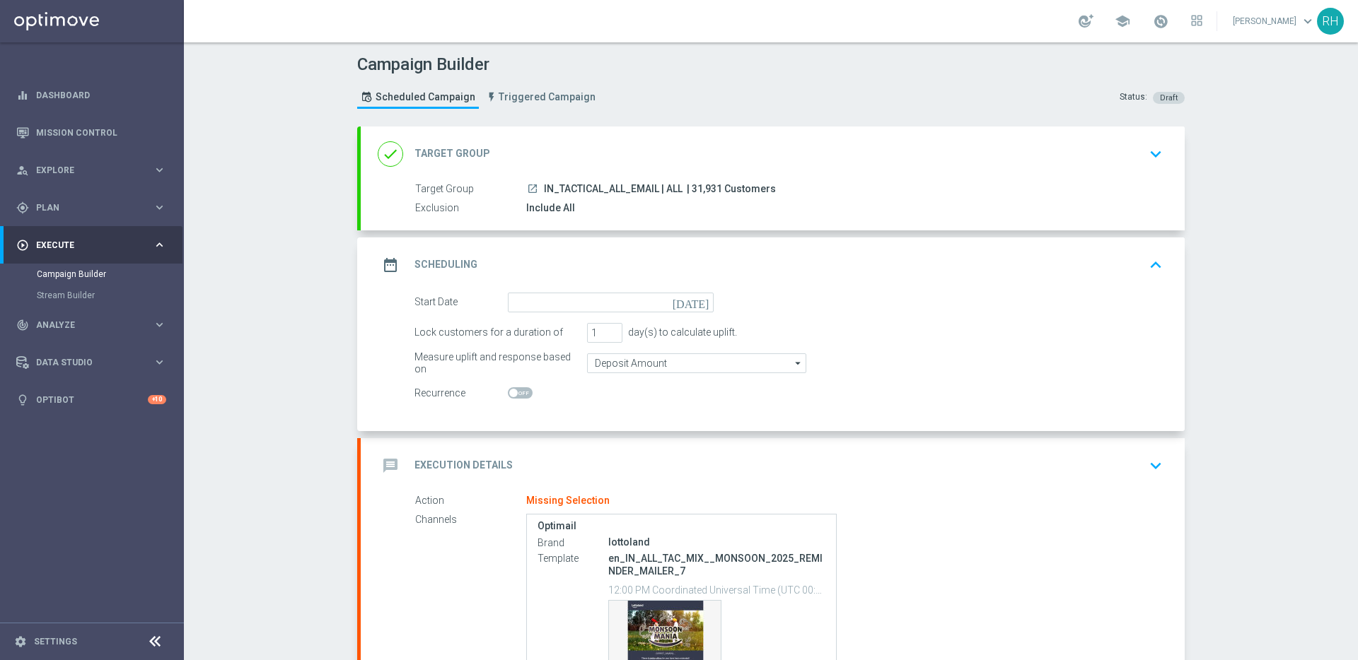
click at [699, 303] on icon "[DATE]" at bounding box center [694, 301] width 42 height 16
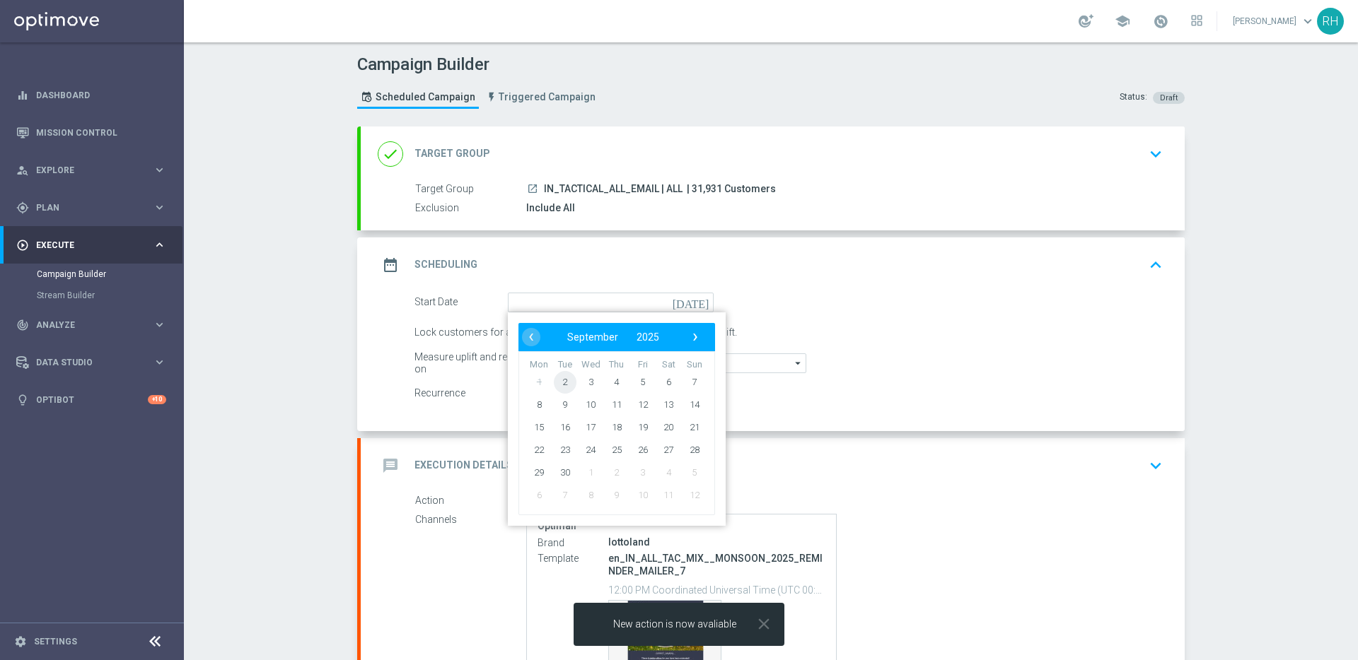
click at [561, 385] on span "2" at bounding box center [565, 382] width 23 height 23
type input "[DATE]"
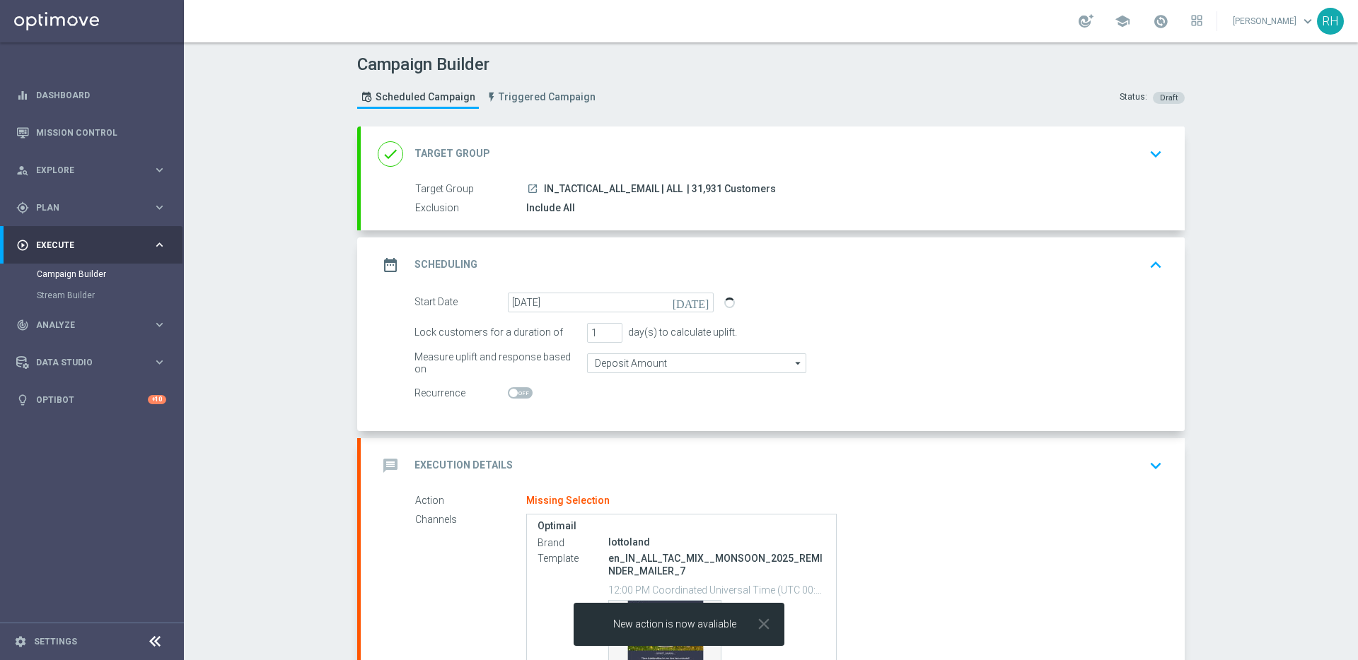
click at [1147, 262] on icon "keyboard_arrow_up" at bounding box center [1155, 265] width 21 height 21
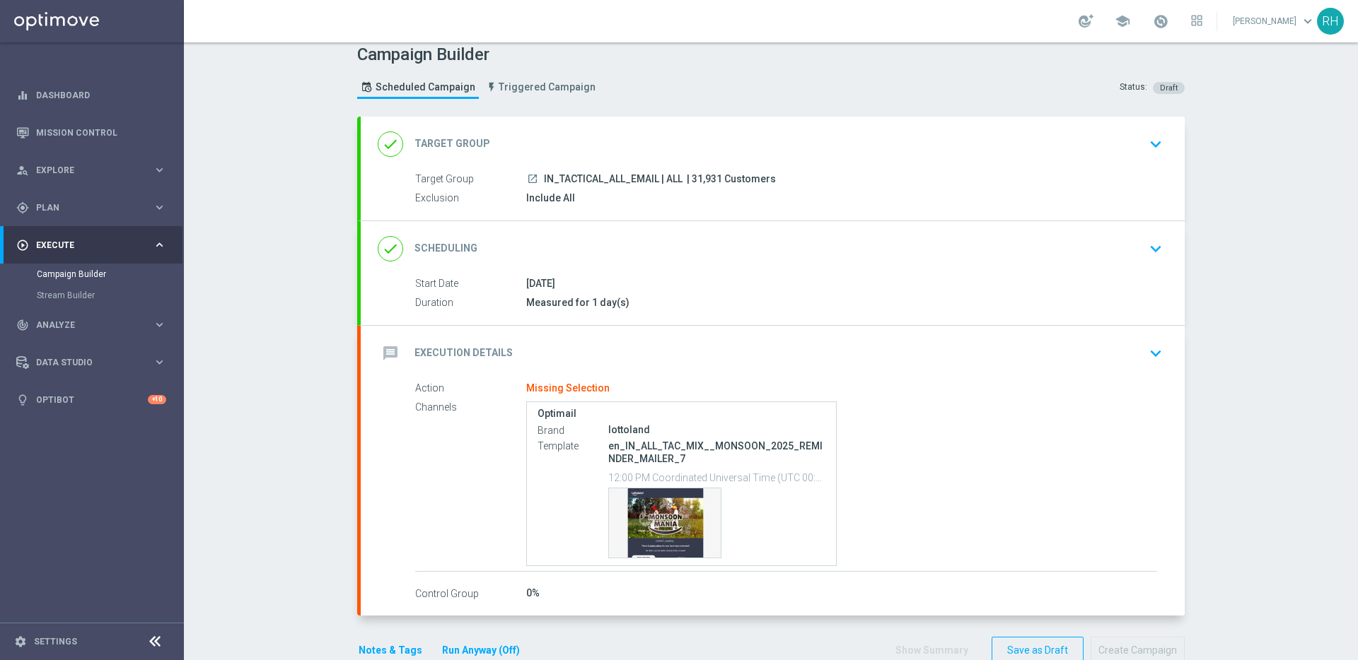
scroll to position [23, 0]
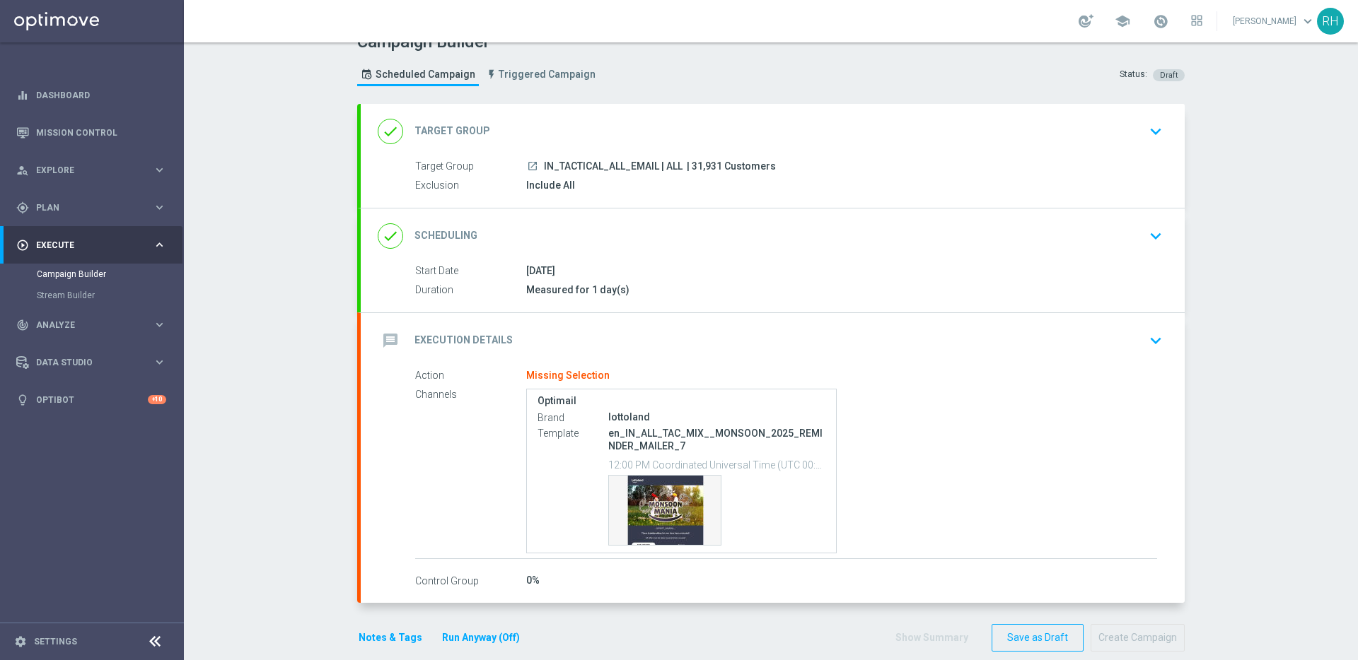
click at [696, 431] on p "en_IN_ALL_TAC_MIX__MONSOON_2025_REMINDER_MAILER_7" at bounding box center [716, 439] width 217 height 25
copy div "en_IN_ALL_TAC_MIX__MONSOON_2025_REMINDER_MAILER_7"
click at [1049, 338] on div "message Execution Details keyboard_arrow_down" at bounding box center [773, 340] width 790 height 27
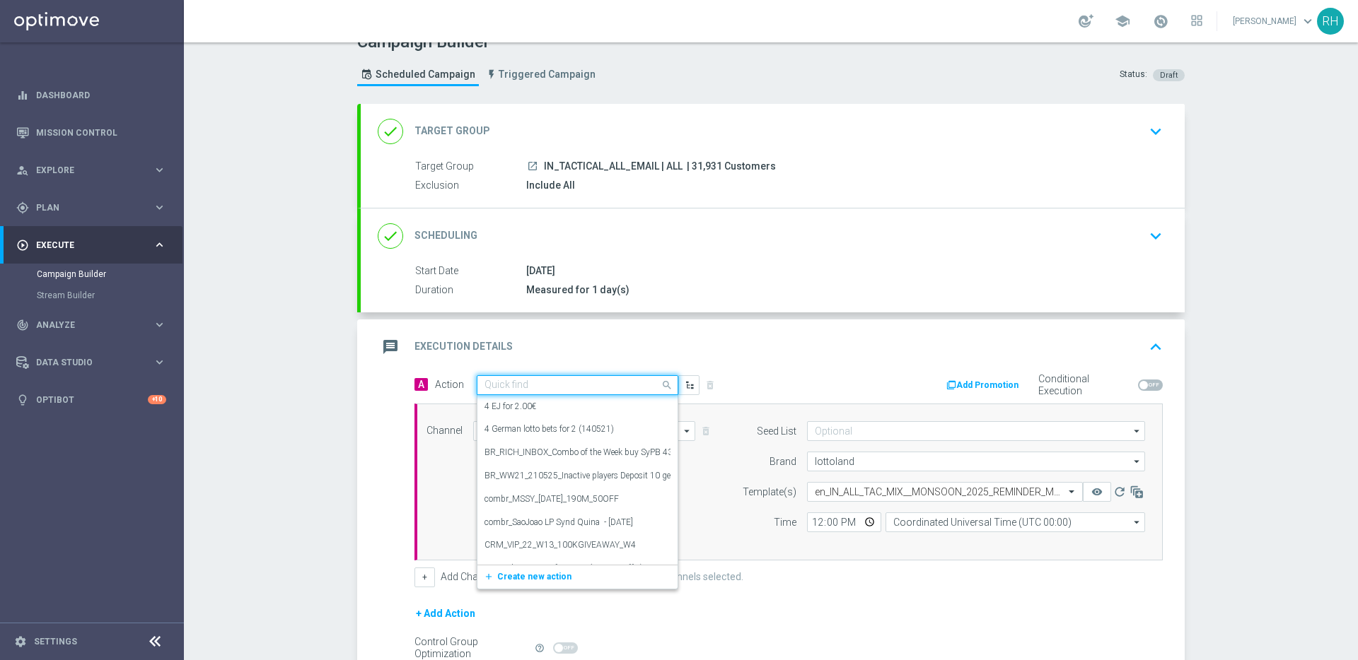
click at [582, 388] on input "text" at bounding box center [563, 386] width 158 height 12
paste input "en_IN_ALL_TAC_MIX__MONSOON_2025_REMINDER_MAILER_7"
type input "en_IN_ALL_TAC_MIX__MONSOON_2025_REMINDER_MAILER_7"
click at [546, 435] on button "add_new Create new action" at bounding box center [574, 429] width 195 height 16
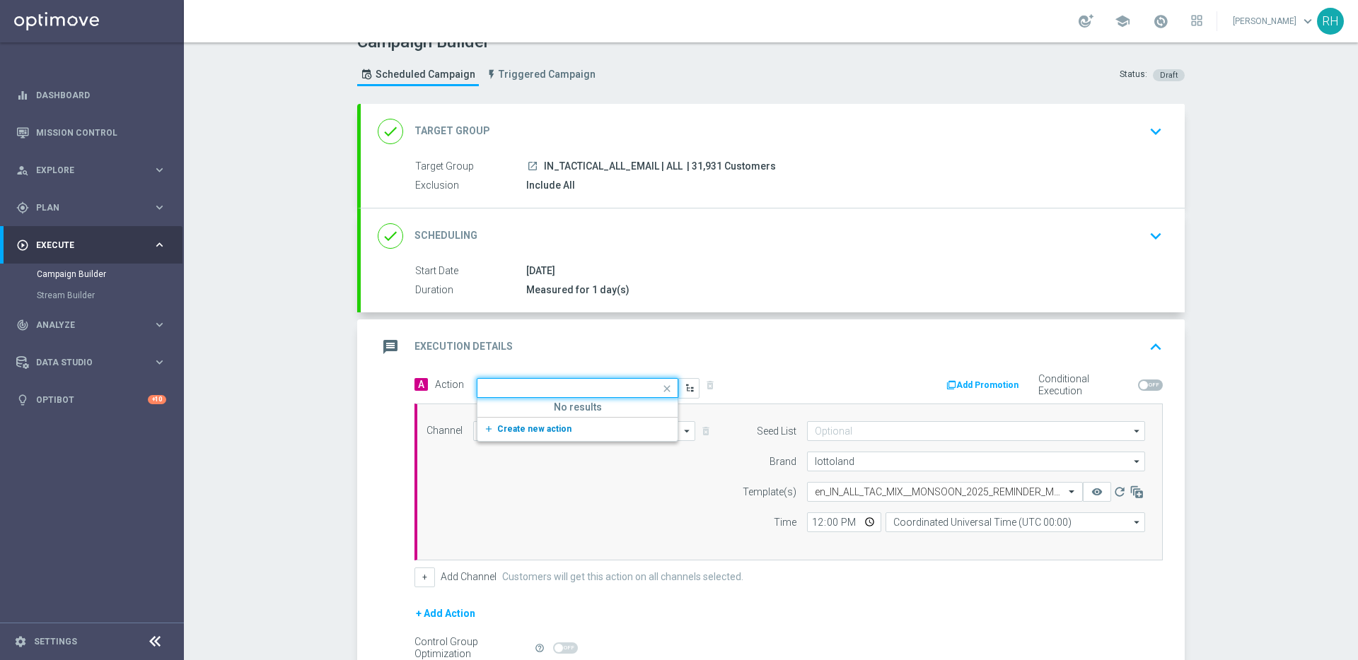
scroll to position [0, 0]
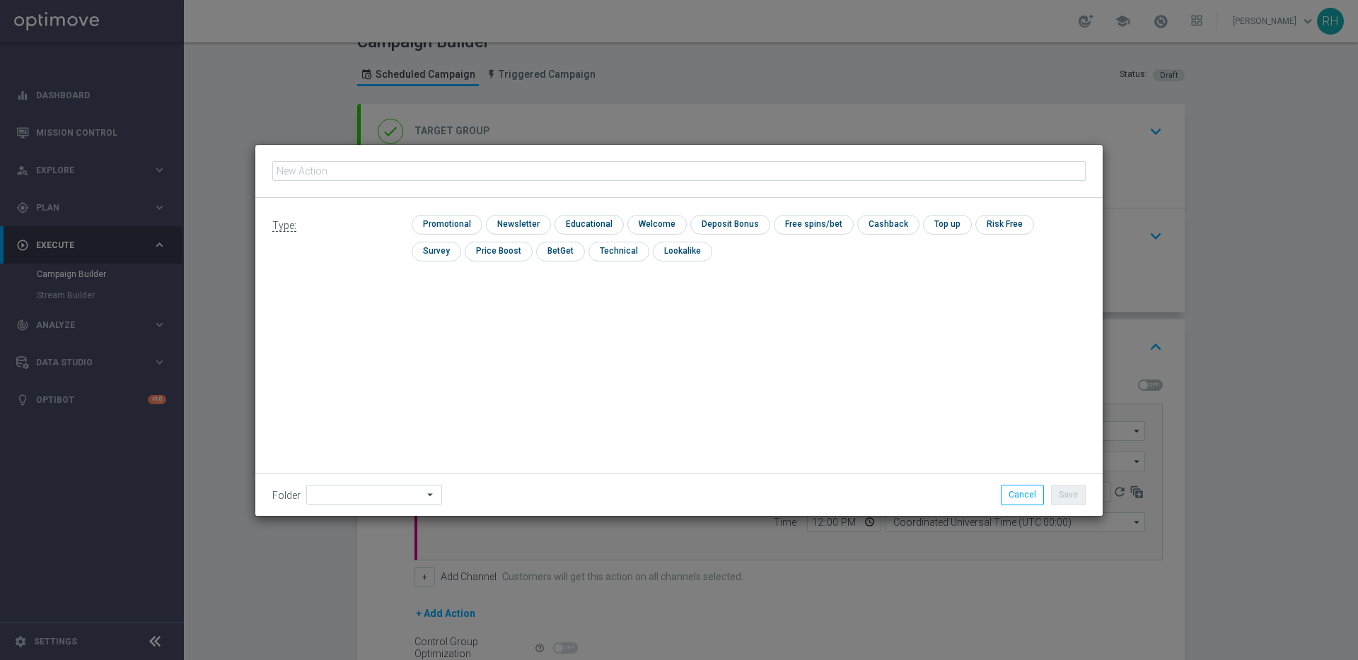
type input "en_IN_ALL_TAC_MIX__MONSOON_2025_REMINDER_MAILER_7"
click at [448, 228] on input "checkbox" at bounding box center [445, 224] width 67 height 19
checkbox input "true"
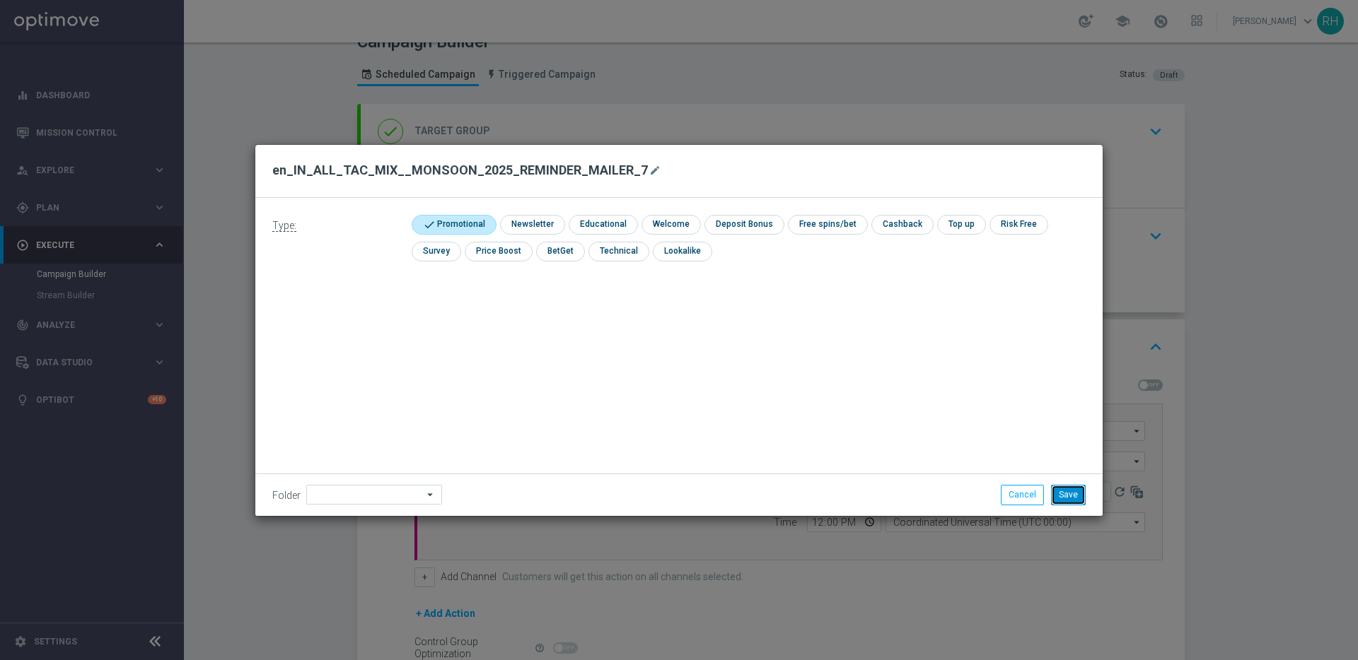
click at [1069, 498] on button "Save" at bounding box center [1068, 495] width 35 height 20
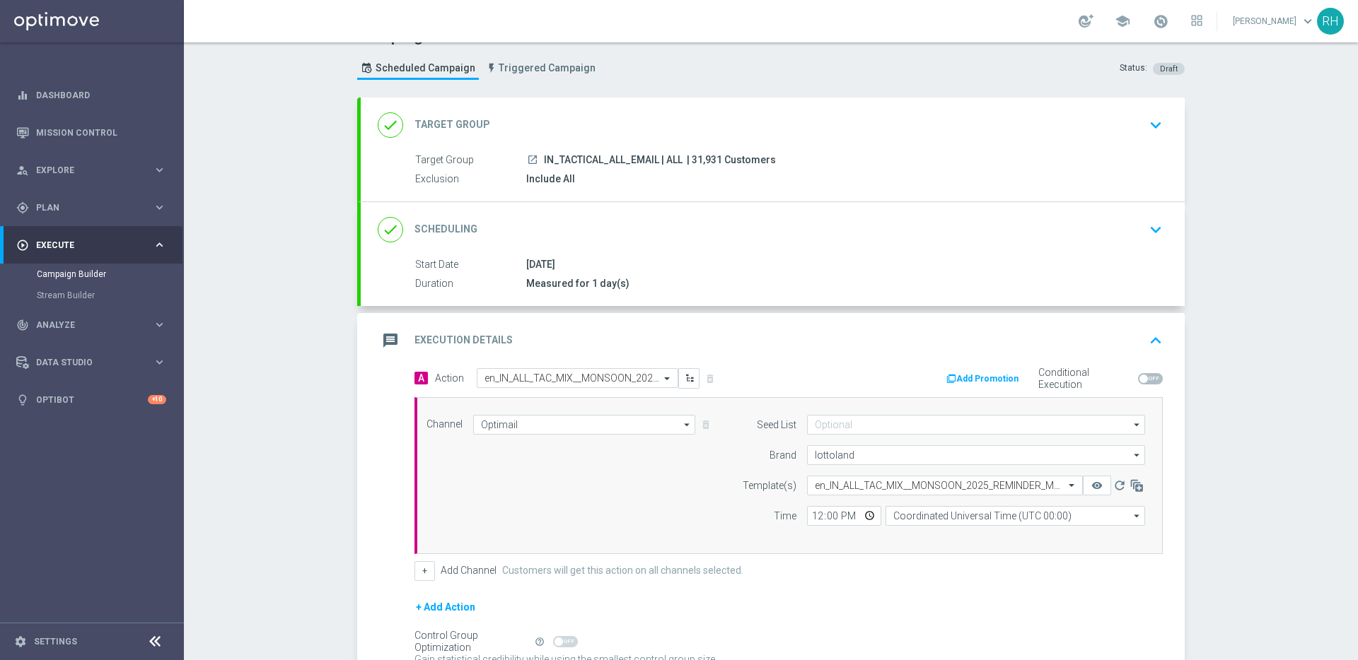
scroll to position [43, 0]
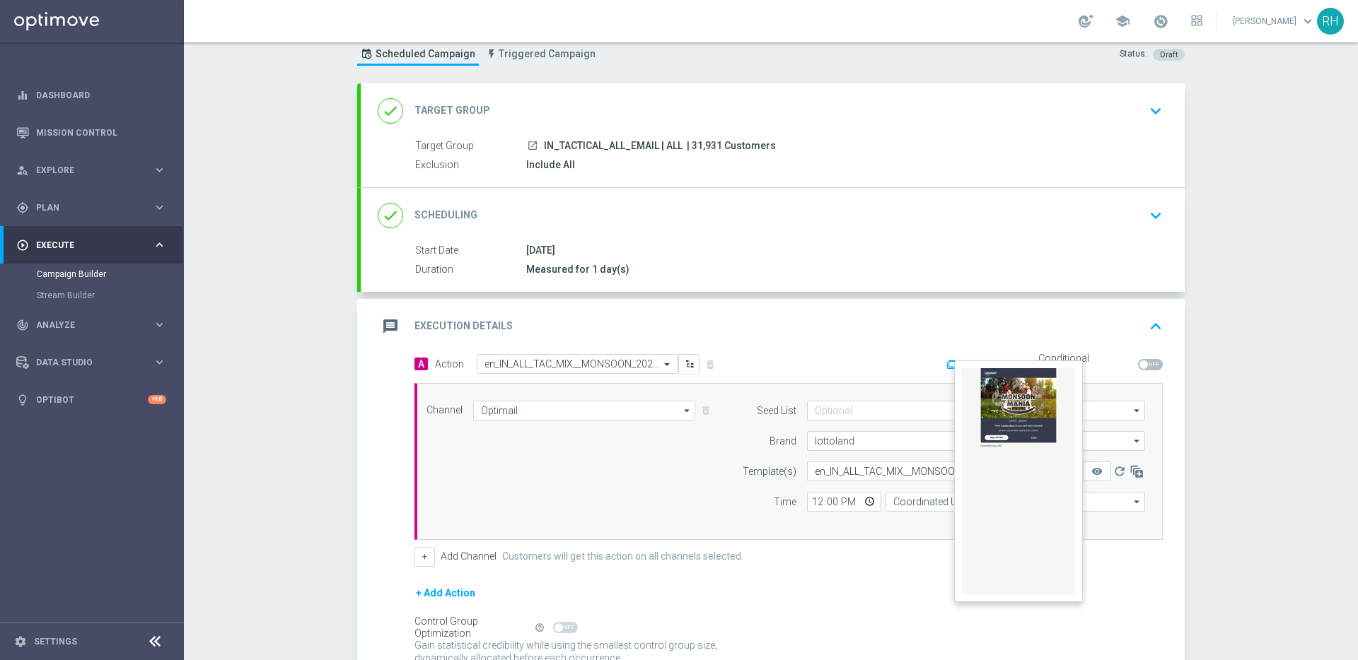
click at [1083, 472] on button "remove_red_eye" at bounding box center [1097, 472] width 28 height 20
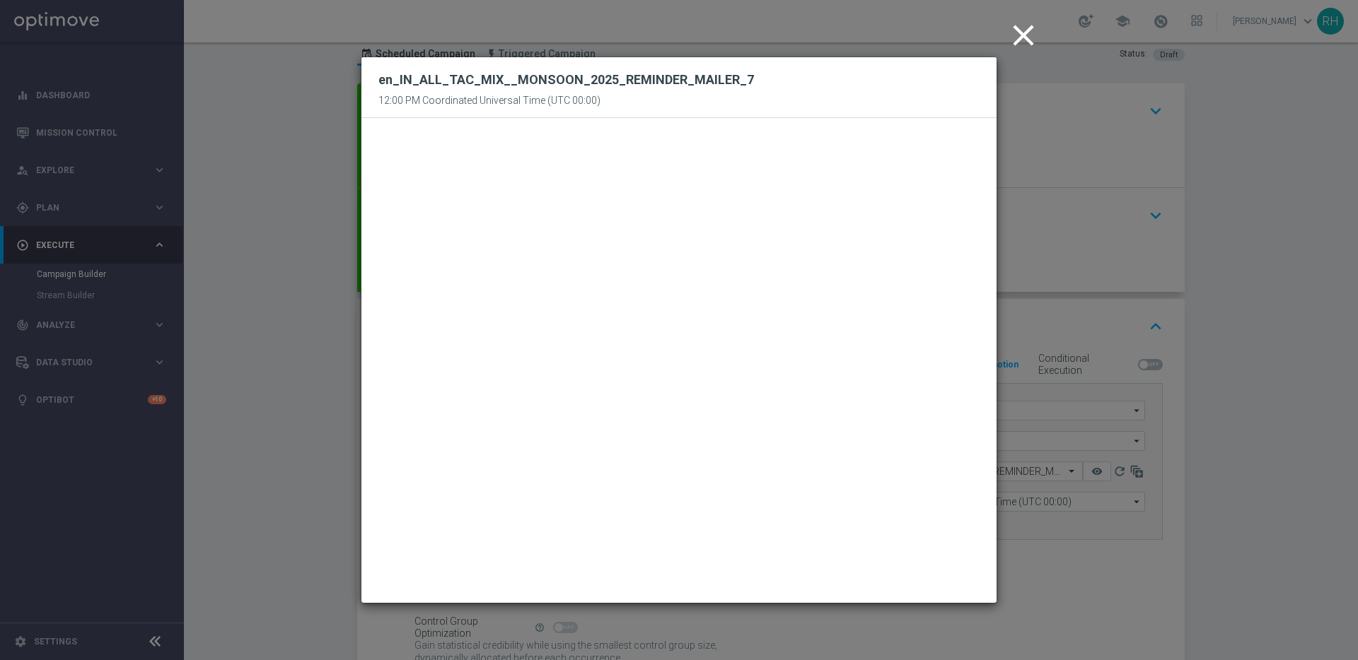
click at [1020, 42] on icon "close" at bounding box center [1023, 35] width 35 height 35
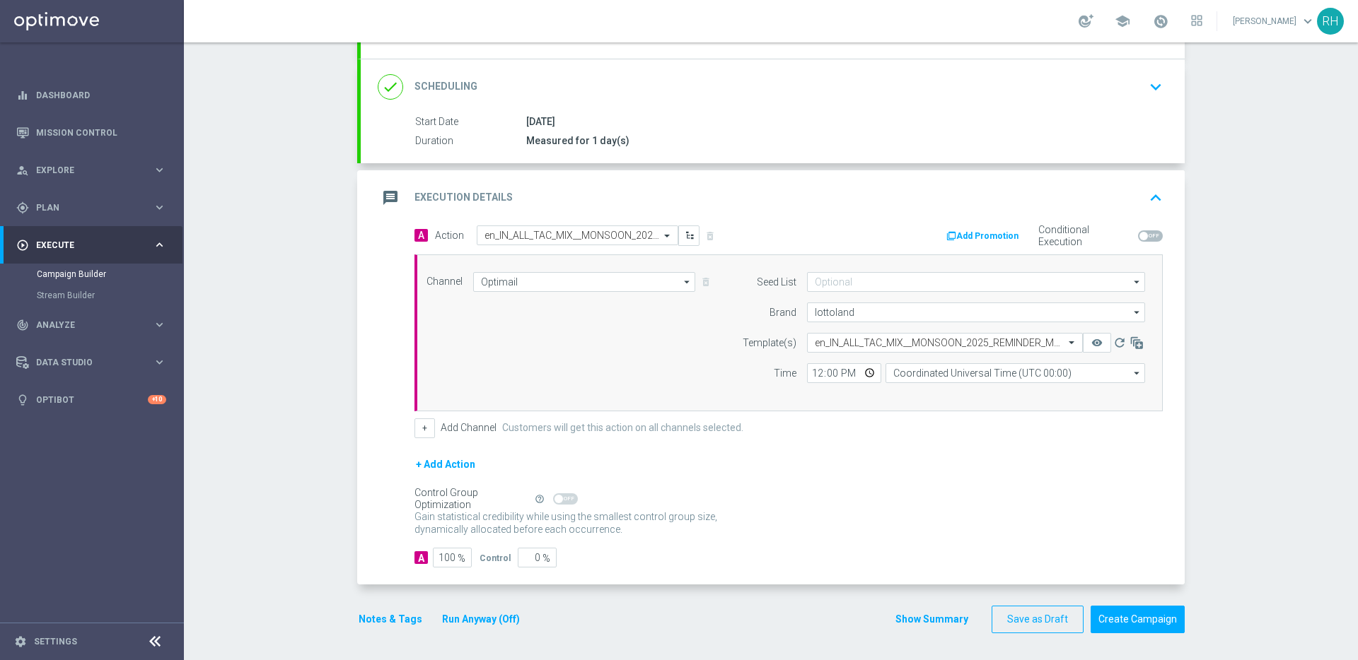
scroll to position [173, 0]
click at [393, 617] on button "Notes & Tags" at bounding box center [390, 619] width 66 height 18
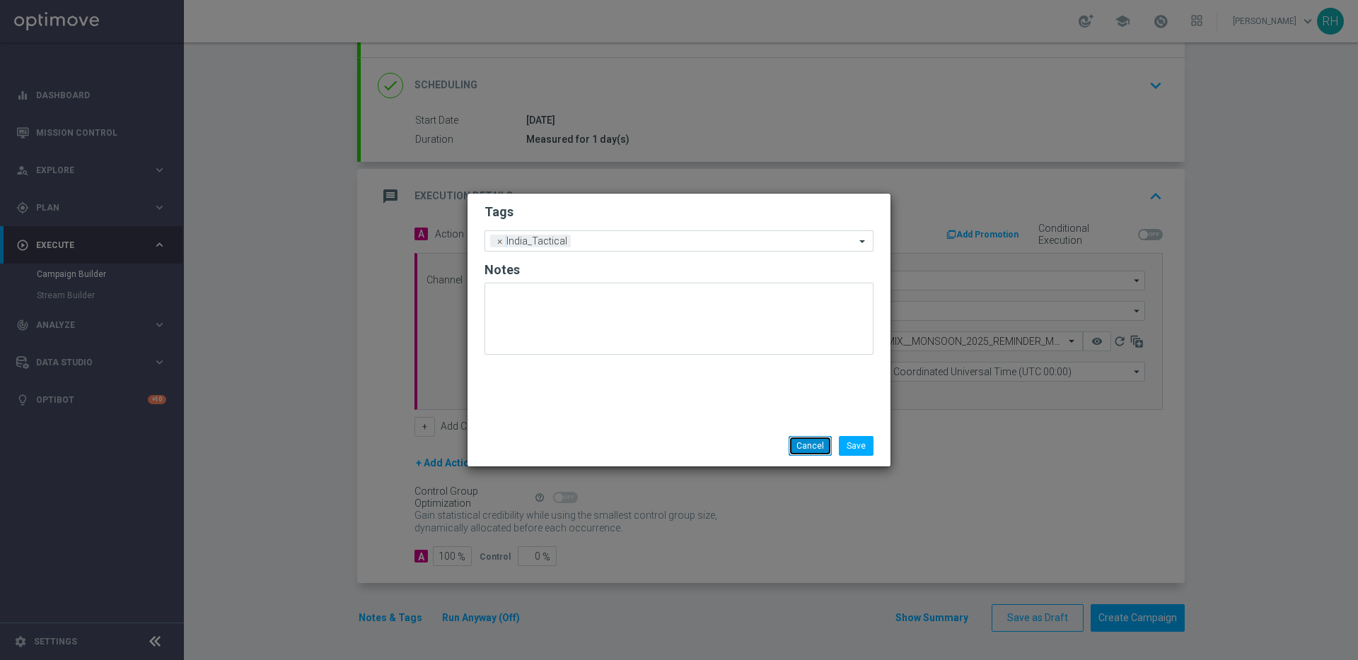
click at [797, 451] on button "Cancel" at bounding box center [809, 446] width 43 height 20
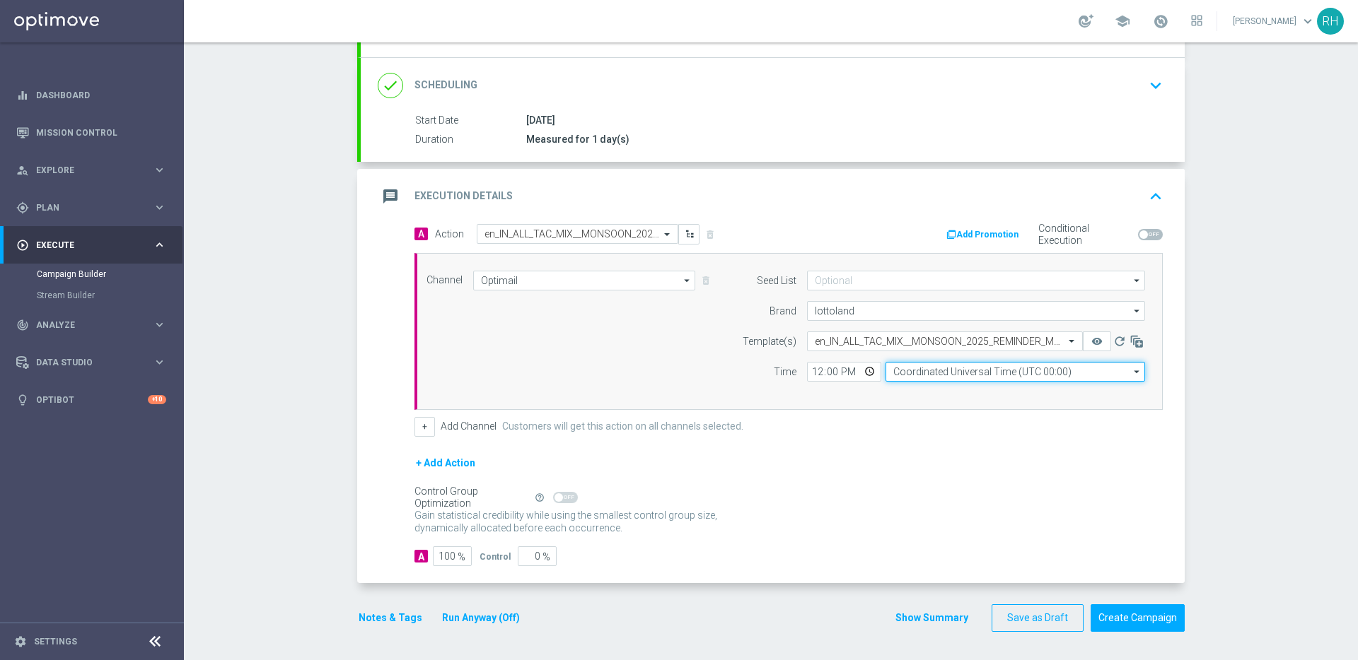
click at [1053, 371] on input "Coordinated Universal Time (UTC 00:00)" at bounding box center [1015, 372] width 260 height 20
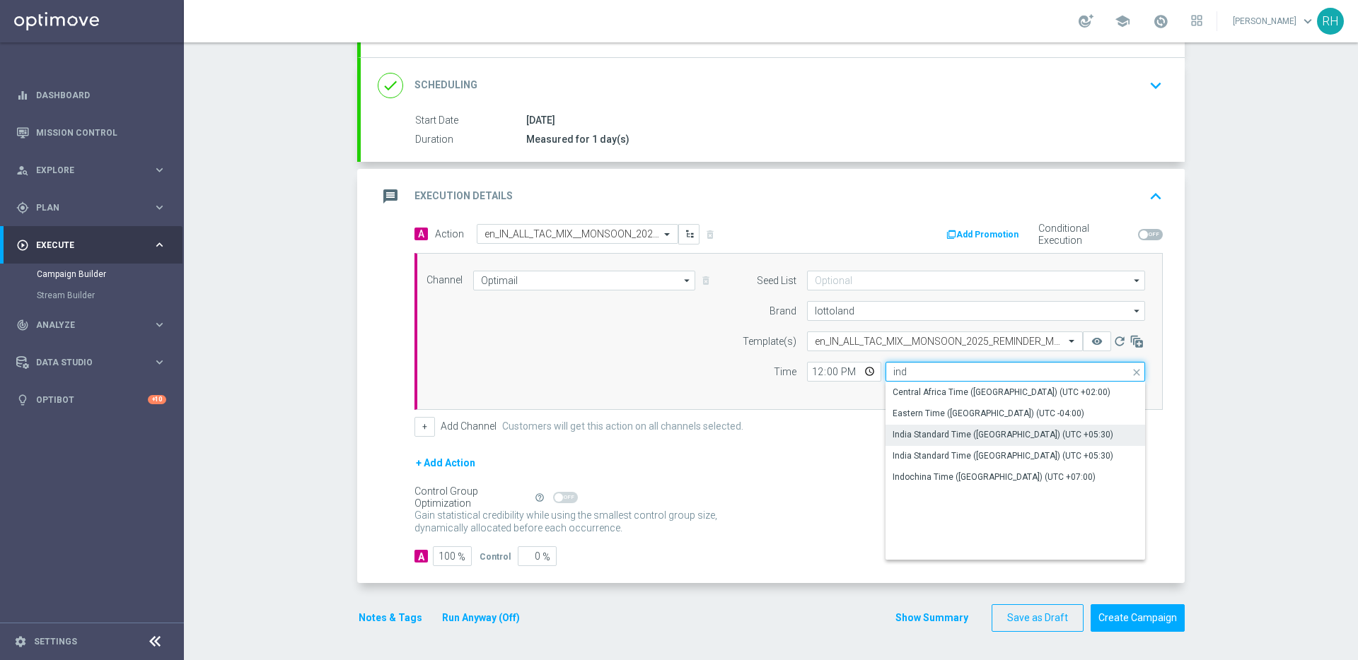
scroll to position [0, 0]
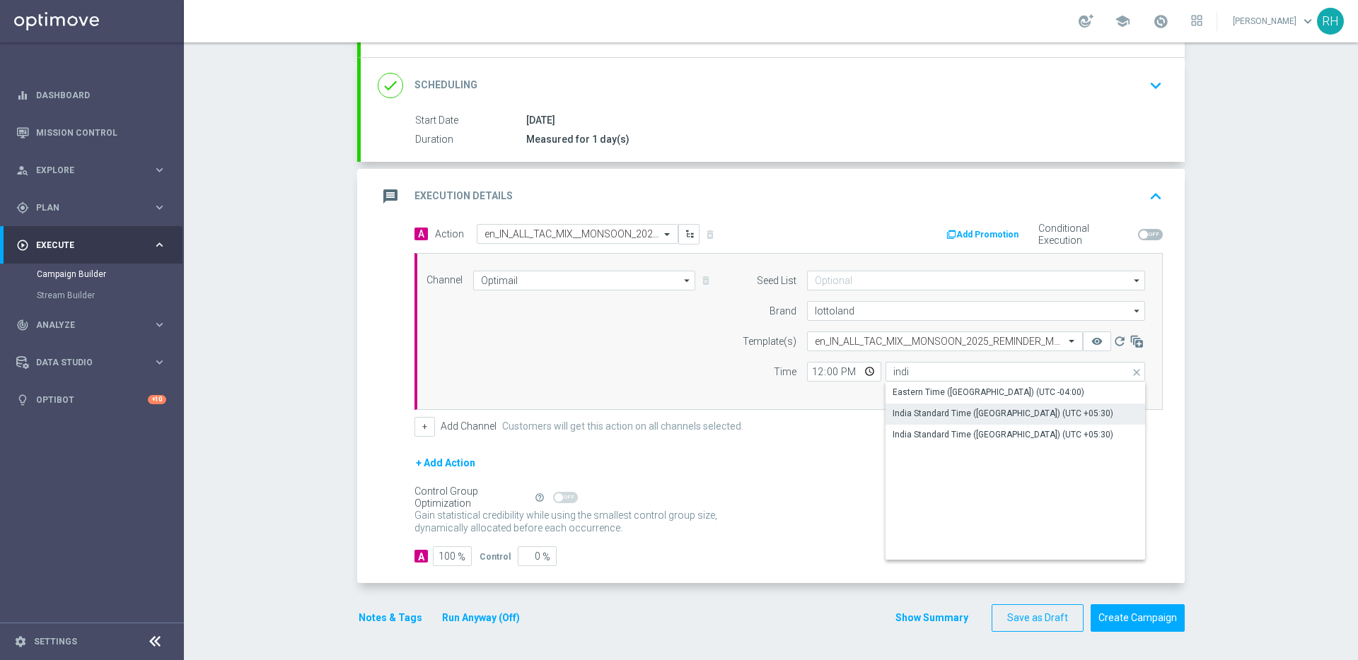
click at [1047, 417] on div "India Standard Time ([GEOGRAPHIC_DATA]) (UTC +05:30)" at bounding box center [1002, 413] width 221 height 13
type input "India Standard Time ([GEOGRAPHIC_DATA]) (UTC +05:30)"
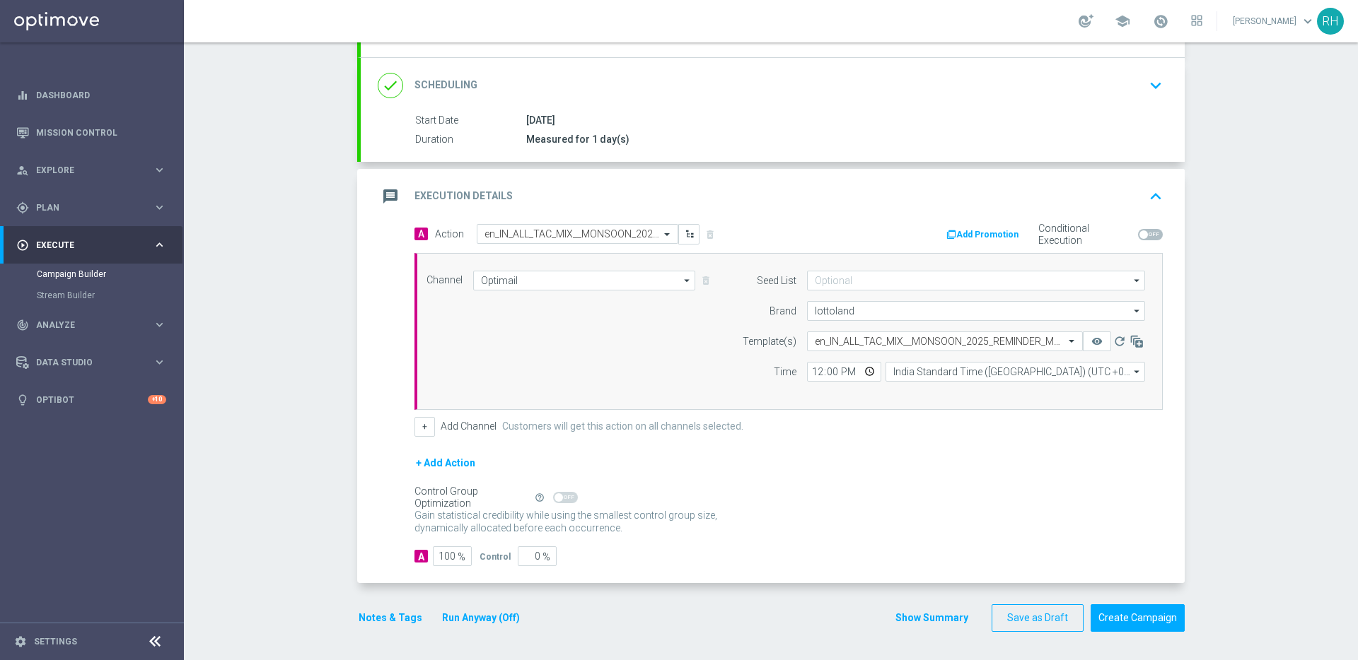
click at [1047, 417] on div "+ Add Channel Customers will get this action on all channels selected." at bounding box center [788, 427] width 748 height 20
click at [814, 376] on input "12:00" at bounding box center [844, 372] width 74 height 20
click at [850, 414] on div "A Action Select action en_IN_ALL_TAC_MIX__MONSOON_2025_REMINDER_MAILER_7 delete…" at bounding box center [788, 330] width 769 height 213
click at [825, 368] on input "13:00" at bounding box center [844, 372] width 74 height 20
type input "13:30"
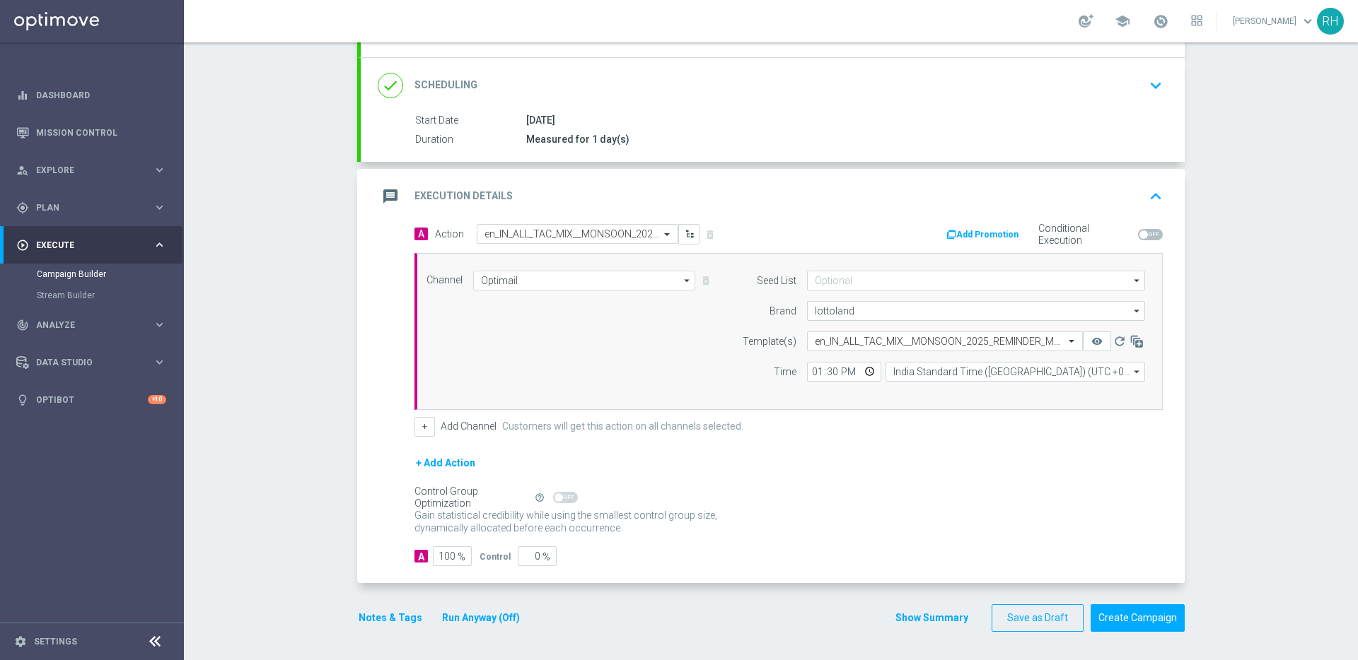
click at [742, 600] on form "done Target Group keyboard_arrow_down Target Group launch IN_TACTICAL_ALL_EMAIL…" at bounding box center [770, 292] width 827 height 679
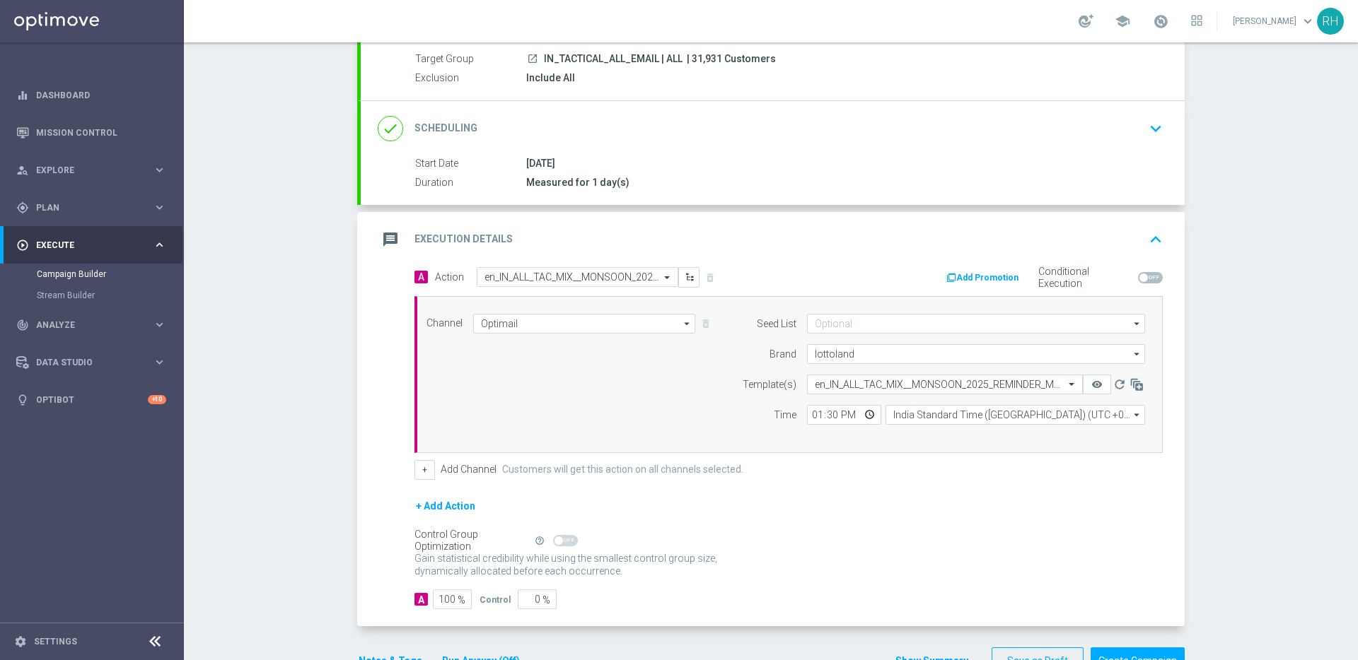
scroll to position [173, 0]
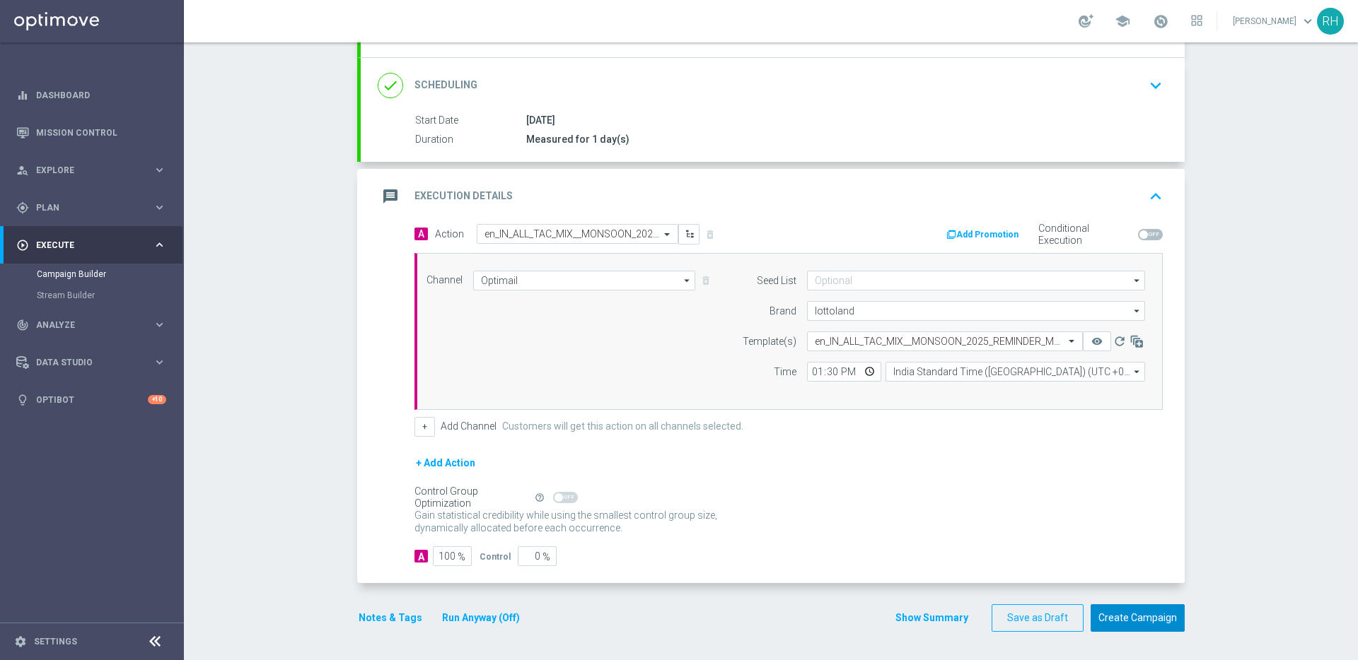
click at [1166, 607] on button "Create Campaign" at bounding box center [1137, 619] width 94 height 28
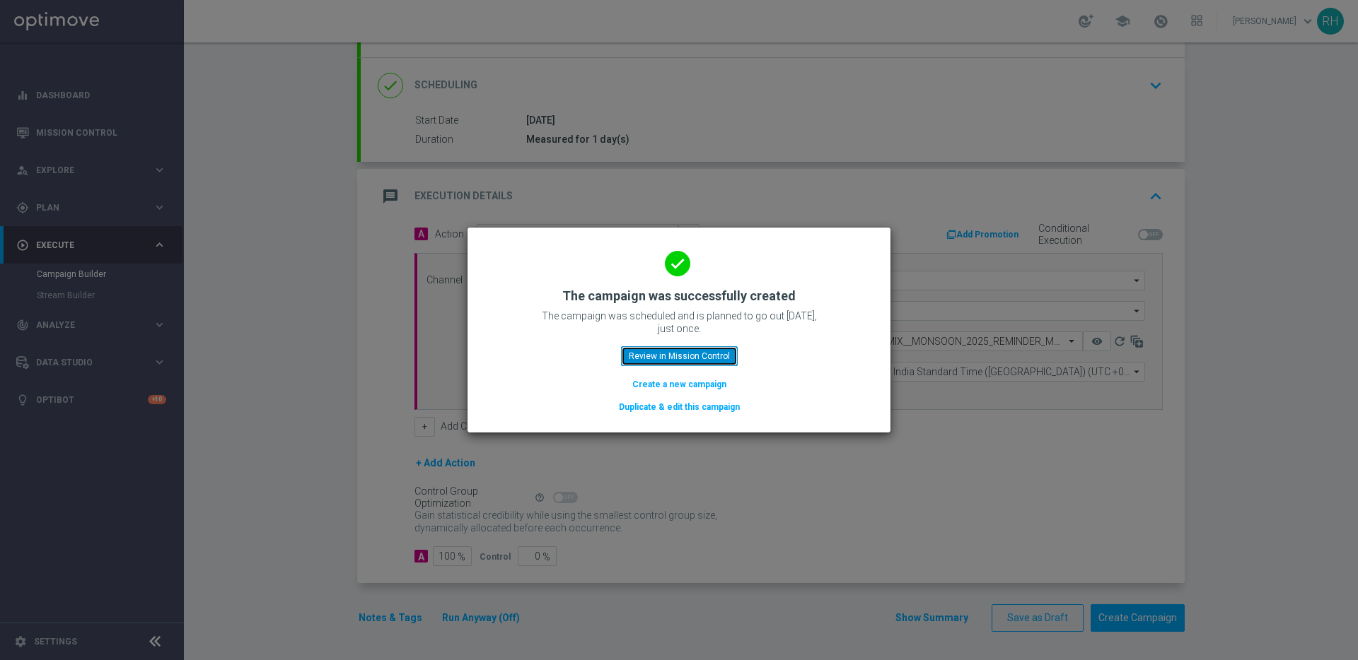
click at [696, 353] on button "Review in Mission Control" at bounding box center [679, 357] width 117 height 20
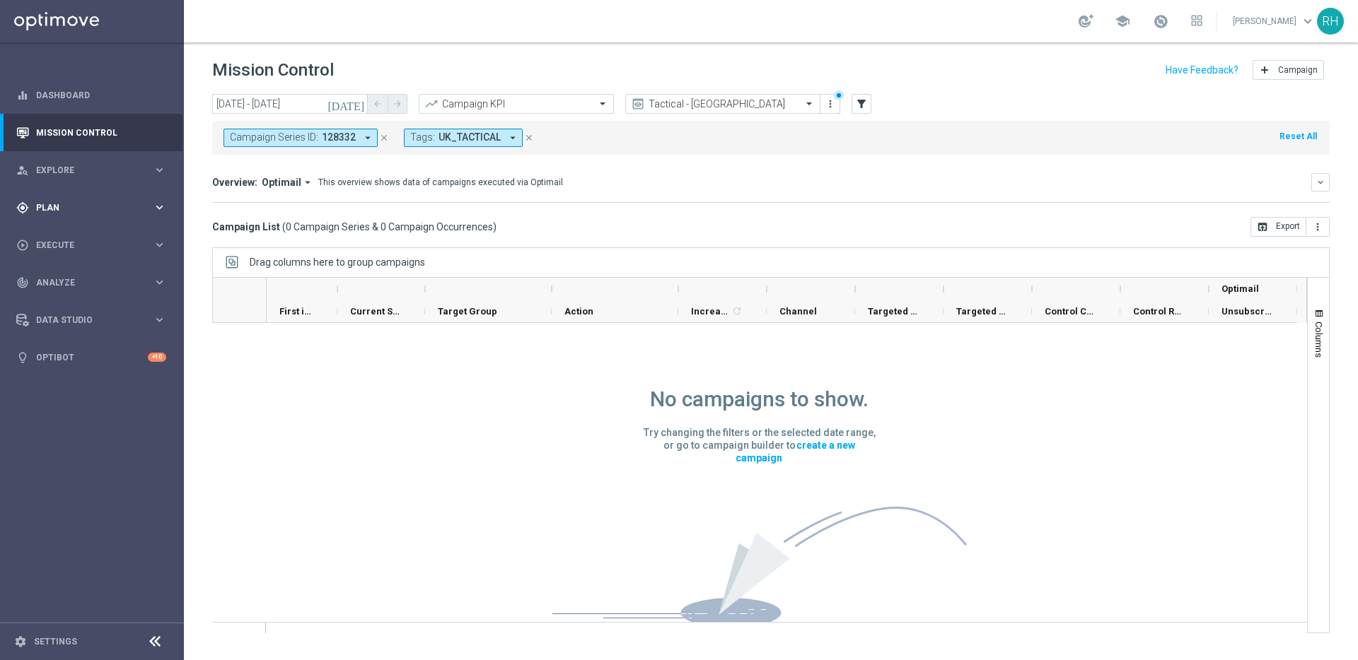
click at [144, 211] on span "Plan" at bounding box center [94, 208] width 117 height 8
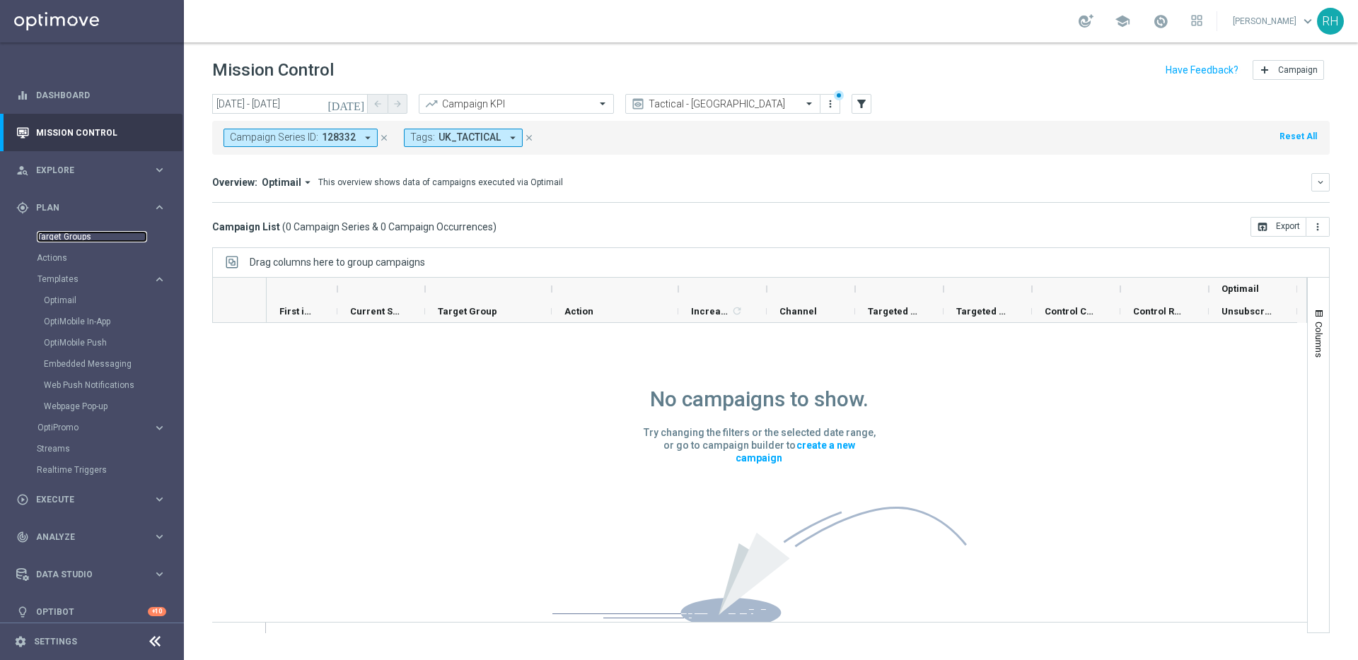
click at [92, 234] on link "Target Groups" at bounding box center [92, 236] width 110 height 11
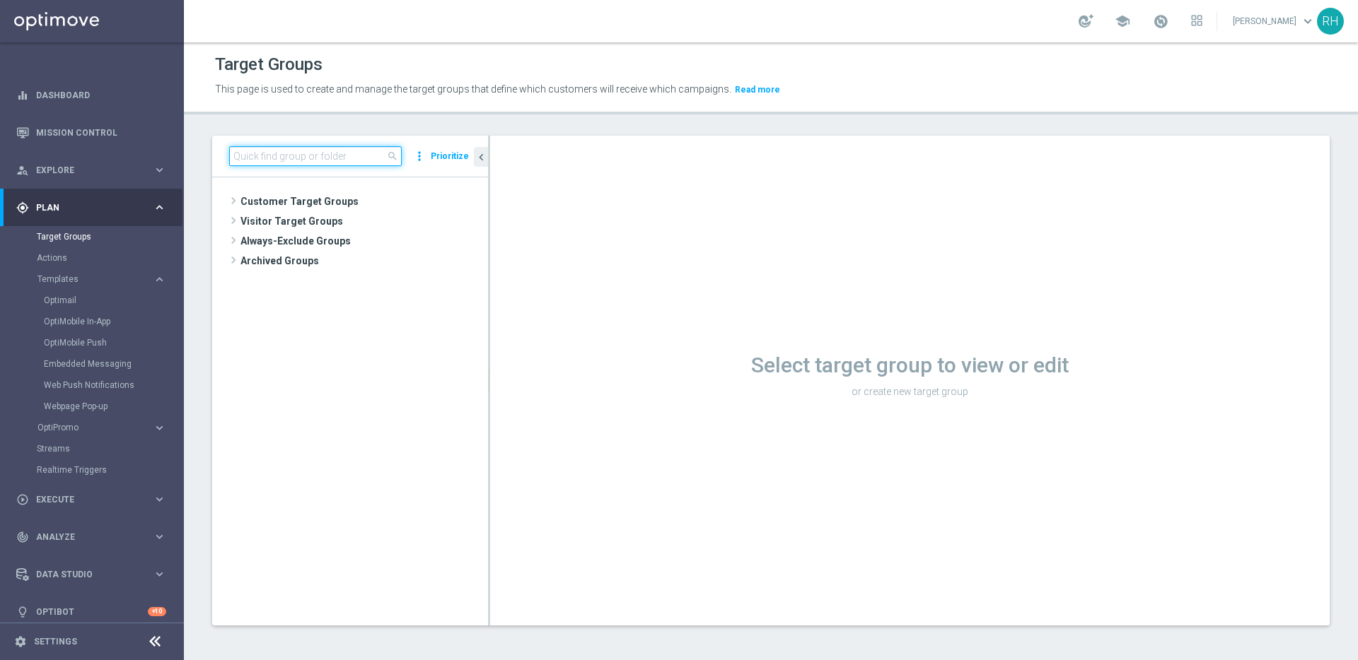
click at [307, 153] on input at bounding box center [315, 156] width 173 height 20
paste input "UK_EMAIL_UK APP SURVEY_ALL | Active in the last 30 days"
type input "UK_EMAIL_UK APP SURVEY_ALL | Active in the last 30 days"
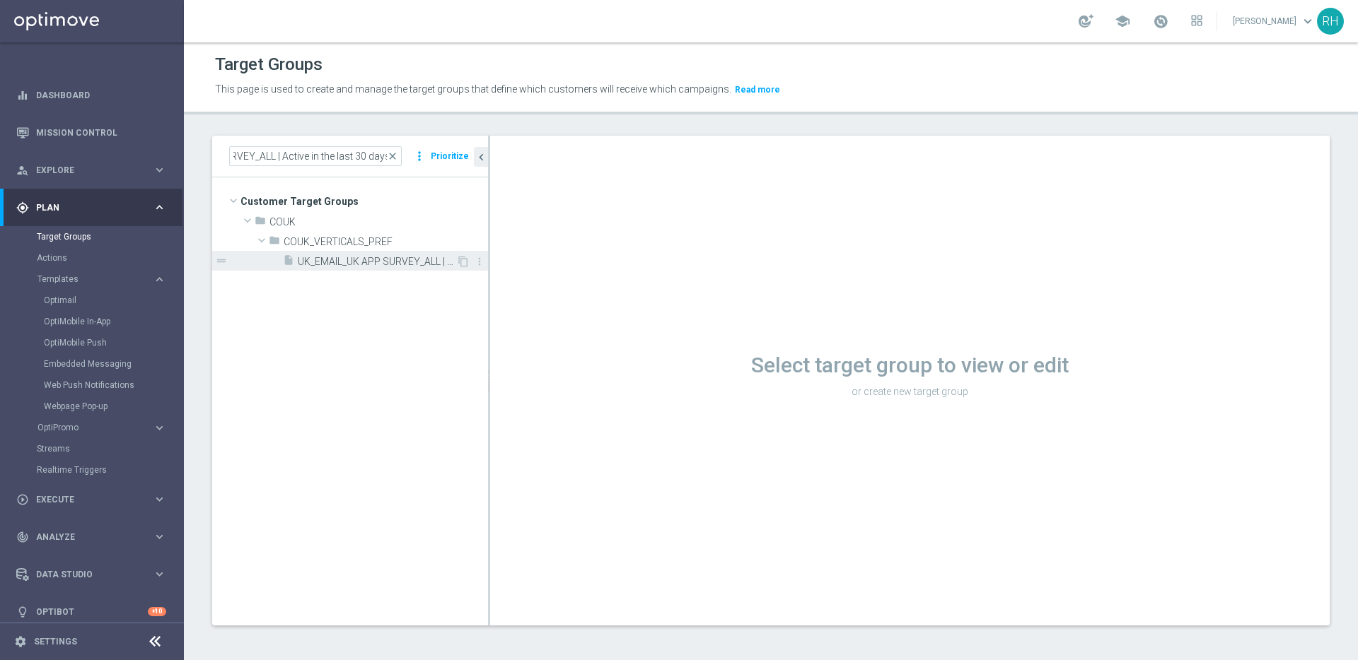
click at [318, 252] on div "insert_drive_file UK_EMAIL_UK APP SURVEY_ALL | Active in the last 30 days" at bounding box center [369, 261] width 173 height 20
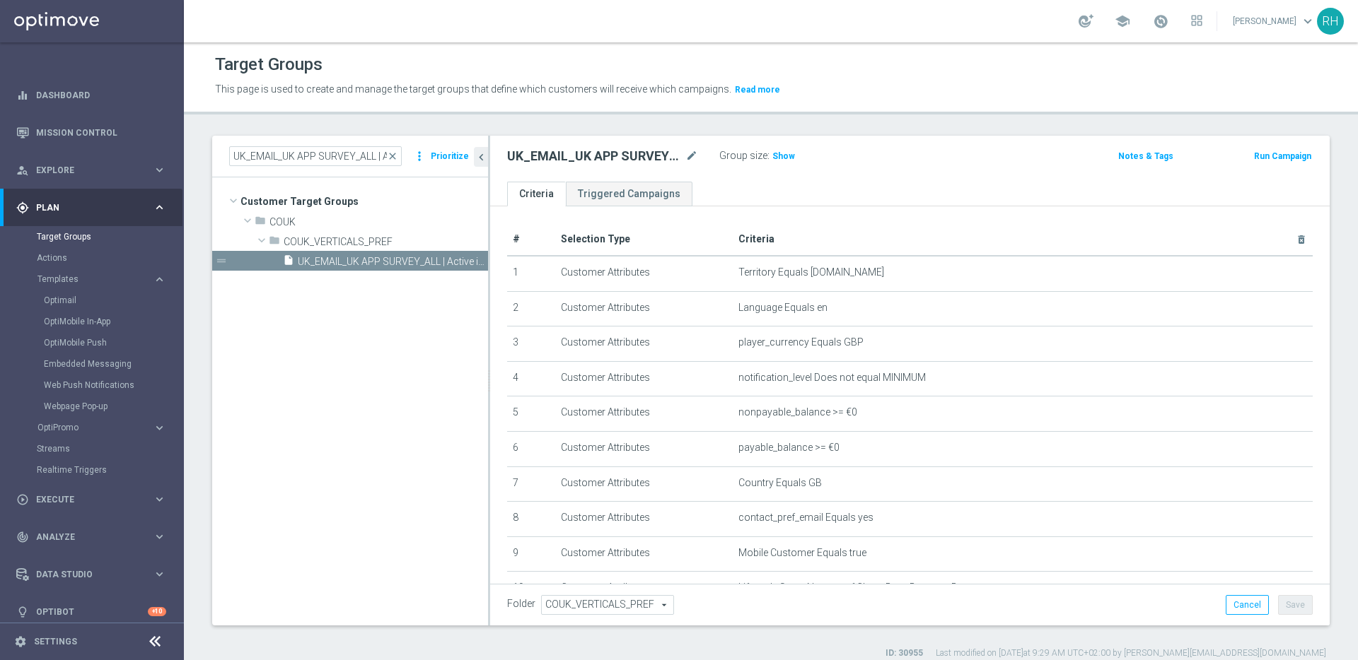
click at [519, 152] on h2 "UK_EMAIL_UK APP SURVEY_ALL | Active in the last 30 days" at bounding box center [594, 156] width 175 height 17
copy div "UK_EMAIL_UK APP SURVEY_ALL | Active in the last 30 days"
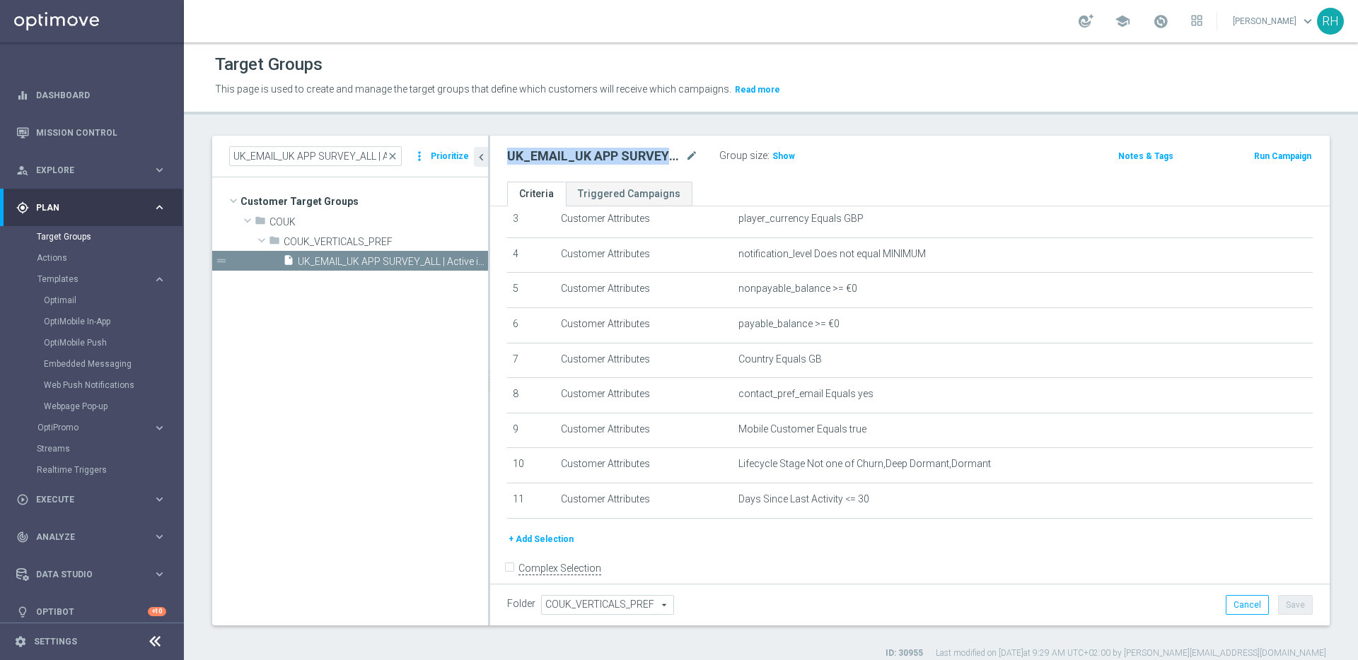
scroll to position [138, 0]
